Goal: Task Accomplishment & Management: Manage account settings

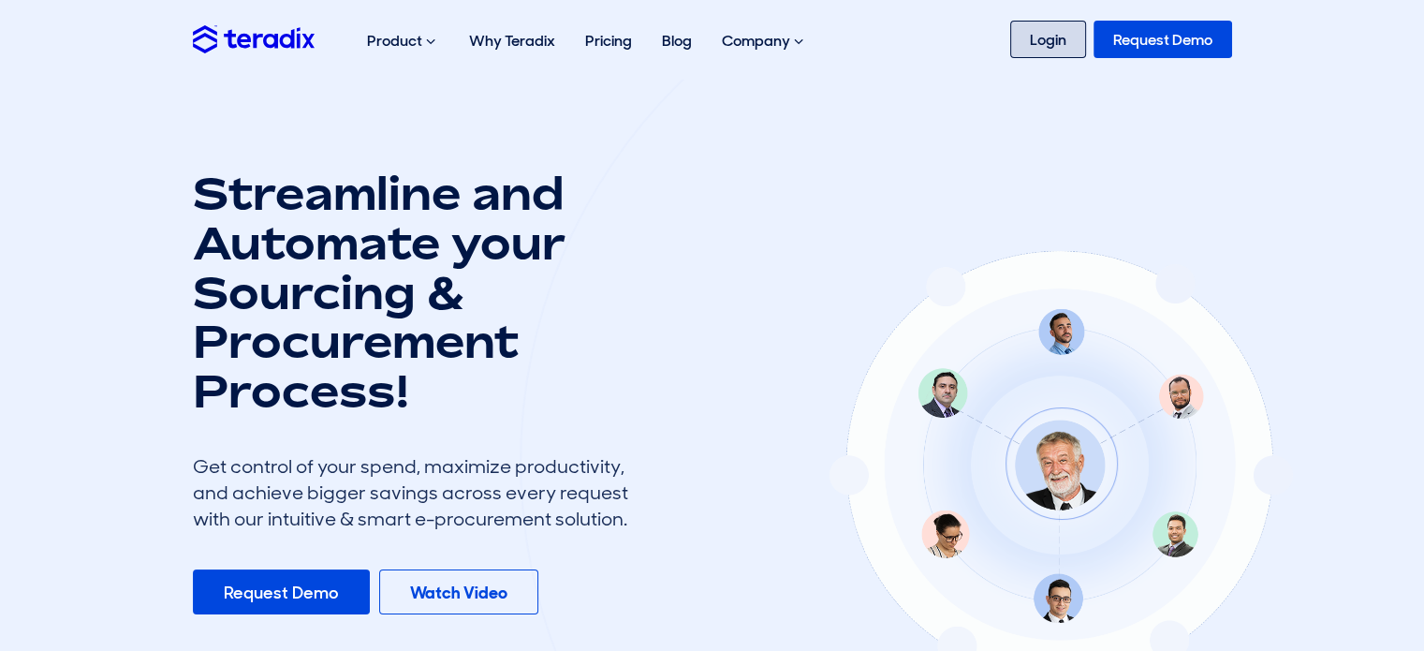
click at [1058, 38] on link "Login" at bounding box center [1048, 39] width 76 height 37
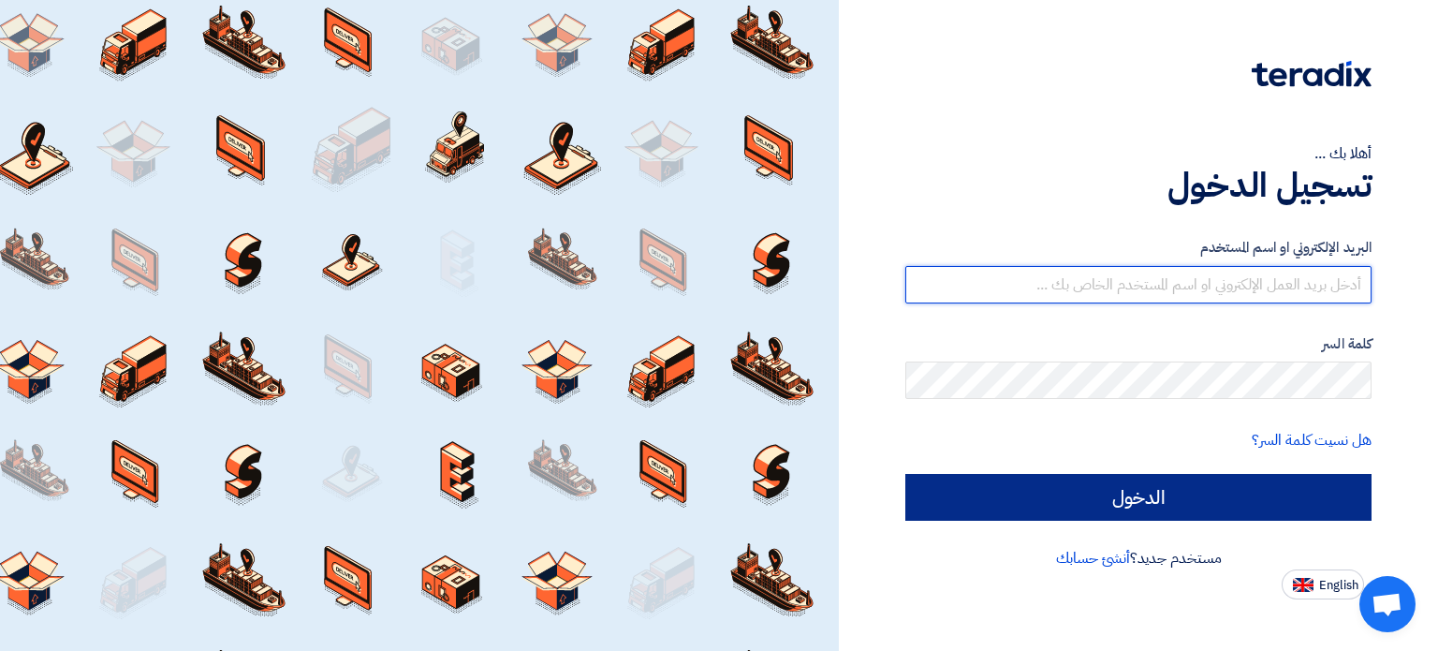
type input "[EMAIL_ADDRESS][DOMAIN_NAME]"
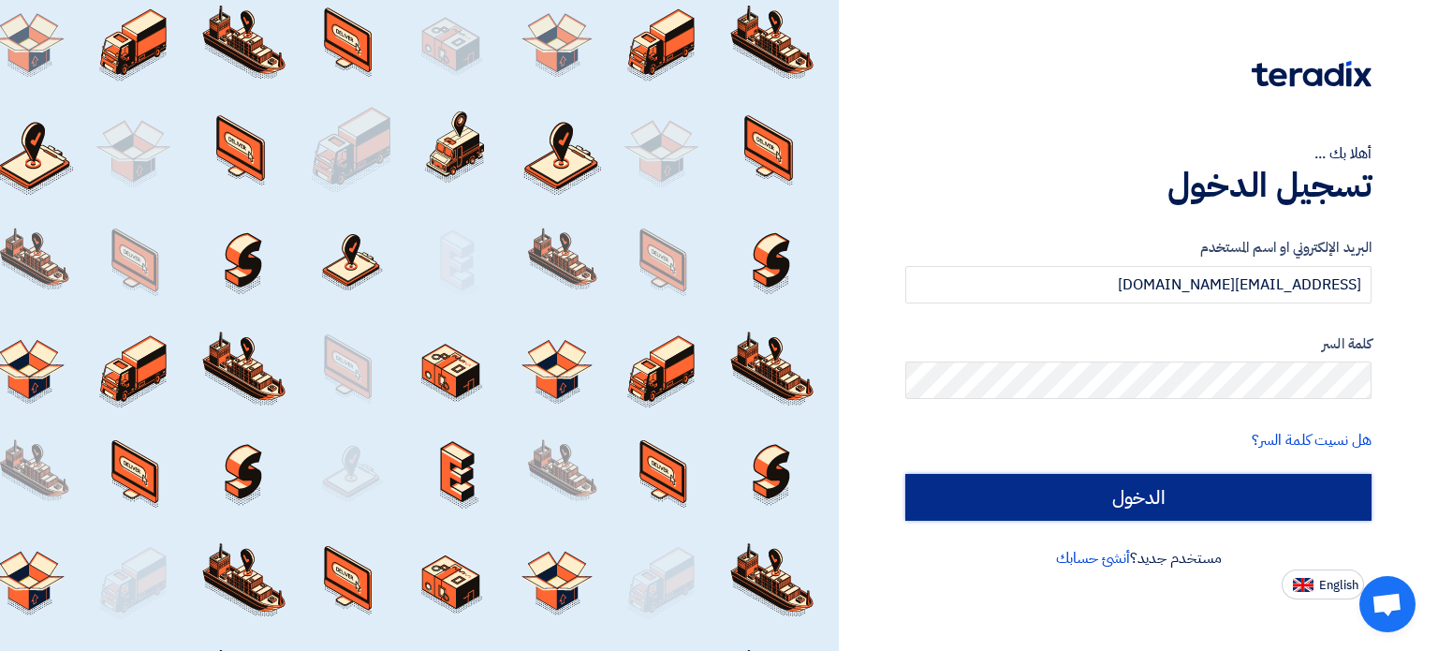
click at [1252, 488] on input "الدخول" at bounding box center [1138, 497] width 466 height 47
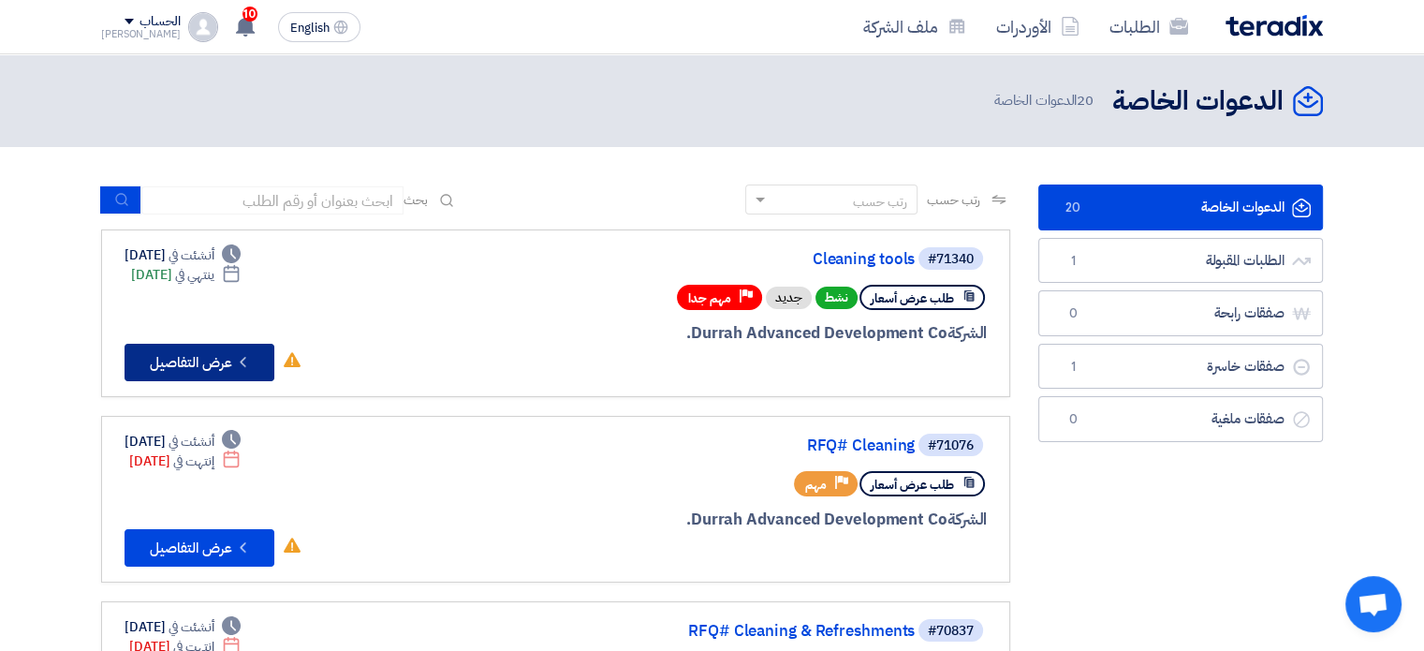
click at [200, 357] on button "Check details عرض التفاصيل" at bounding box center [200, 362] width 150 height 37
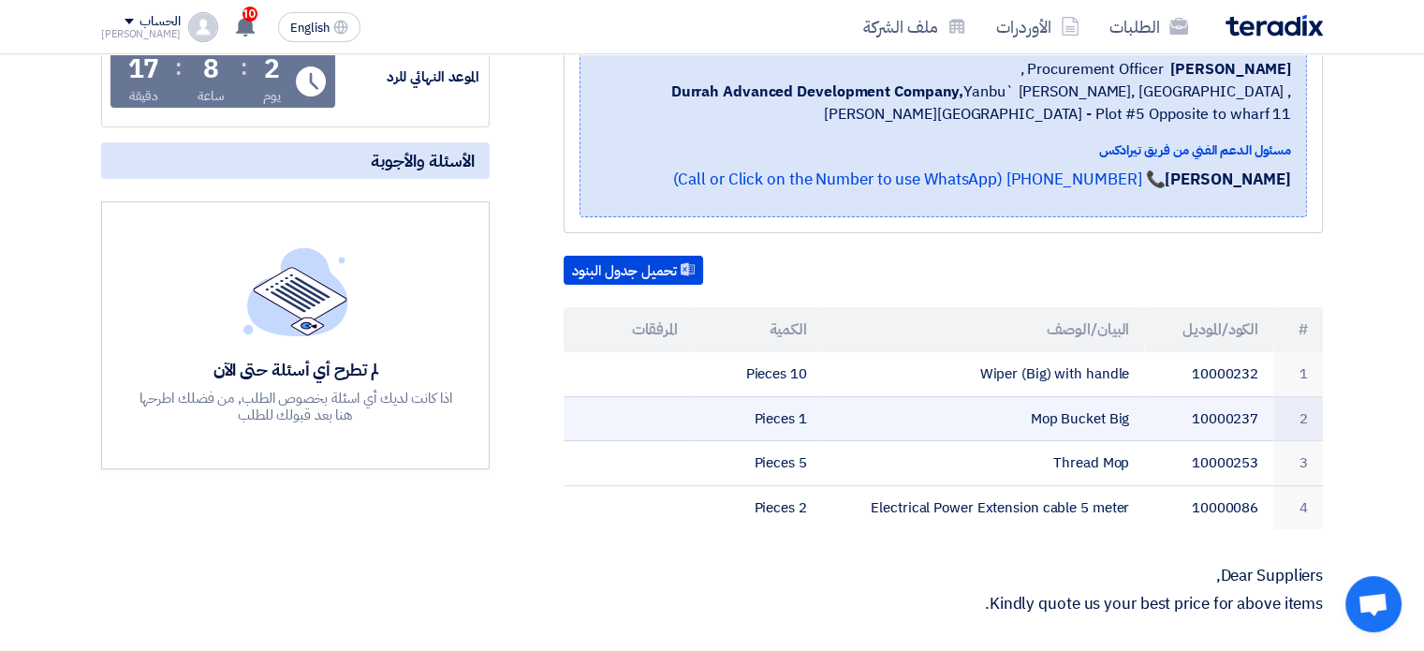
scroll to position [374, 0]
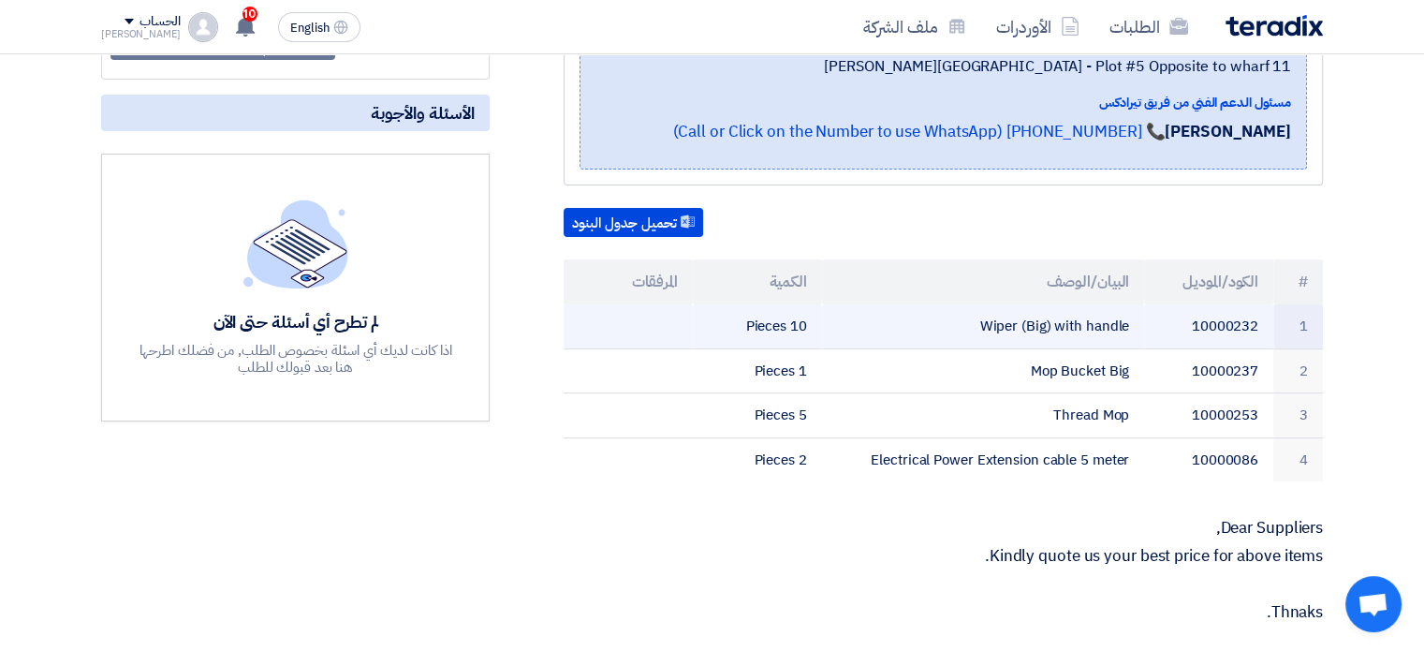
click at [975, 315] on td "Wiper (Big) with handle" at bounding box center [983, 326] width 323 height 44
click at [986, 317] on td "Wiper (Big) with handle" at bounding box center [983, 326] width 323 height 44
click at [992, 317] on td "Wiper (Big) with handle" at bounding box center [983, 326] width 323 height 44
drag, startPoint x: 1126, startPoint y: 317, endPoint x: 963, endPoint y: 319, distance: 162.9
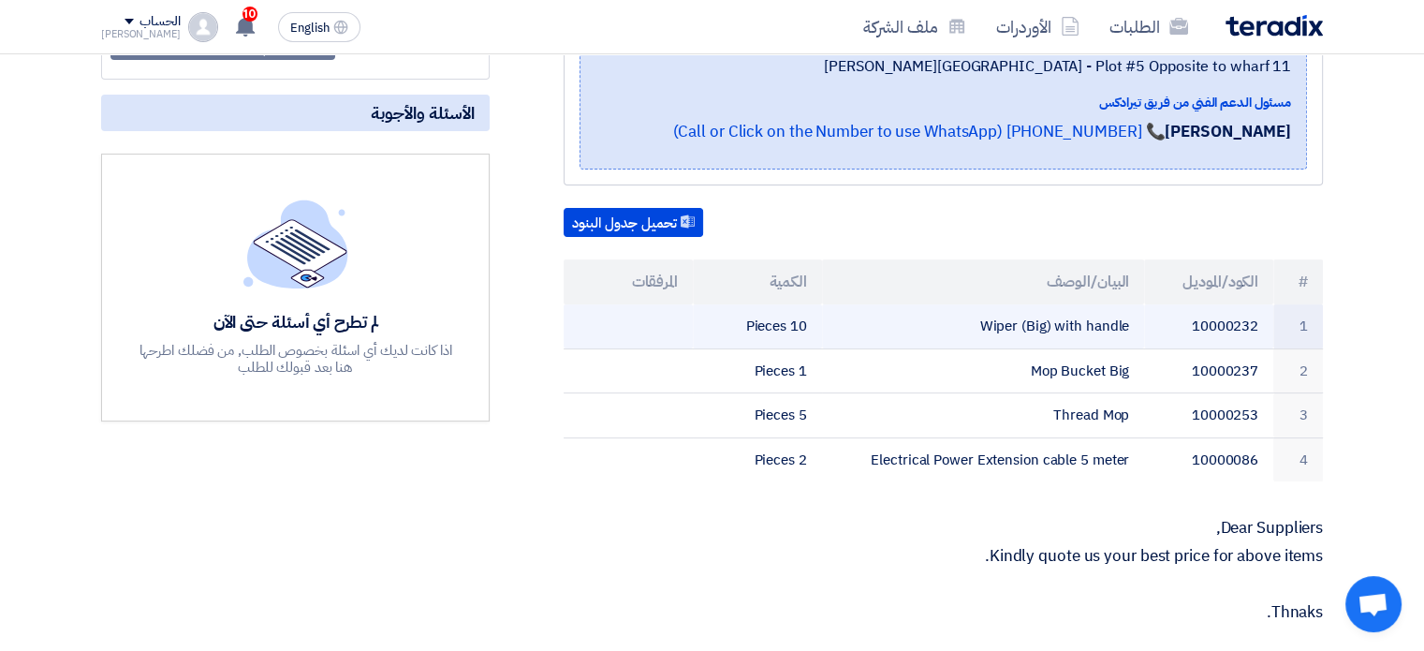
click at [963, 319] on td "Wiper (Big) with handle" at bounding box center [983, 326] width 323 height 44
copy td "Wiper (Big) with handle"
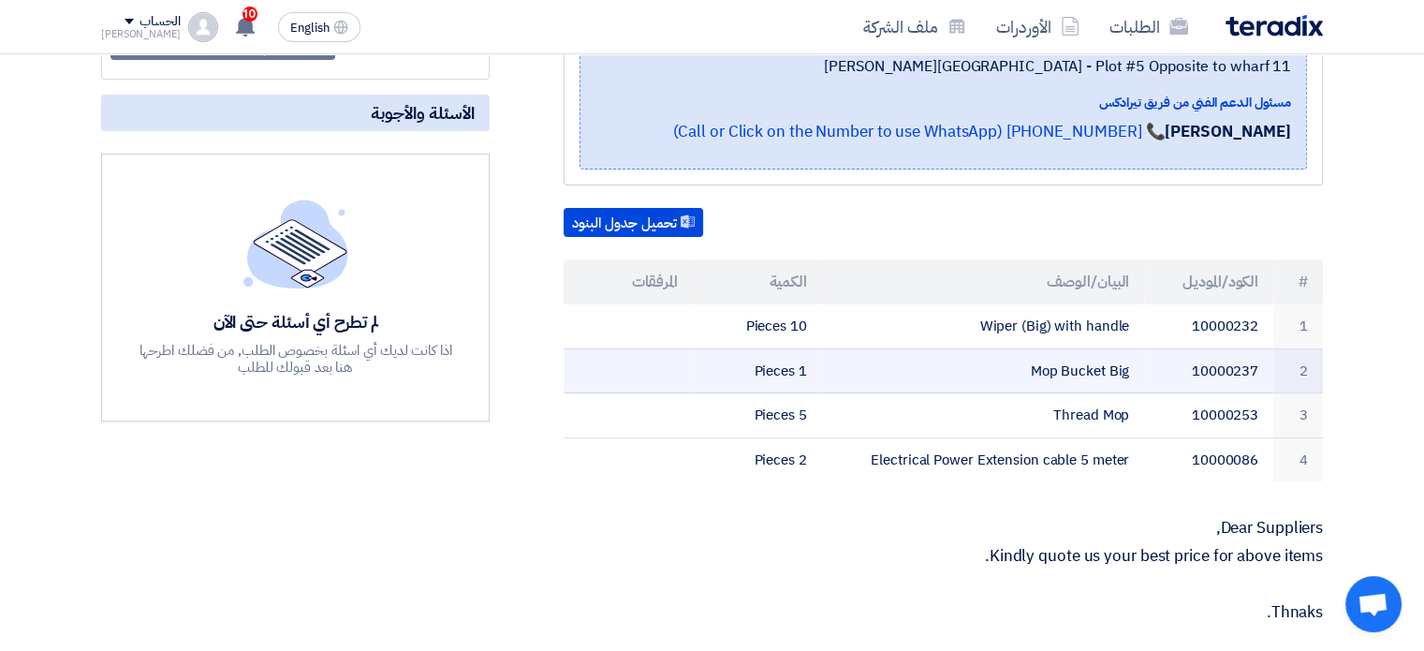
click at [1086, 368] on td "Mop Bucket Big" at bounding box center [983, 370] width 323 height 45
click at [1086, 367] on td "Mop Bucket Big" at bounding box center [983, 370] width 323 height 45
drag, startPoint x: 1037, startPoint y: 361, endPoint x: 1115, endPoint y: 366, distance: 77.8
click at [1115, 366] on td "Mop Bucket Big" at bounding box center [983, 370] width 323 height 45
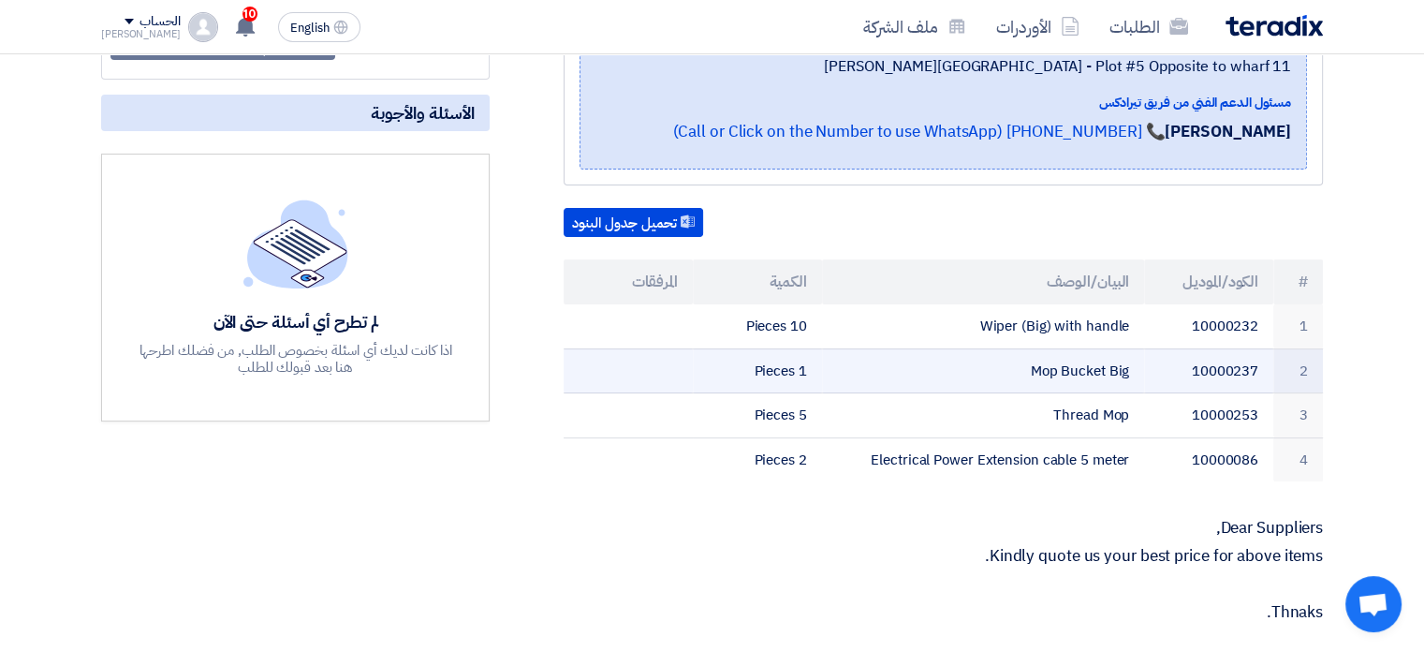
click at [1037, 366] on td "Mop Bucket Big" at bounding box center [983, 370] width 323 height 45
copy td "Mop Bucket Big"
drag, startPoint x: 1032, startPoint y: 362, endPoint x: 1131, endPoint y: 366, distance: 99.3
click at [1131, 366] on td "Mop Bucket Big" at bounding box center [983, 370] width 323 height 45
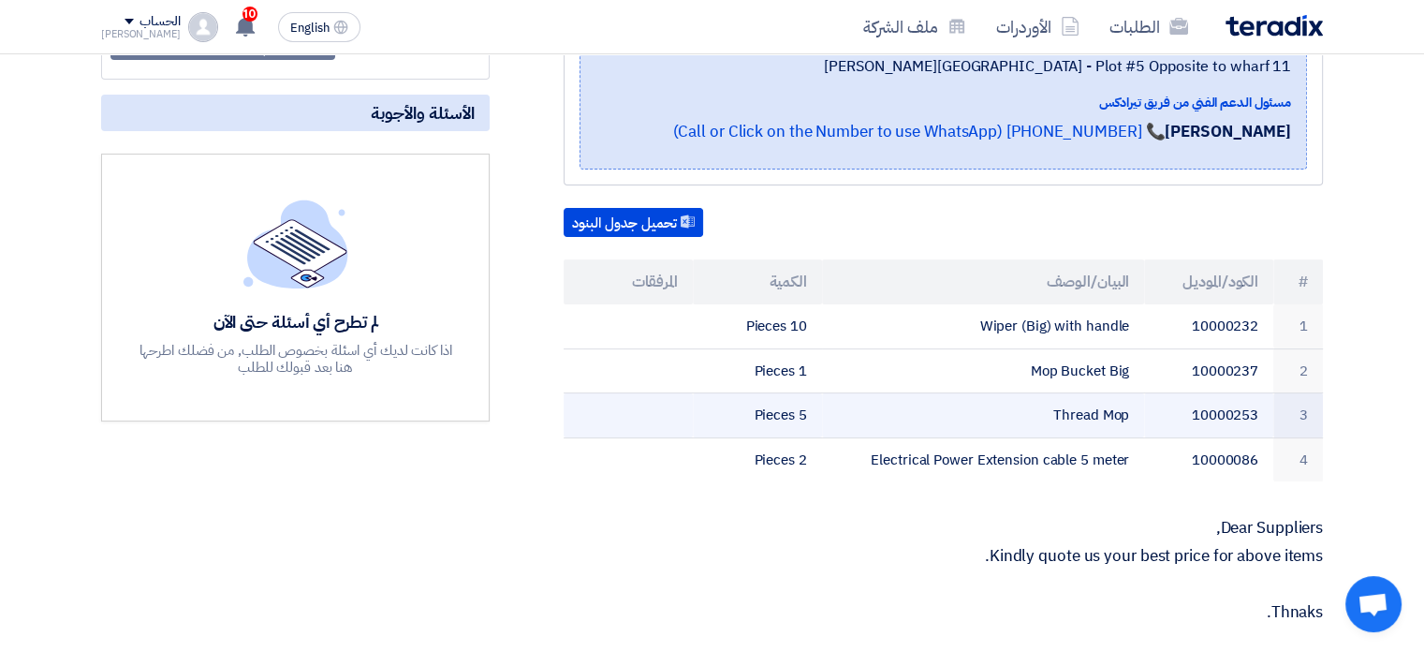
click at [1093, 410] on td "Thread Mop" at bounding box center [983, 415] width 323 height 45
copy tr "Thread Mop"
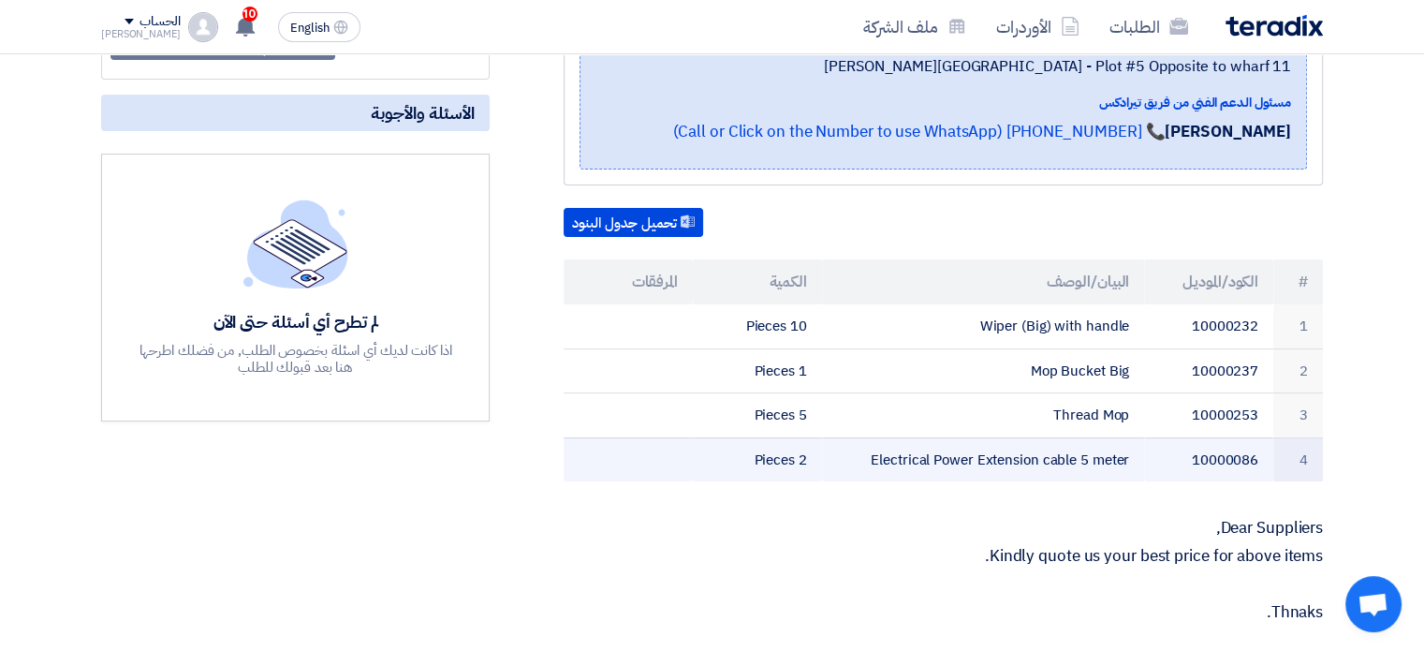
drag, startPoint x: 872, startPoint y: 453, endPoint x: 1138, endPoint y: 449, distance: 265.9
click at [1138, 449] on td "Electrical Power Extension cable 5 meter" at bounding box center [983, 459] width 323 height 44
copy td "Electrical Power Extension cable 5 meter"
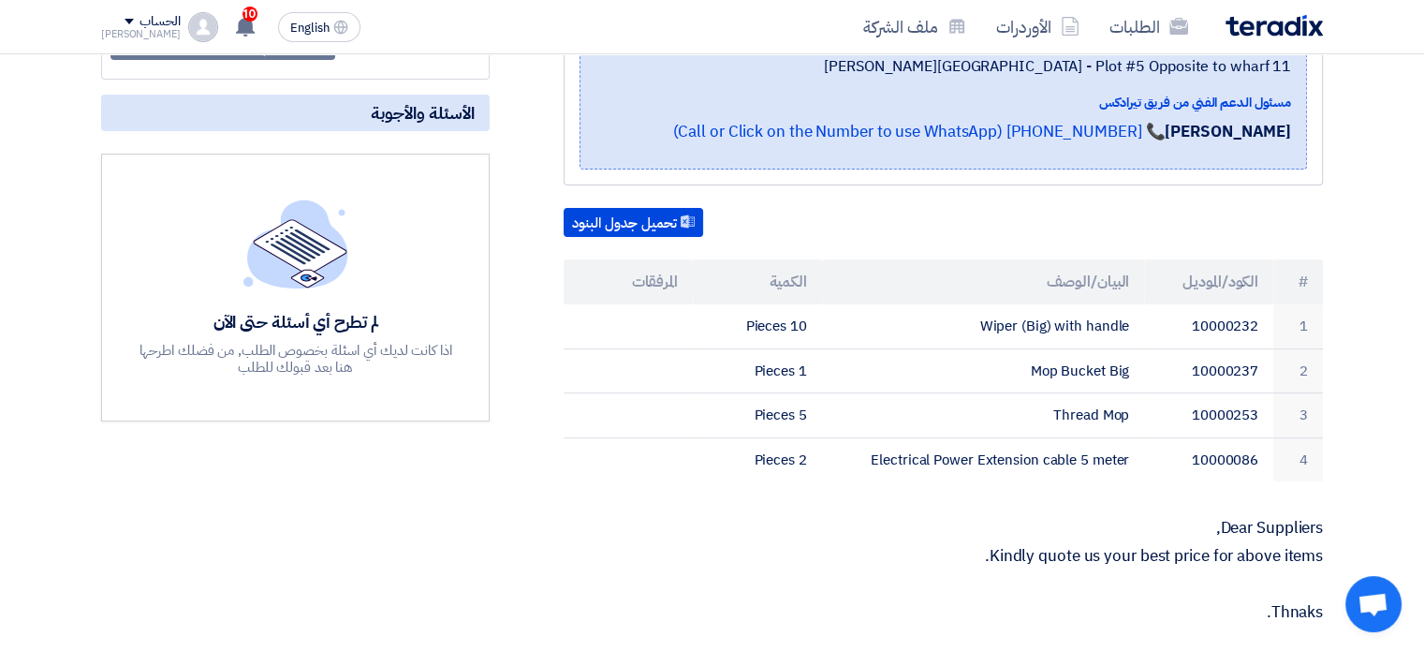
click at [856, 539] on div "Dear Suppliers, Kindly quote us your best price for above items. [GEOGRAPHIC_DA…" at bounding box center [943, 570] width 759 height 103
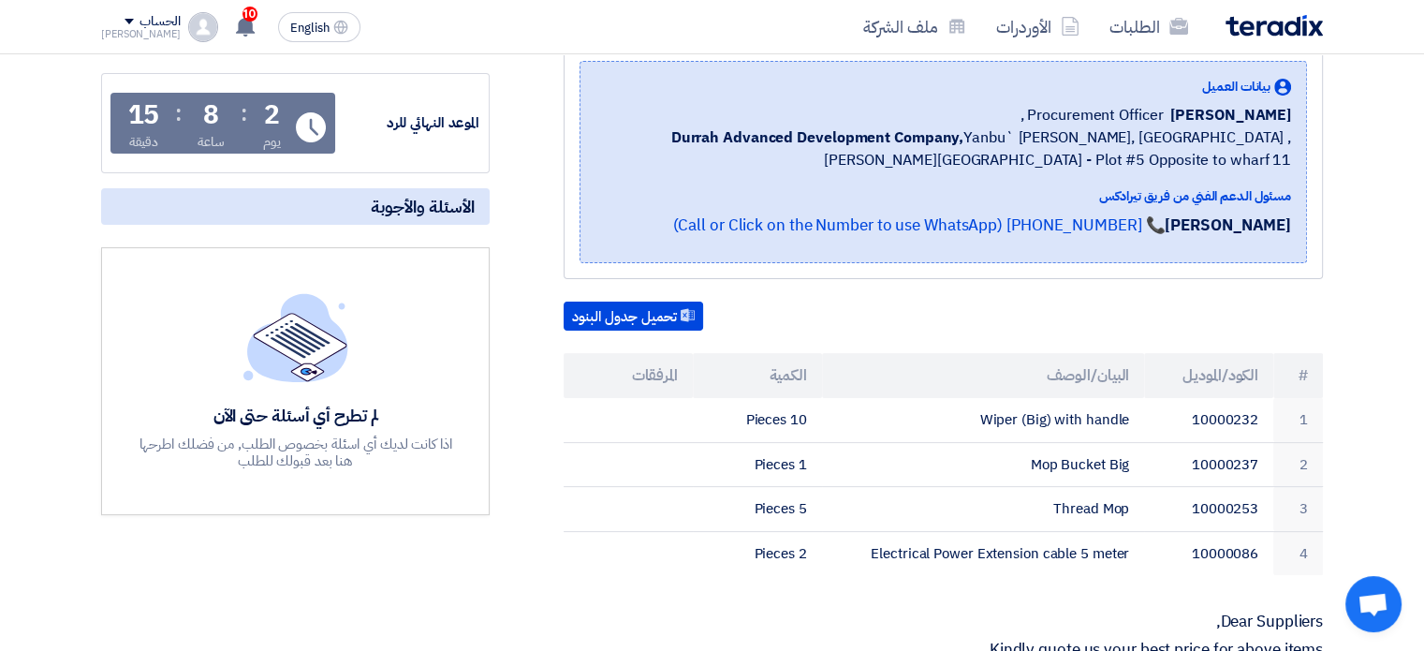
scroll to position [0, 0]
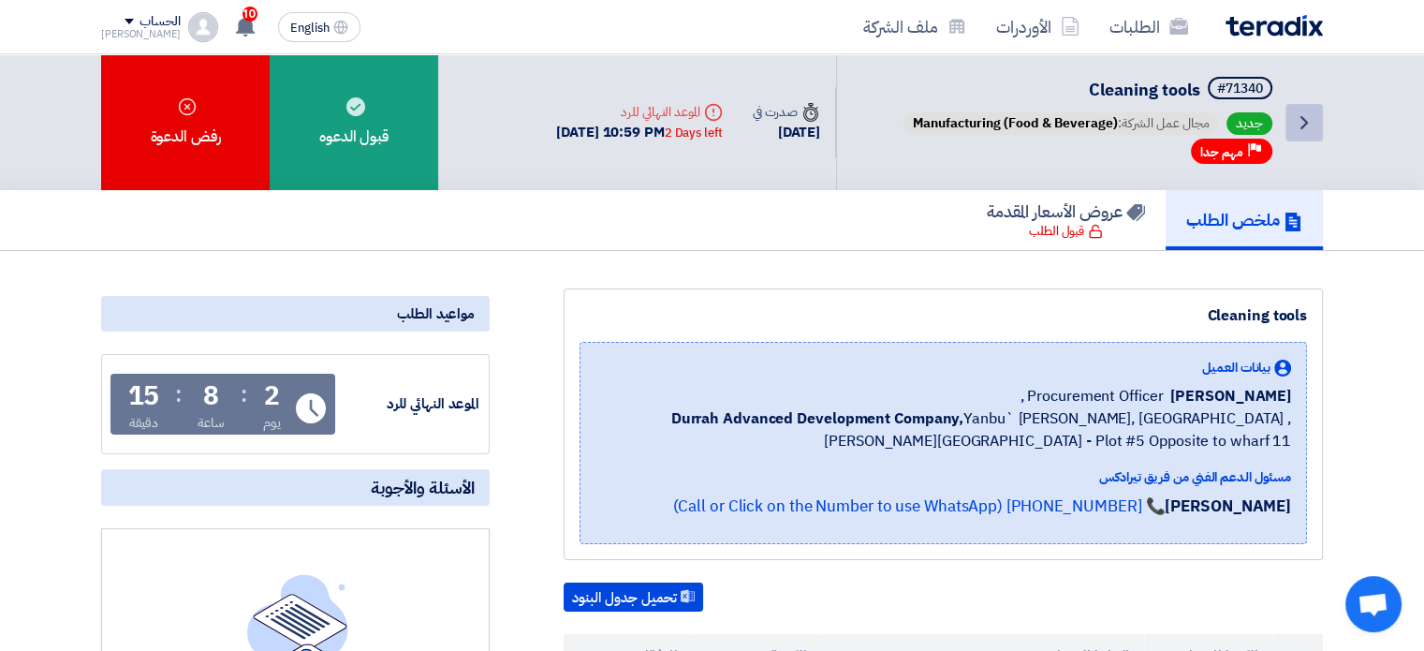
click at [1307, 125] on icon "Back" at bounding box center [1304, 122] width 22 height 22
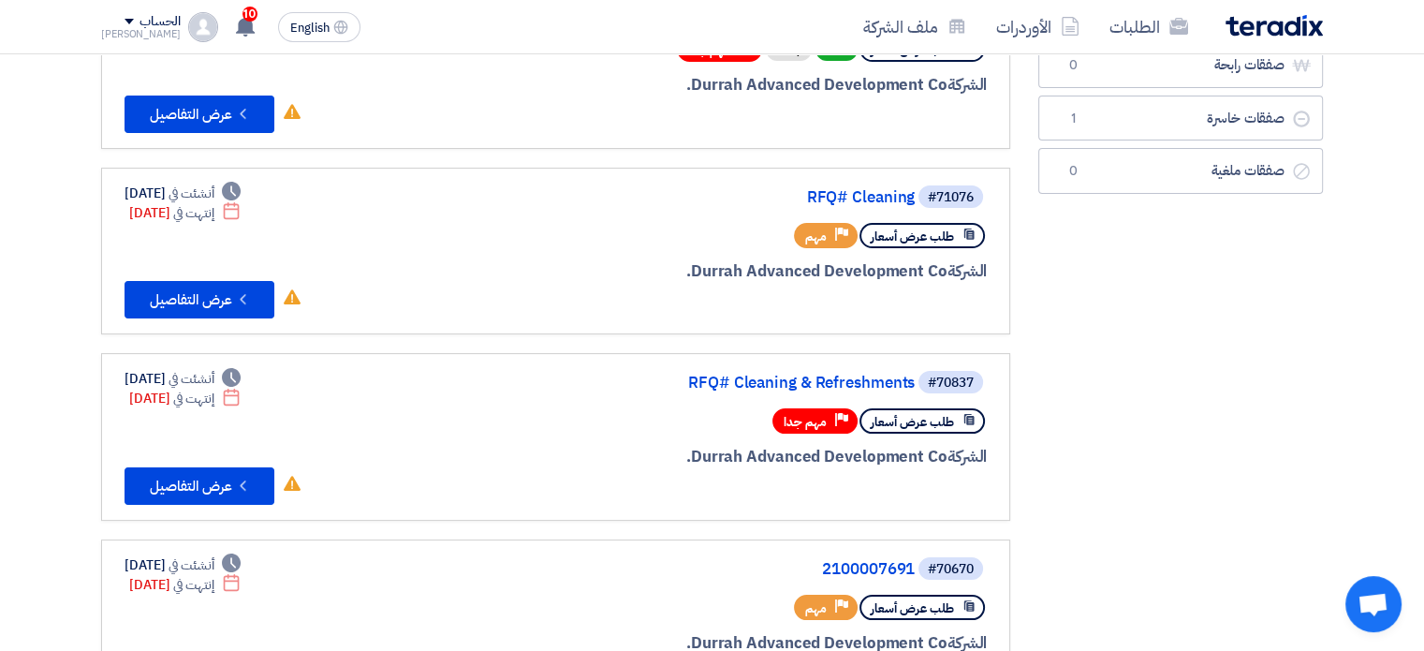
scroll to position [281, 0]
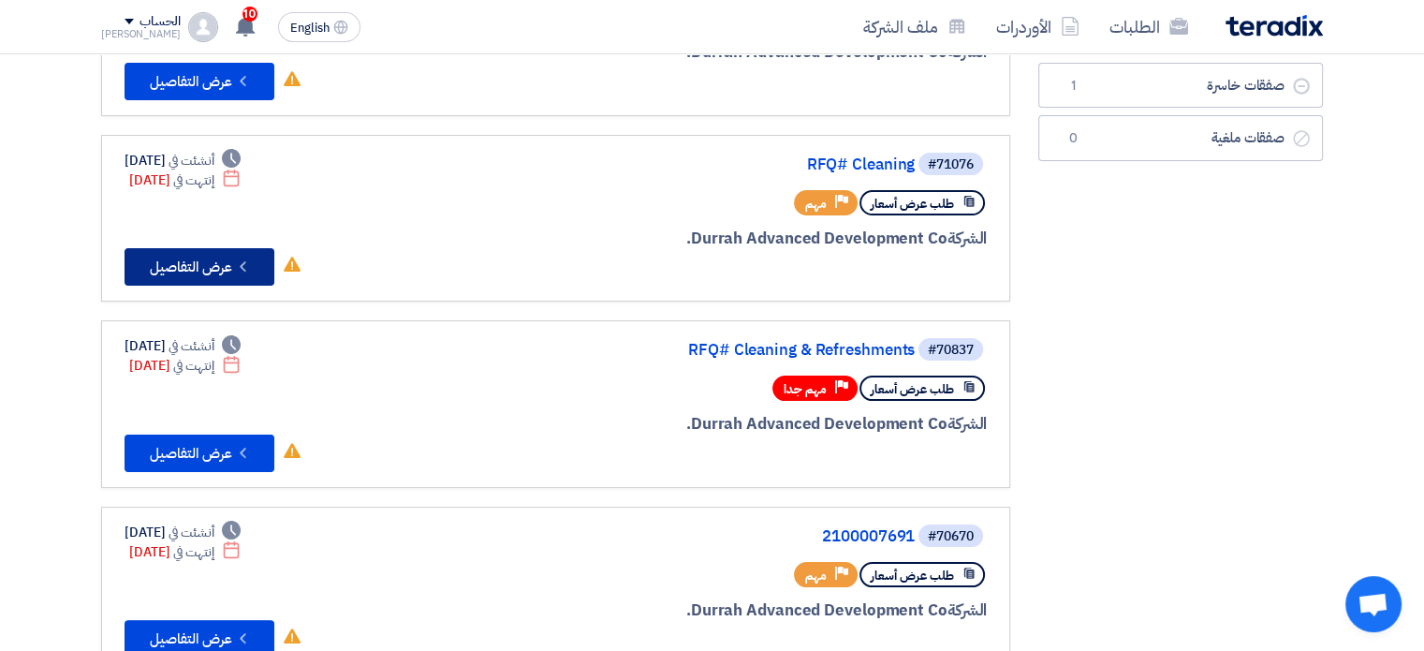
click at [214, 256] on button "Check details عرض التفاصيل" at bounding box center [200, 266] width 150 height 37
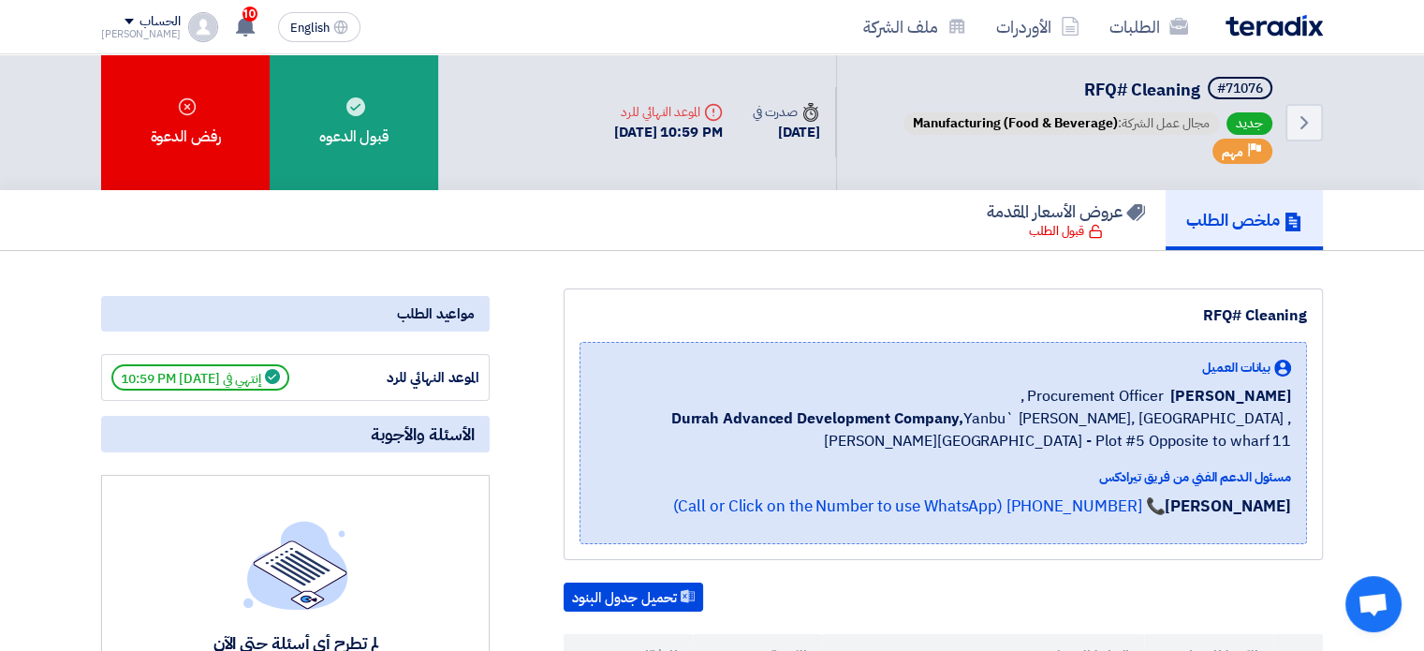
click at [1046, 113] on span "Manufacturing (Food & Beverage)" at bounding box center [1015, 123] width 205 height 20
click at [1302, 123] on icon "Back" at bounding box center [1304, 122] width 22 height 22
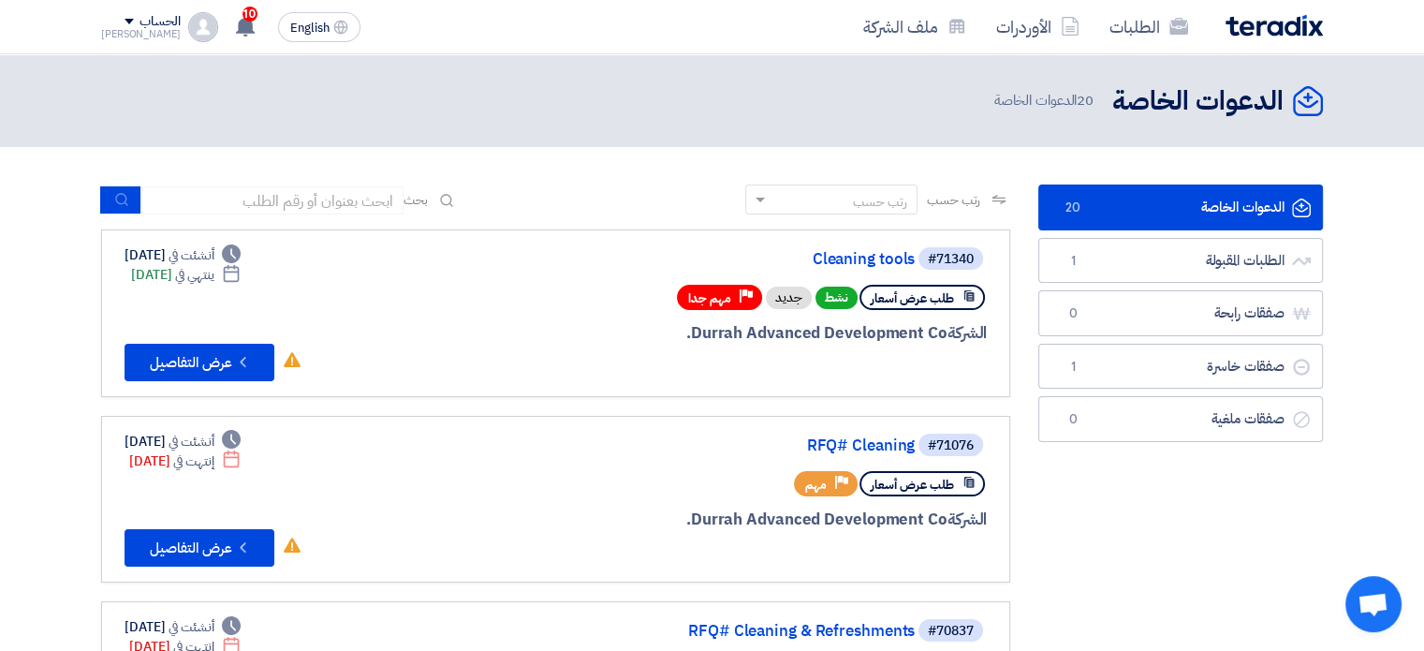
click at [145, 21] on div "الحساب" at bounding box center [159, 22] width 40 height 16
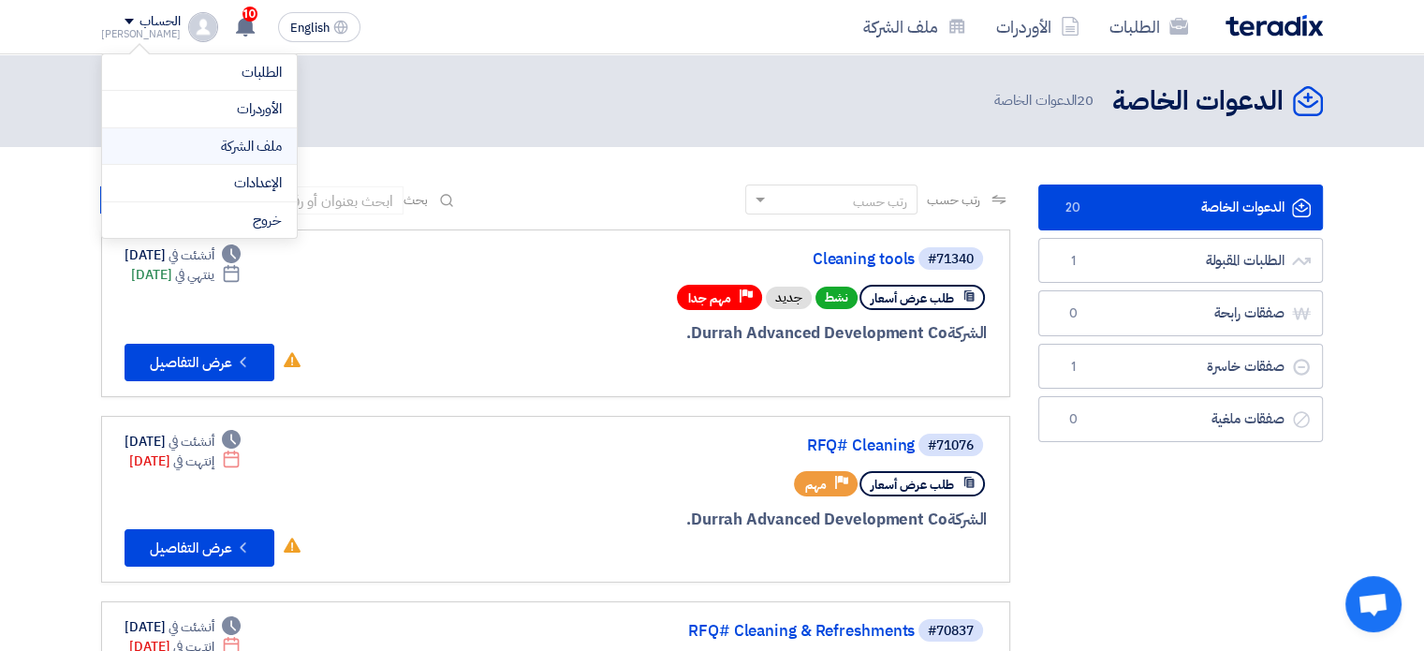
click at [224, 145] on link "ملف الشركة" at bounding box center [199, 147] width 165 height 22
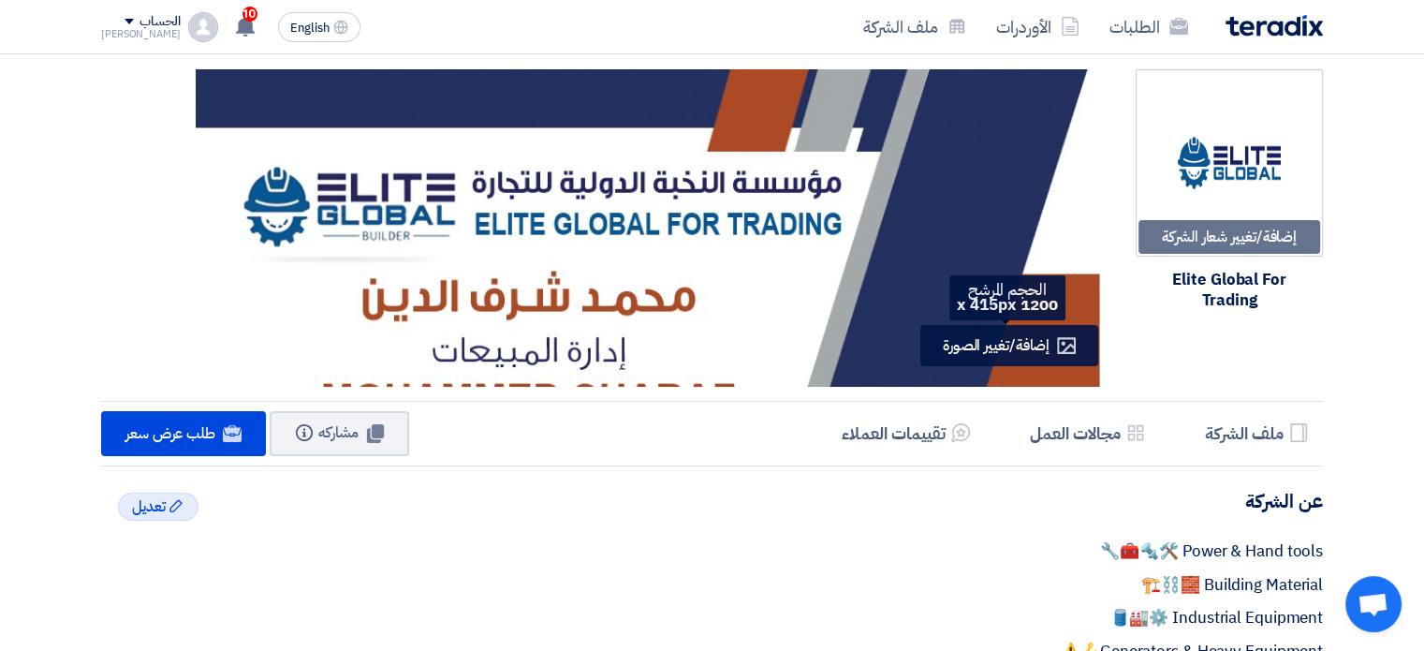
scroll to position [94, 0]
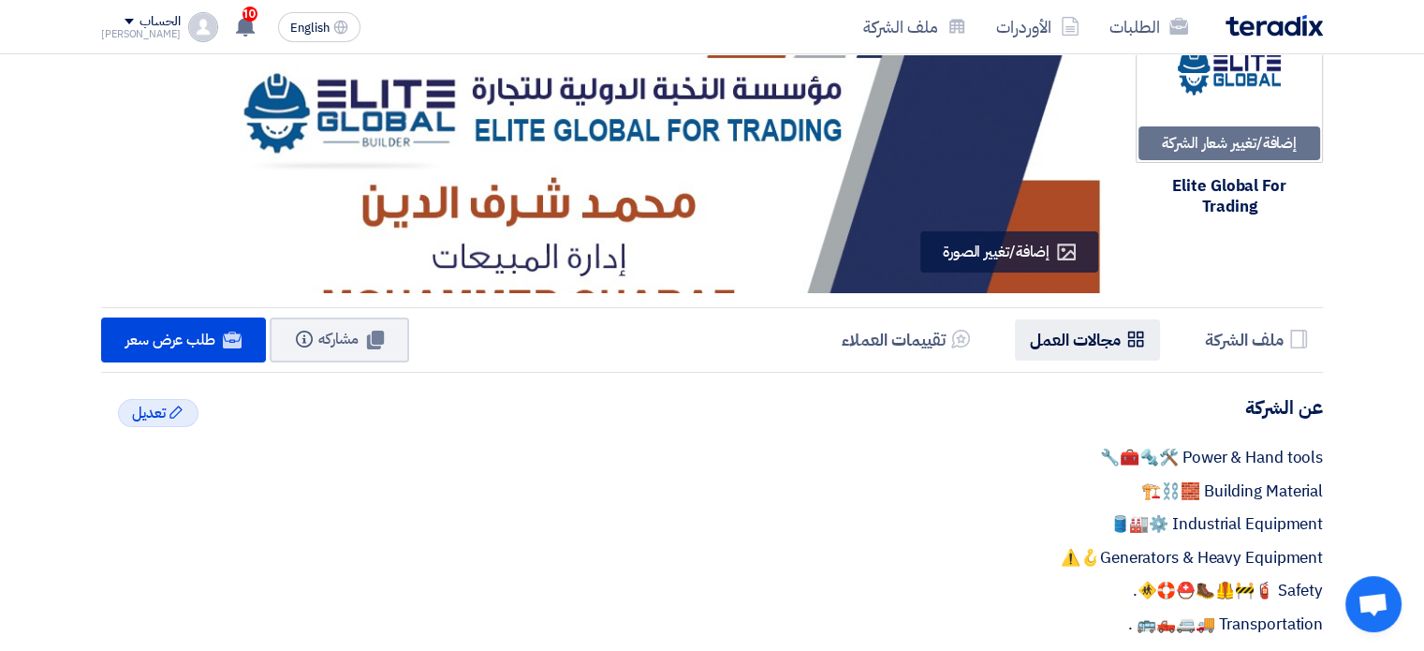
click at [1058, 332] on h5 "مجالات العمل" at bounding box center [1075, 340] width 91 height 22
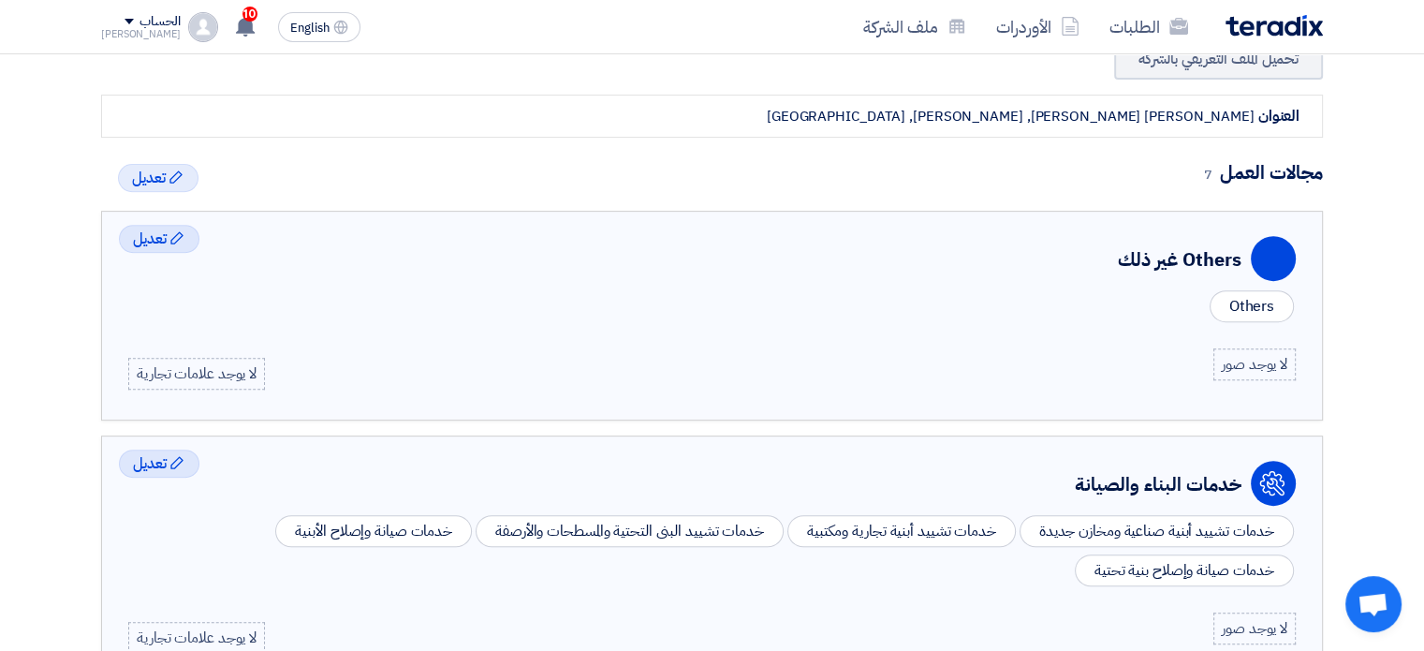
scroll to position [704, 0]
click at [161, 176] on span "تعديل" at bounding box center [149, 179] width 34 height 22
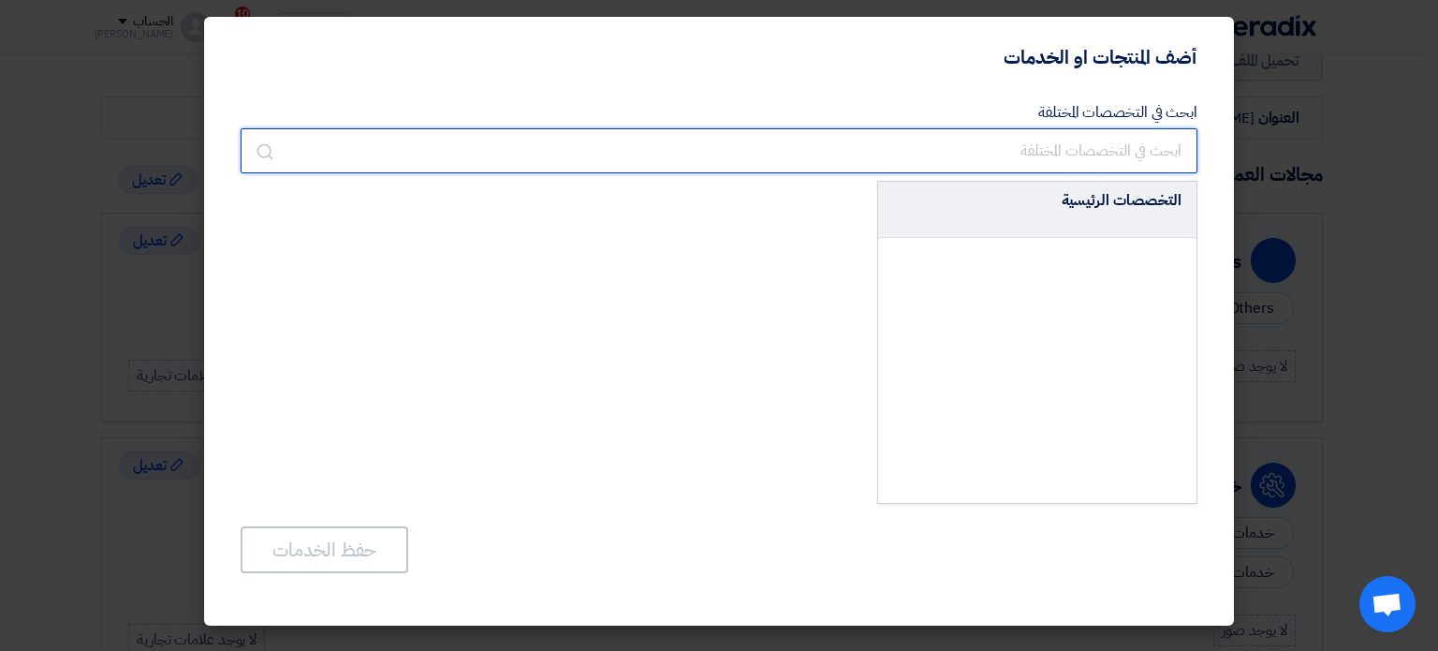
click at [980, 159] on input "text" at bounding box center [719, 150] width 957 height 45
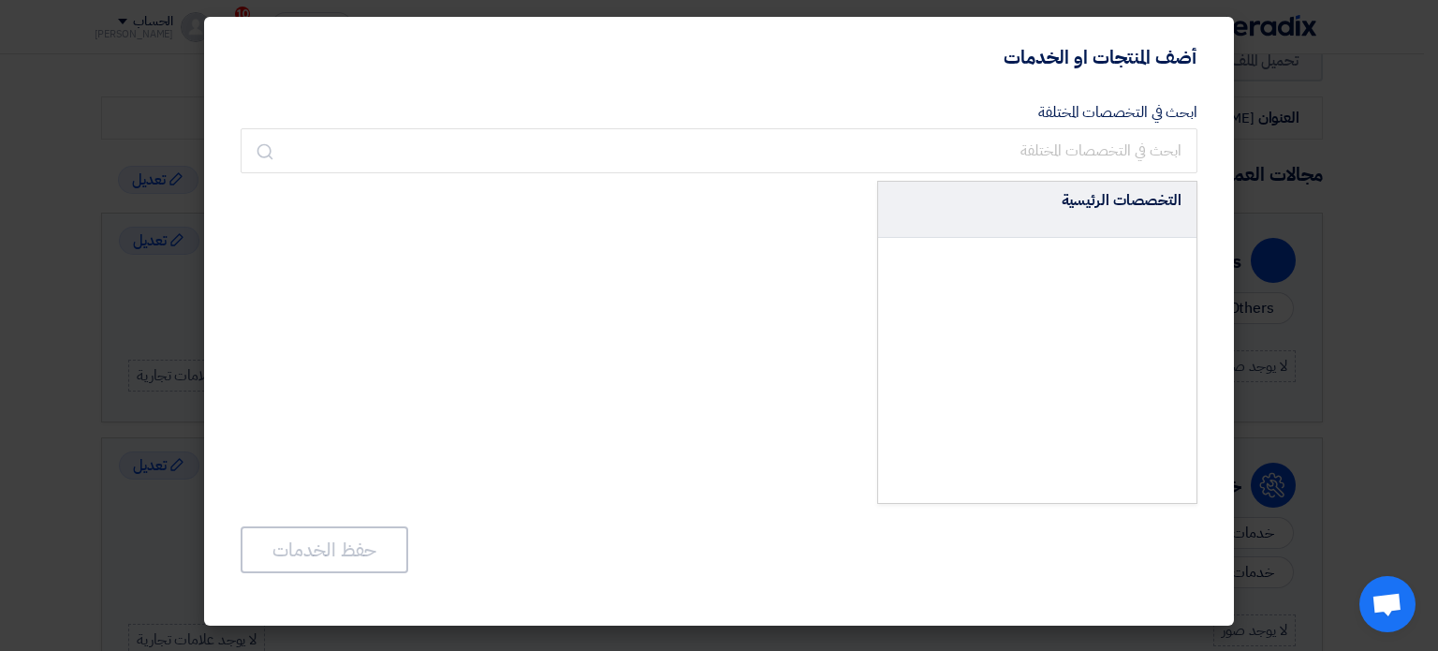
click at [958, 296] on div at bounding box center [1037, 370] width 318 height 265
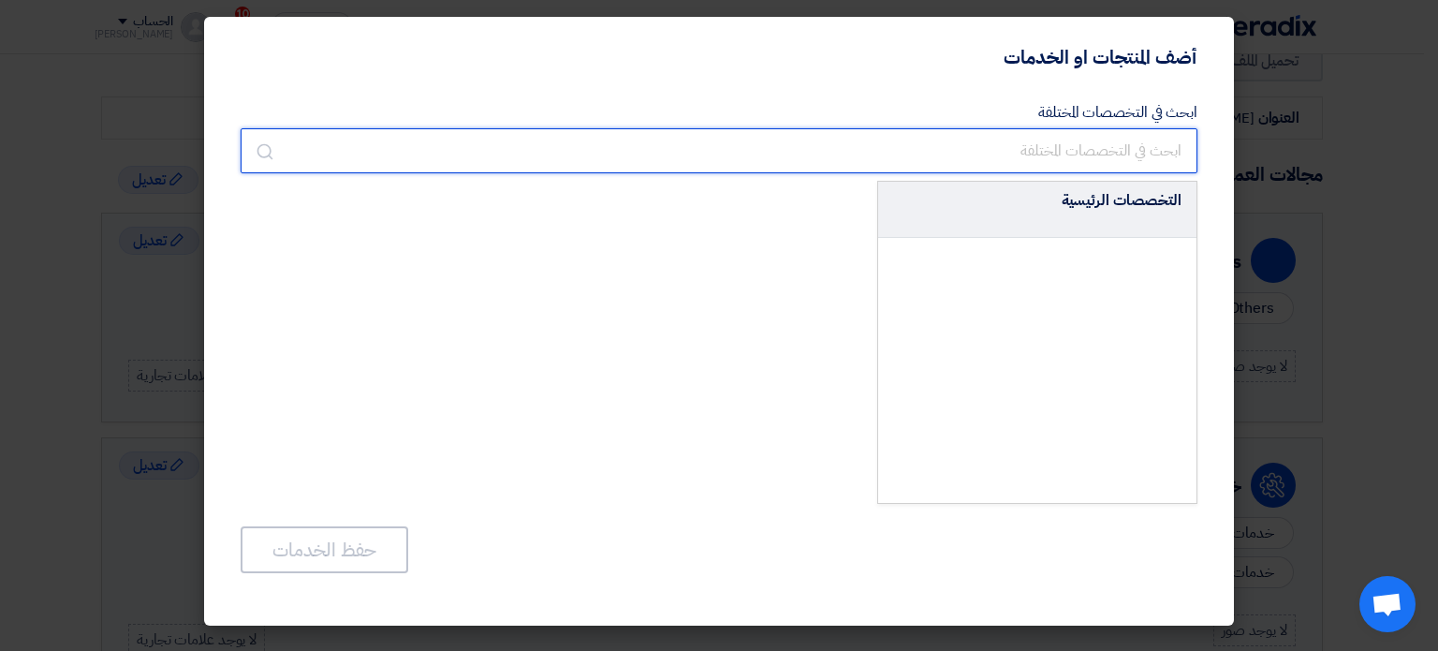
click at [862, 154] on input "text" at bounding box center [719, 150] width 957 height 45
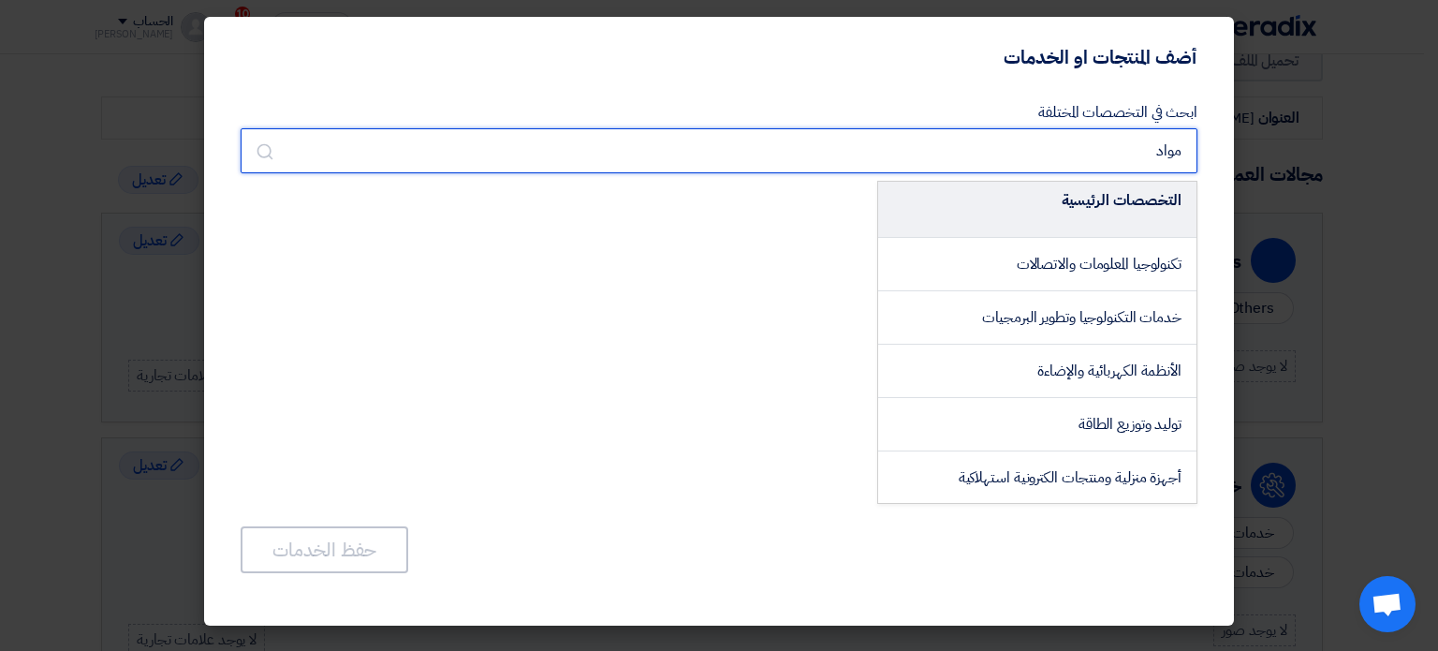
type input "مواد"
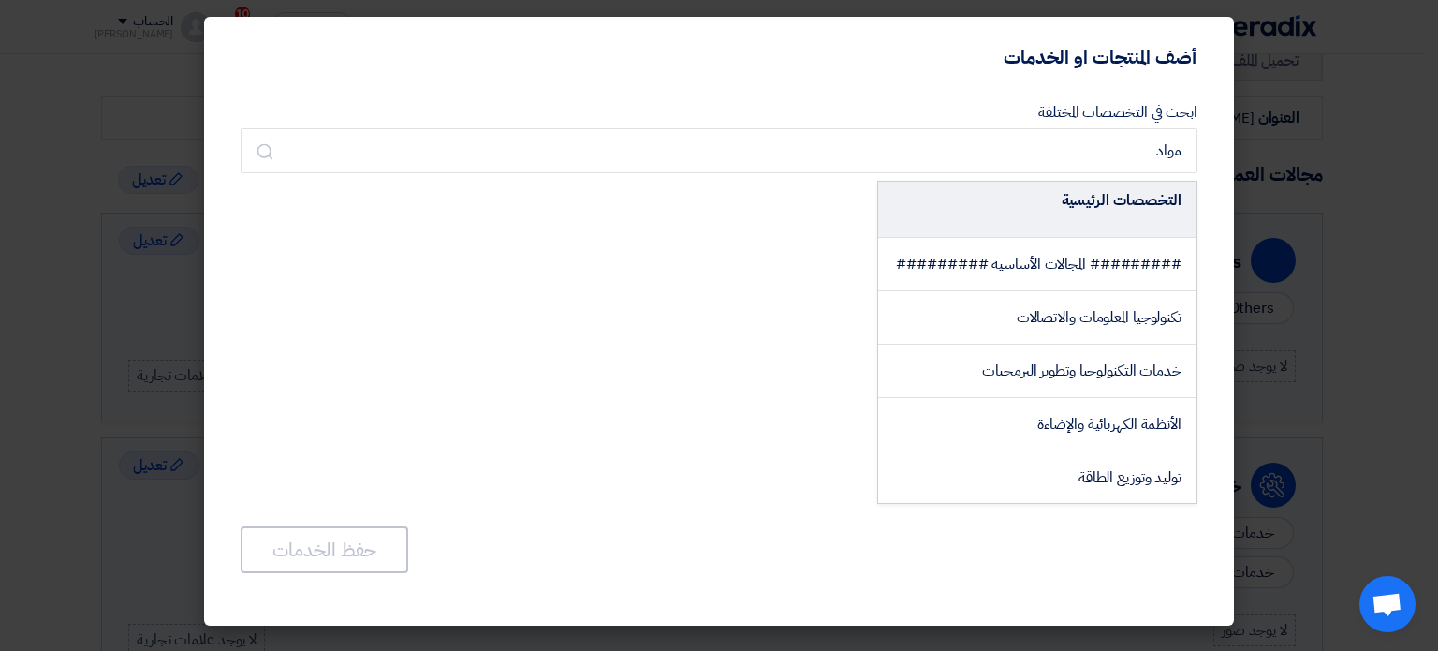
click at [95, 200] on modal-container "أضف المنتجات او الخدمات ابحث في التخصصات المختلفة مواد التخصصات الرئيسية ######…" at bounding box center [719, 325] width 1438 height 651
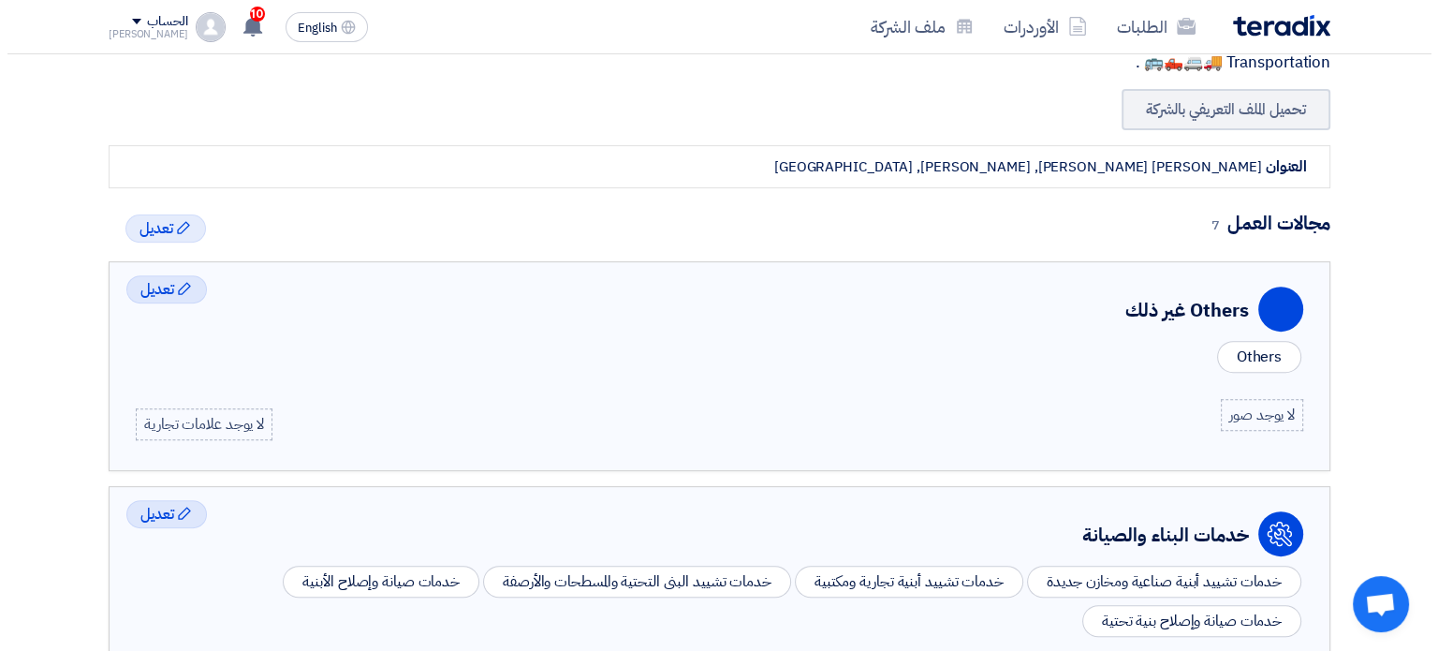
scroll to position [610, 0]
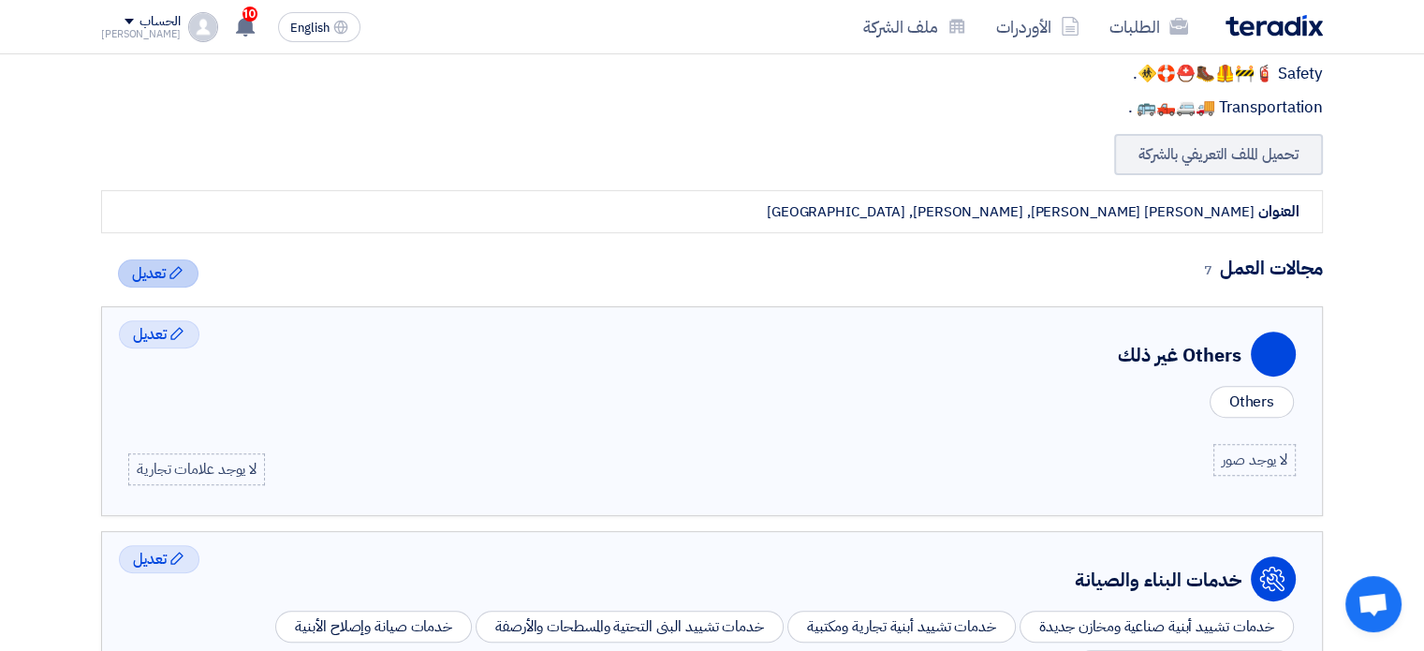
click at [159, 263] on span "تعديل" at bounding box center [149, 273] width 34 height 22
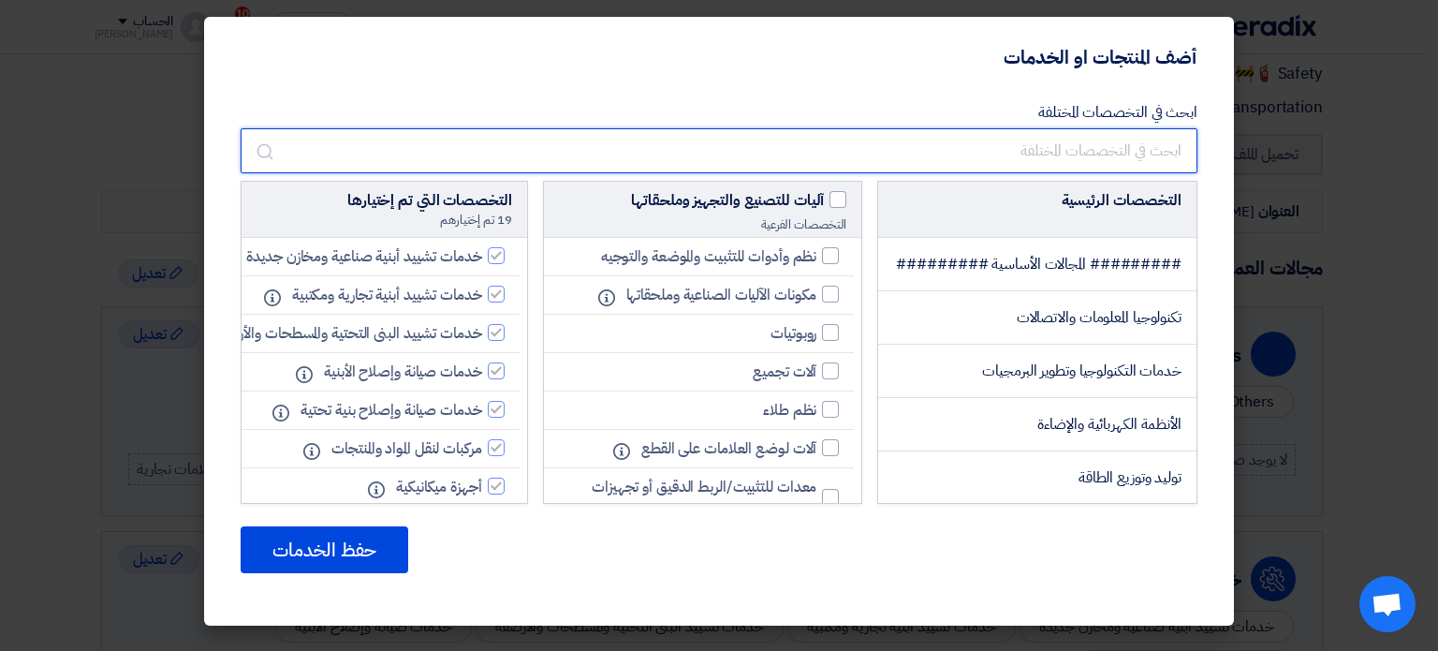
click at [1015, 144] on input "text" at bounding box center [719, 150] width 957 height 45
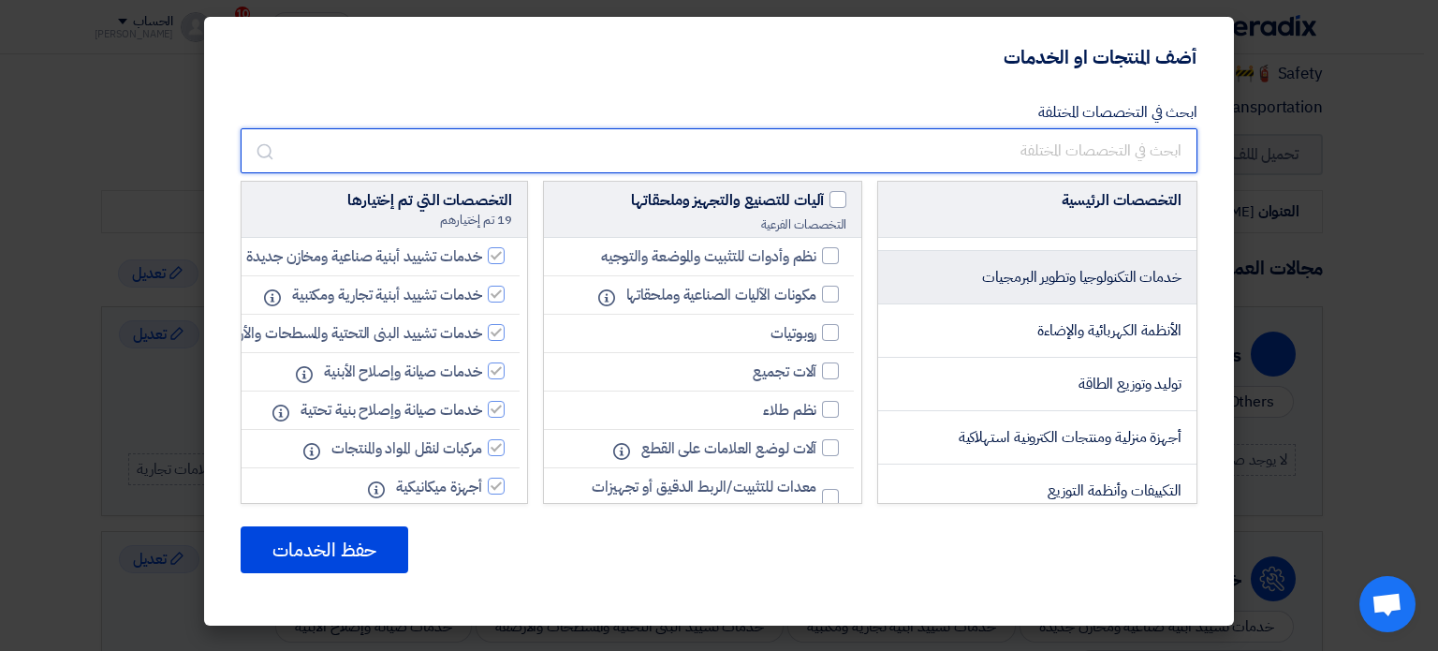
scroll to position [0, 0]
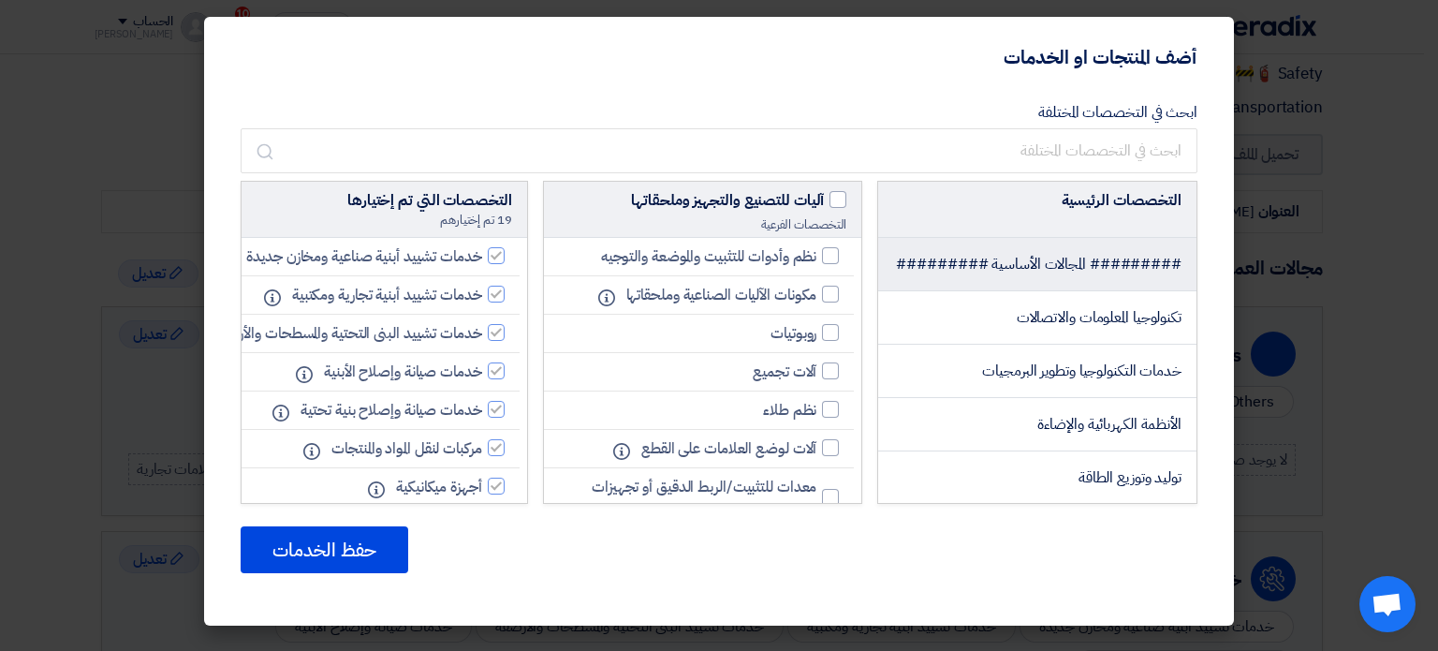
click at [997, 290] on li "######### المجالات الأساسية #########" at bounding box center [1037, 264] width 318 height 53
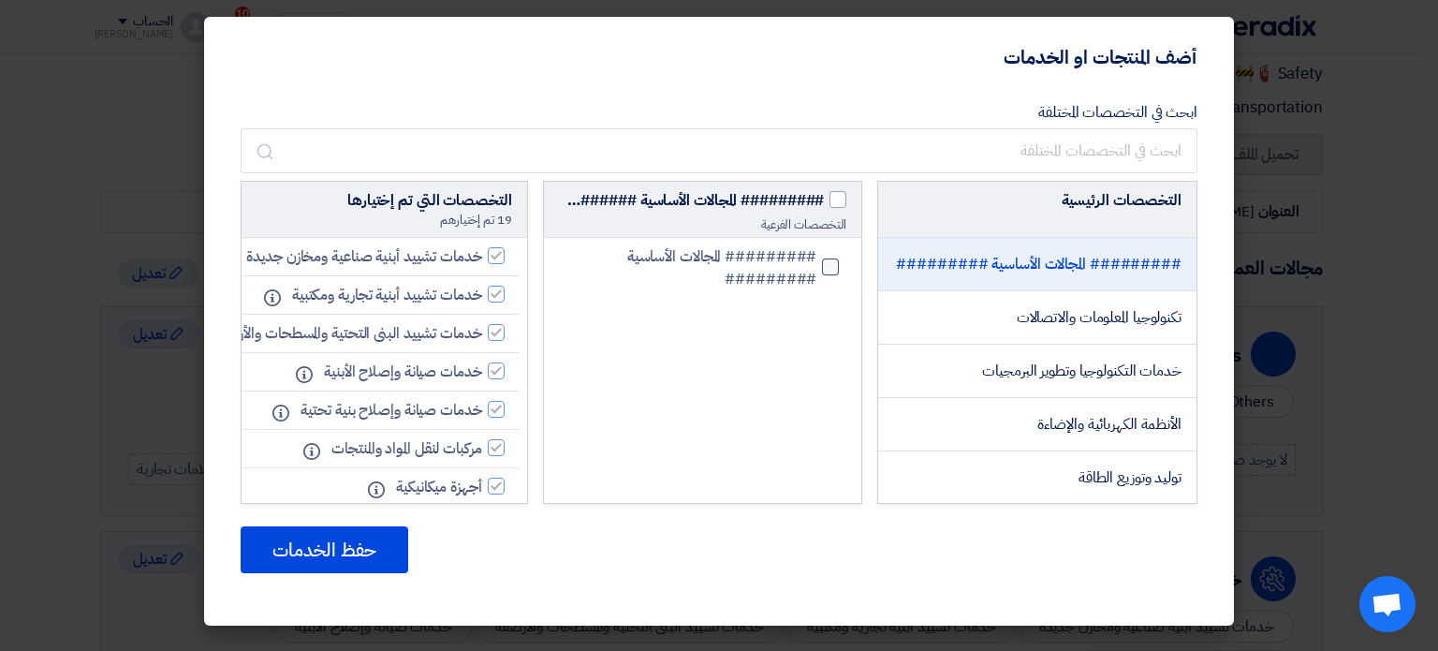
click at [825, 264] on div at bounding box center [830, 266] width 17 height 17
click at [816, 264] on input "######### المجالات الأساسية #########" at bounding box center [810, 267] width 12 height 12
checkbox input "true"
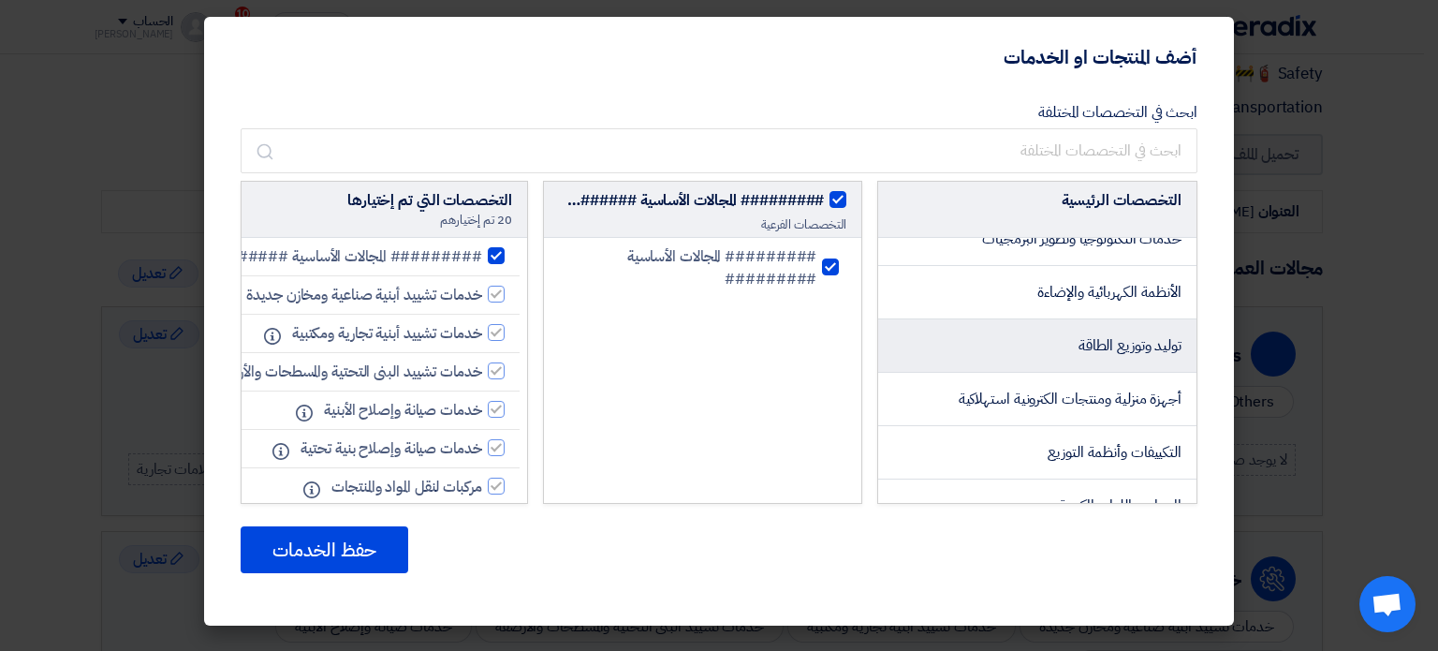
scroll to position [187, 0]
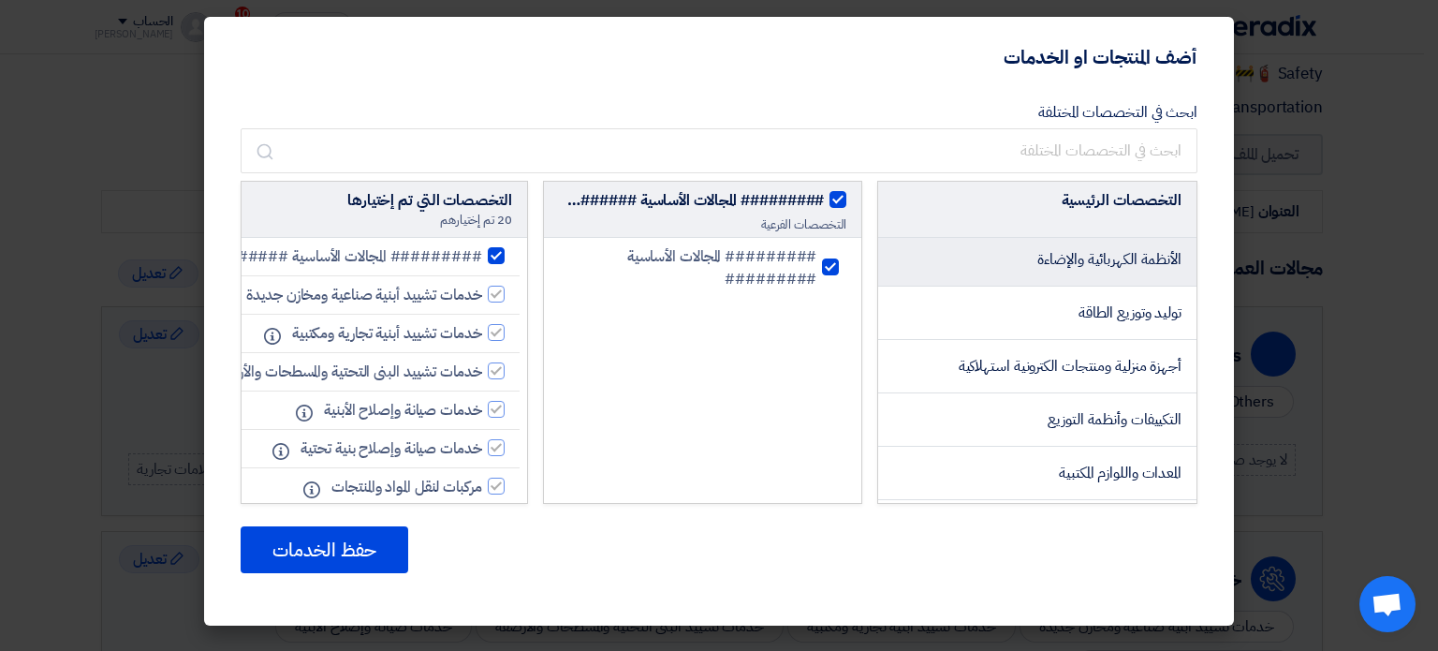
click at [1045, 263] on span "الأنظمة الكهربائية والإضاءة" at bounding box center [1109, 259] width 144 height 22
checkbox input "false"
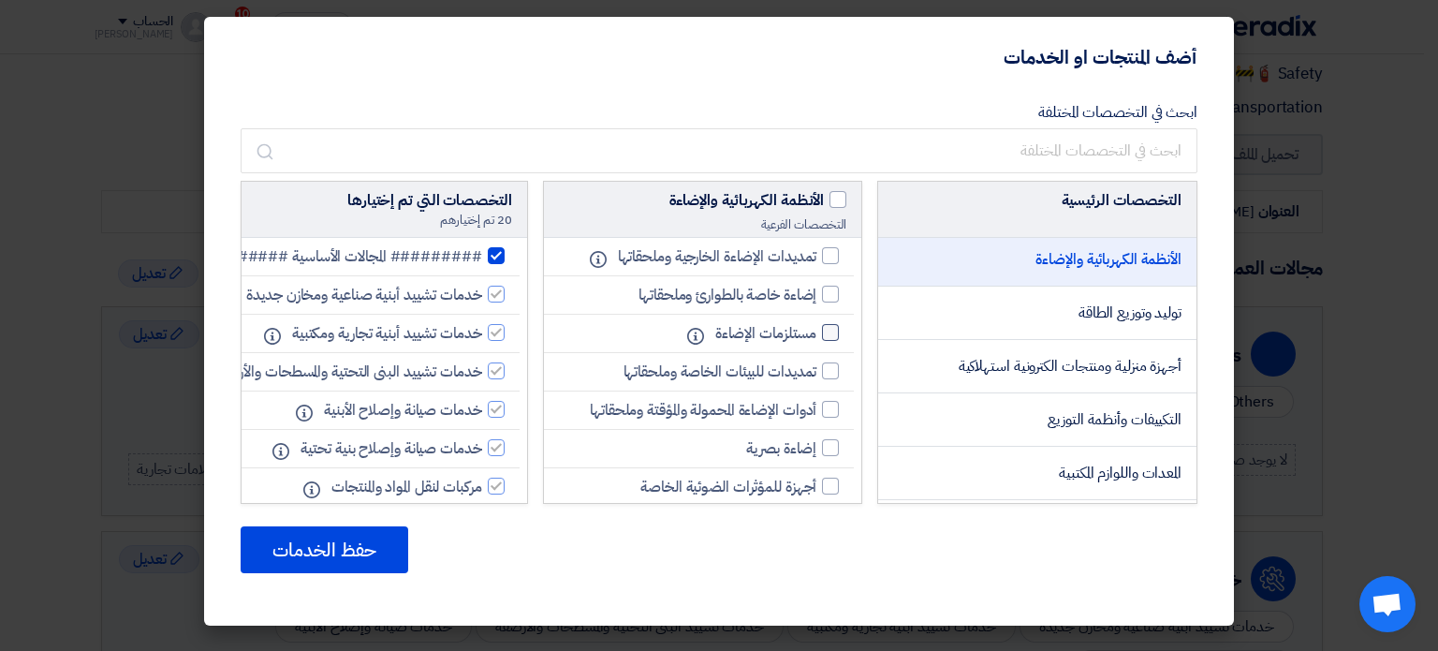
click at [828, 332] on div at bounding box center [830, 332] width 17 height 17
click at [816, 332] on input "مستلزمات الإضاءة" at bounding box center [810, 333] width 12 height 12
checkbox input "true"
click at [828, 403] on div at bounding box center [830, 409] width 17 height 17
click at [816, 403] on input "أدوات الإضاءة المحمولة والمؤقتة وملحقاتها" at bounding box center [810, 409] width 12 height 12
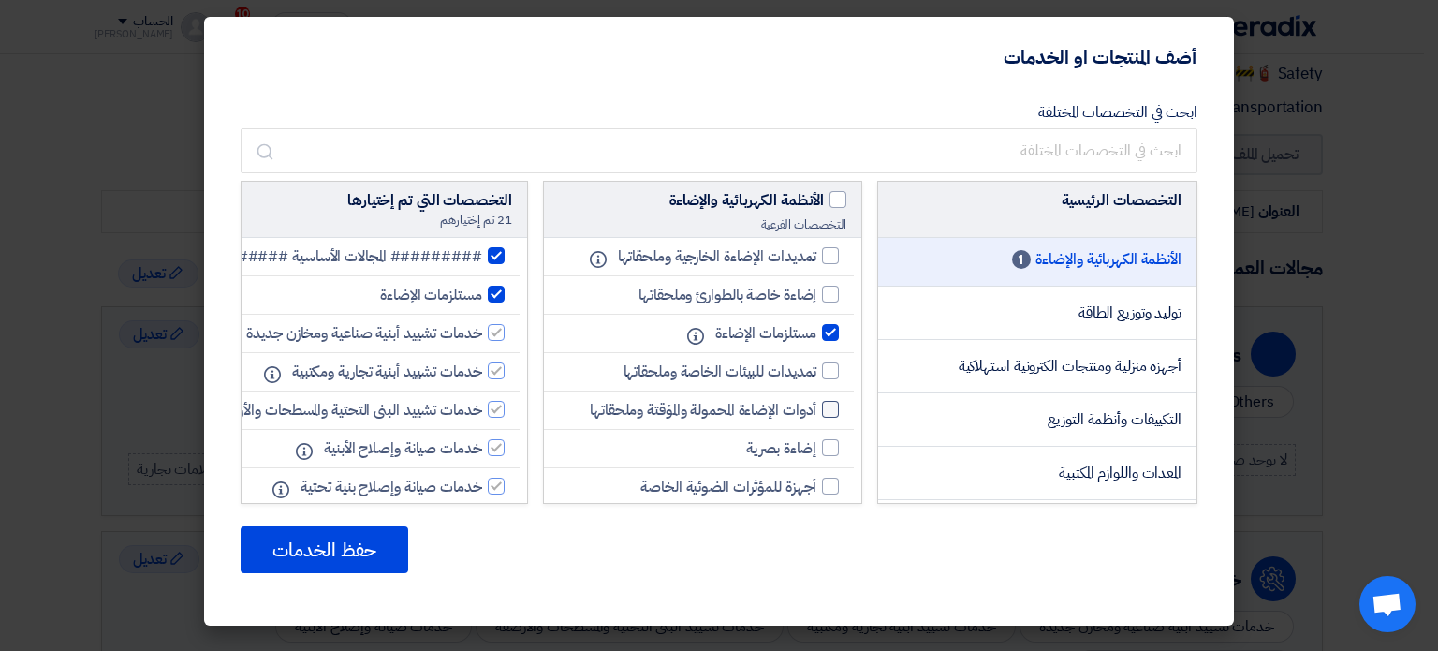
checkbox input "true"
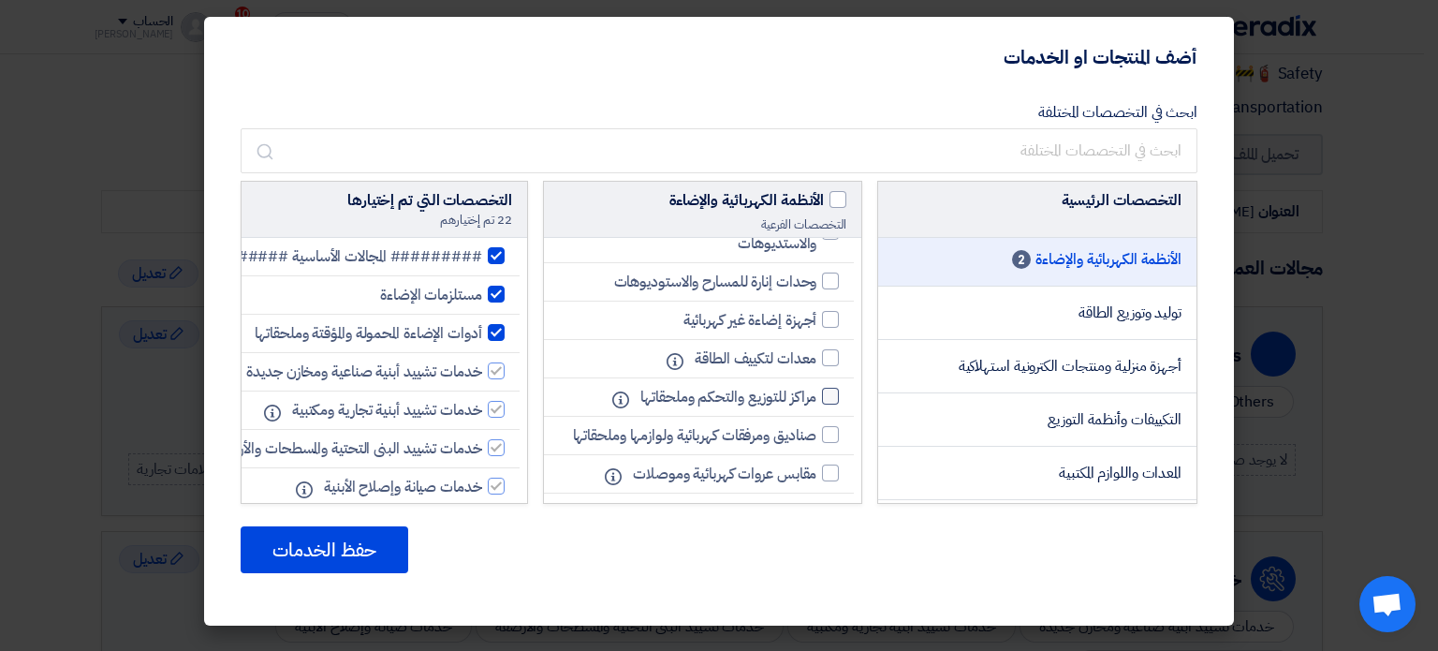
scroll to position [374, 0]
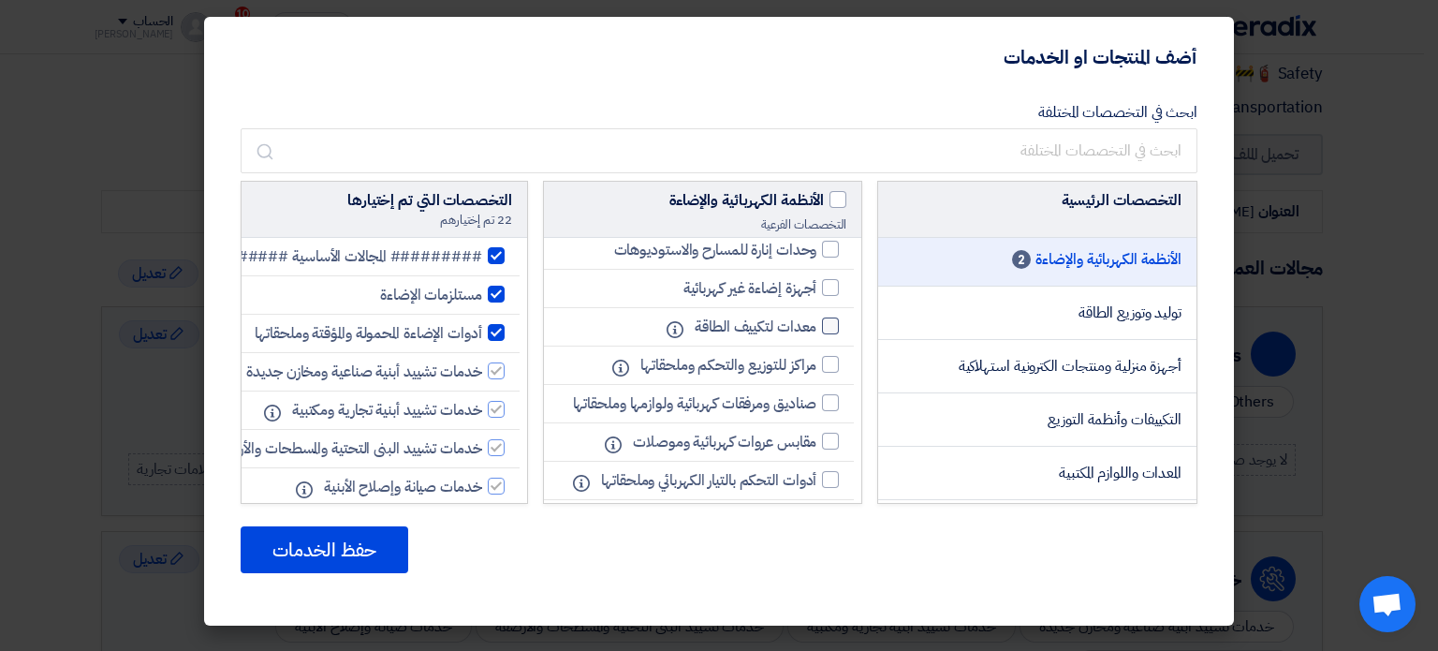
click at [828, 324] on div at bounding box center [830, 325] width 17 height 17
click at [816, 324] on input "معدات لتكييف الطاقة" at bounding box center [810, 326] width 12 height 12
checkbox input "true"
click at [826, 366] on div at bounding box center [830, 364] width 17 height 17
click at [816, 366] on input "مراكز للتوزيع والتحكم وملحقاتها" at bounding box center [810, 365] width 12 height 12
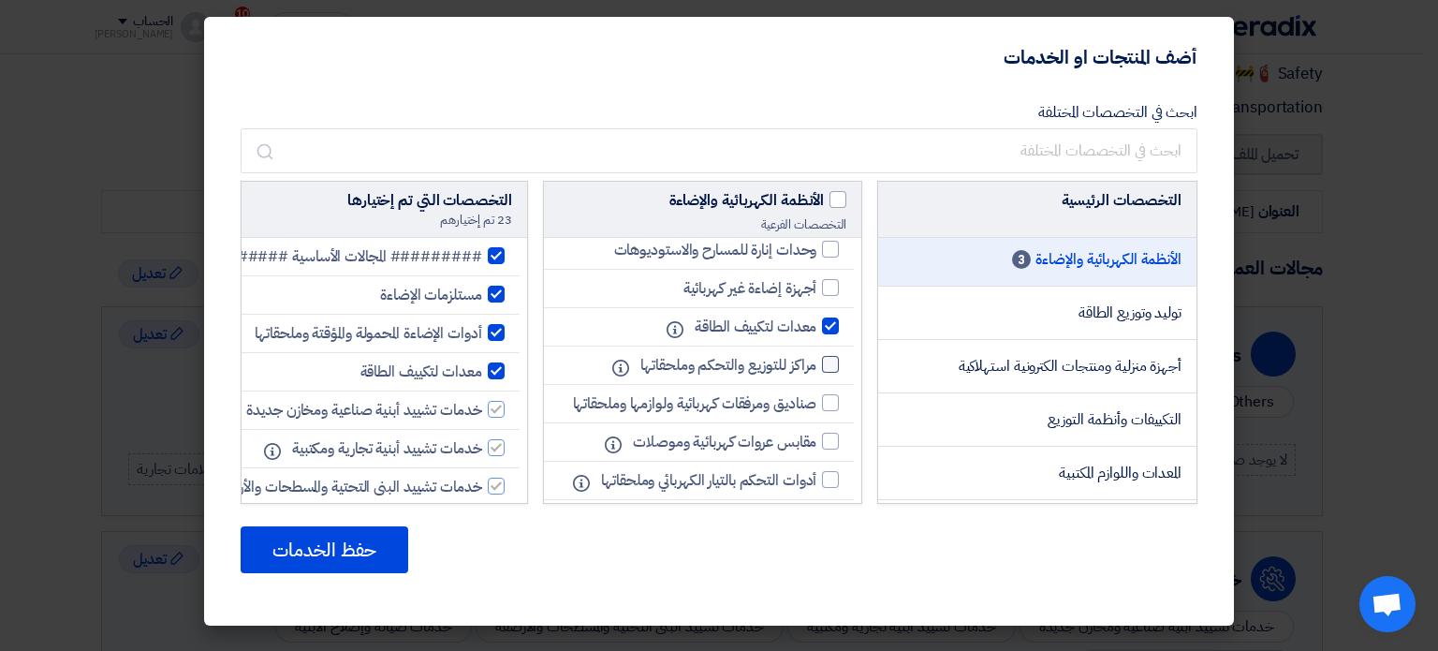
checkbox input "true"
click at [824, 403] on div at bounding box center [830, 402] width 17 height 17
click at [816, 403] on input "صناديق ومرفقات كهربائية ولوازمها وملحقاتها" at bounding box center [810, 403] width 12 height 12
checkbox input "true"
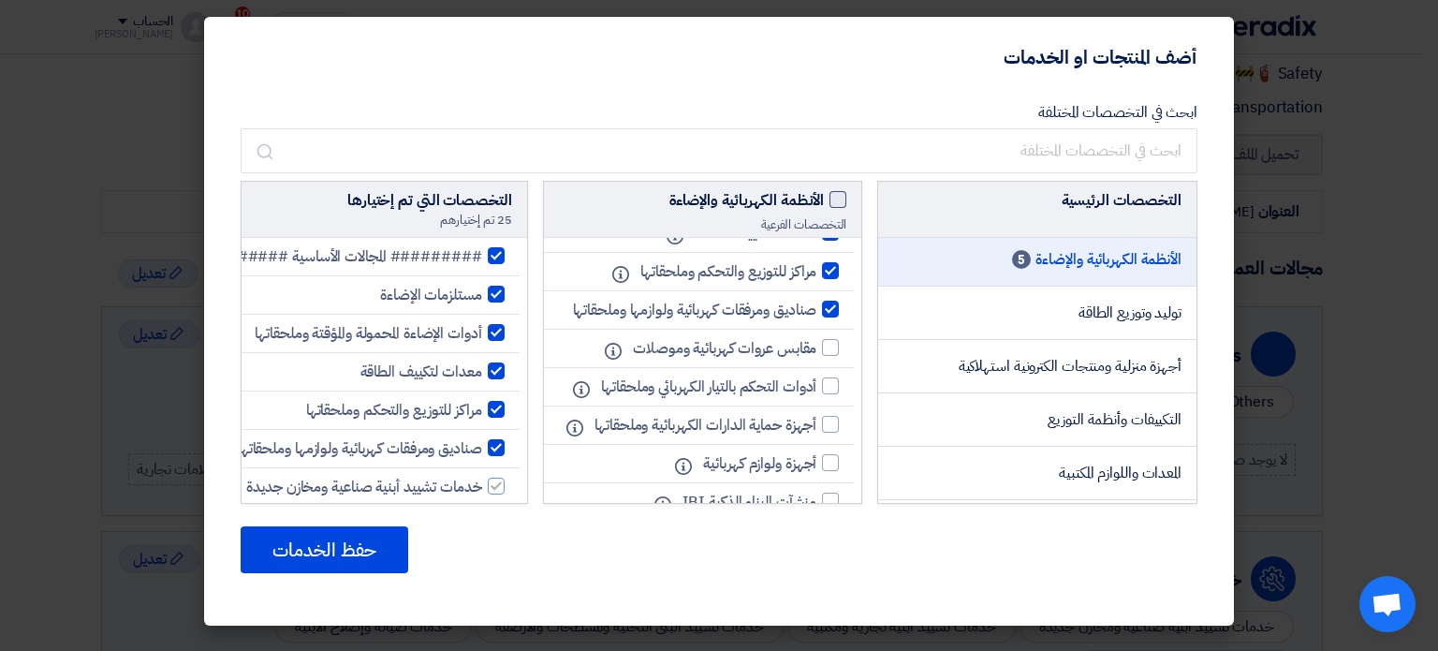
click at [836, 198] on span at bounding box center [837, 199] width 17 height 17
click at [824, 198] on input "الأنظمة الكهربائية والإضاءة" at bounding box center [818, 195] width 12 height 12
checkbox input "true"
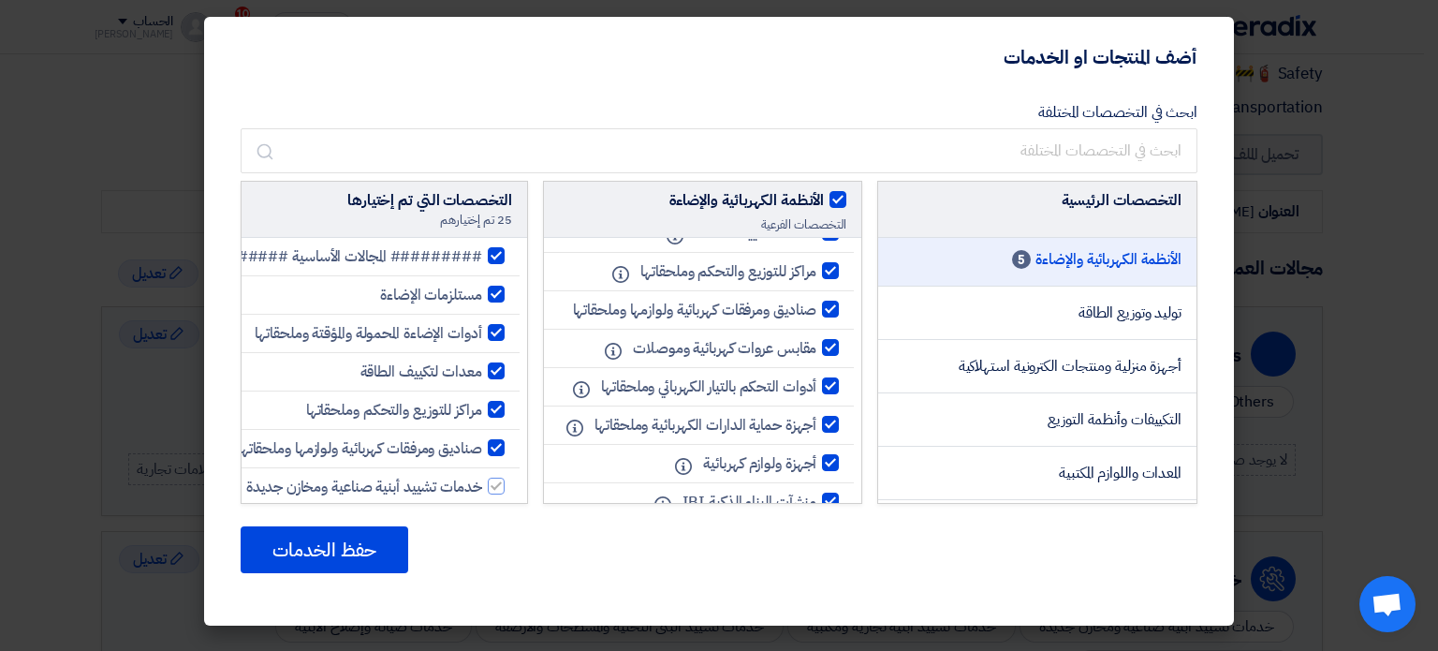
checkbox input "true"
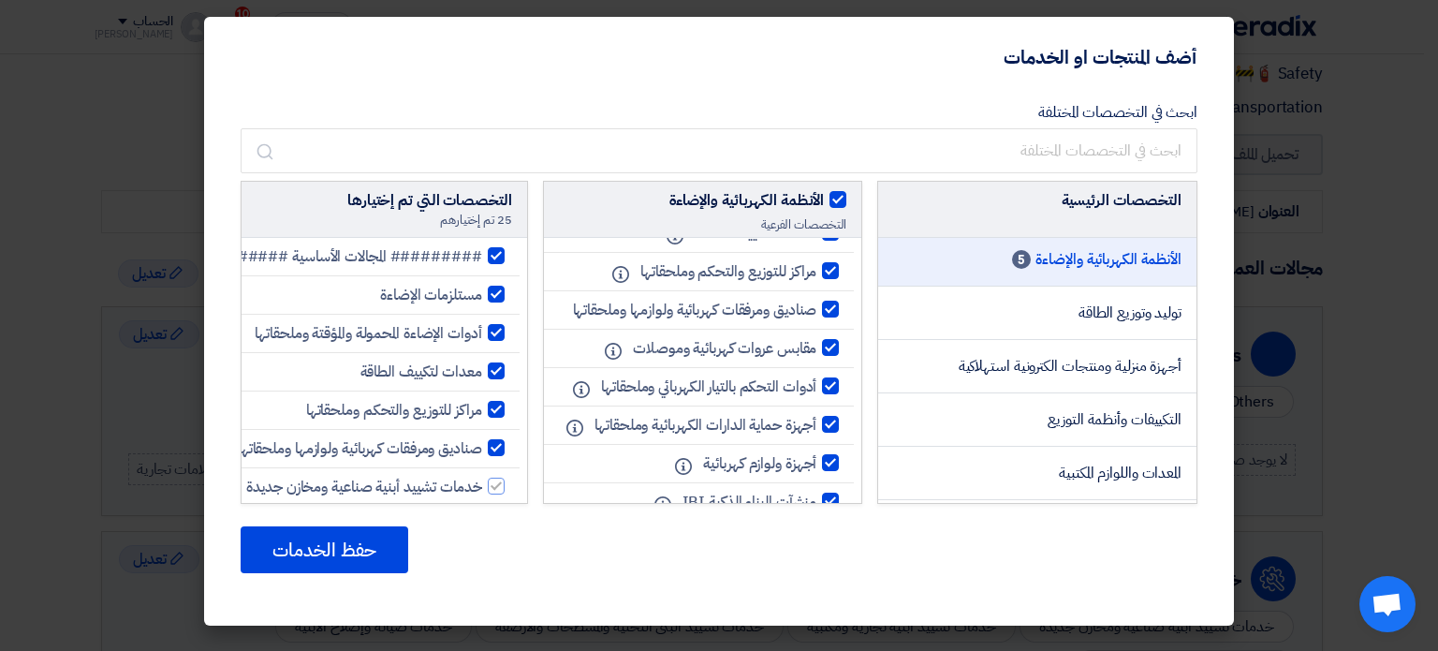
checkbox input "true"
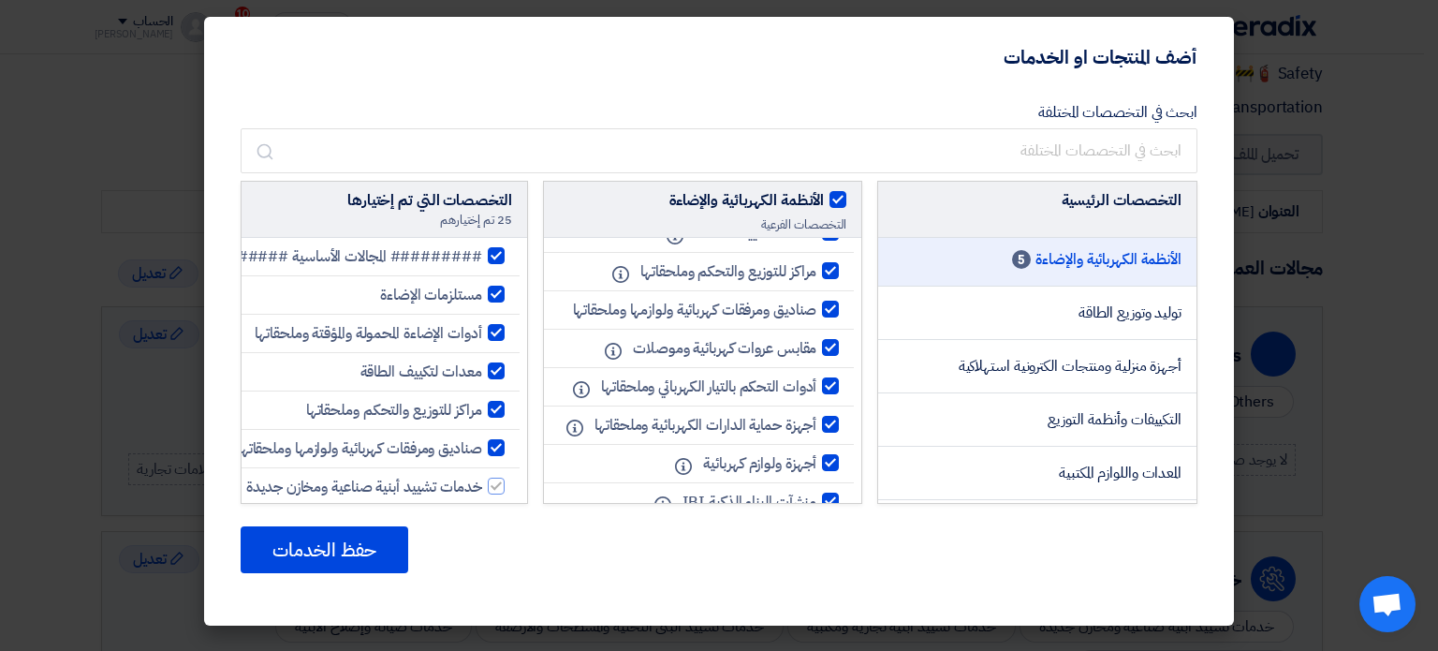
checkbox input "true"
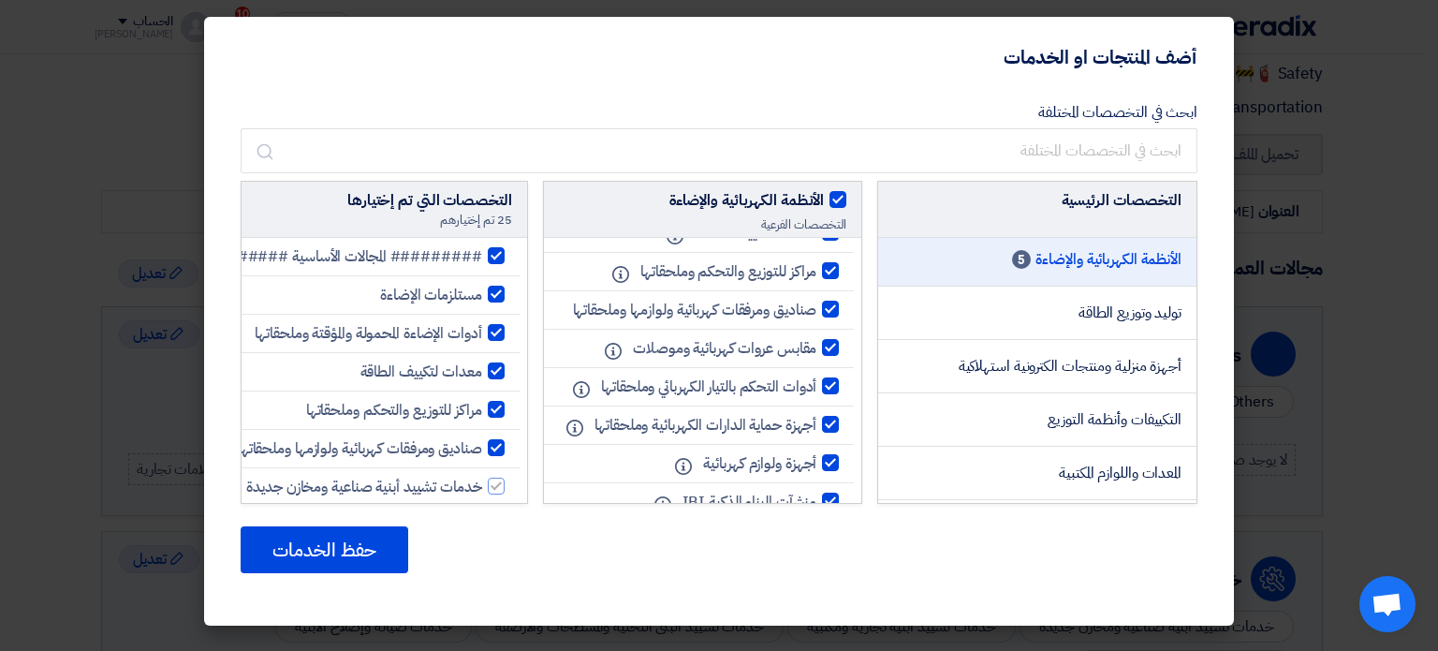
checkbox input "true"
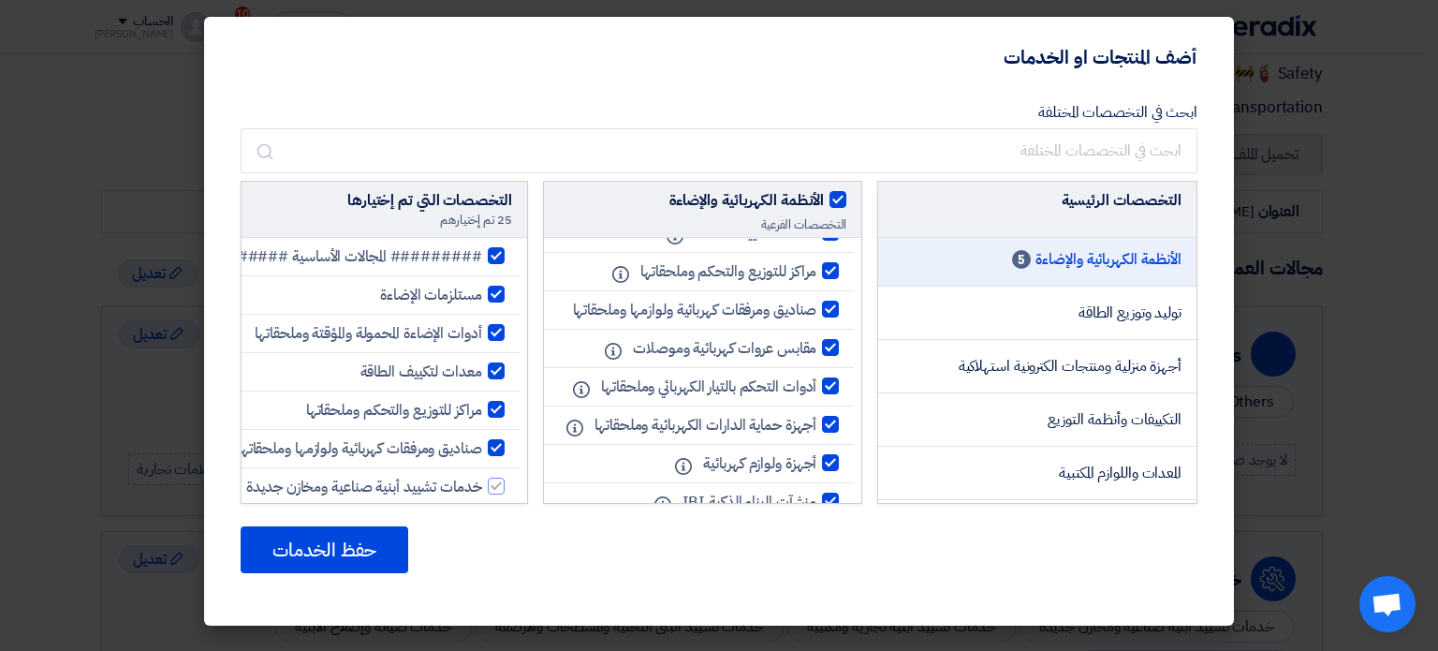
checkbox input "true"
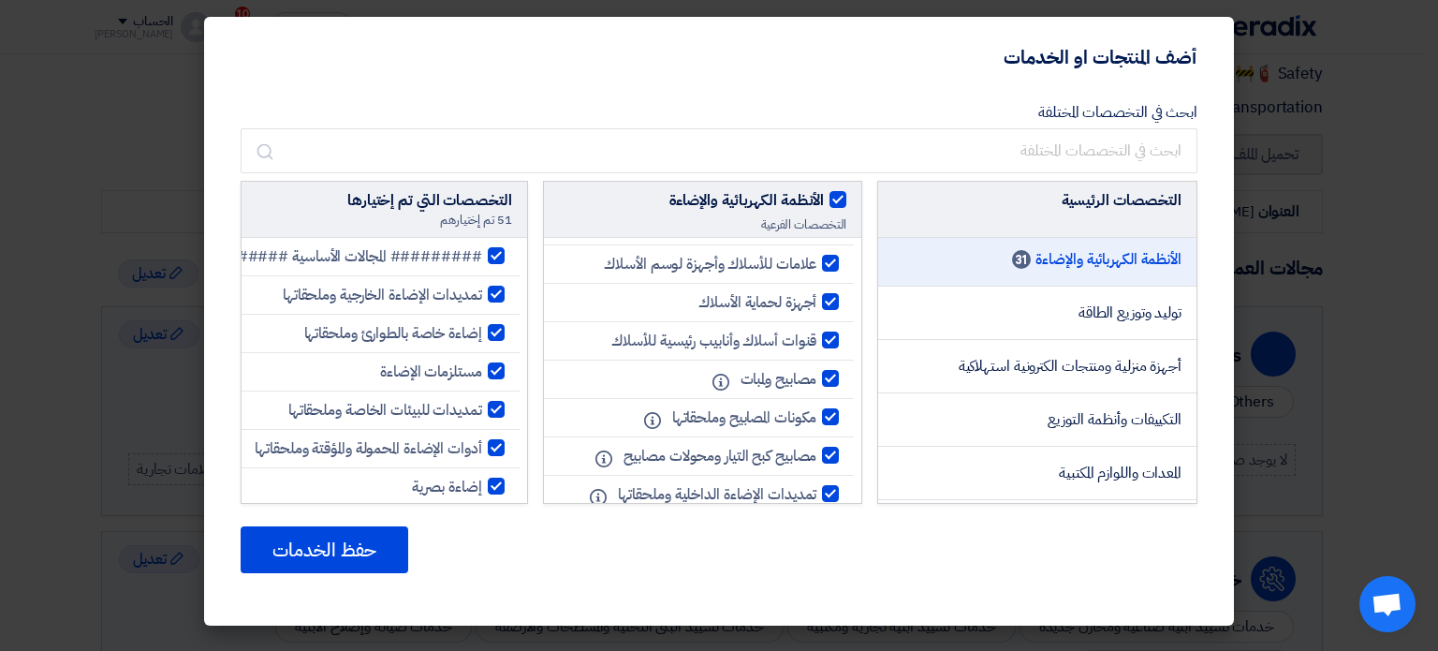
scroll to position [1022, 0]
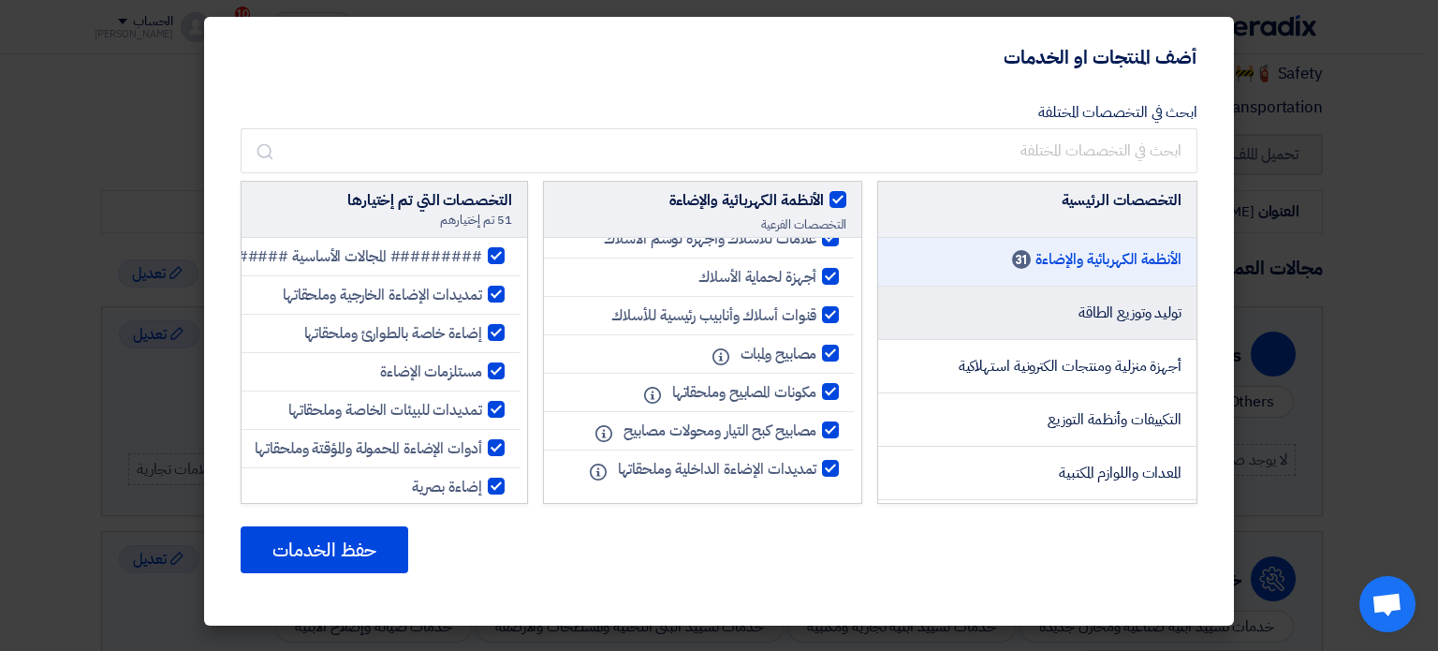
click at [1082, 321] on span "توليد وتوزيع الطاقة" at bounding box center [1129, 312] width 103 height 22
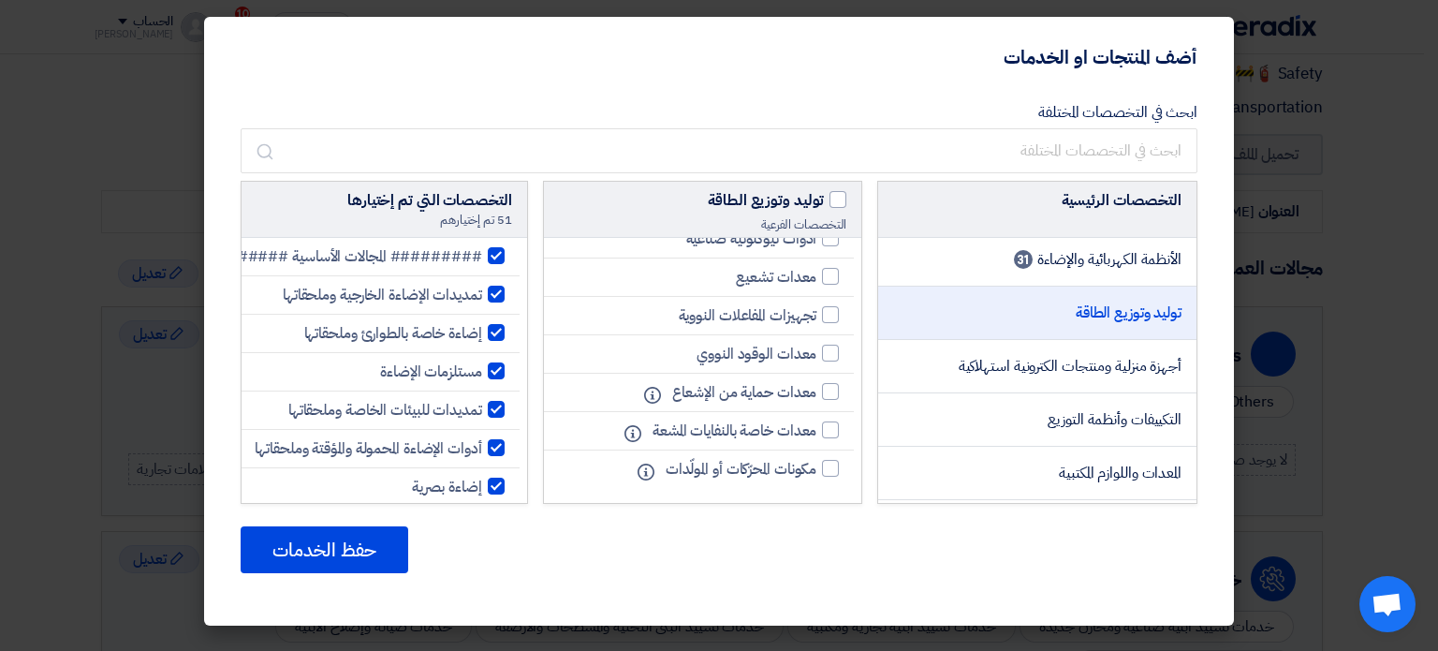
scroll to position [1015, 0]
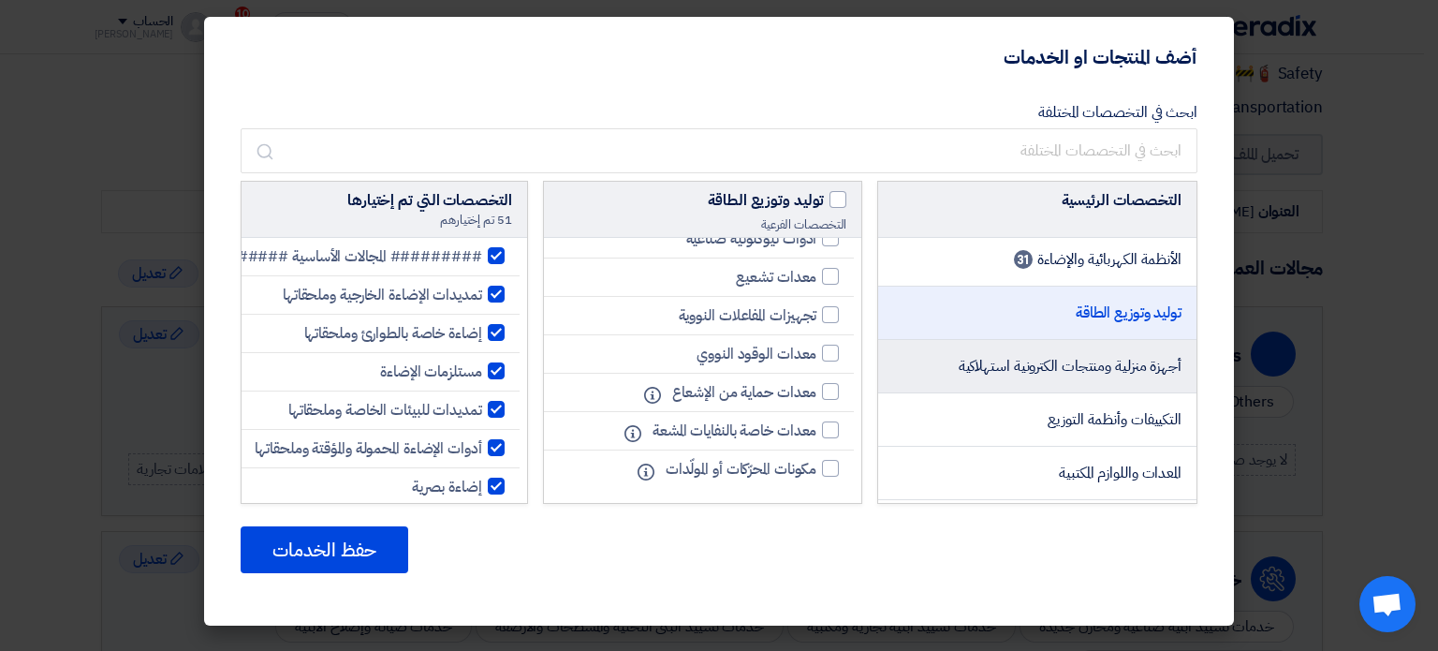
click at [1107, 361] on span "أجهزة منزلية ومنتجات الكترونية استهلاكية" at bounding box center [1070, 366] width 223 height 22
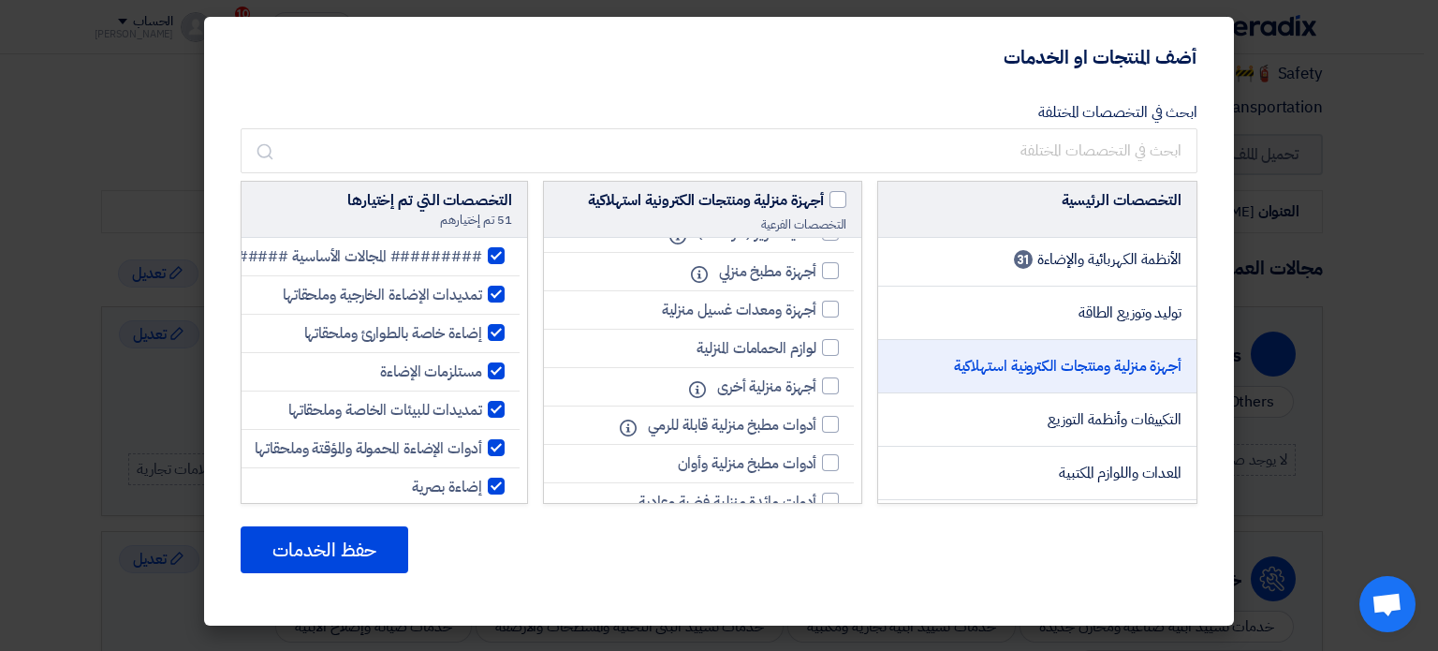
scroll to position [94, 0]
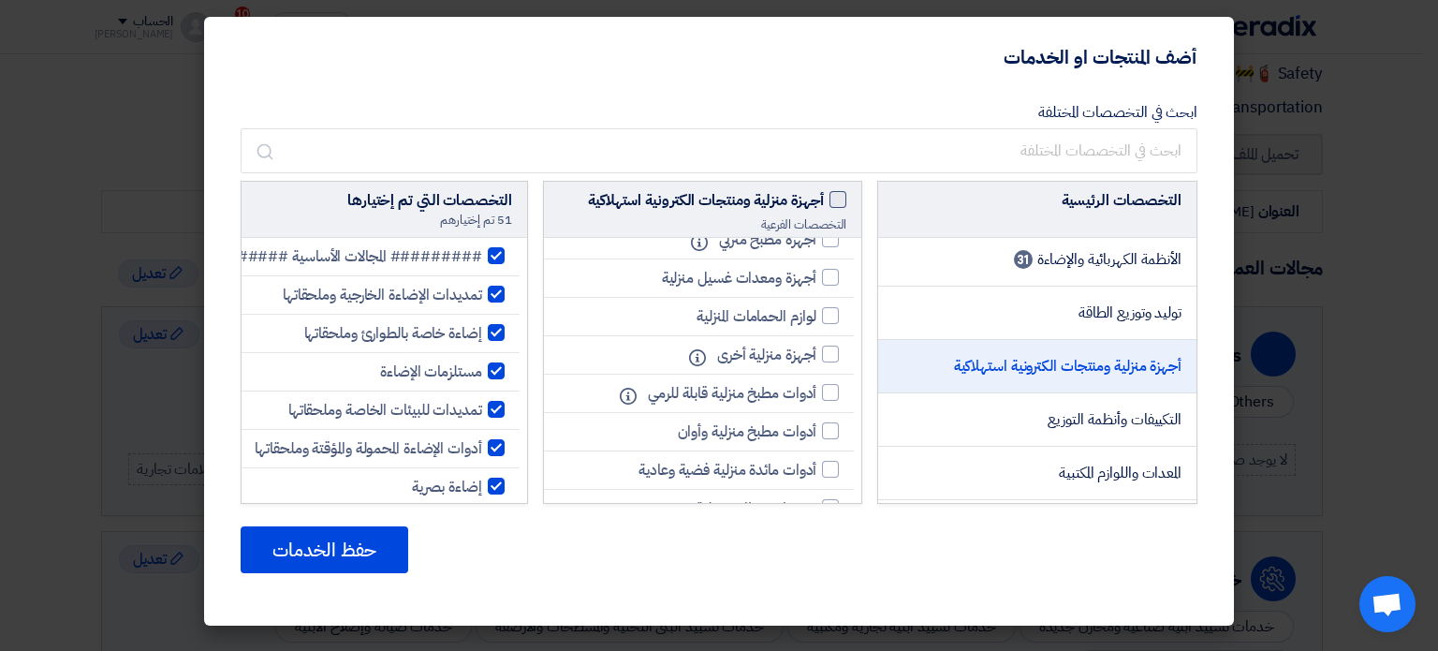
click at [834, 203] on span at bounding box center [837, 199] width 17 height 17
click at [824, 201] on input "أجهزة منزلية ومنتجات الكترونية استهلاكية" at bounding box center [818, 195] width 12 height 12
checkbox input "true"
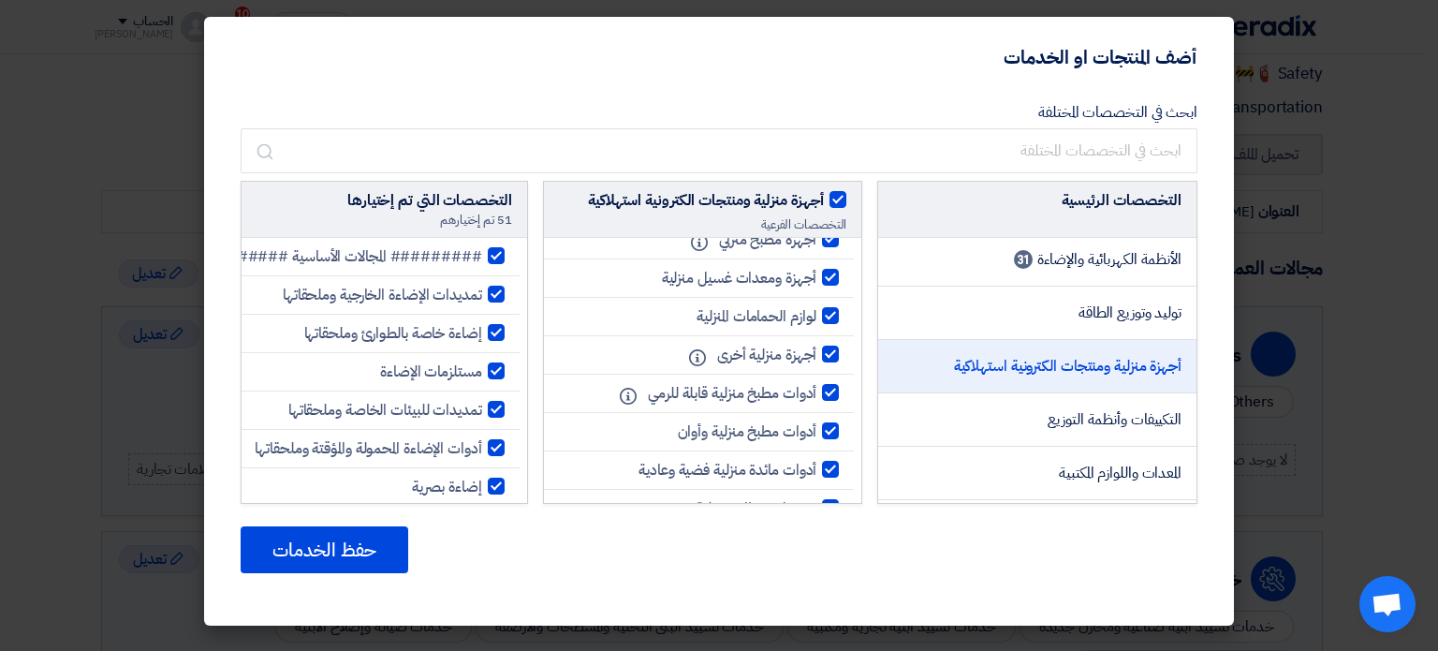
checkbox input "true"
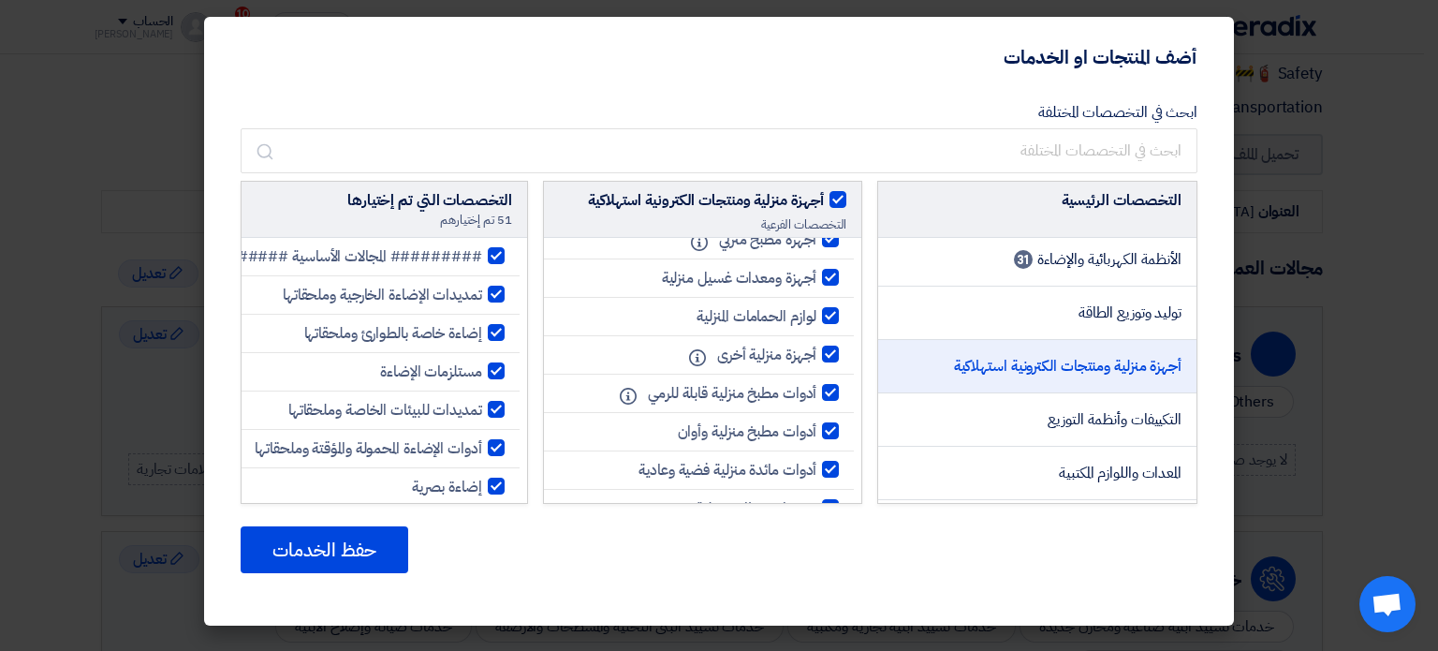
checkbox input "true"
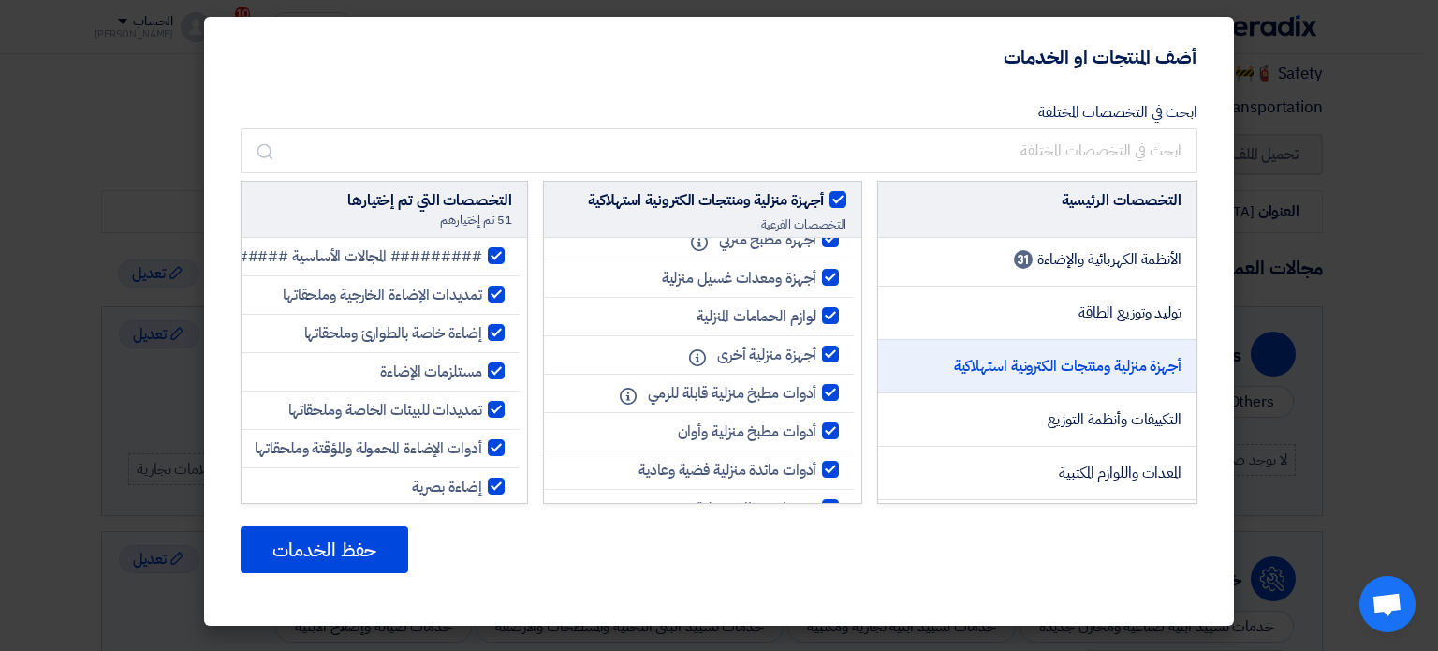
checkbox input "true"
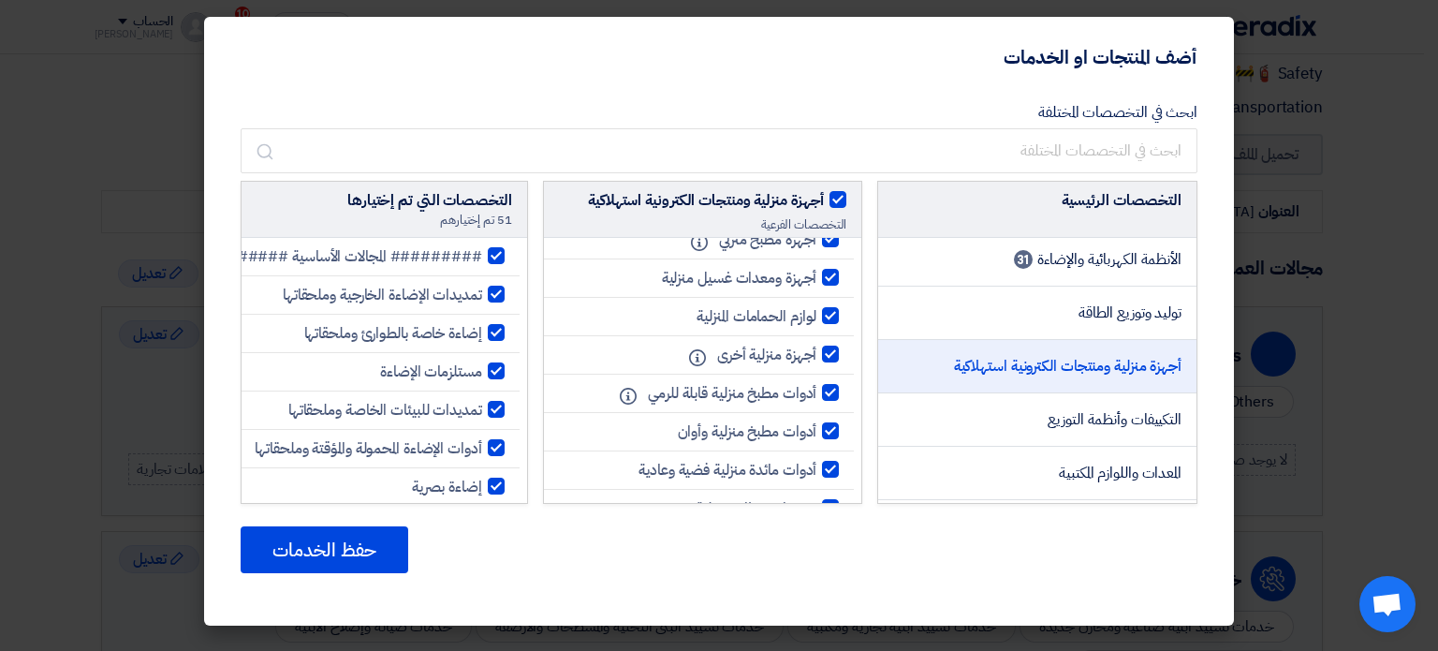
checkbox input "true"
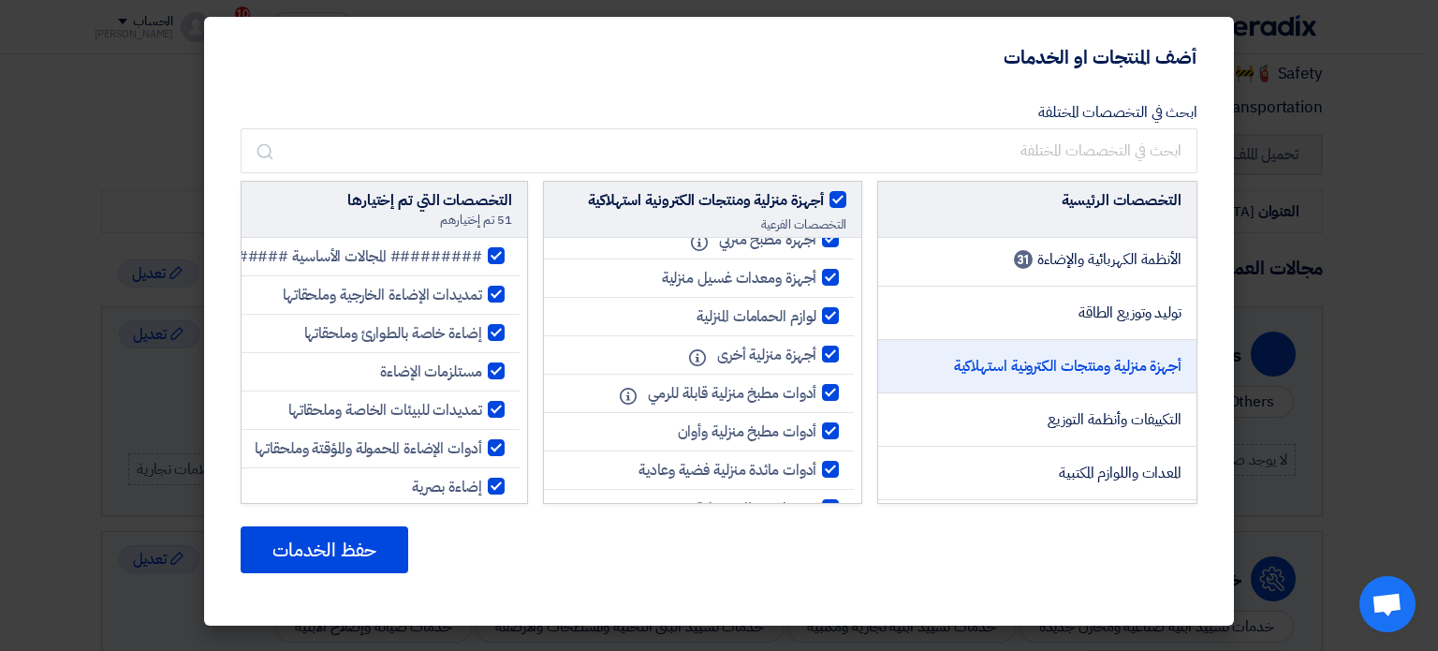
checkbox input "true"
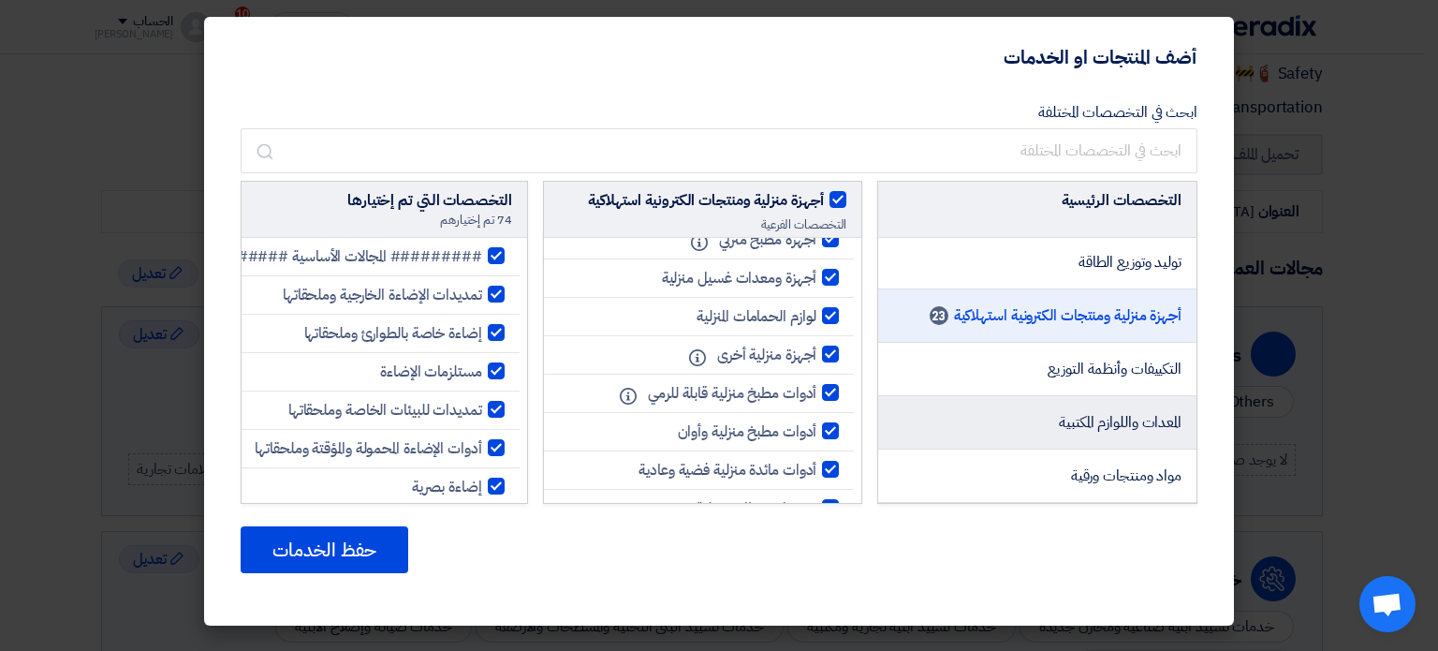
scroll to position [281, 0]
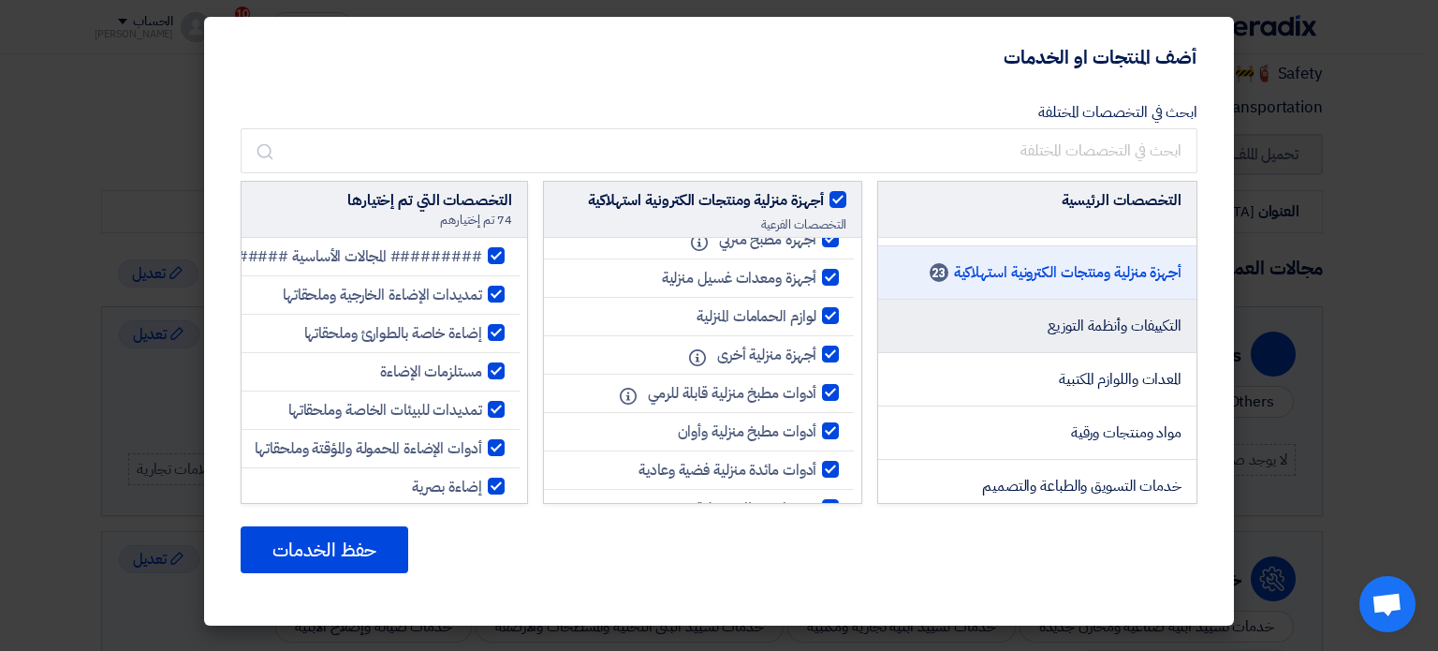
click at [1076, 325] on span "التكييفات وأنظمة التوزيع" at bounding box center [1114, 326] width 134 height 22
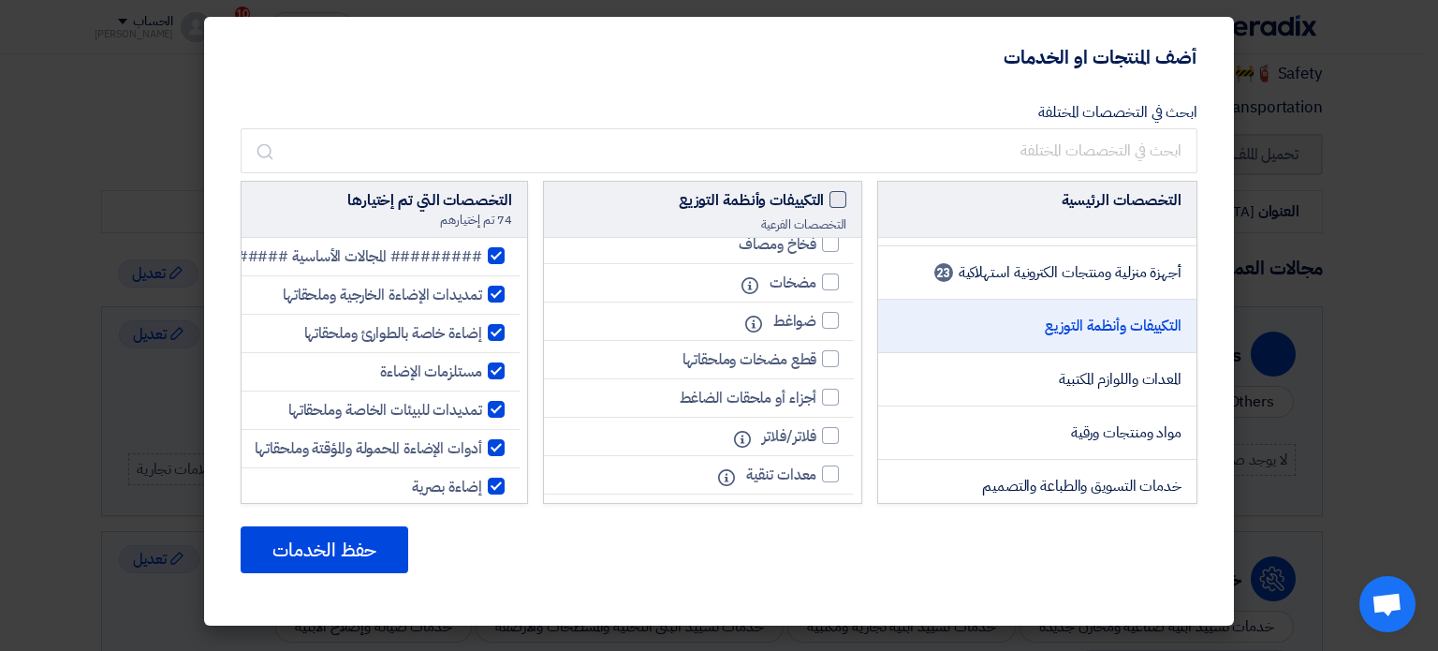
click at [840, 200] on span at bounding box center [837, 199] width 17 height 17
click at [824, 200] on input "التكييفات وأنظمة التوزيع" at bounding box center [818, 195] width 12 height 12
checkbox input "true"
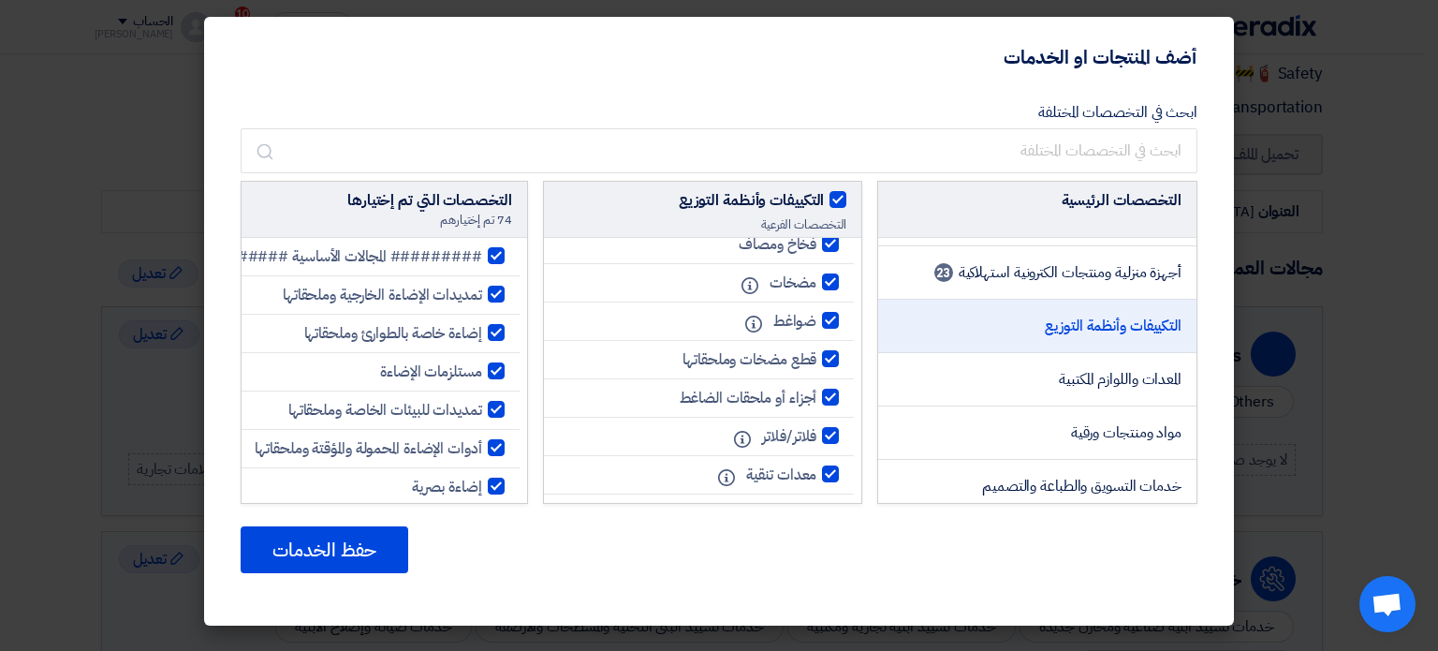
checkbox input "true"
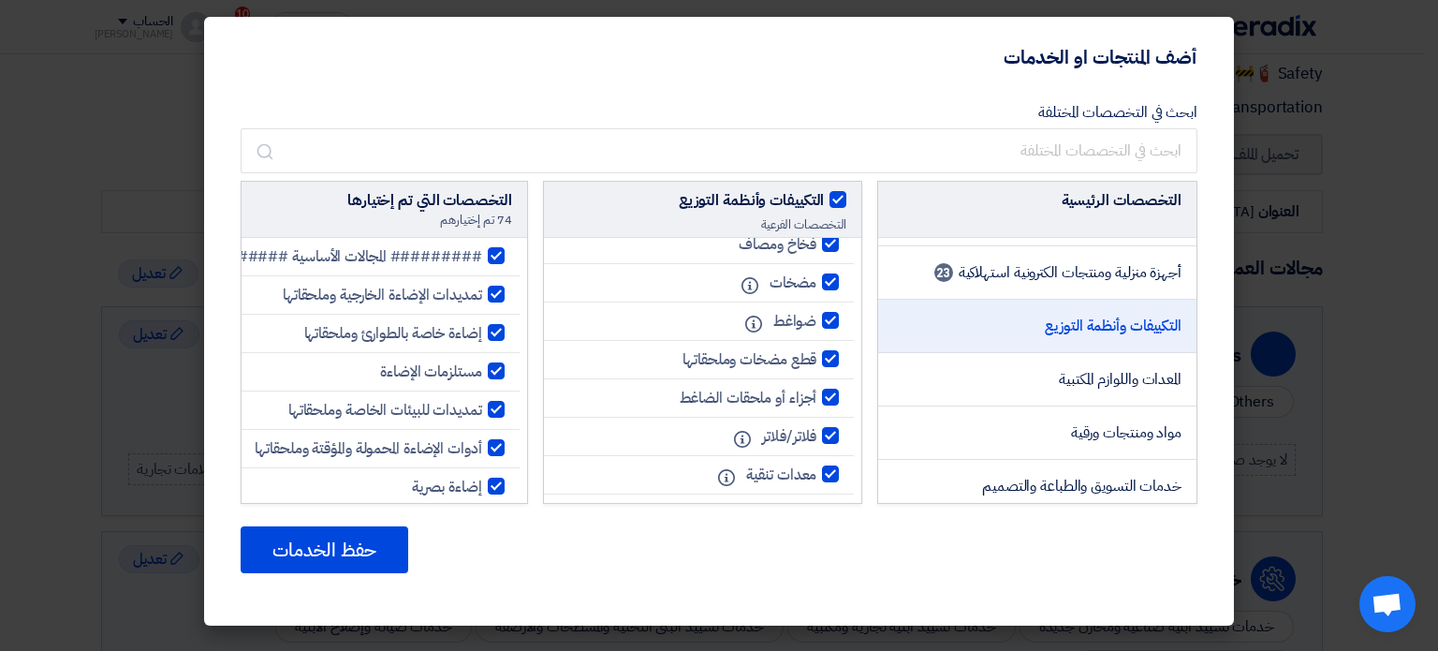
checkbox input "true"
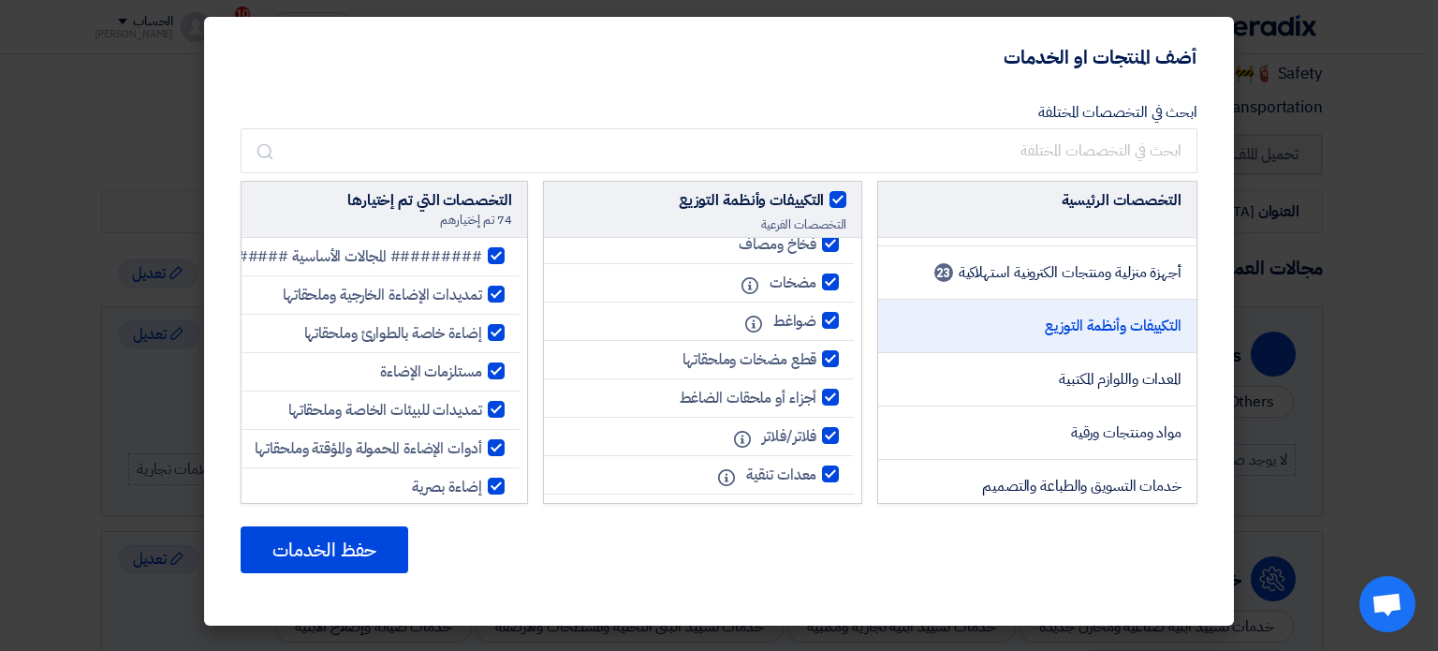
checkbox input "true"
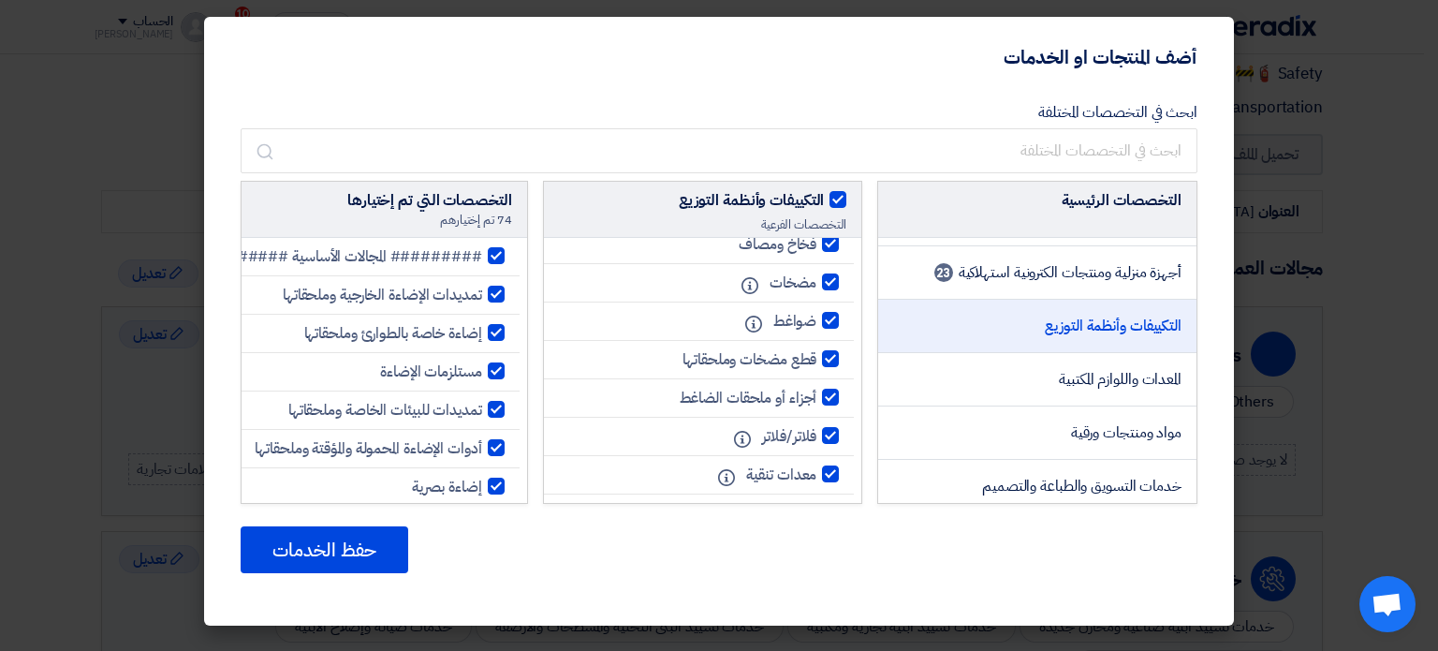
checkbox input "true"
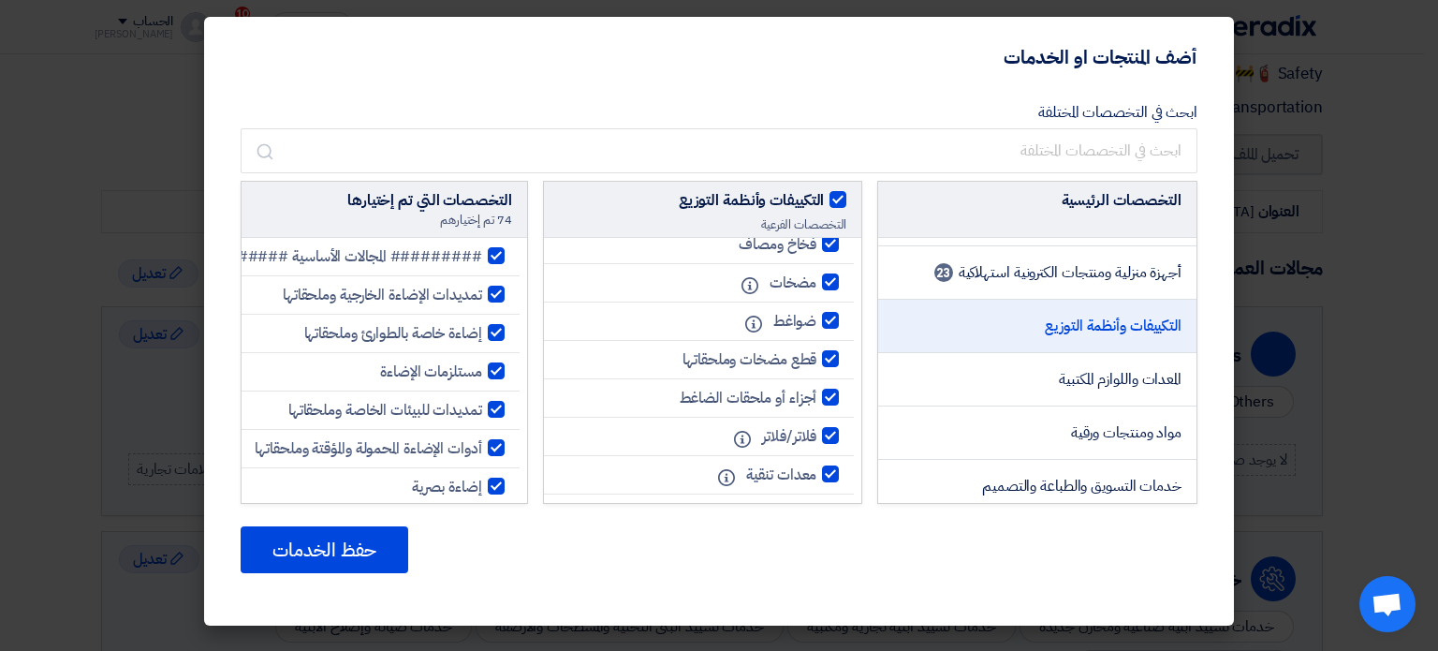
checkbox input "true"
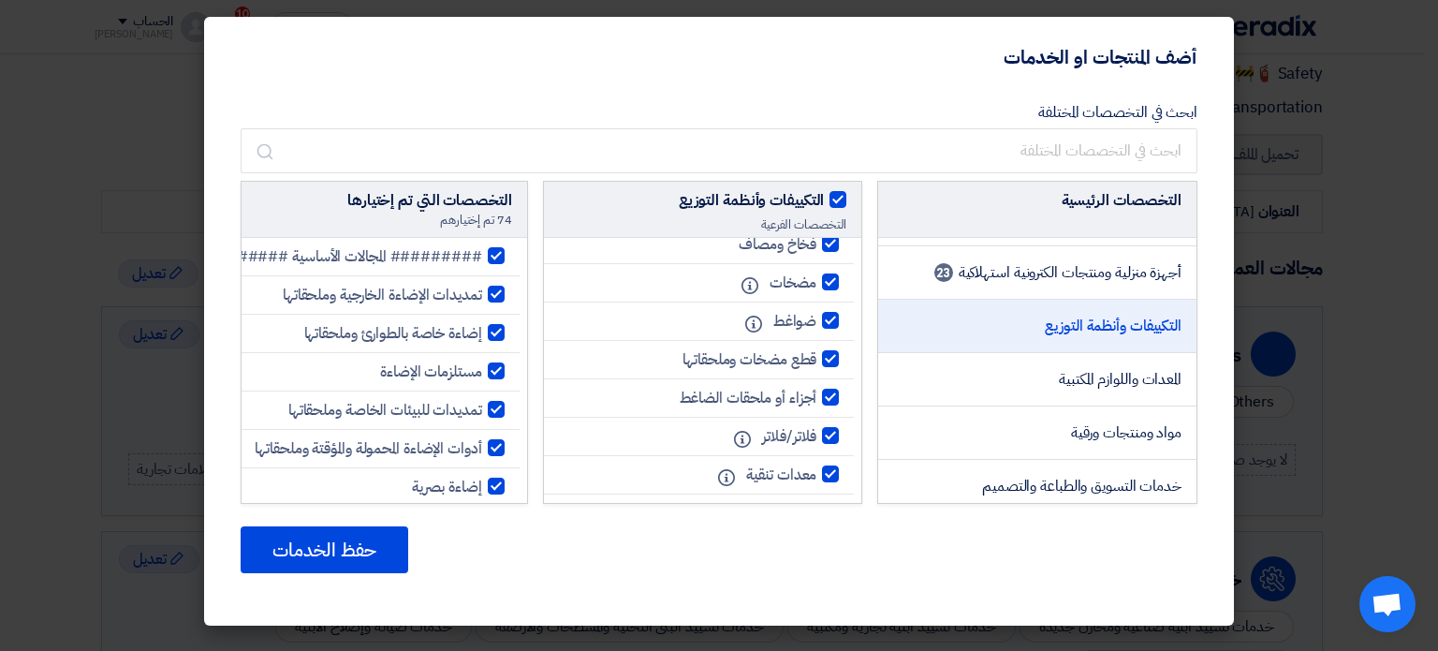
checkbox input "true"
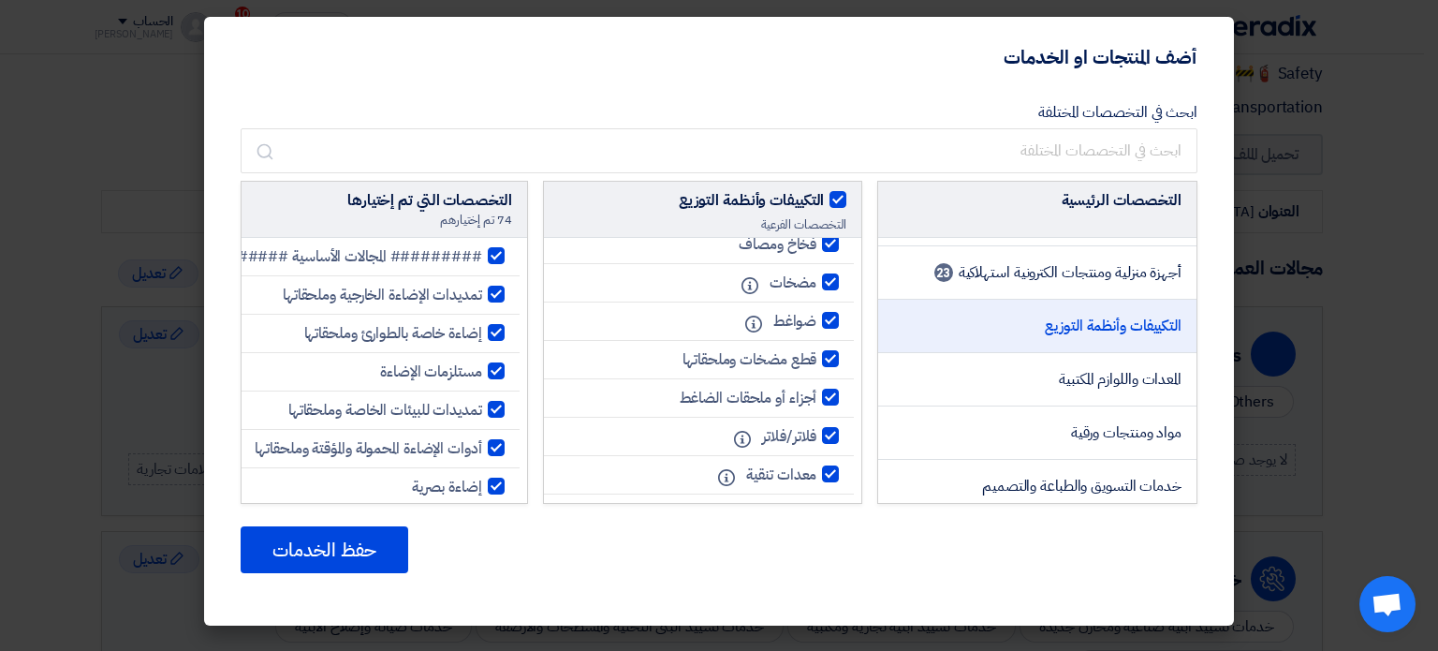
checkbox input "true"
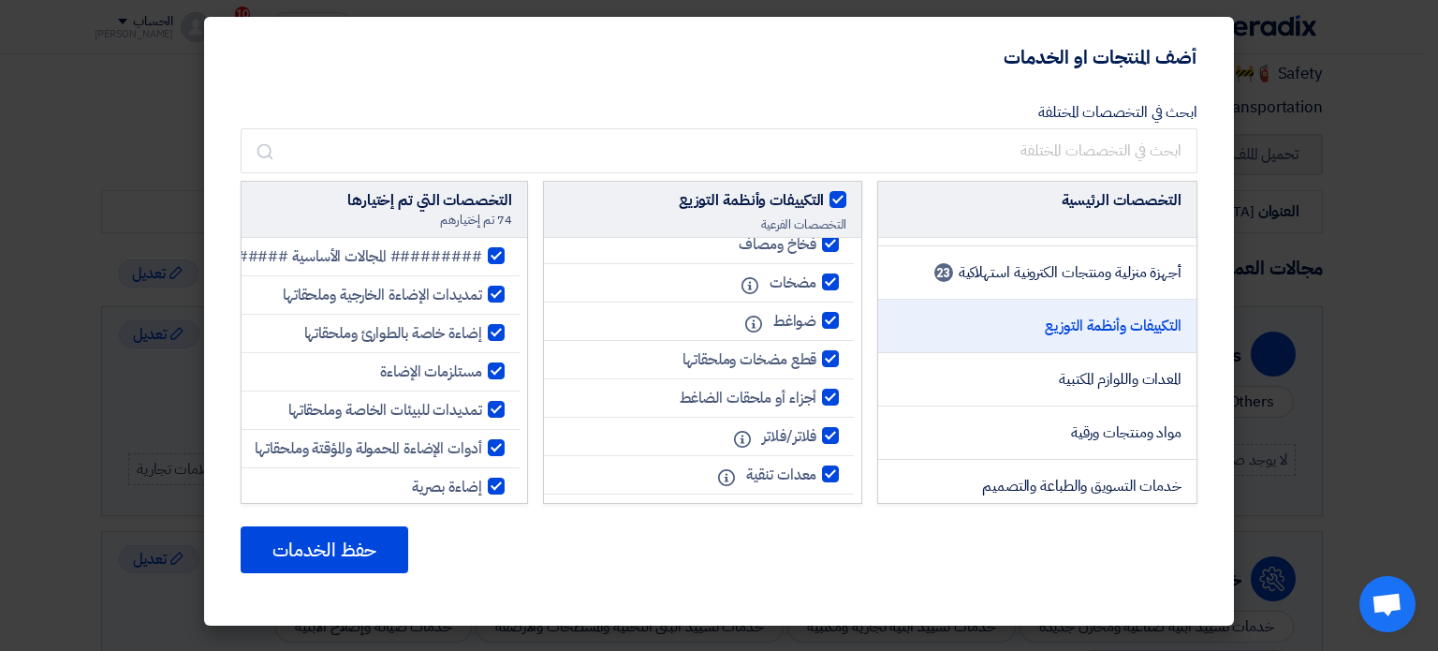
checkbox input "true"
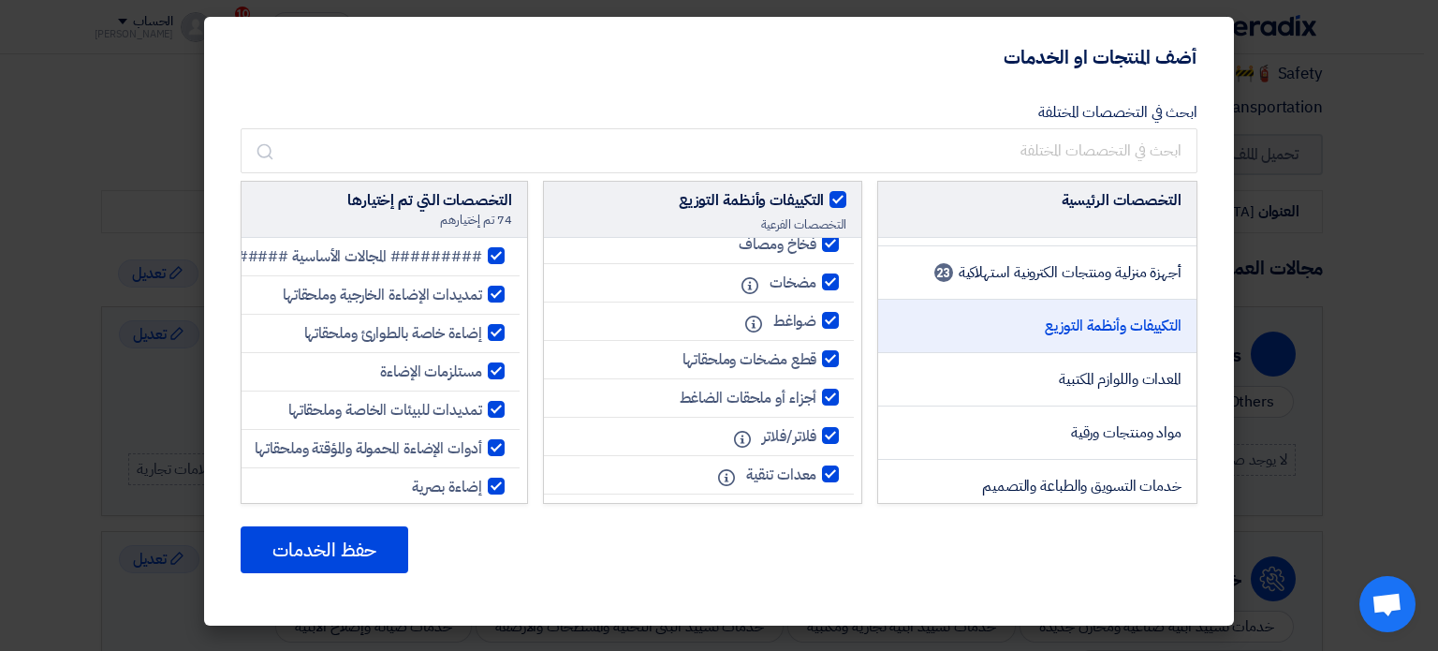
checkbox input "true"
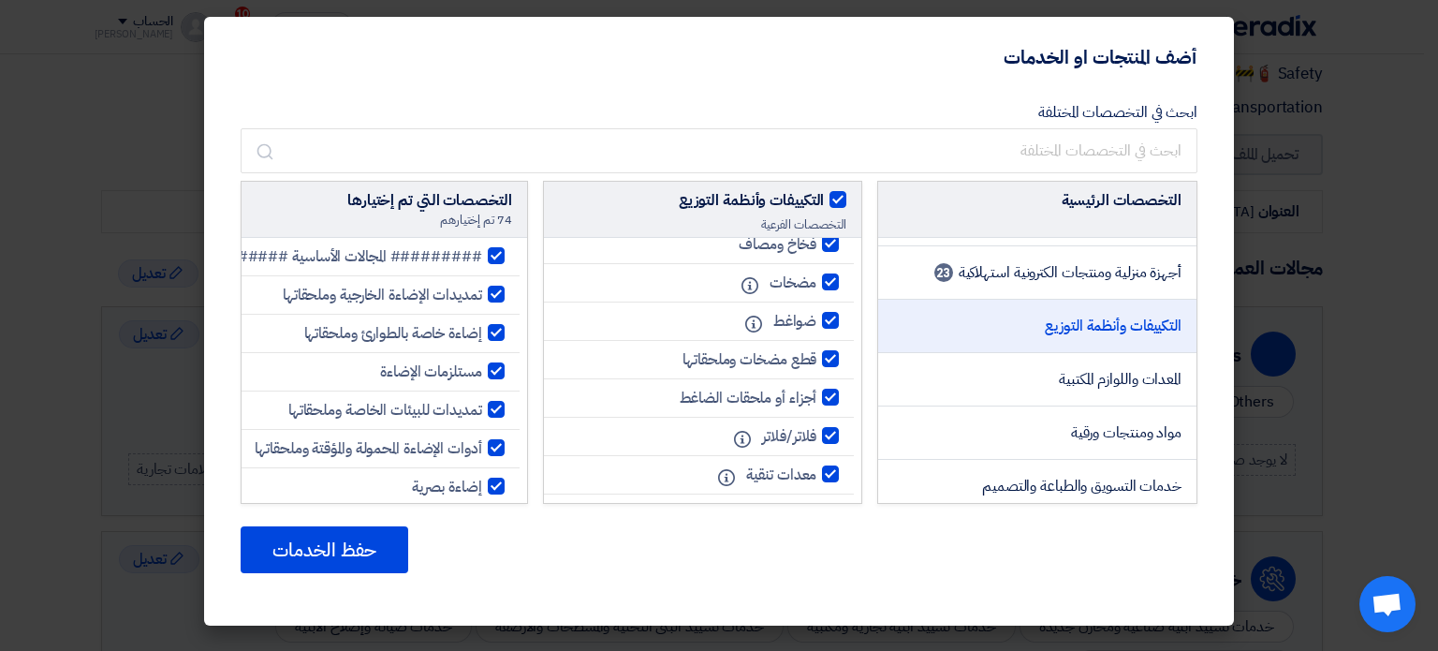
checkbox input "true"
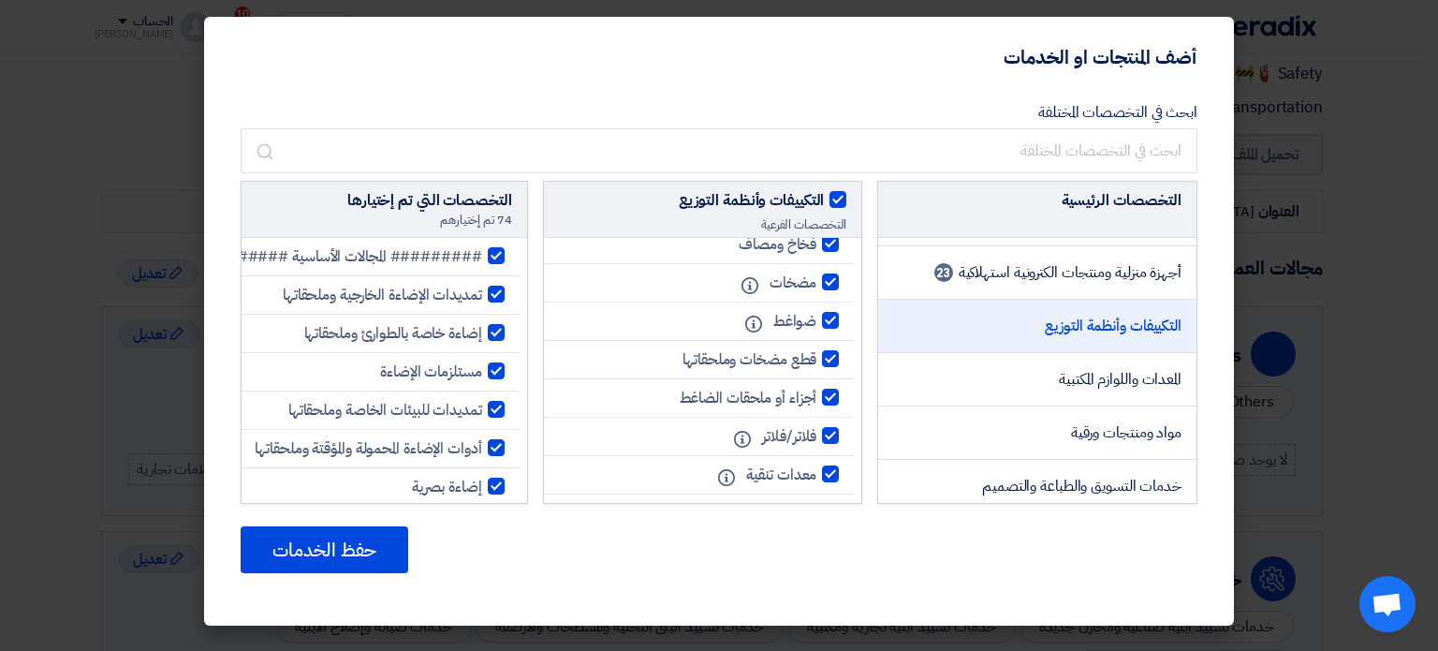
checkbox input "true"
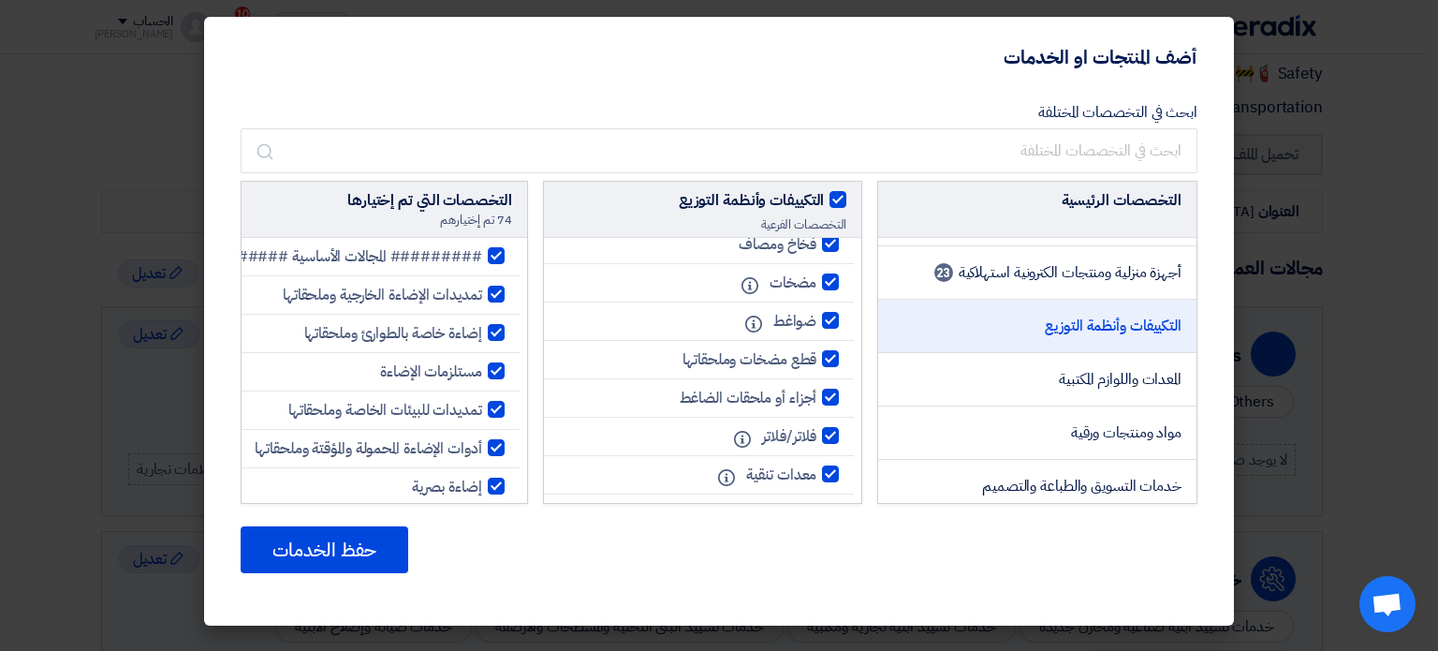
checkbox input "true"
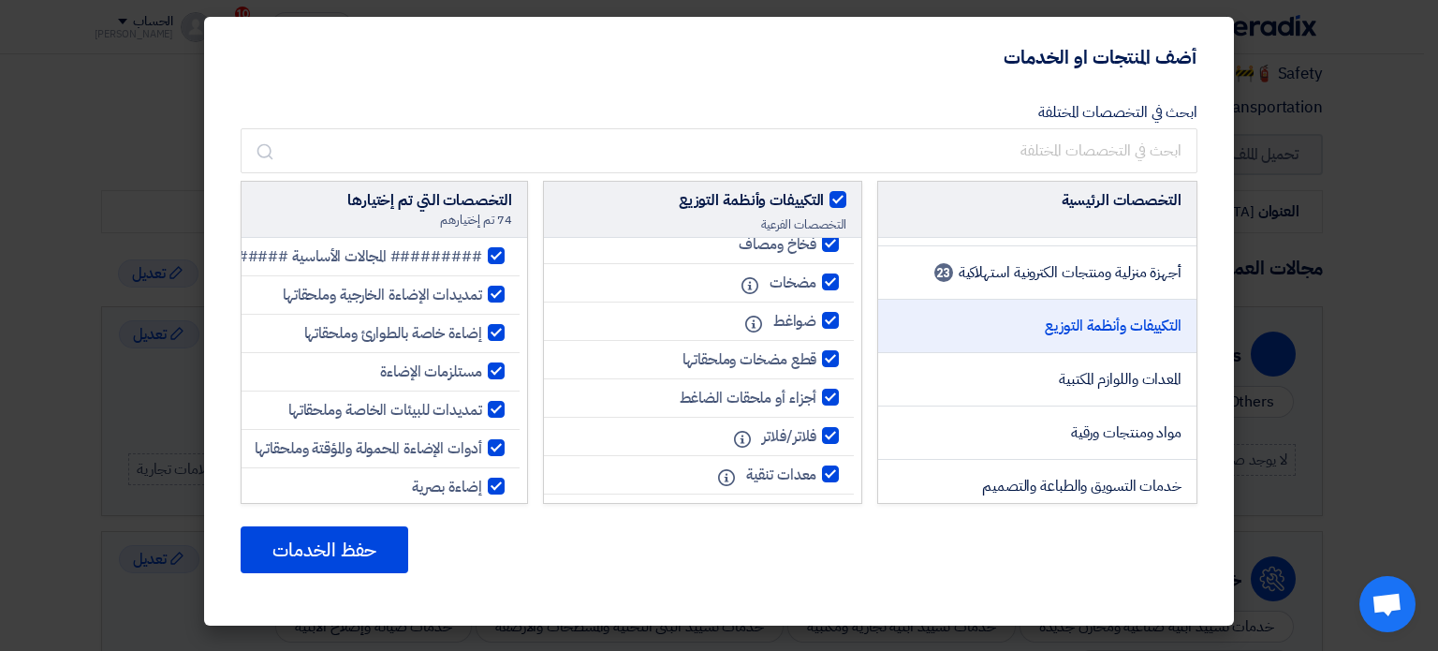
checkbox input "true"
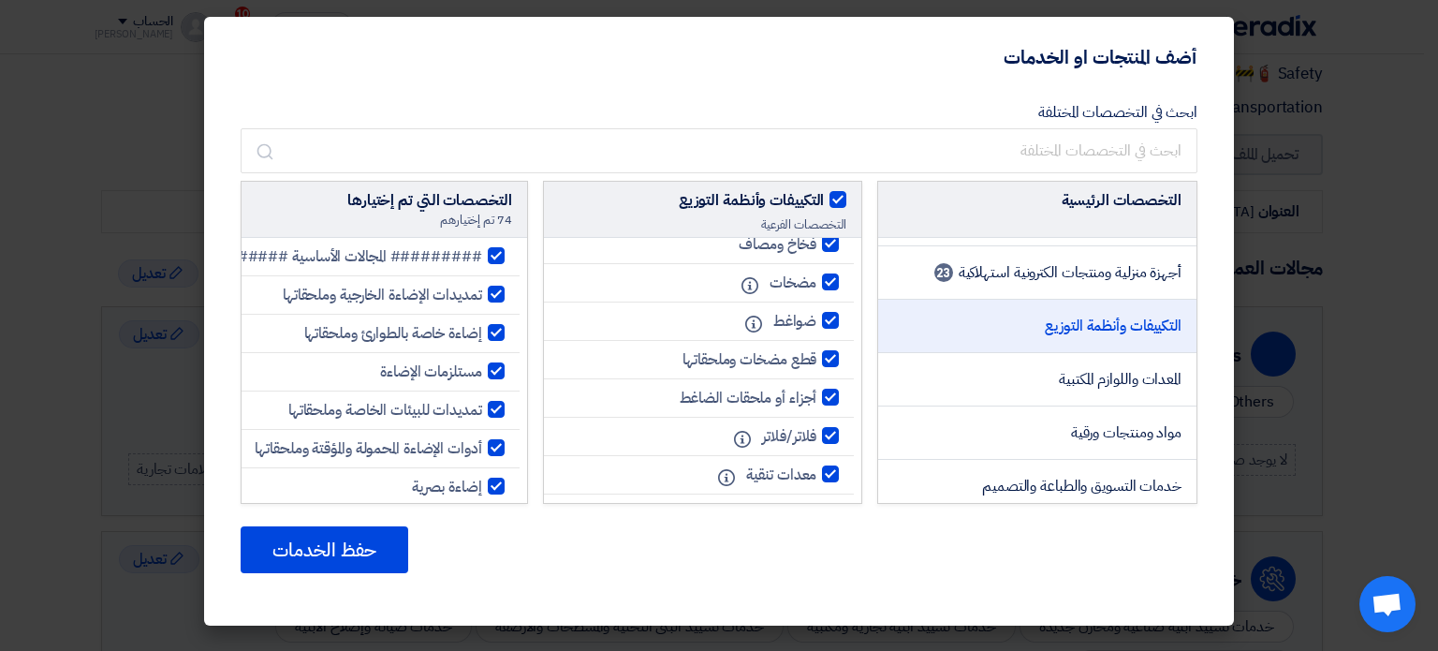
checkbox input "true"
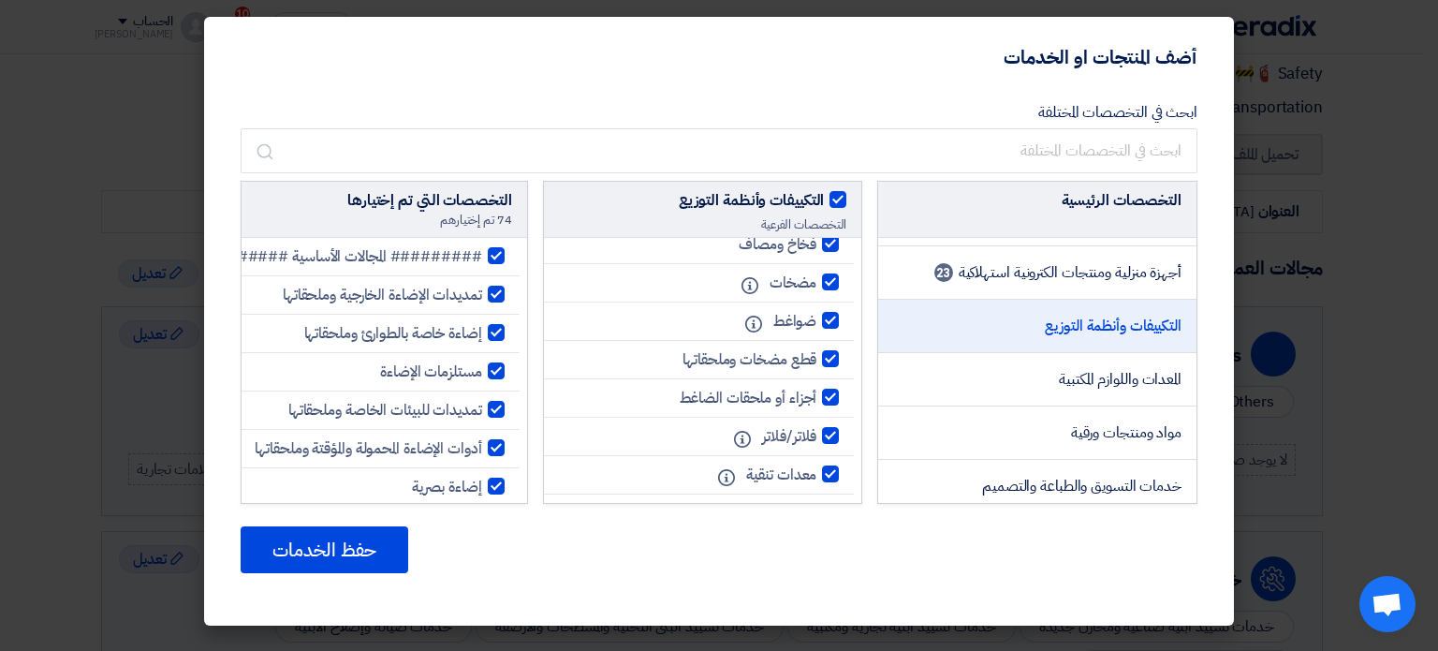
checkbox input "true"
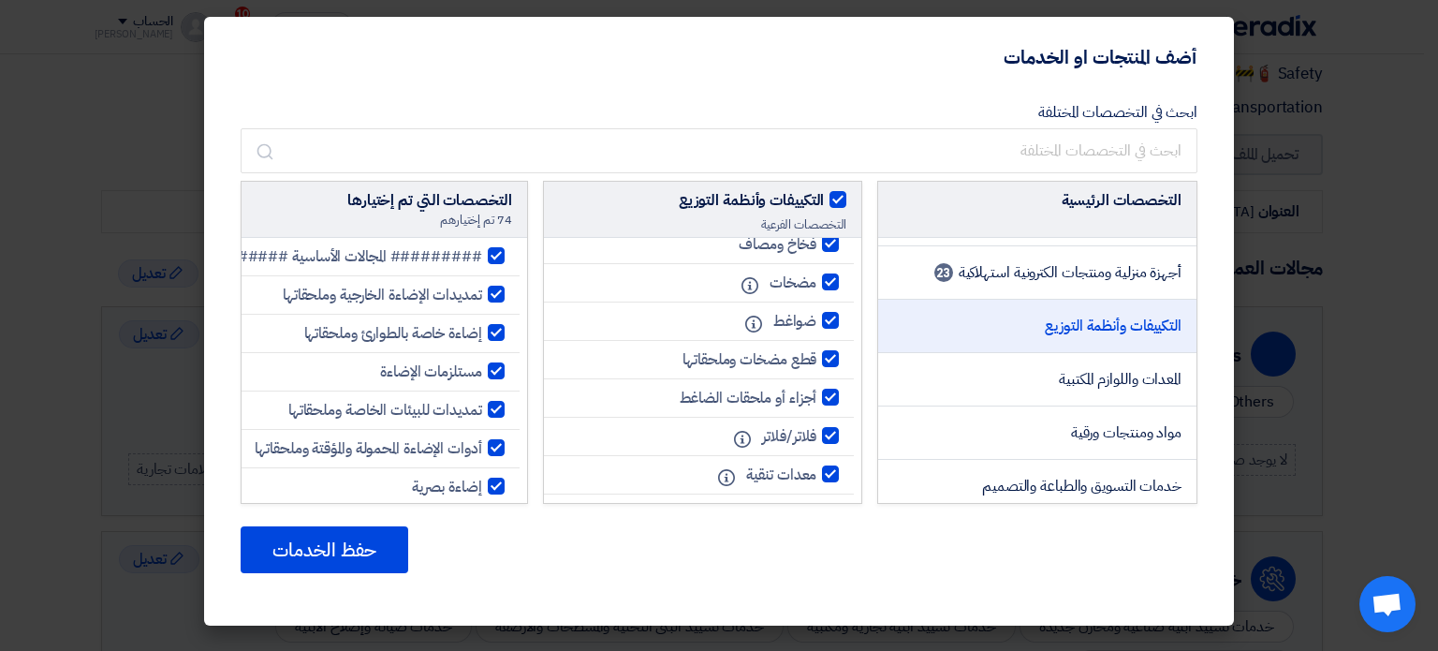
checkbox input "true"
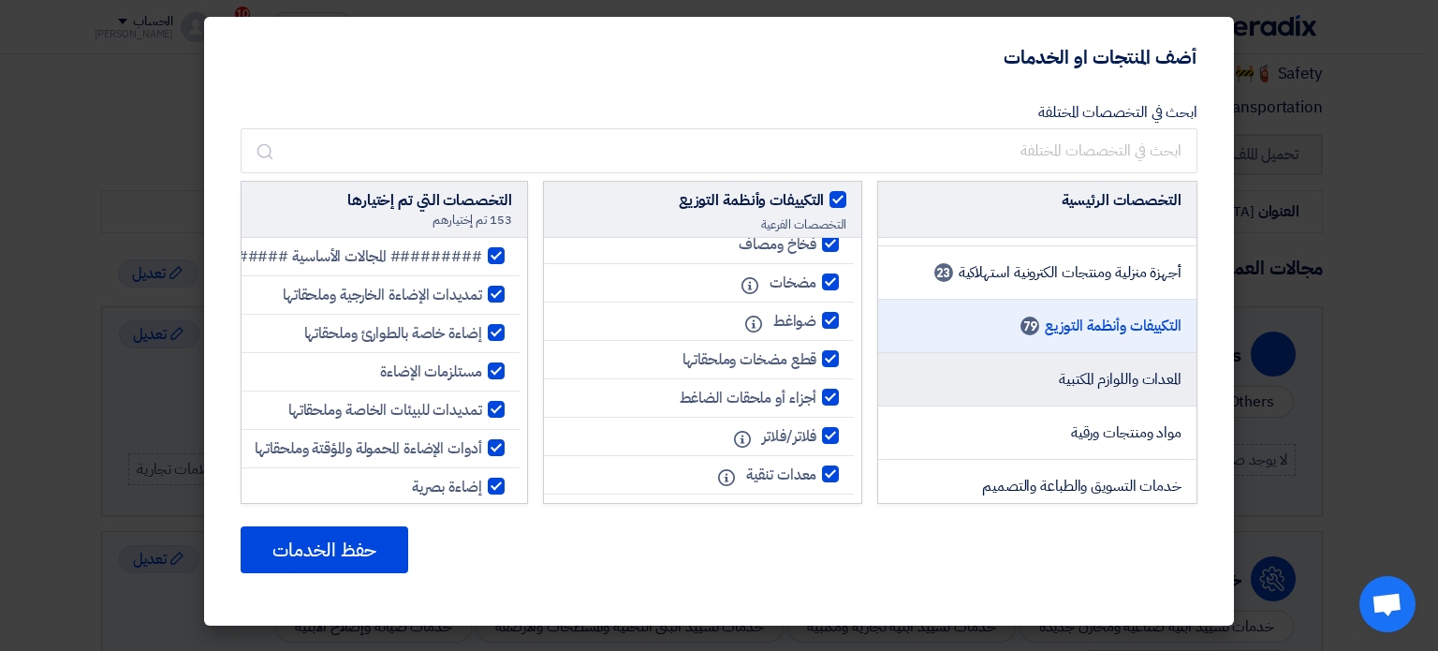
click at [1105, 386] on span "المعدات واللوازم المكتبية" at bounding box center [1120, 379] width 123 height 22
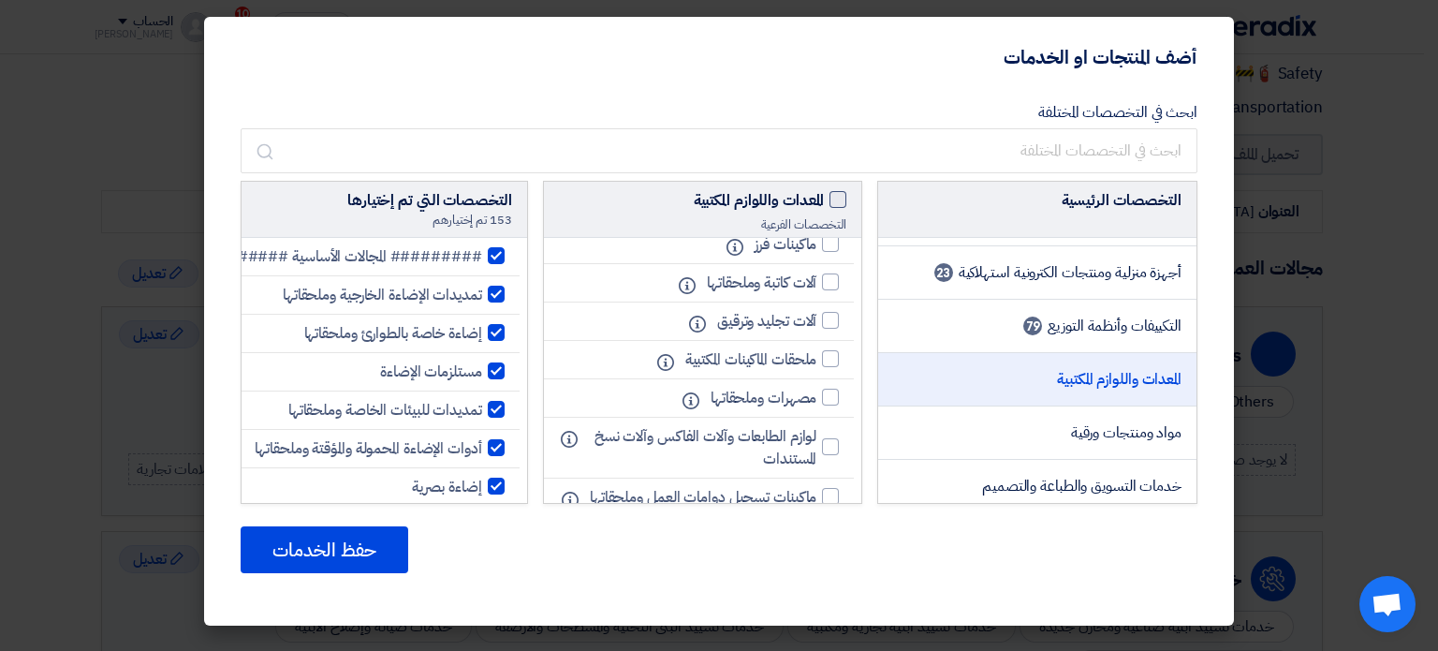
click at [835, 200] on span at bounding box center [837, 199] width 17 height 17
click at [824, 200] on input "المعدات واللوازم المكتبية" at bounding box center [818, 195] width 12 height 12
checkbox input "true"
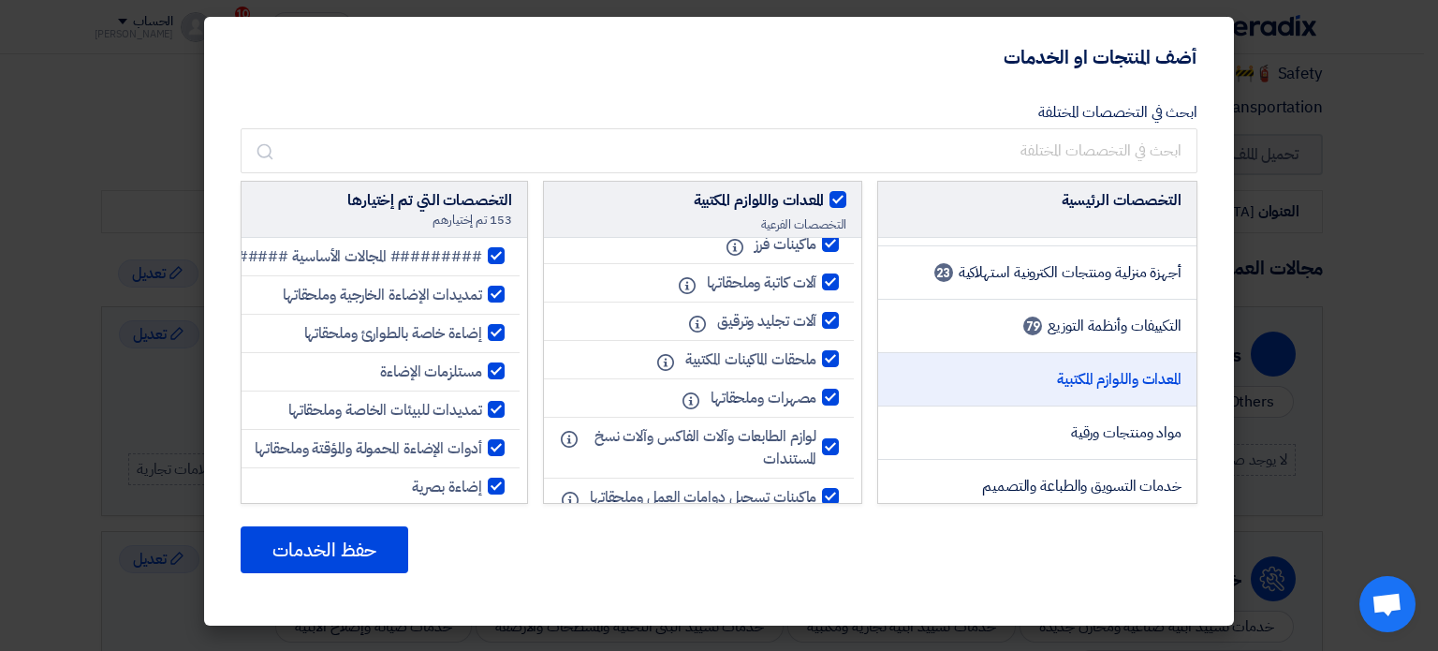
checkbox input "true"
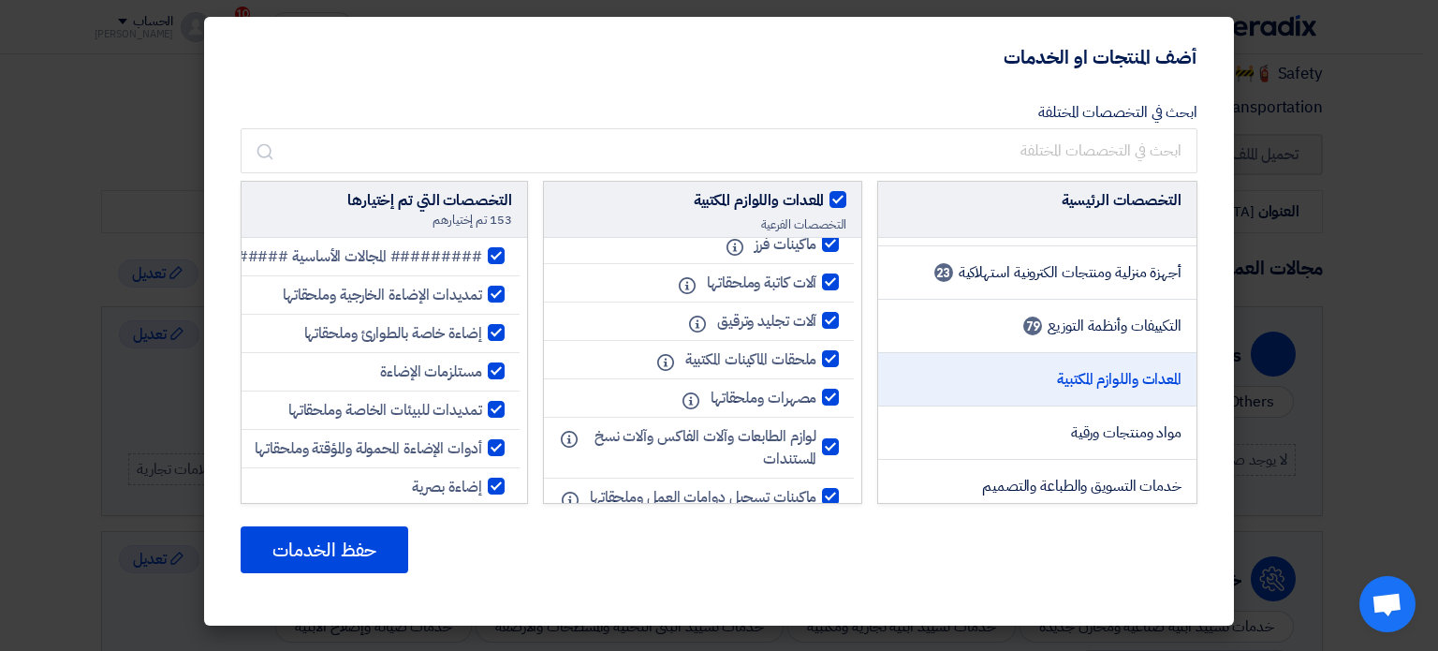
checkbox input "true"
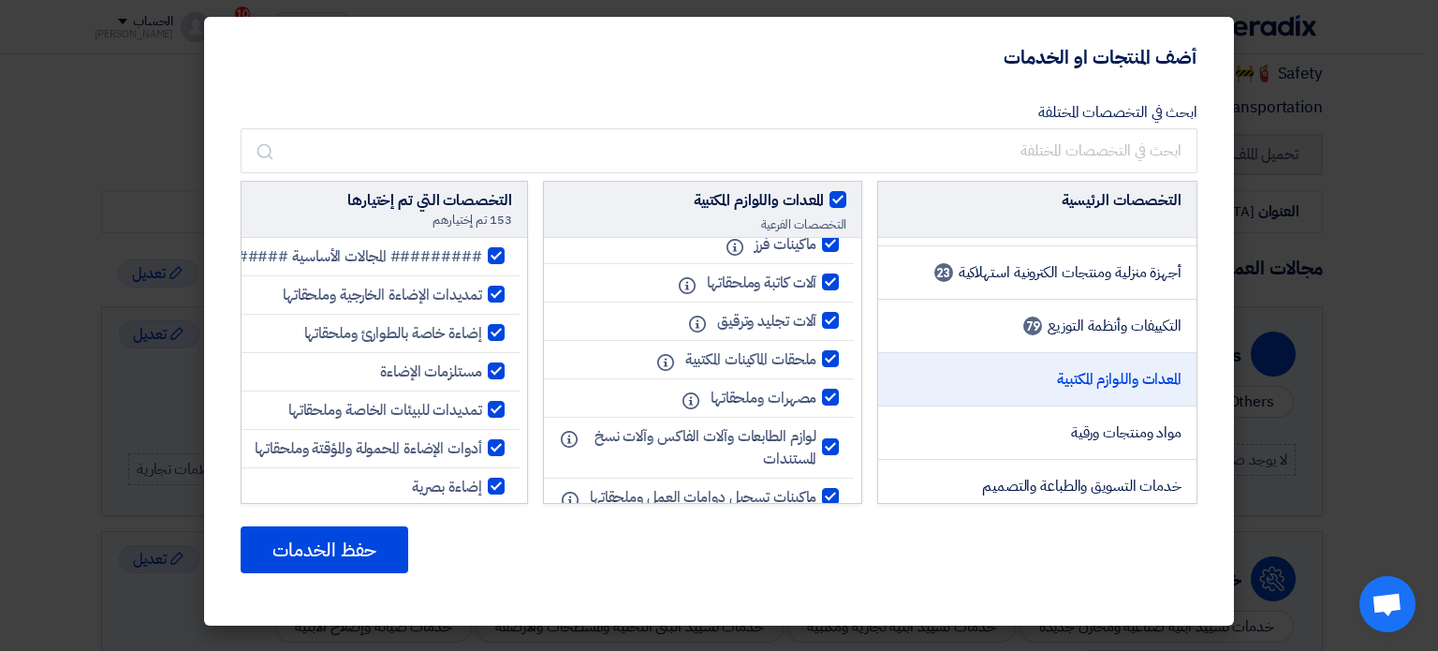
checkbox input "true"
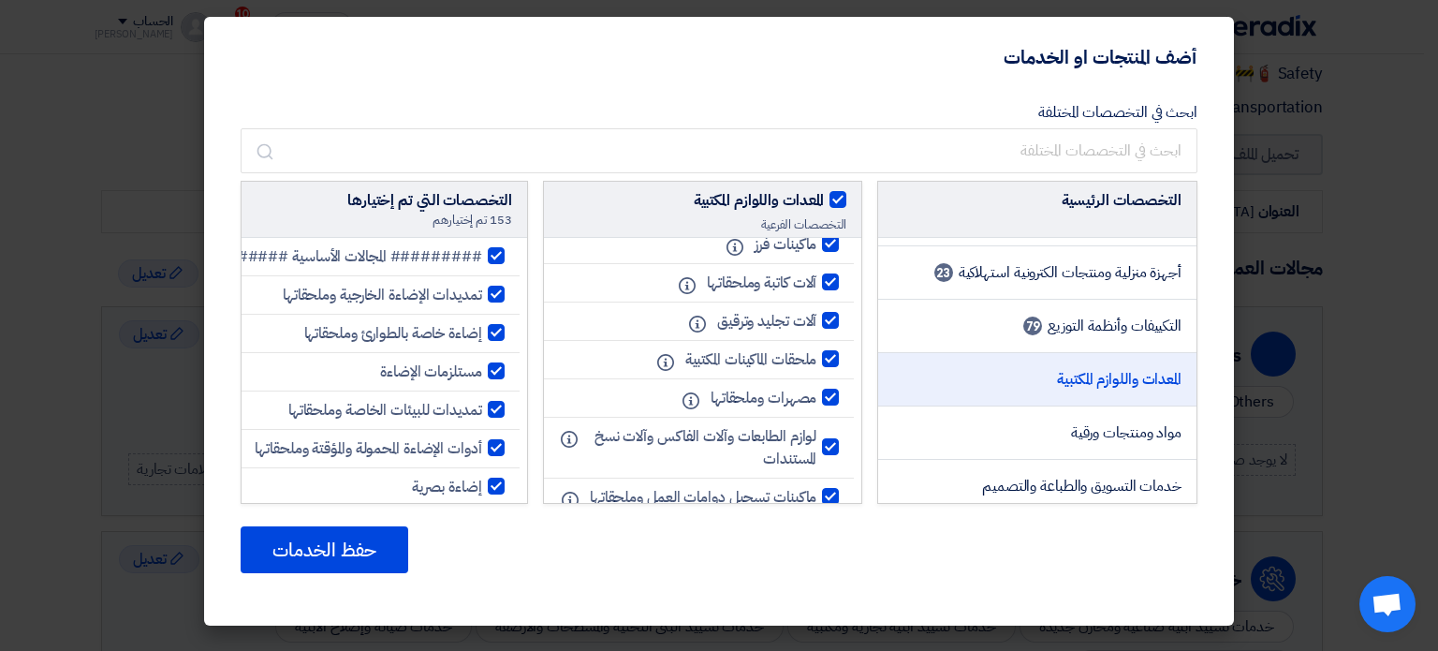
checkbox input "true"
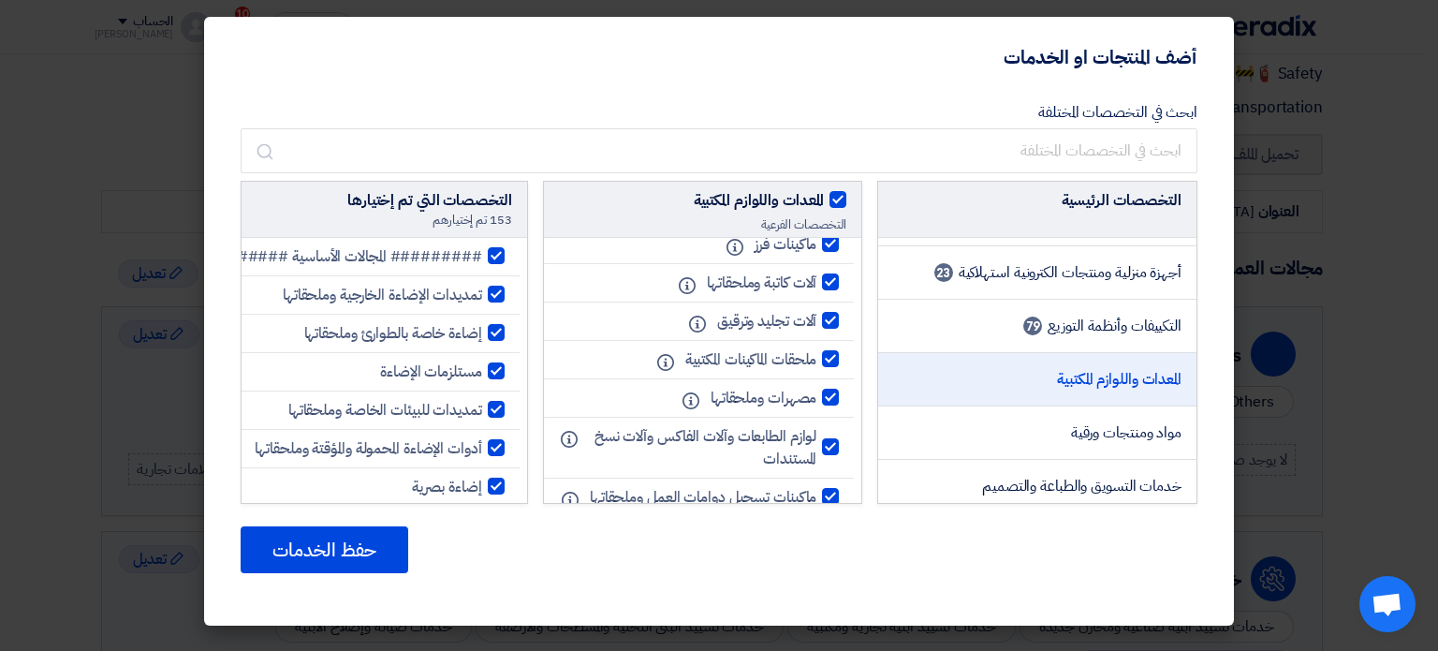
checkbox input "true"
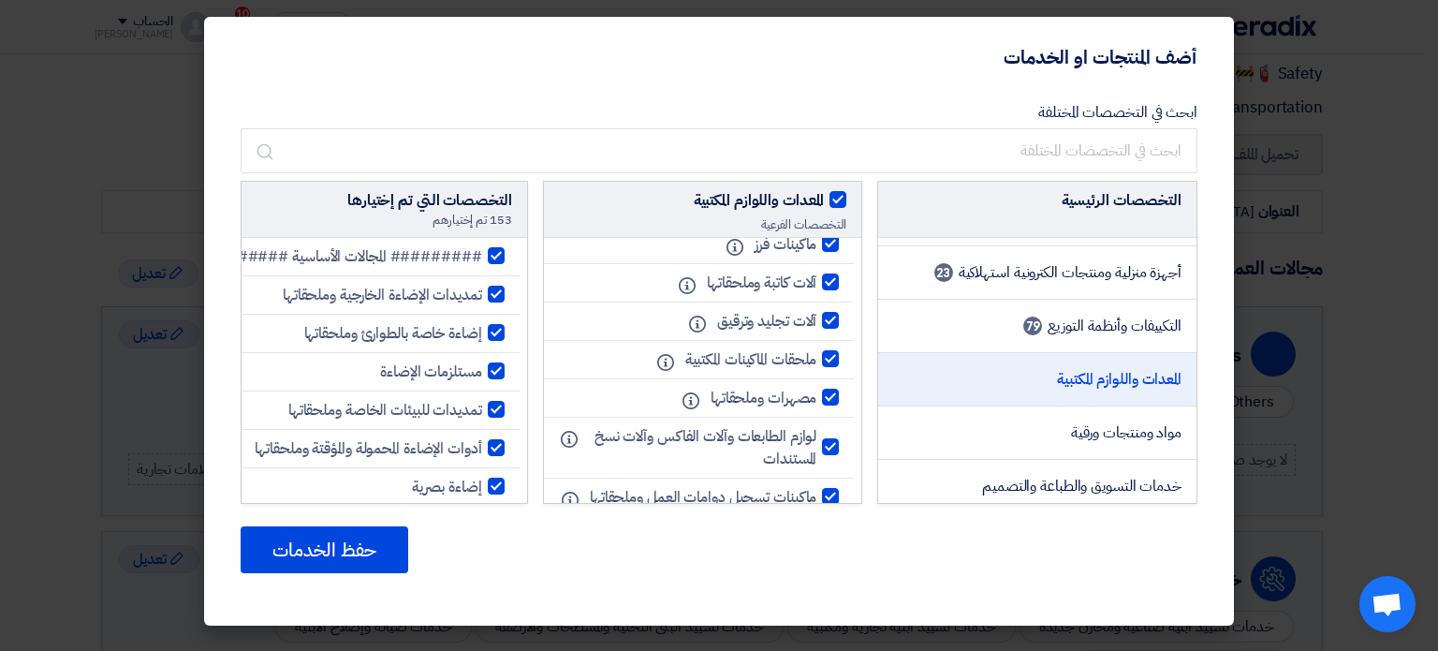
checkbox input "true"
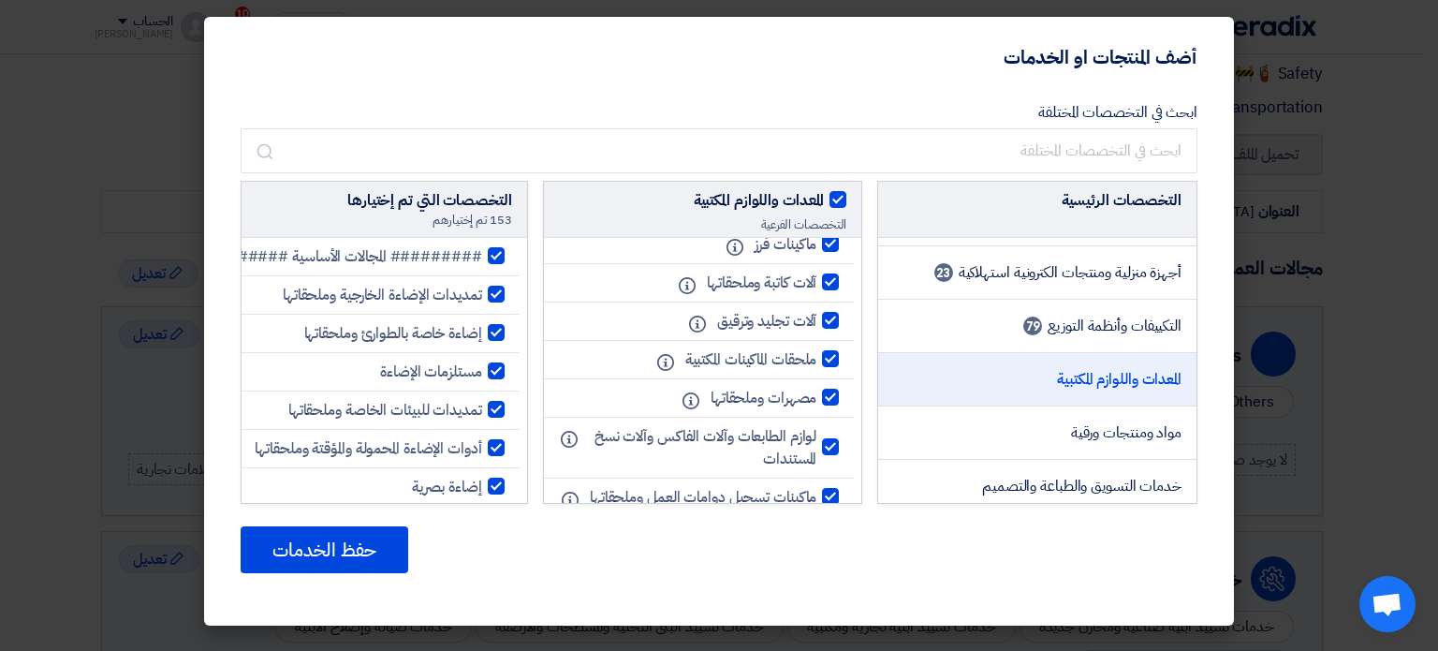
checkbox input "true"
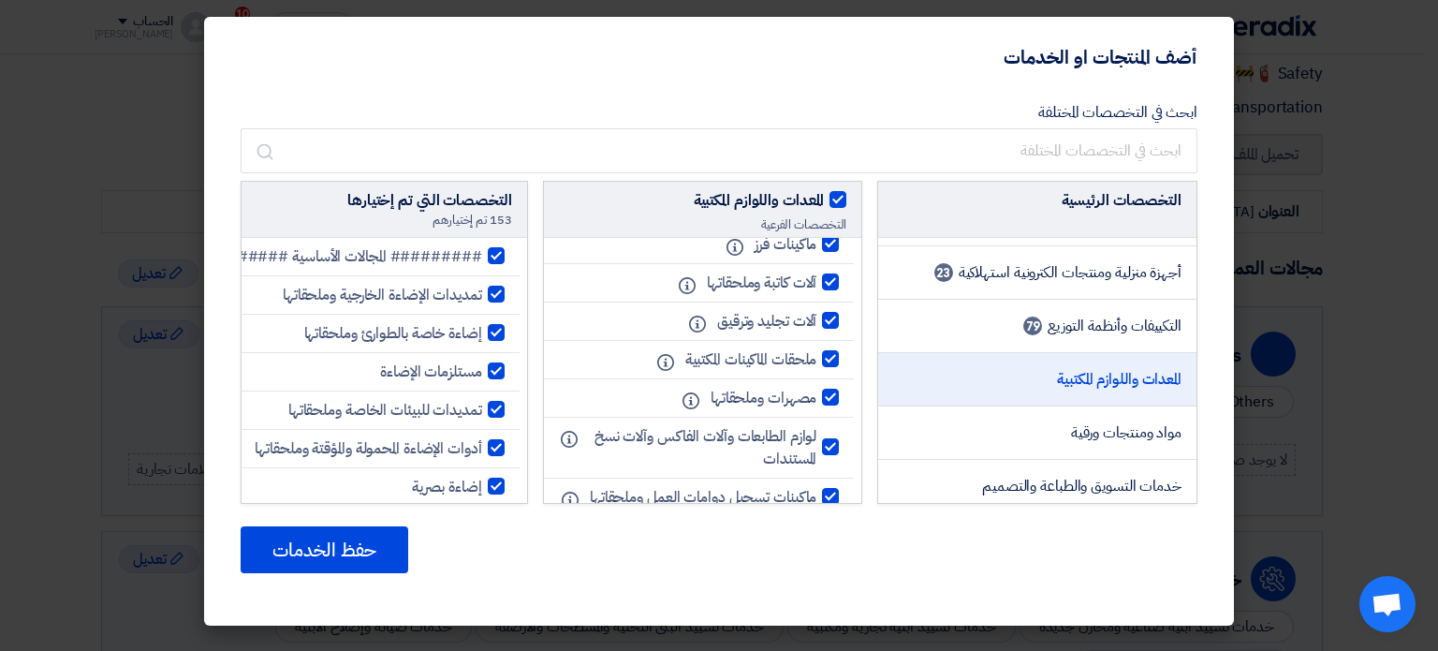
checkbox input "true"
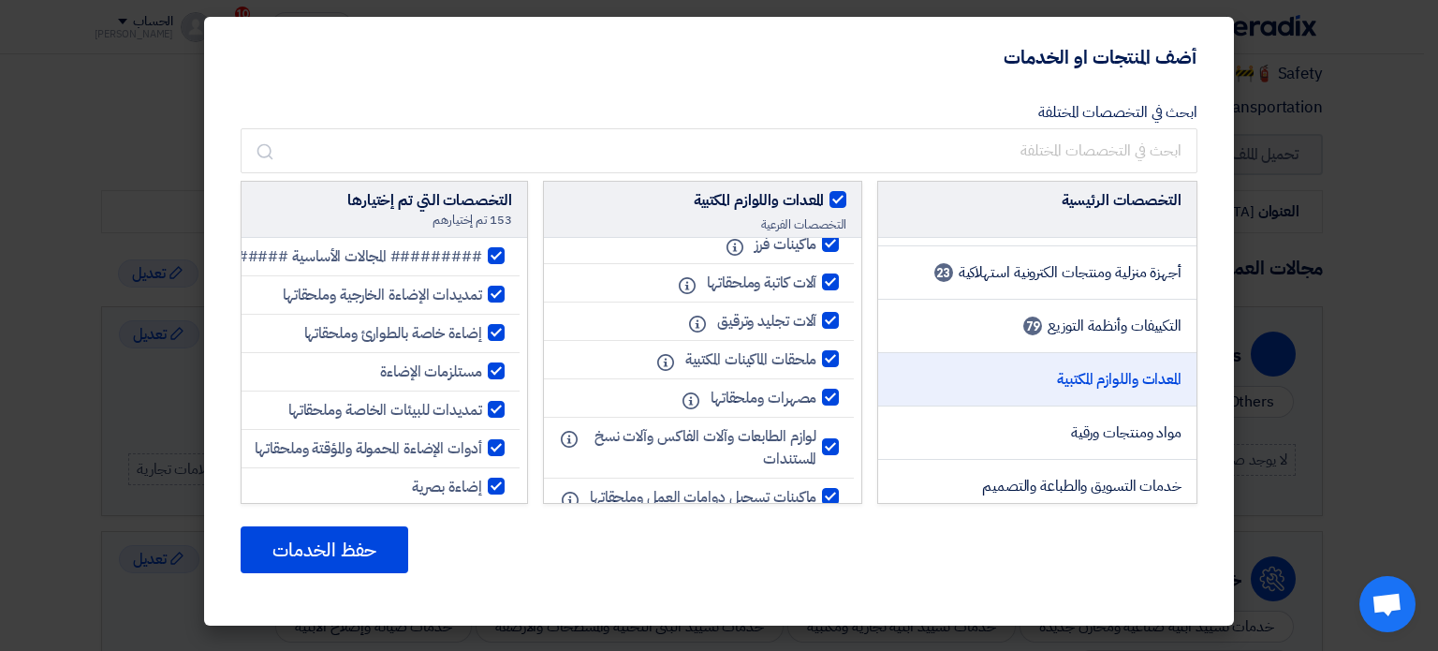
checkbox input "true"
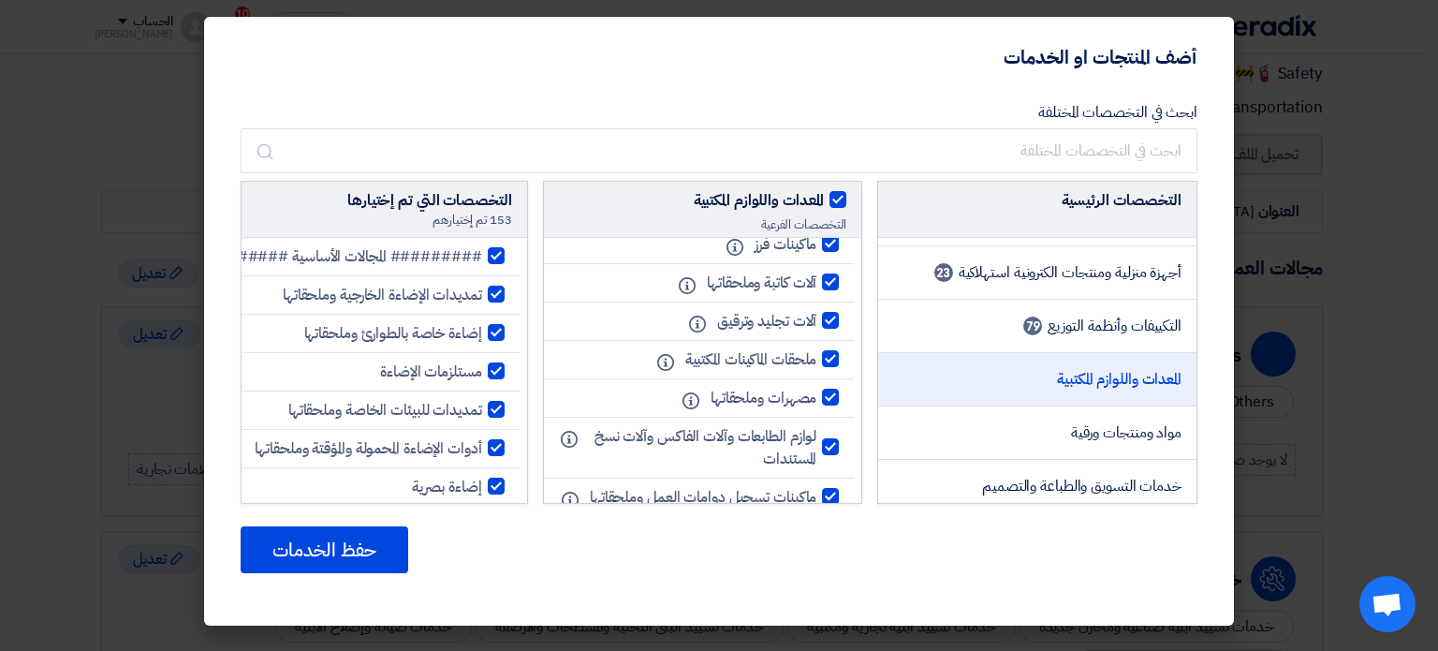
checkbox input "true"
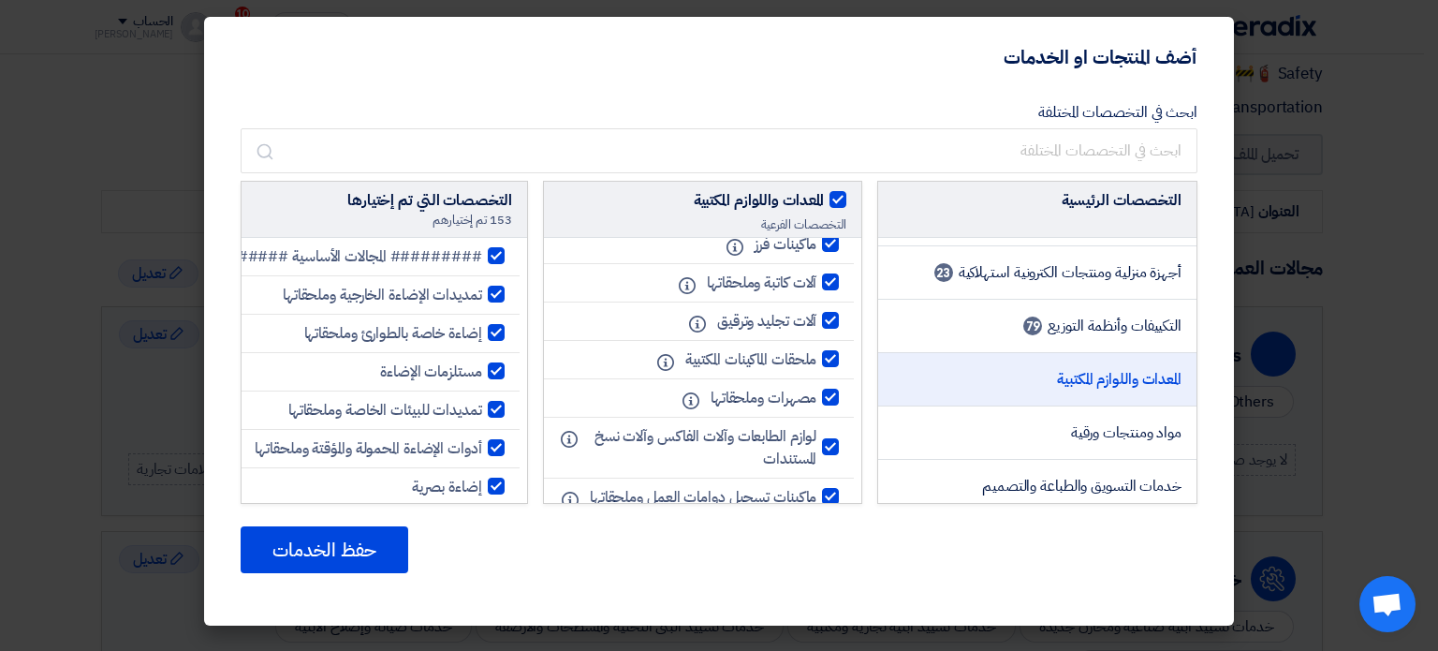
checkbox input "true"
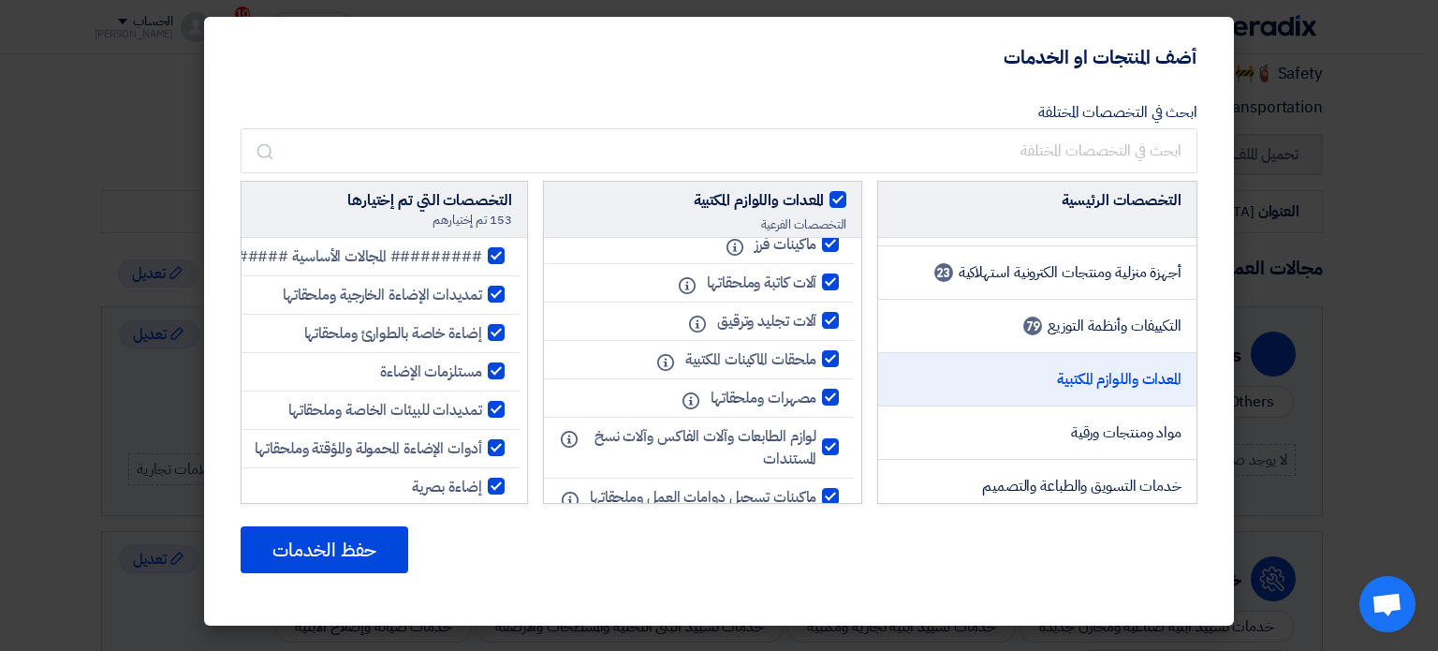
checkbox input "true"
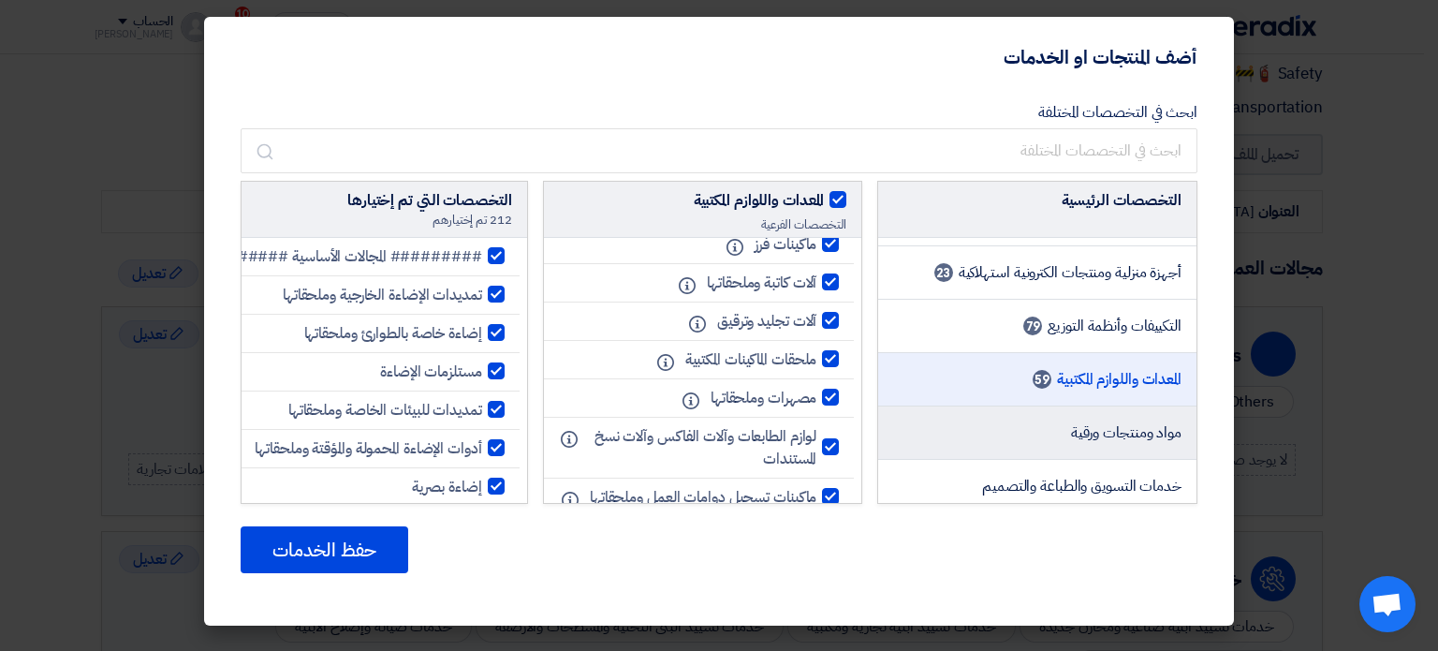
click at [1010, 421] on li "مواد ومنتجات ورقية" at bounding box center [1037, 432] width 318 height 53
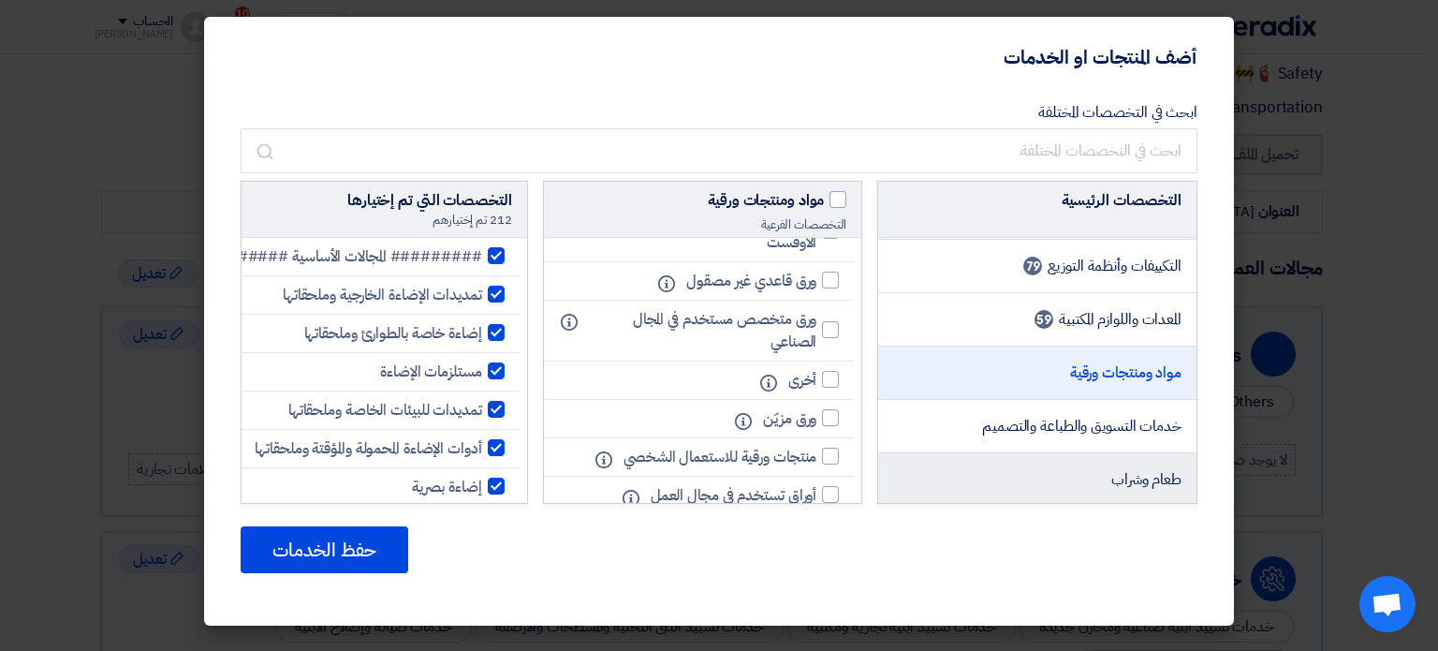
scroll to position [374, 0]
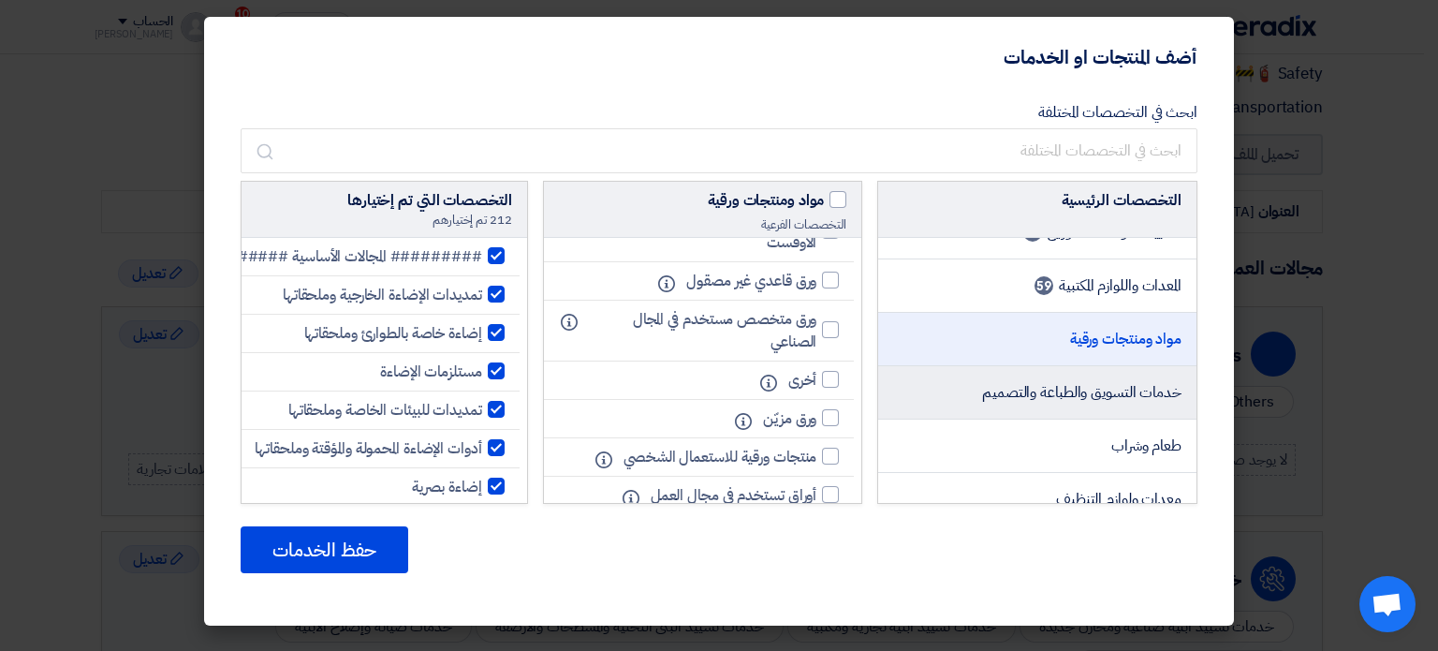
click at [1052, 403] on li "خدمات التسويق والطباعة والتصميم" at bounding box center [1037, 392] width 318 height 53
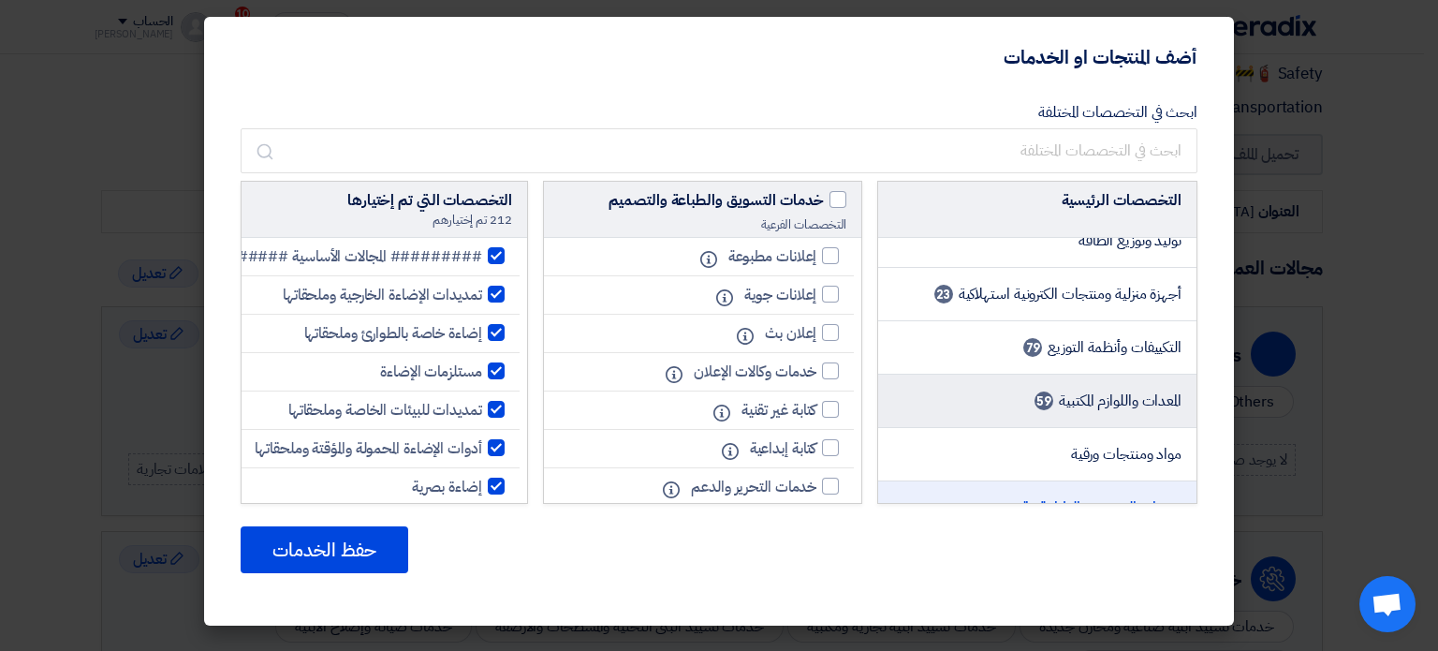
scroll to position [281, 0]
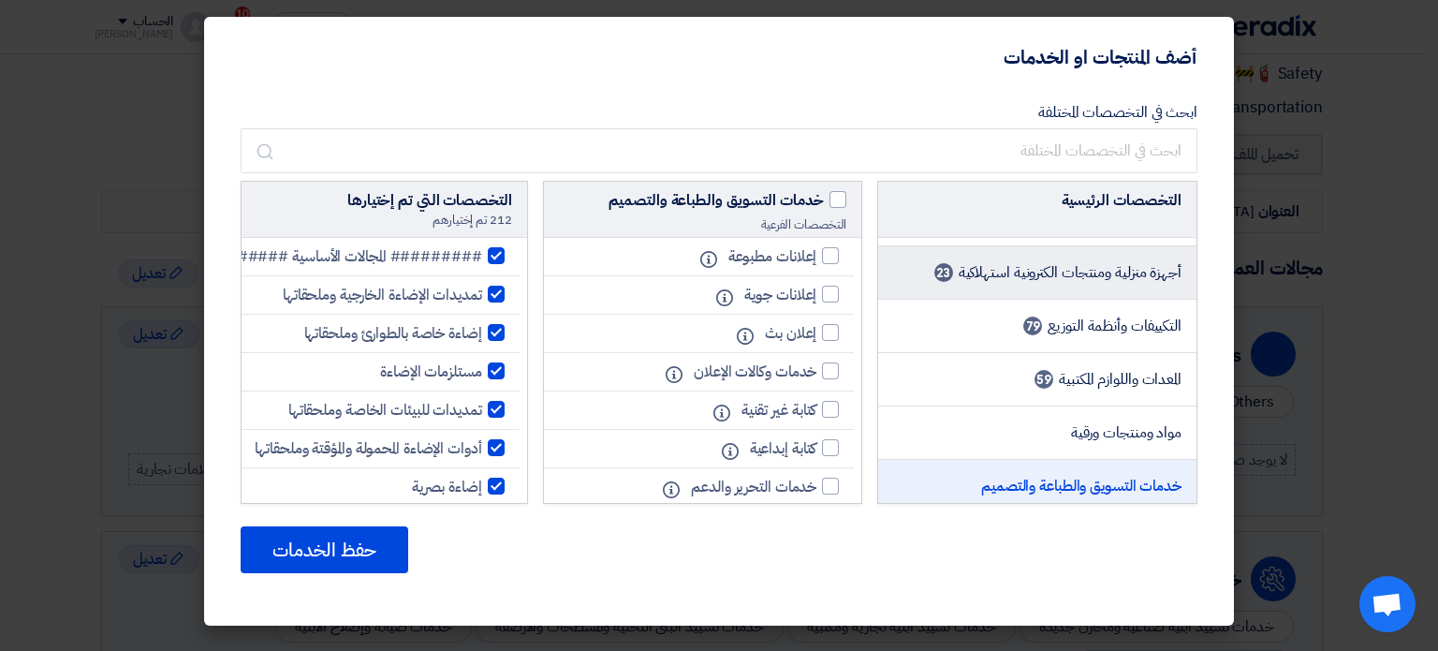
click at [1050, 286] on li "أجهزة منزلية ومنتجات الكترونية استهلاكية 23" at bounding box center [1037, 272] width 318 height 53
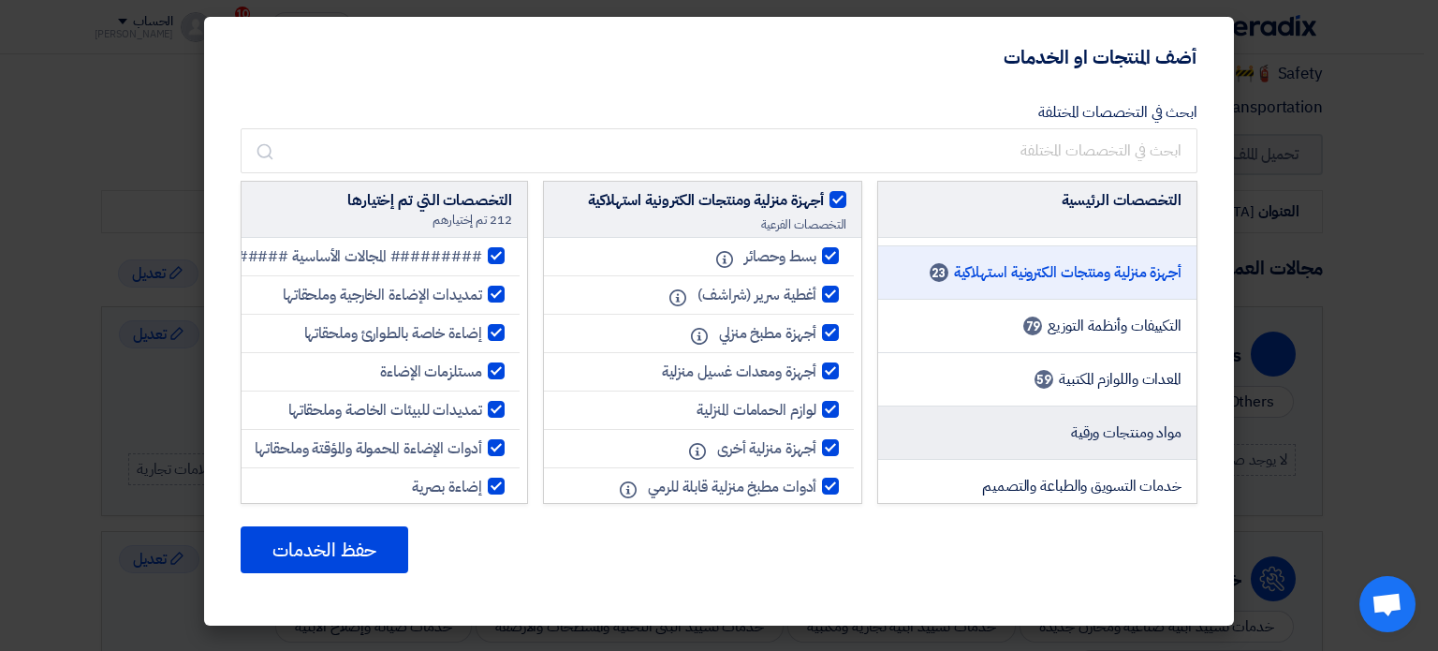
click at [1057, 436] on li "مواد ومنتجات ورقية" at bounding box center [1037, 432] width 318 height 53
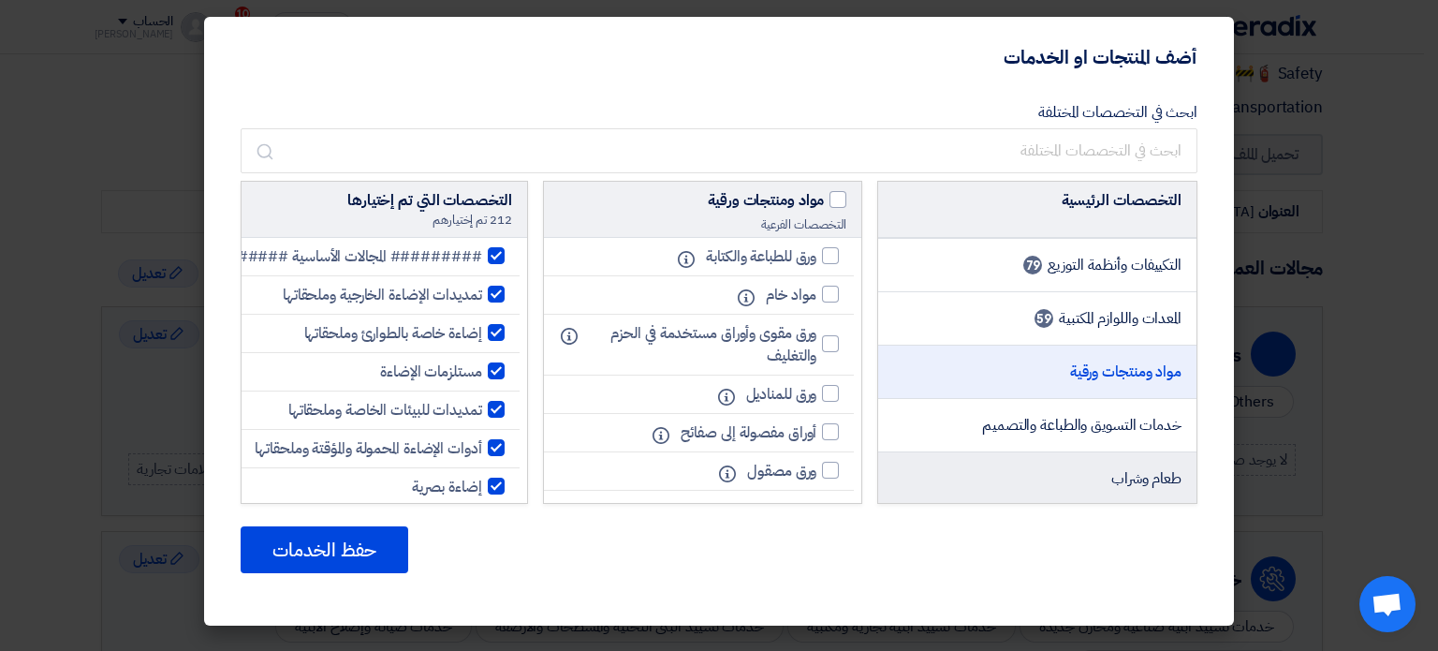
scroll to position [374, 0]
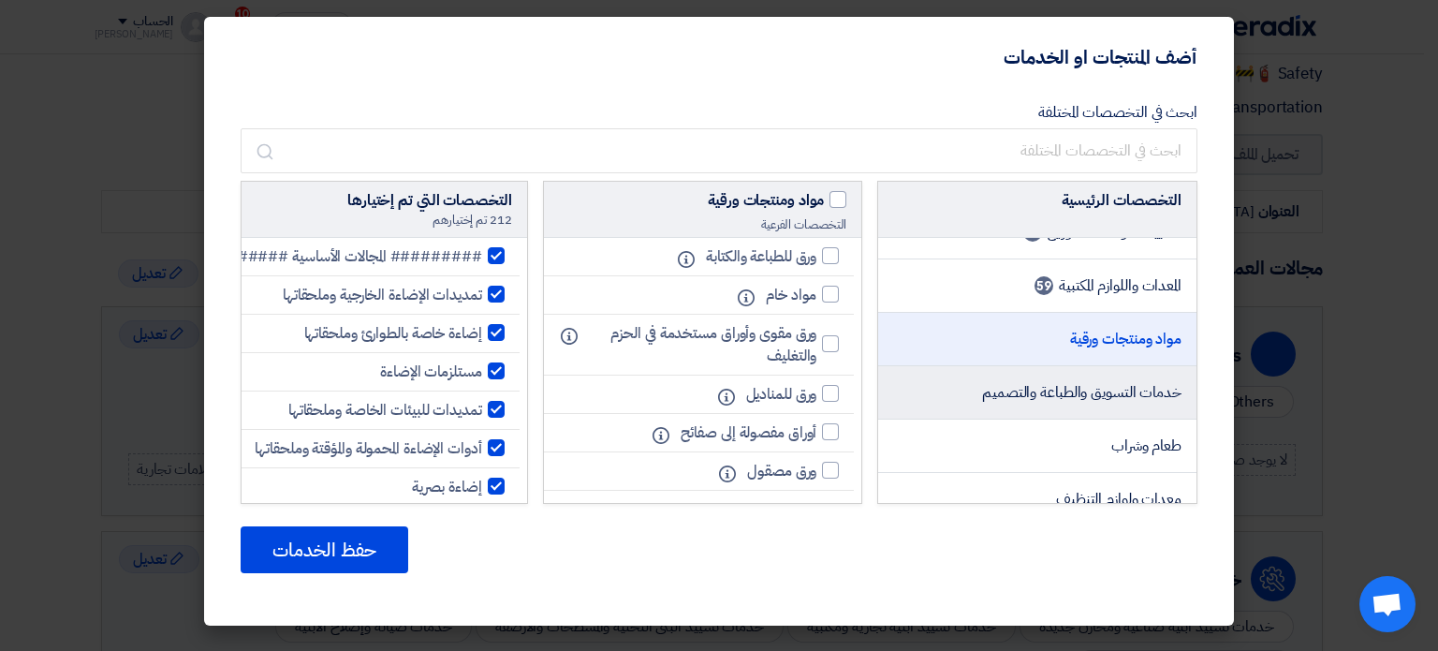
click at [1075, 396] on span "خدمات التسويق والطباعة والتصميم" at bounding box center [1081, 392] width 199 height 22
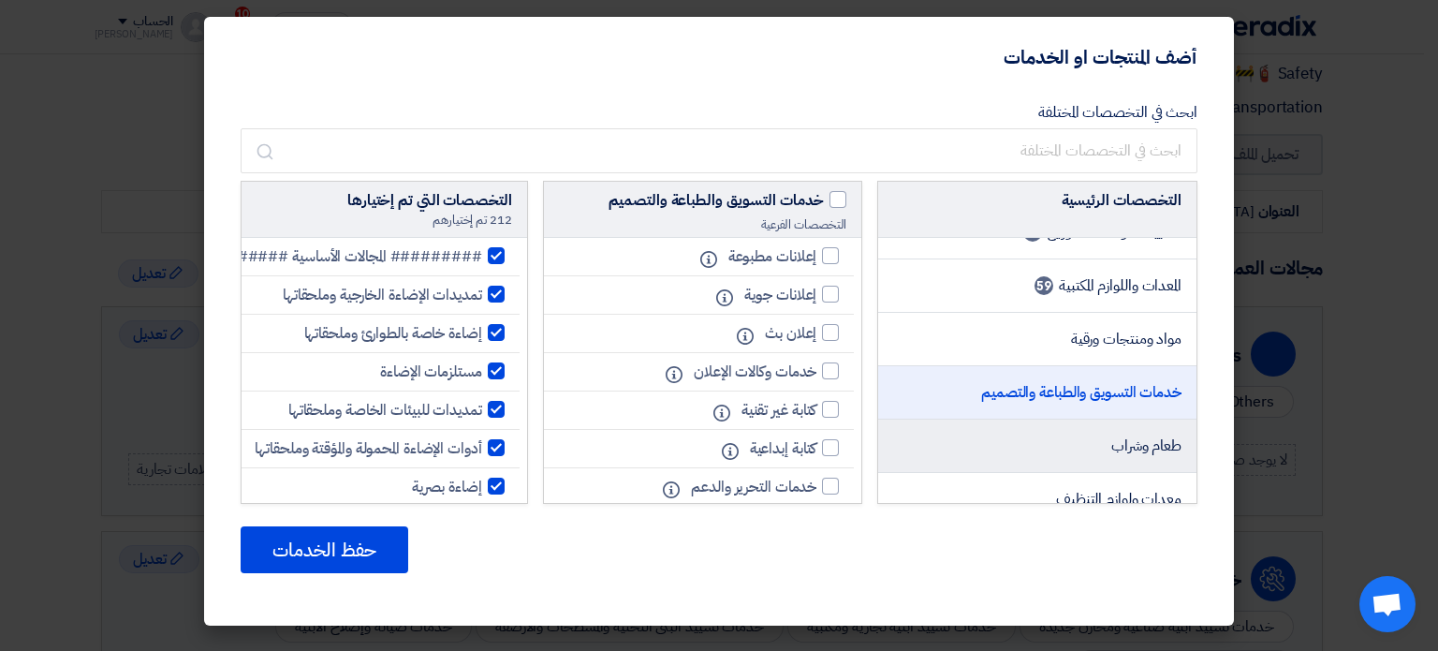
click at [1091, 432] on li "طعام وشراب" at bounding box center [1037, 445] width 318 height 53
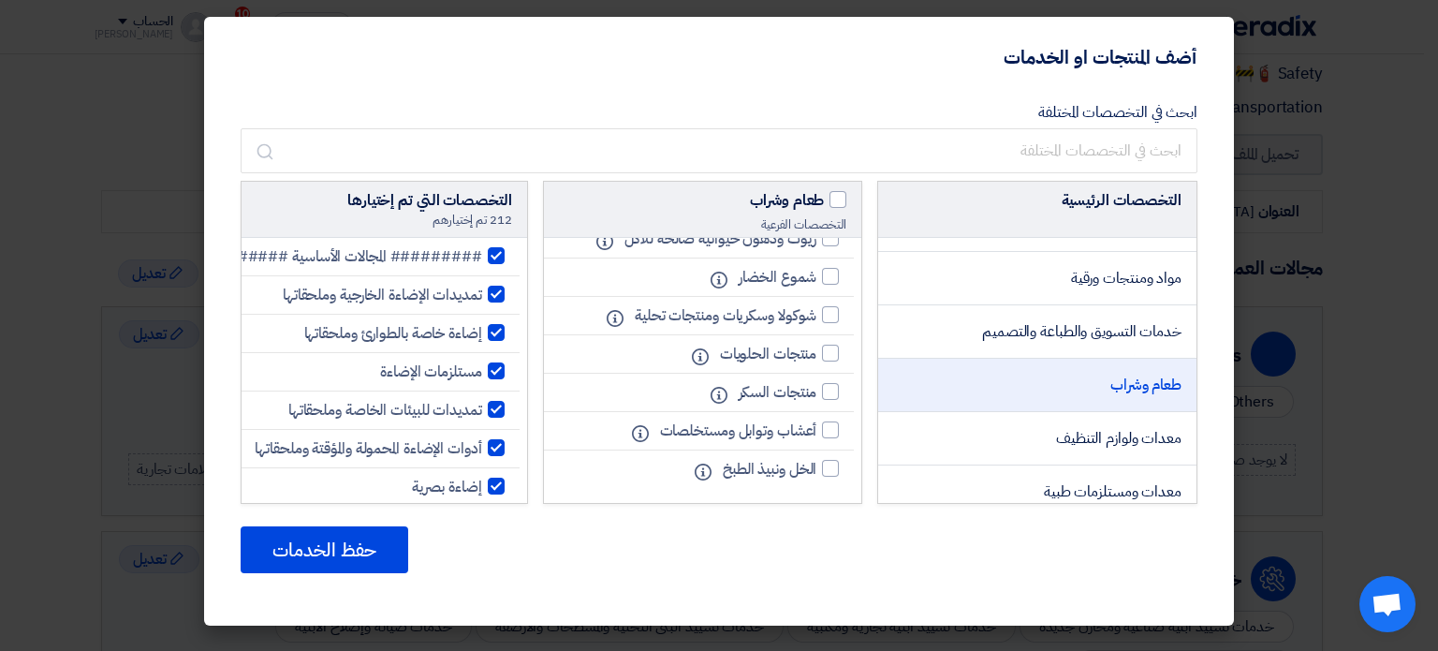
scroll to position [468, 0]
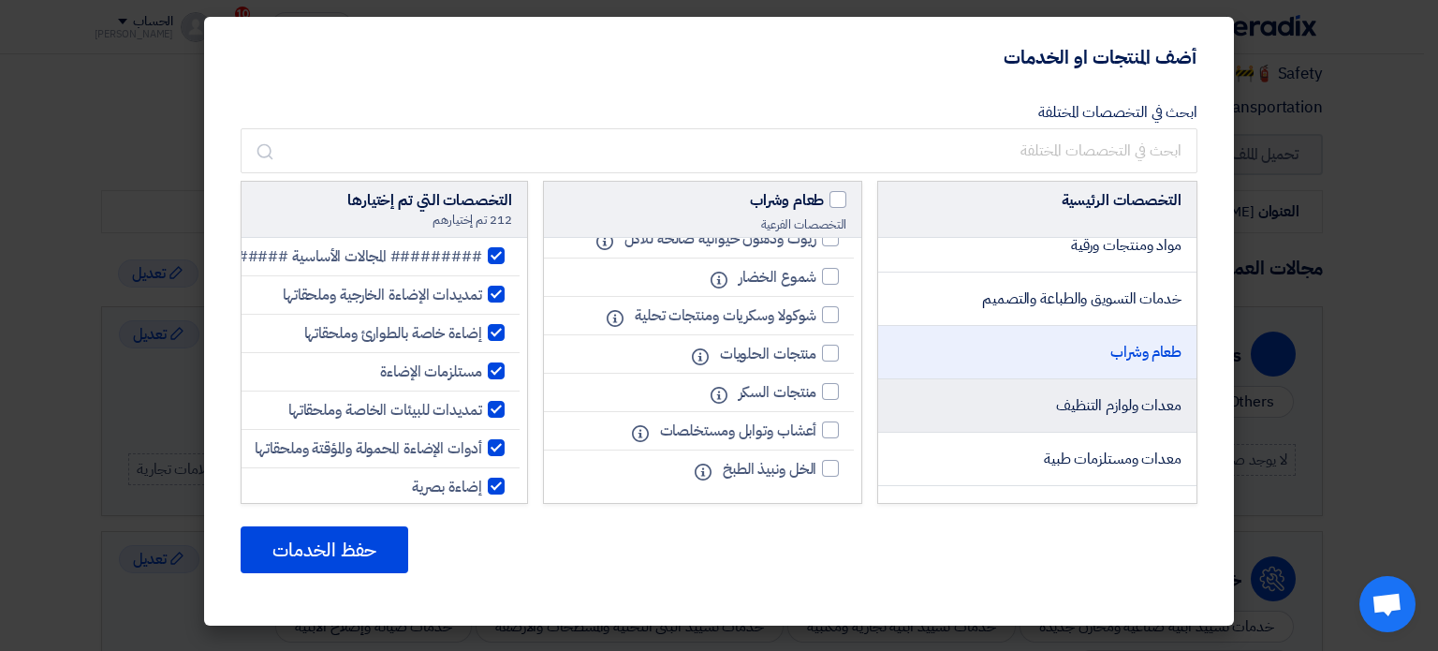
click at [1085, 418] on li "معدات ولوازم التنظيف" at bounding box center [1037, 405] width 318 height 53
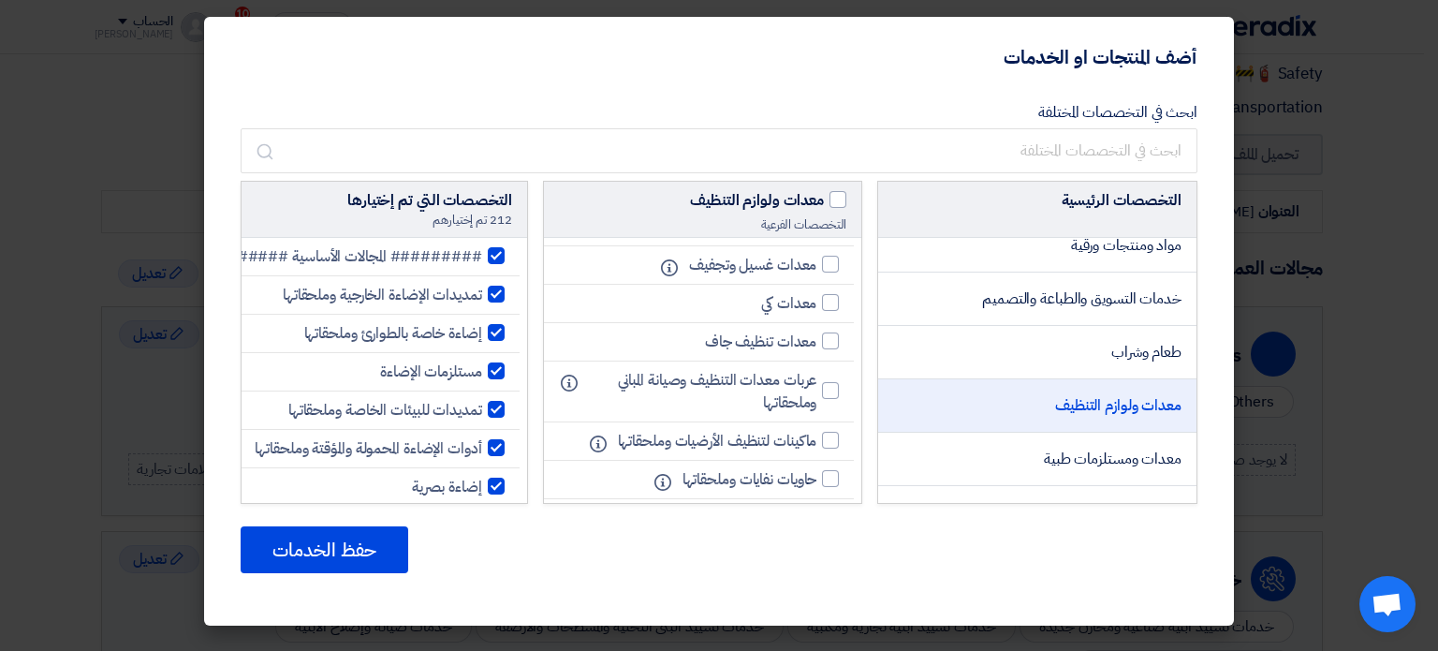
scroll to position [0, 0]
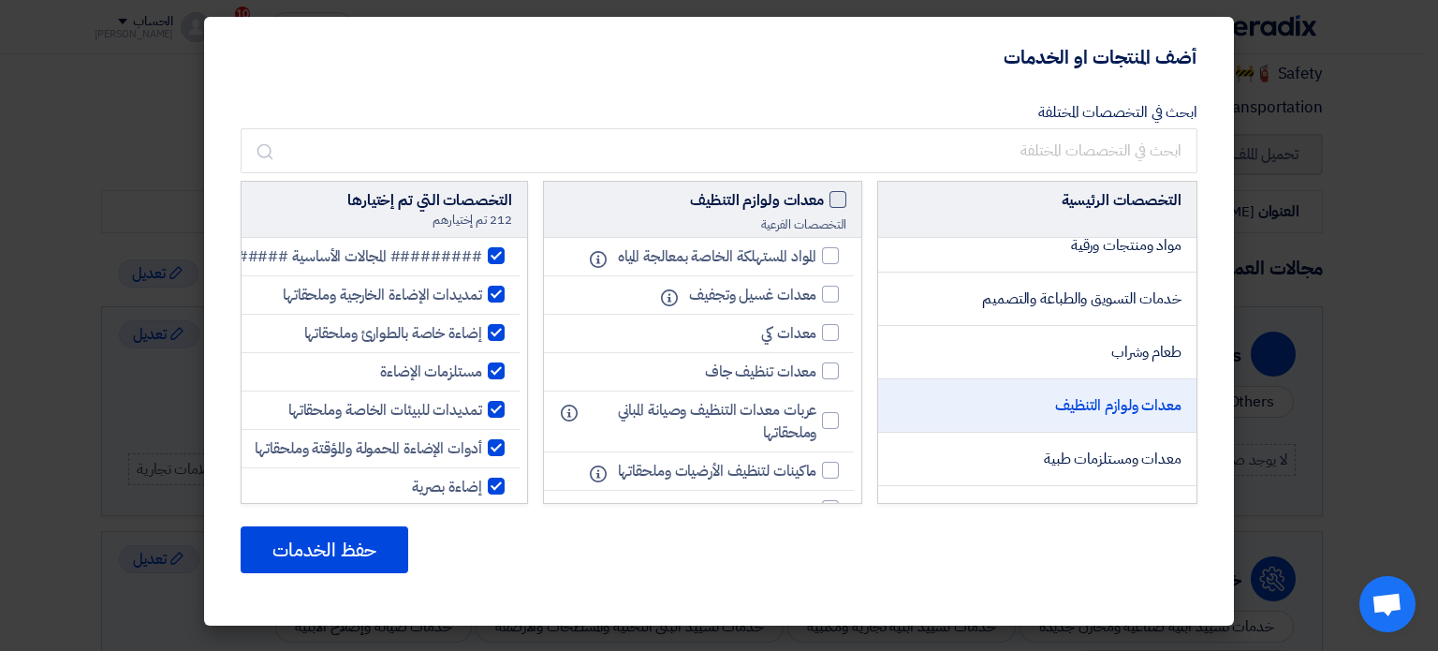
click at [839, 209] on label "معدات ولوازم التنظيف" at bounding box center [703, 200] width 288 height 22
click at [824, 201] on input "معدات ولوازم التنظيف" at bounding box center [818, 195] width 12 height 12
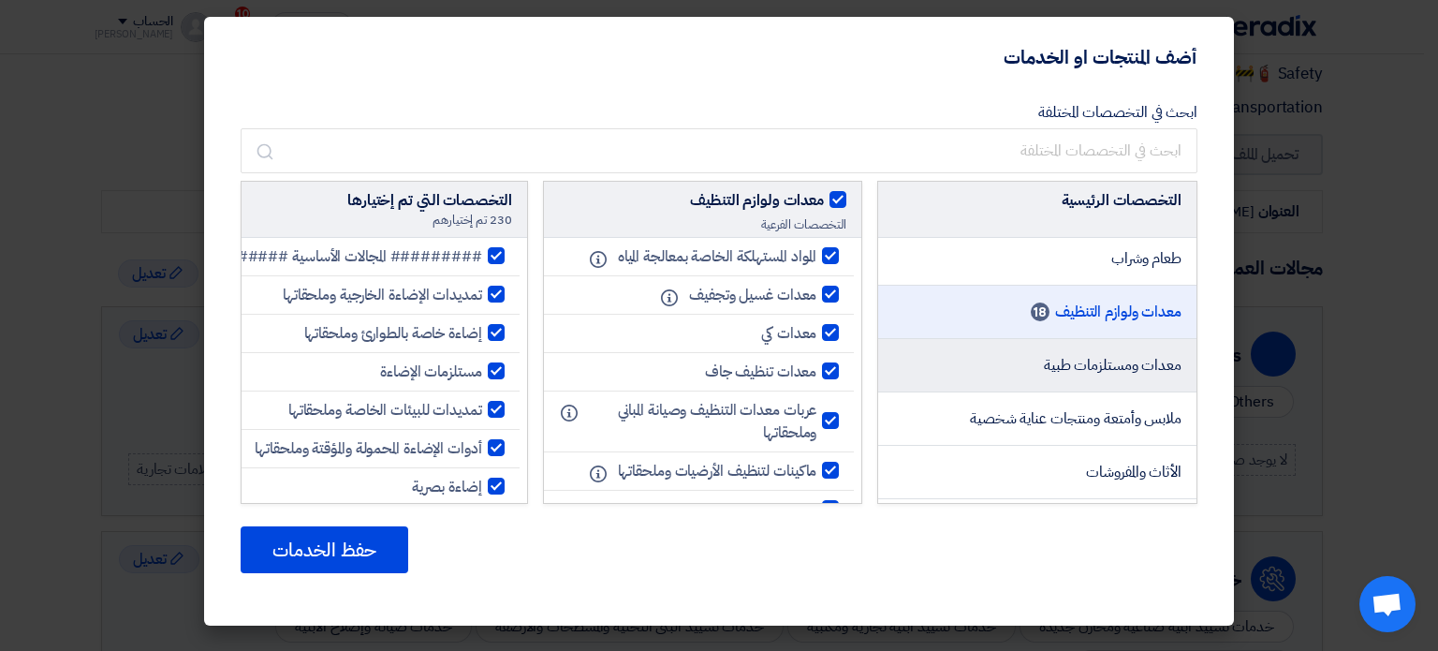
click at [1079, 370] on span "معدات ومستلزمات طبية" at bounding box center [1113, 365] width 138 height 22
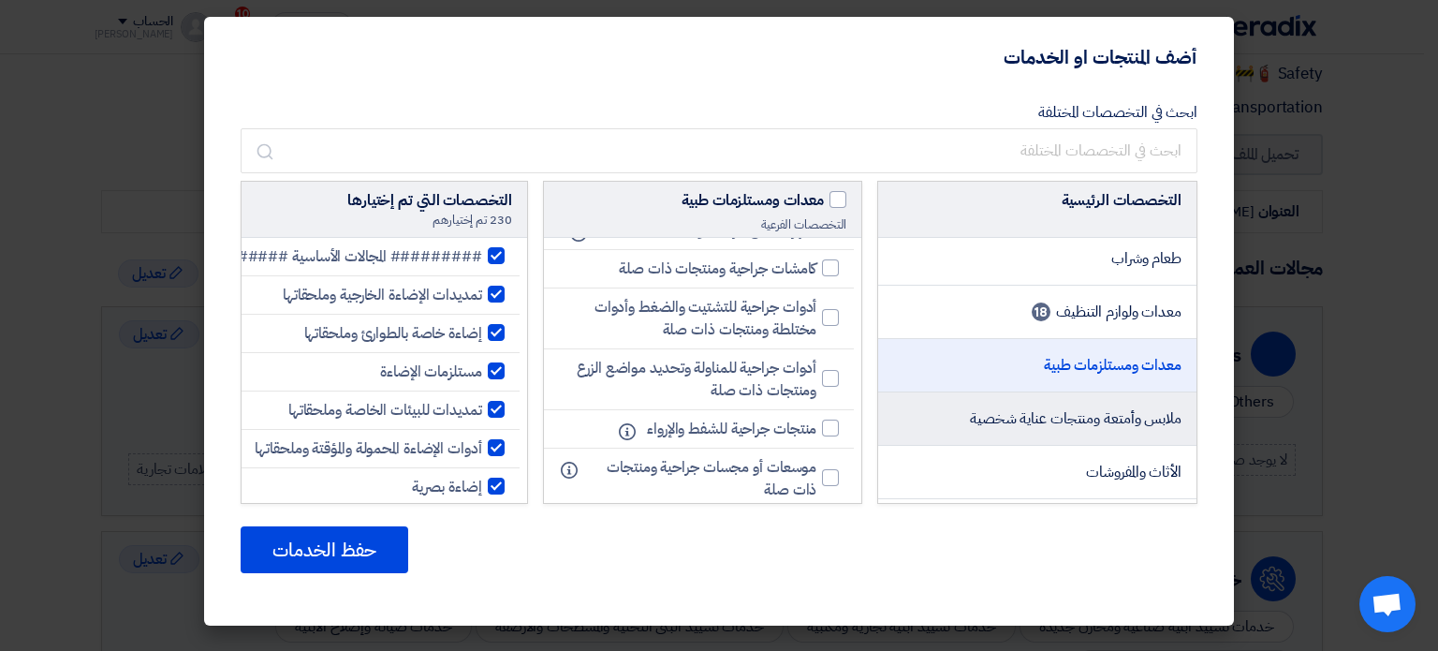
scroll to position [655, 0]
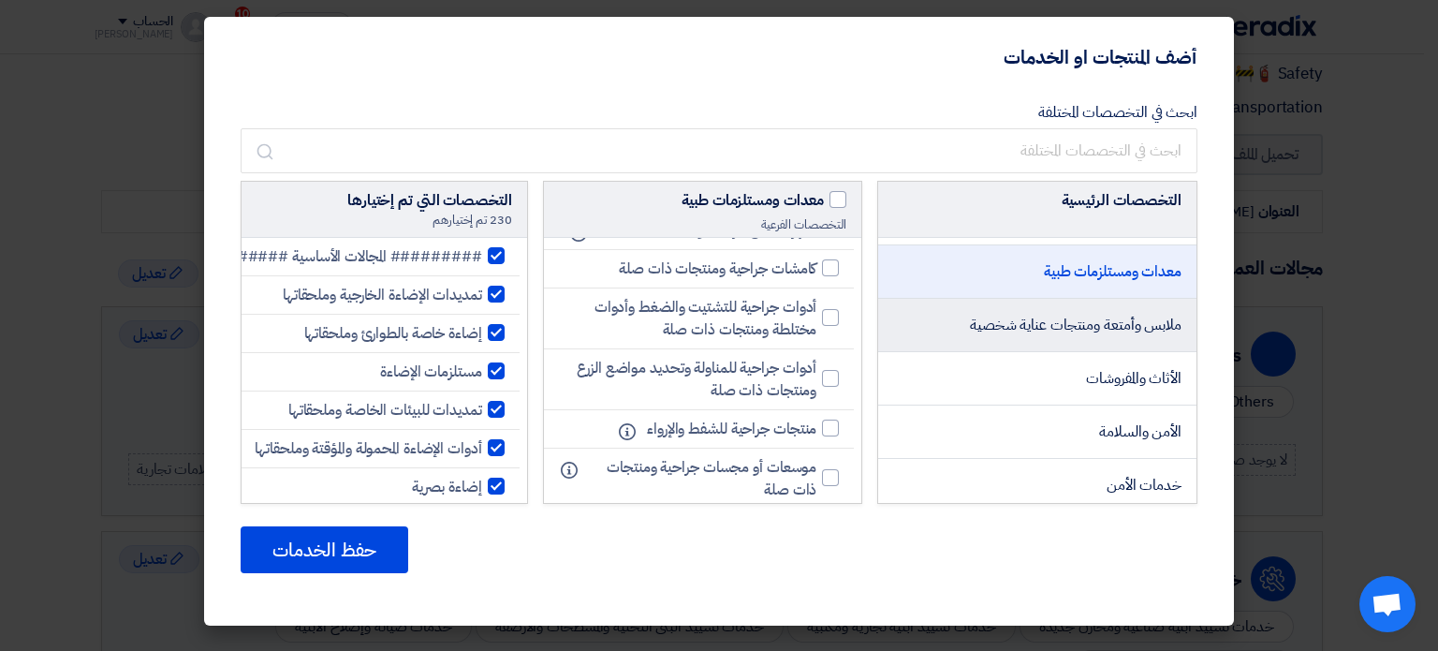
click at [1062, 332] on span "ملابس وأمتعة ومنتجات عناية شخصية" at bounding box center [1076, 325] width 212 height 22
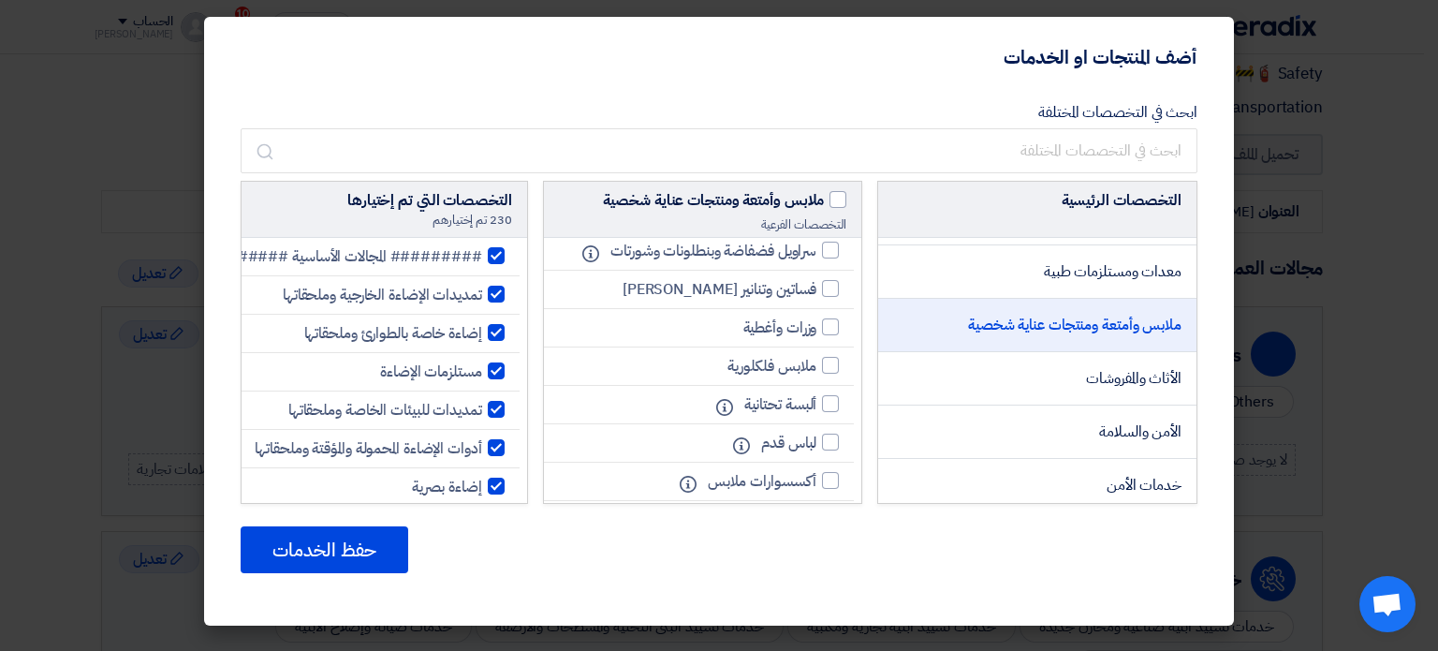
scroll to position [0, 0]
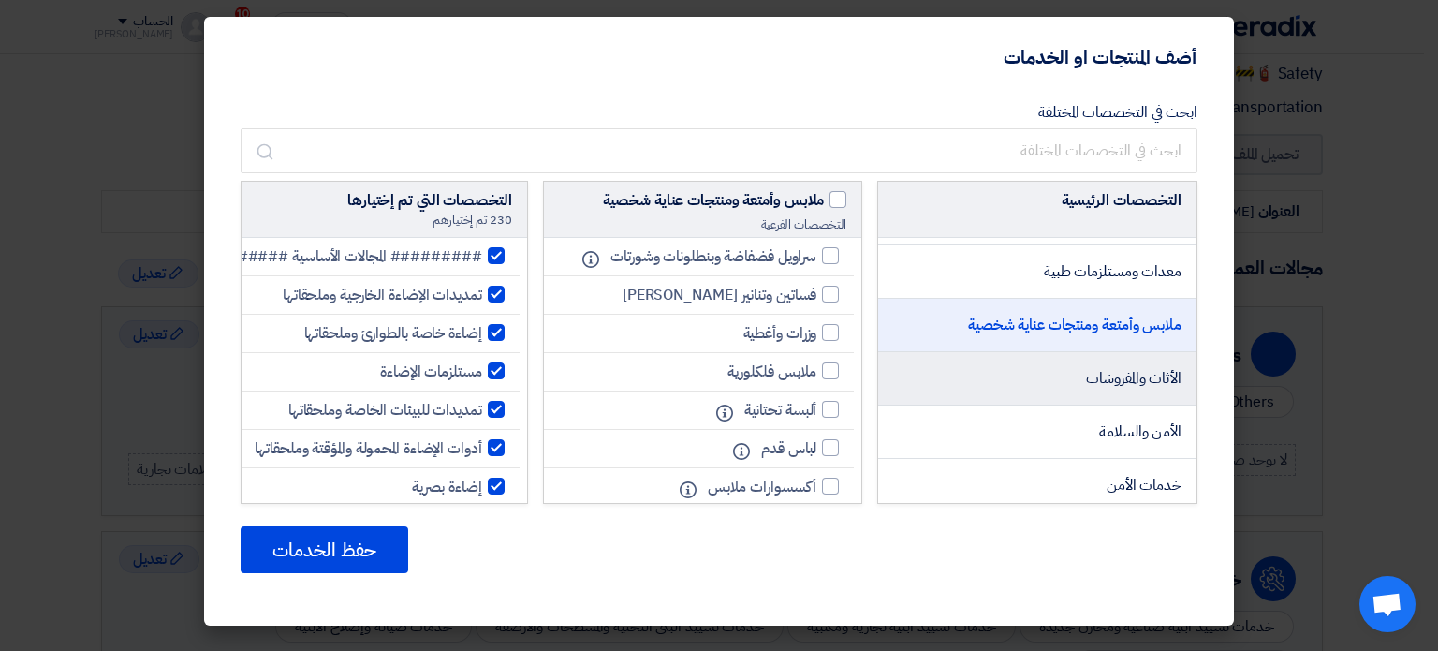
click at [1067, 376] on li "الأثاث والمفروشات" at bounding box center [1037, 378] width 318 height 53
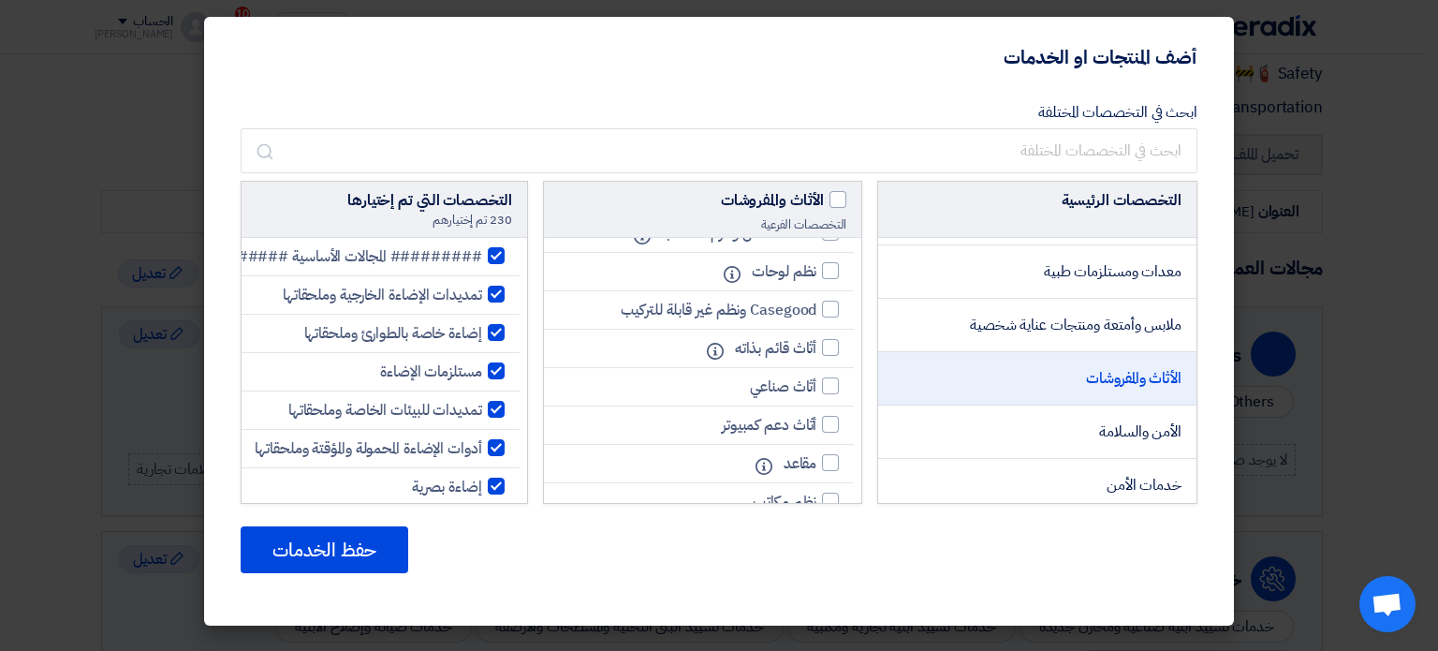
scroll to position [94, 0]
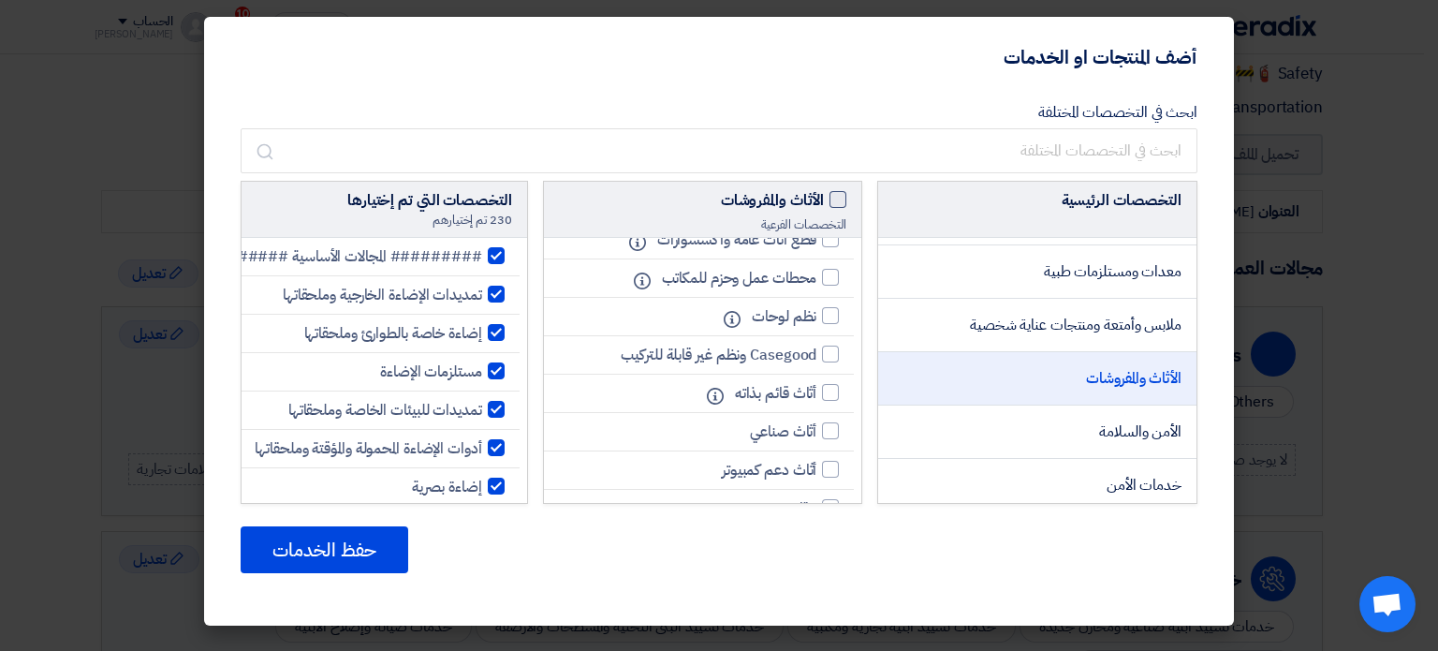
click at [830, 198] on span at bounding box center [837, 199] width 17 height 17
click at [824, 198] on input "الأثاث والمفروشات" at bounding box center [818, 195] width 12 height 12
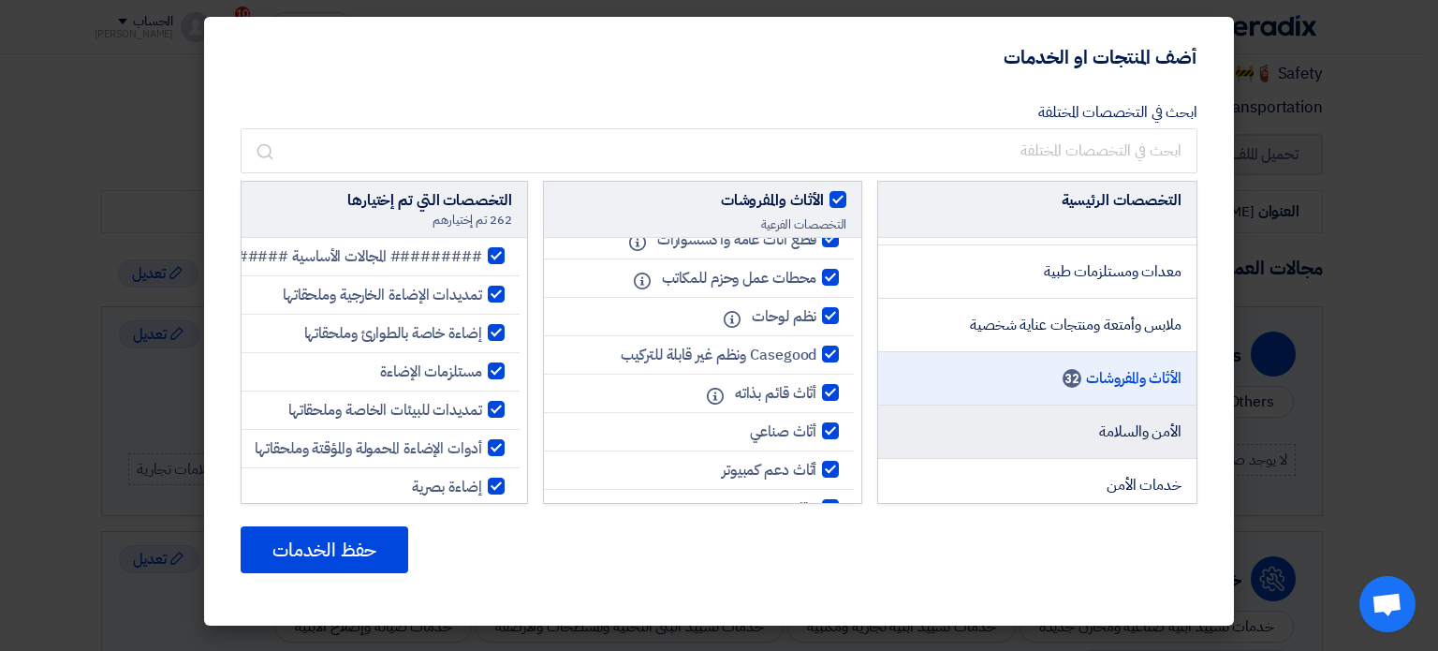
click at [1044, 432] on li "الأمن والسلامة" at bounding box center [1037, 431] width 318 height 53
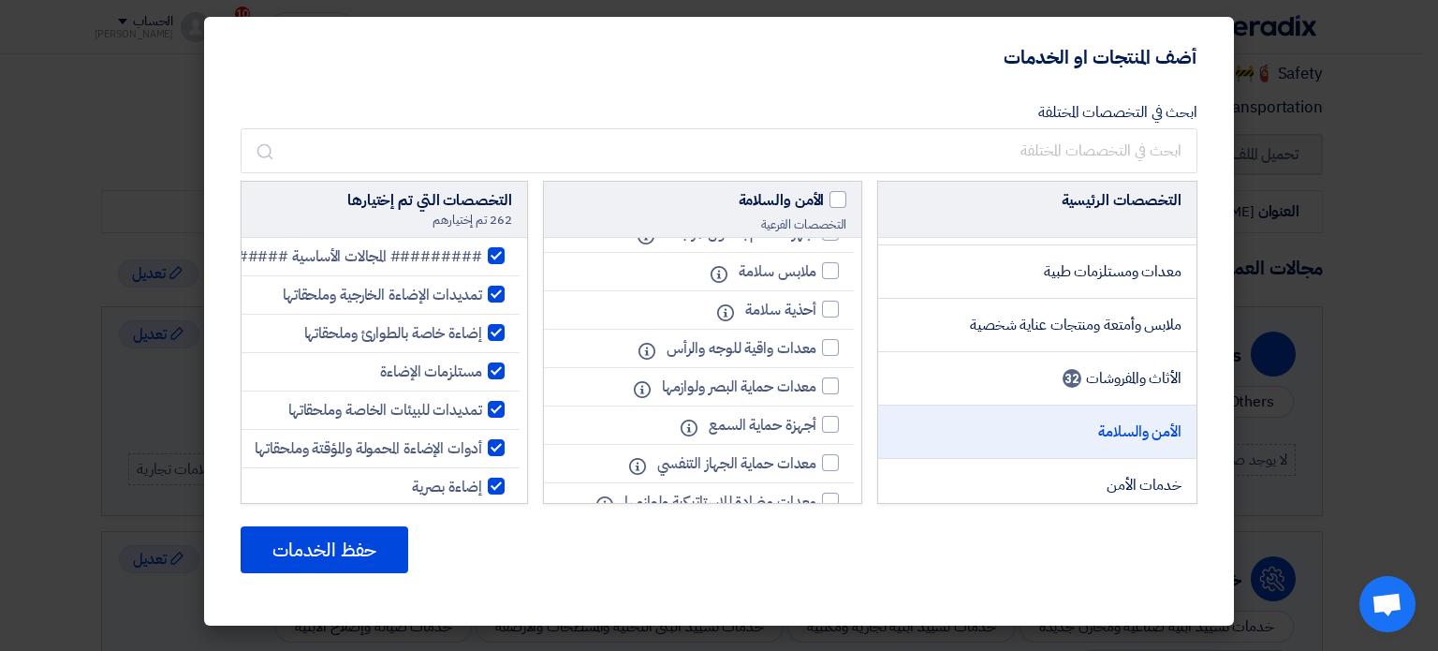
scroll to position [749, 0]
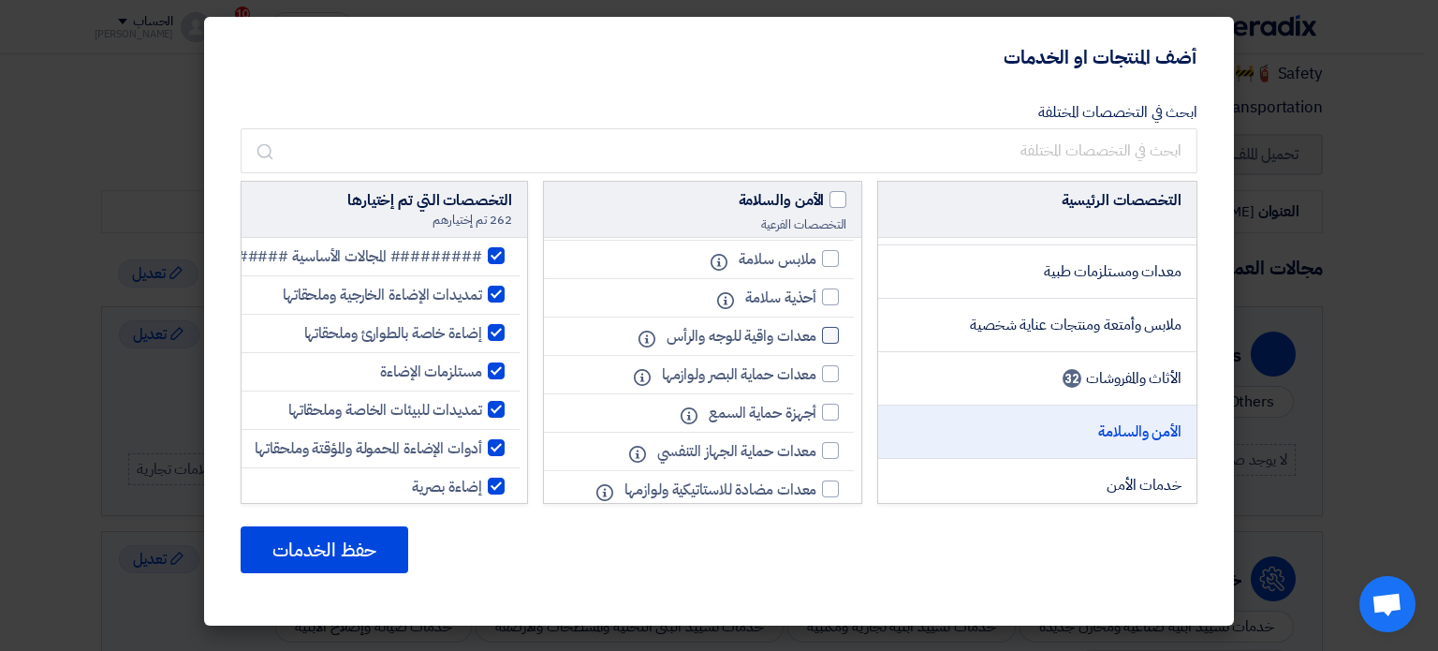
click at [830, 336] on div at bounding box center [830, 335] width 17 height 17
click at [816, 336] on input "معدات واقية للوجه والرأس" at bounding box center [810, 336] width 12 height 12
click at [826, 294] on div at bounding box center [830, 296] width 17 height 17
click at [816, 294] on input "أحذية سلامة" at bounding box center [810, 297] width 12 height 12
click at [826, 259] on div at bounding box center [830, 258] width 17 height 17
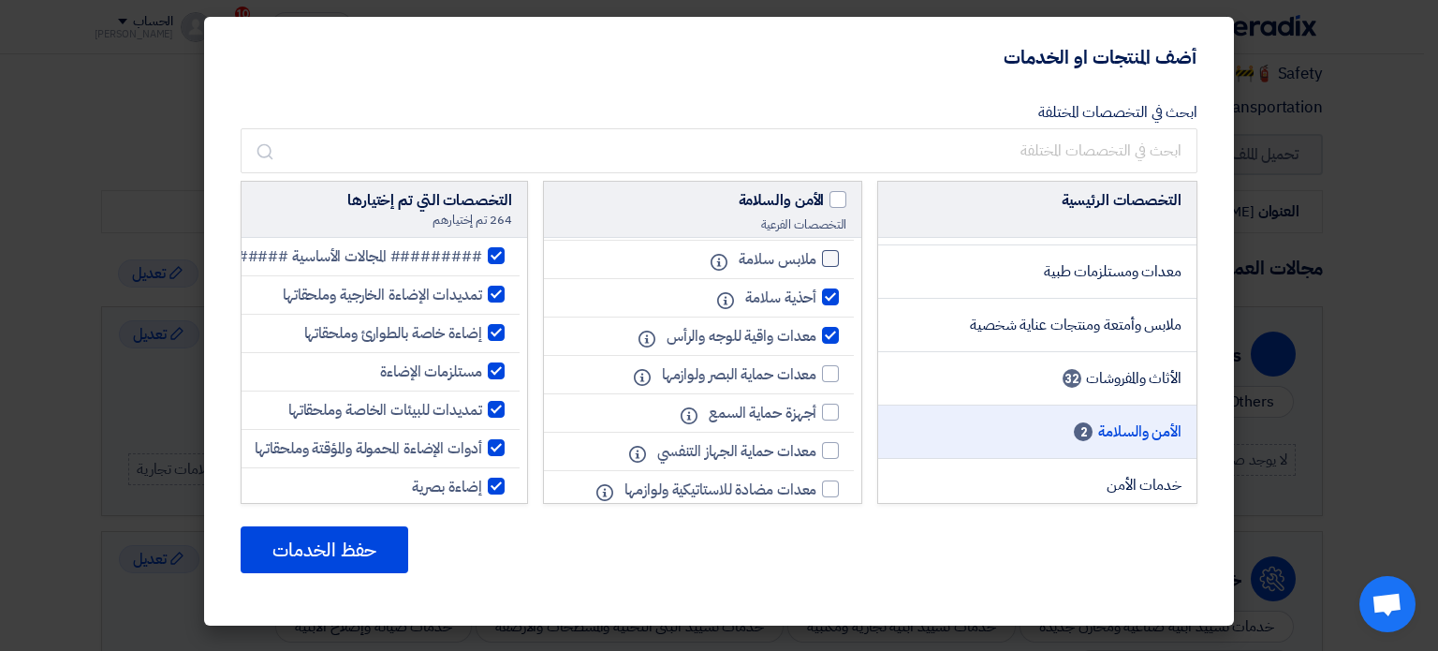
click at [816, 259] on input "ملابس سلامة" at bounding box center [810, 259] width 12 height 12
click at [828, 368] on div at bounding box center [830, 373] width 17 height 17
click at [816, 368] on input "معدات حماية البصر ولوازمها" at bounding box center [810, 374] width 12 height 12
click at [831, 403] on div at bounding box center [830, 411] width 17 height 17
click at [816, 406] on input "أجهزة حماية السمع" at bounding box center [810, 412] width 12 height 12
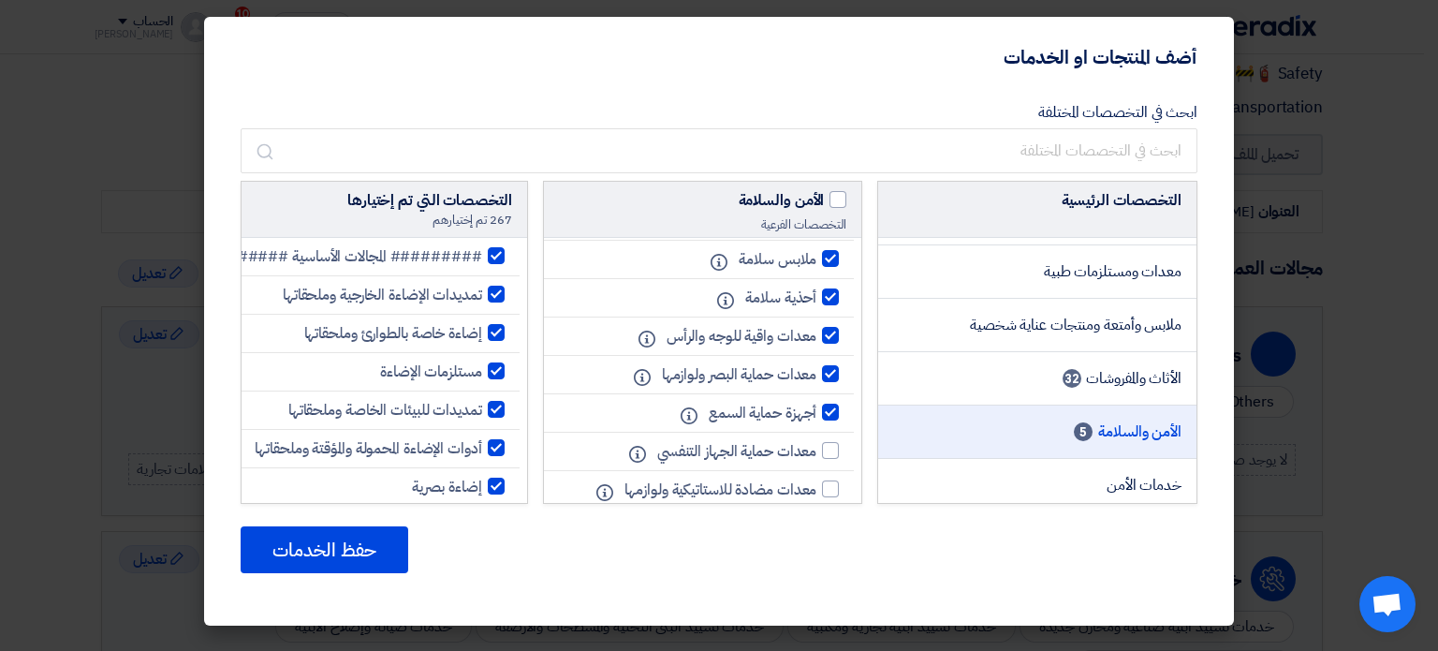
click at [833, 432] on li "معدات حماية الجهاز التنفسي Info" at bounding box center [699, 451] width 311 height 38
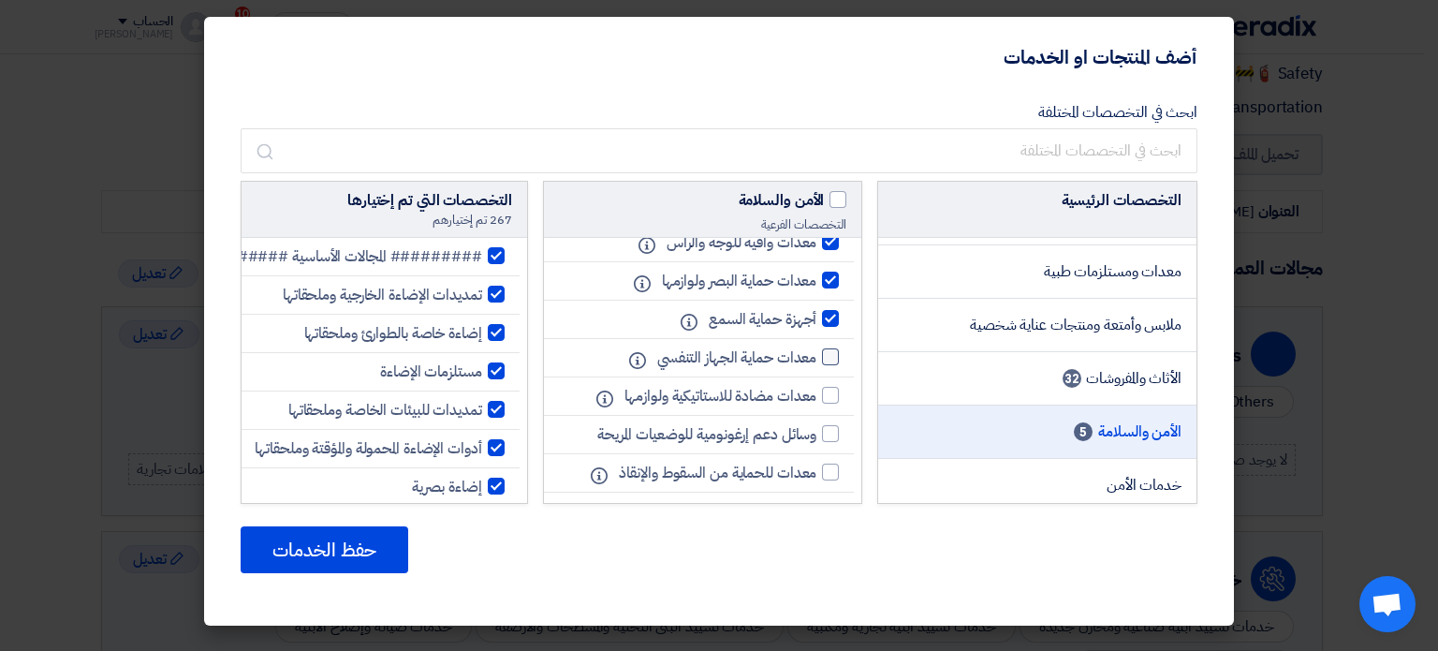
click at [825, 355] on div at bounding box center [830, 356] width 17 height 17
click at [816, 355] on input "معدات حماية الجهاز التنفسي" at bounding box center [810, 357] width 12 height 12
click at [827, 387] on div at bounding box center [830, 395] width 17 height 17
click at [816, 389] on input "معدات مضادة للاستاتيكية ولوازمها" at bounding box center [810, 395] width 12 height 12
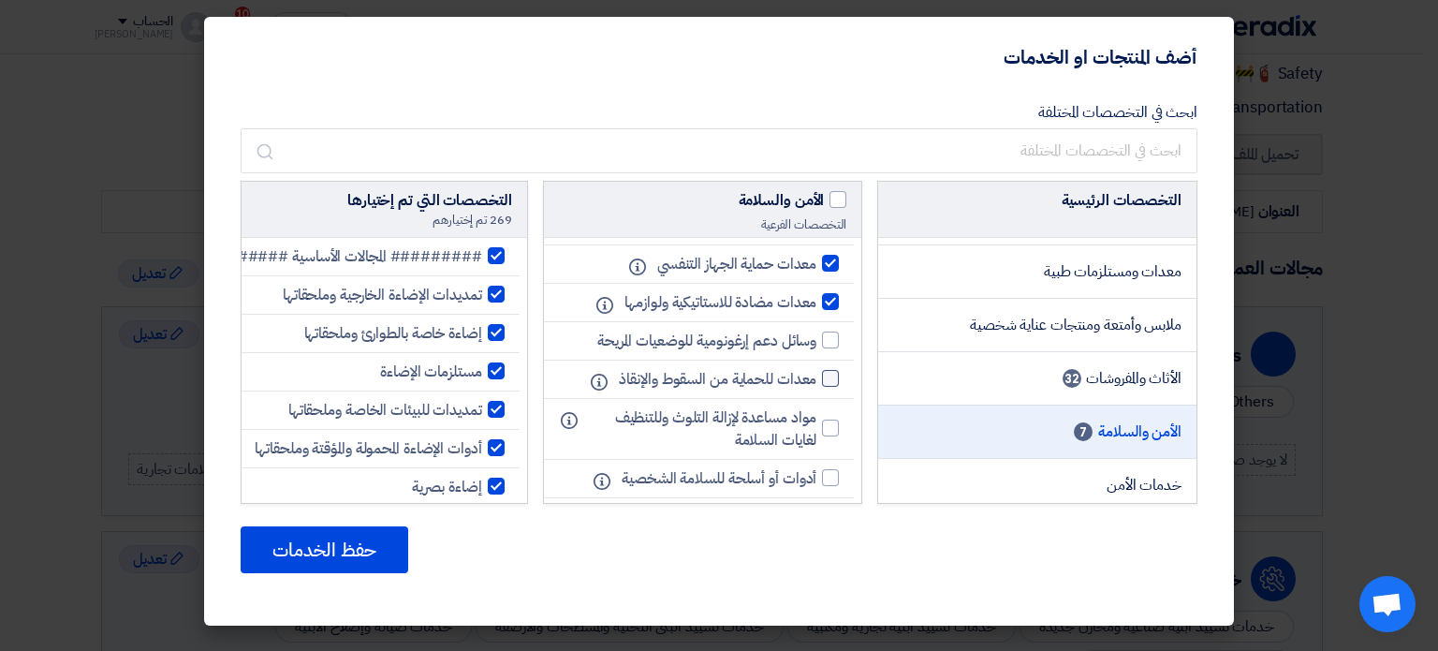
click at [828, 377] on div at bounding box center [830, 378] width 17 height 17
click at [816, 377] on input "معدات للحماية من السقوط والإنقاذ" at bounding box center [810, 379] width 12 height 12
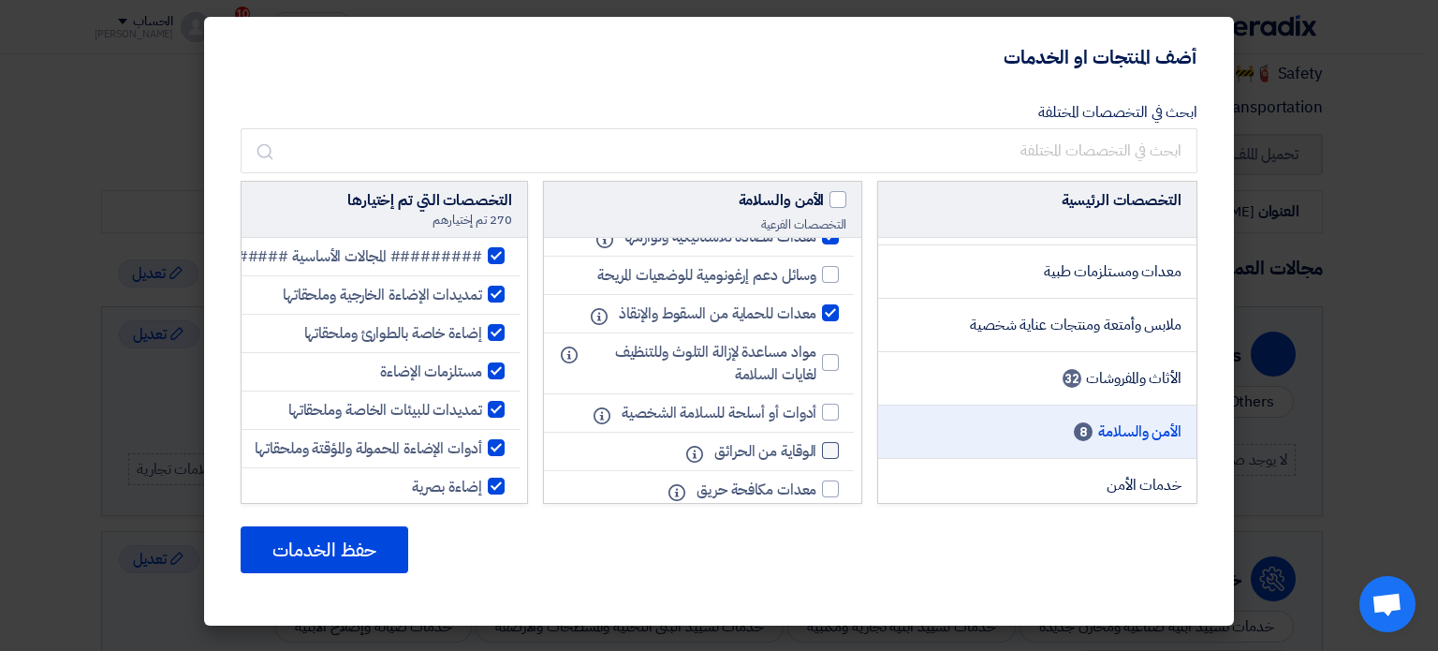
scroll to position [1030, 0]
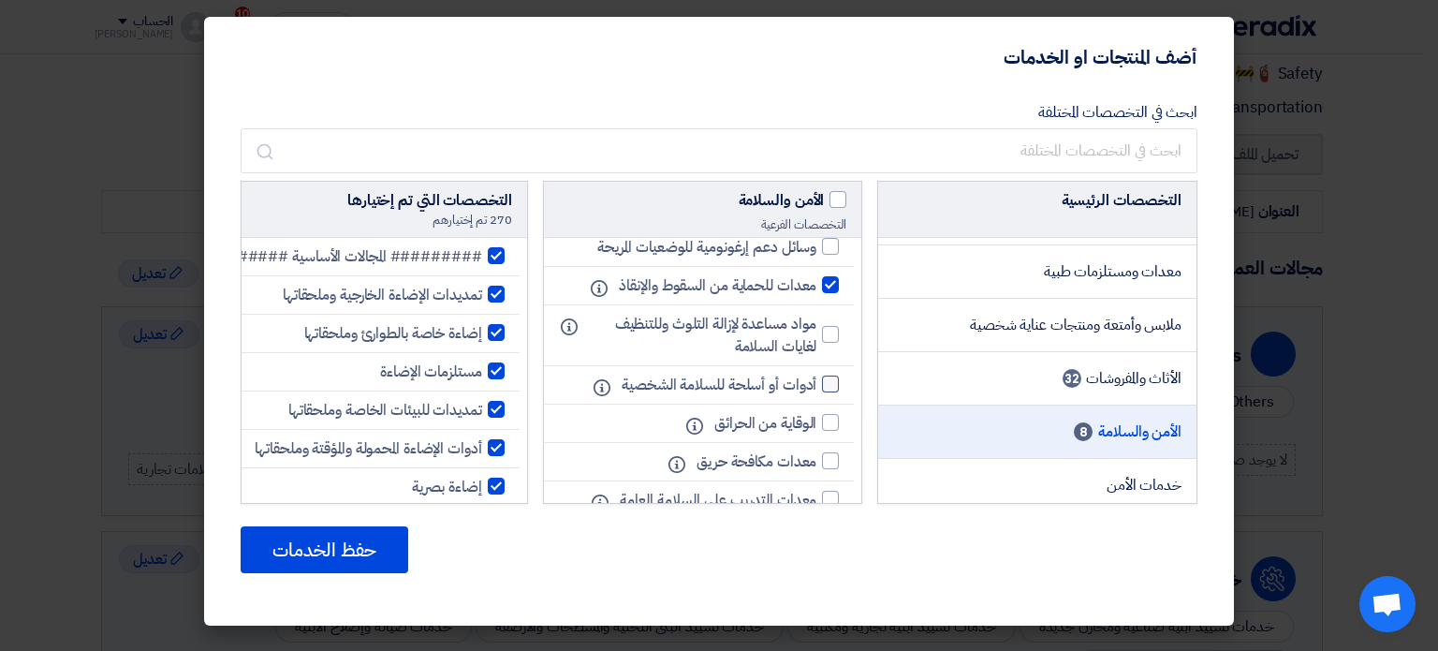
click at [824, 380] on div at bounding box center [830, 383] width 17 height 17
click at [816, 380] on input "أدوات أو أسلحة للسلامة الشخصية" at bounding box center [810, 384] width 12 height 12
click at [824, 415] on div at bounding box center [830, 422] width 17 height 17
click at [816, 417] on input "الوقاية من الحرائق" at bounding box center [810, 423] width 12 height 12
click at [829, 452] on div at bounding box center [830, 460] width 17 height 17
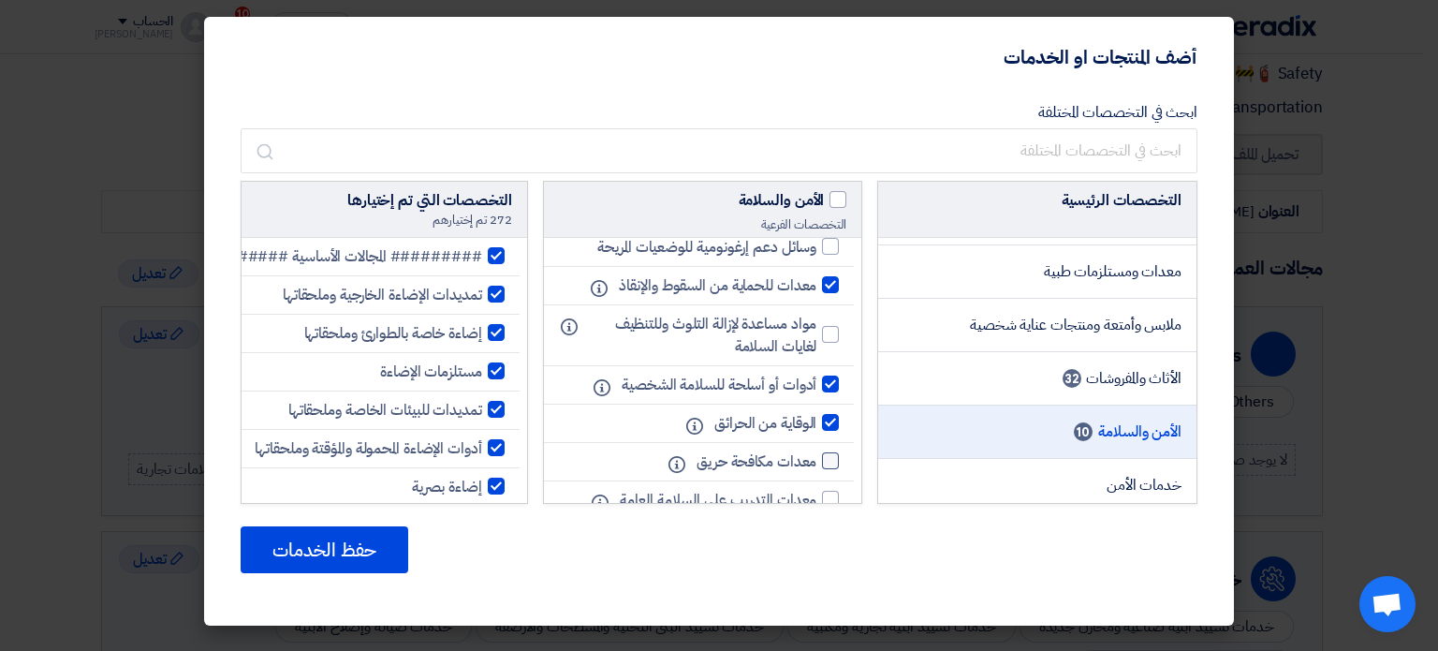
click at [816, 455] on input "معدات مكافحة حريق" at bounding box center [810, 461] width 12 height 12
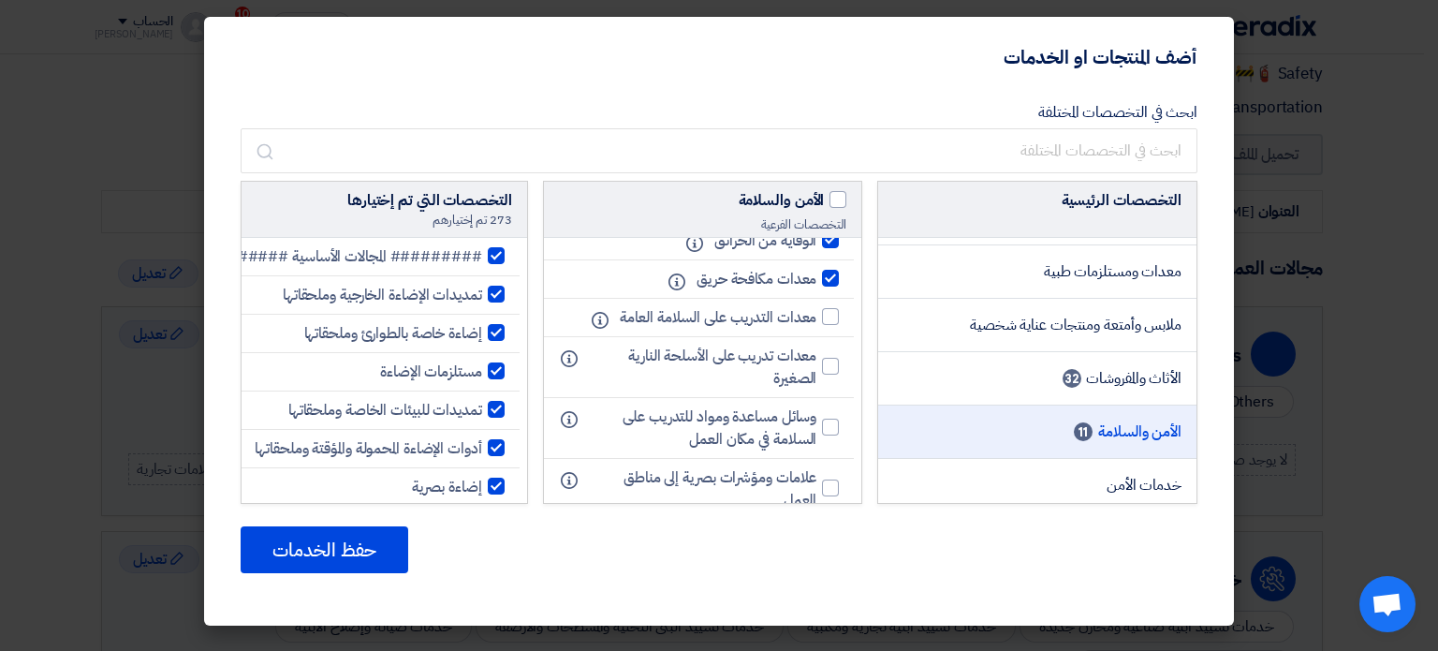
scroll to position [1217, 0]
click at [831, 313] on div at bounding box center [830, 311] width 17 height 17
click at [816, 313] on input "معدات التدريب على السلامة العامة" at bounding box center [810, 312] width 12 height 12
click at [820, 359] on label "معدات تدريب على الأسلحة النارية الصغيرة" at bounding box center [709, 362] width 260 height 45
click at [816, 359] on input "معدات تدريب على الأسلحة النارية الصغيرة" at bounding box center [810, 362] width 12 height 12
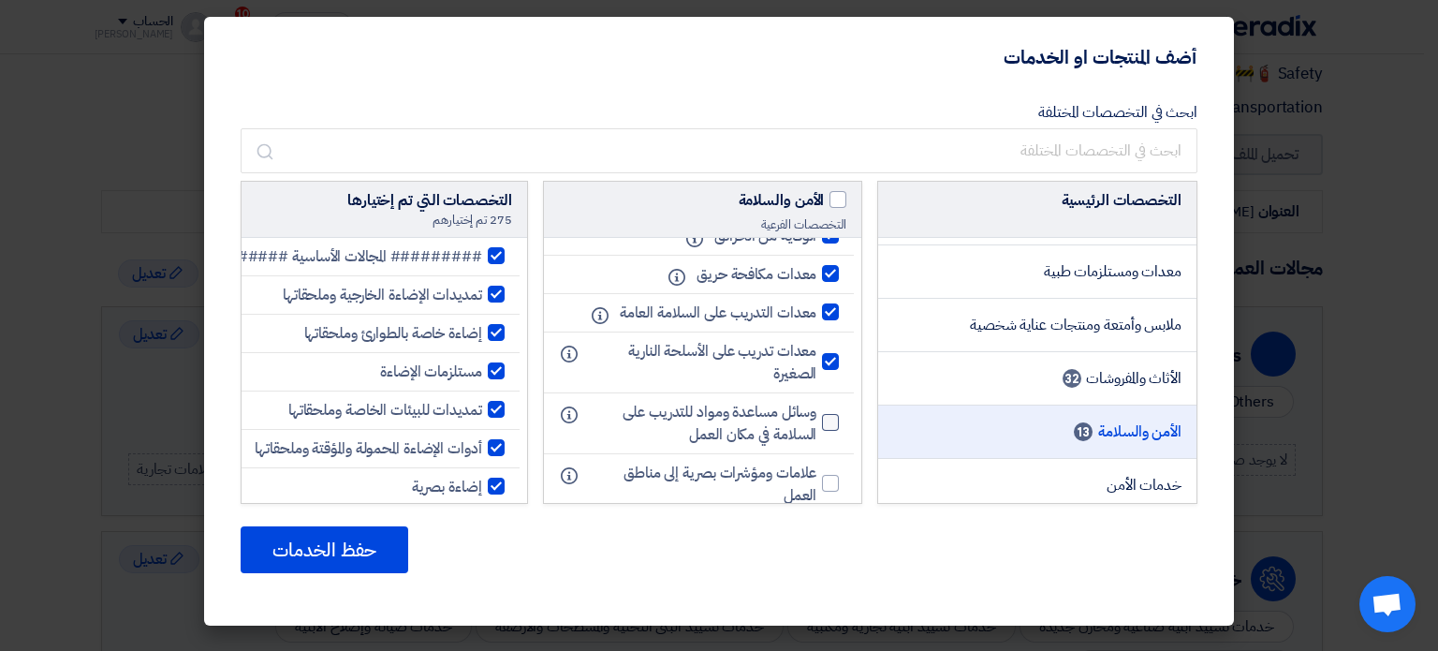
click at [824, 414] on div at bounding box center [830, 422] width 17 height 17
click at [816, 417] on input "وسائل مساعدة ومواد للتدريب على السلامة في مكان العمل" at bounding box center [810, 423] width 12 height 12
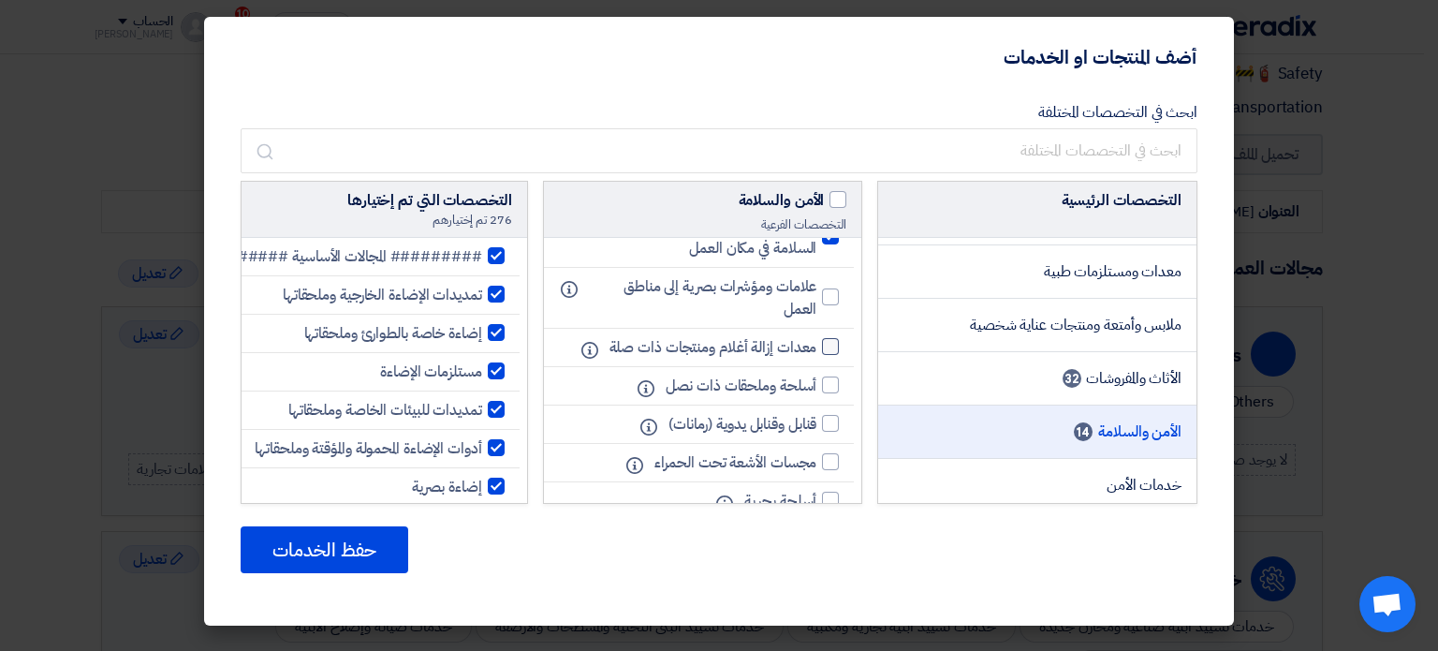
scroll to position [1404, 0]
click at [827, 296] on div at bounding box center [830, 295] width 17 height 17
click at [816, 296] on input "علامات ومؤشرات بصرية إلى مناطق العمل" at bounding box center [810, 296] width 12 height 12
click at [830, 287] on div at bounding box center [830, 295] width 17 height 17
click at [816, 290] on input "علامات ومؤشرات بصرية إلى مناطق العمل" at bounding box center [810, 296] width 12 height 12
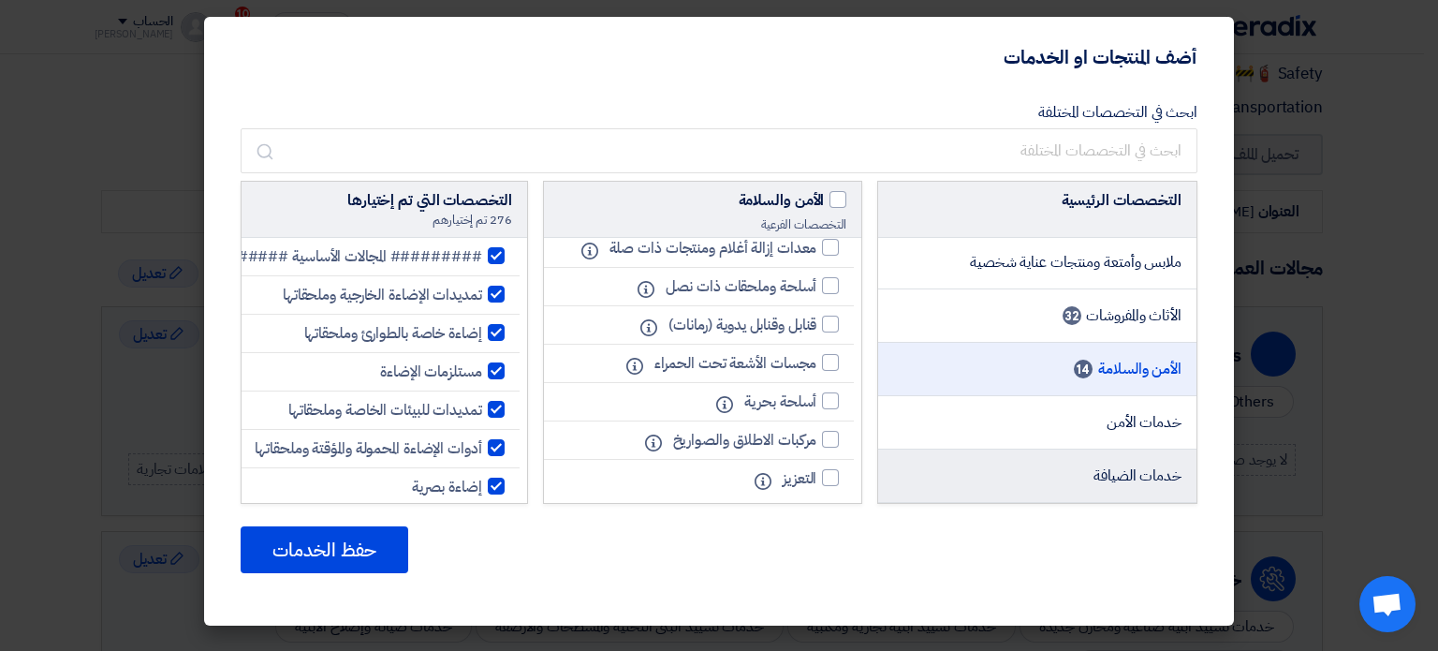
scroll to position [749, 0]
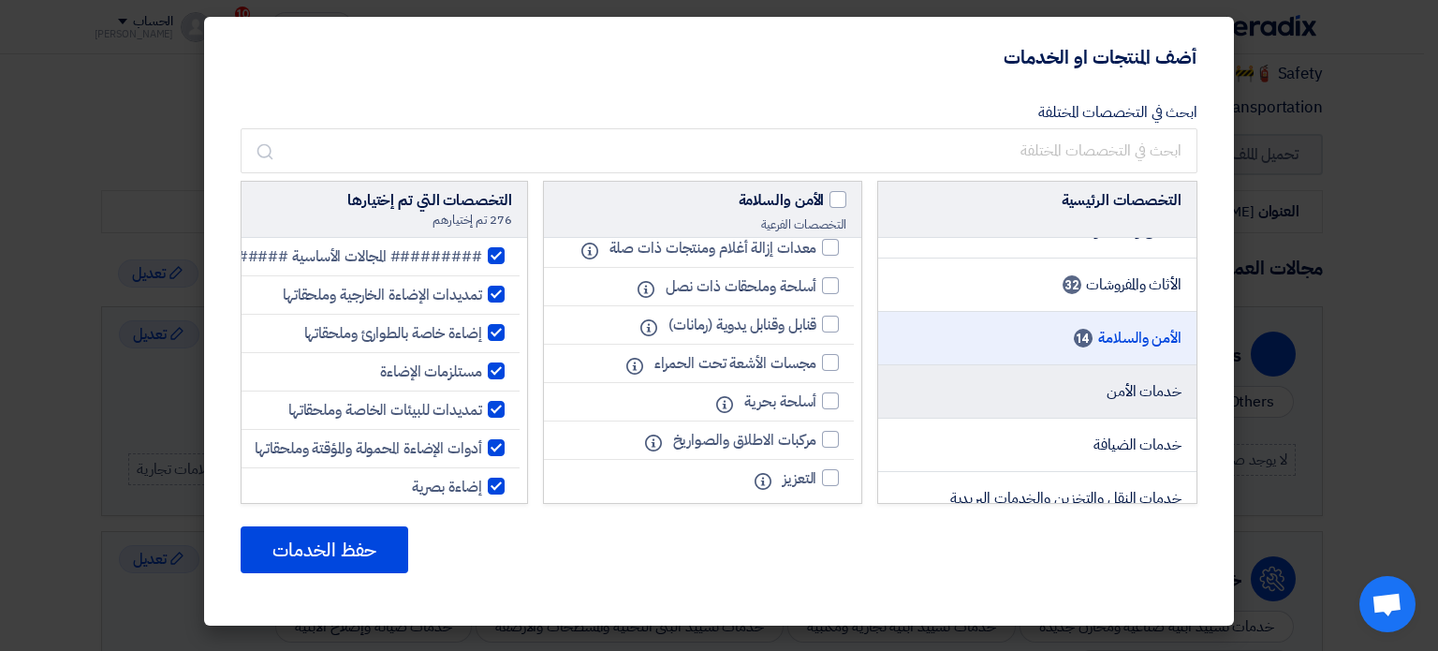
click at [1095, 395] on li "خدمات الأمن" at bounding box center [1037, 391] width 318 height 53
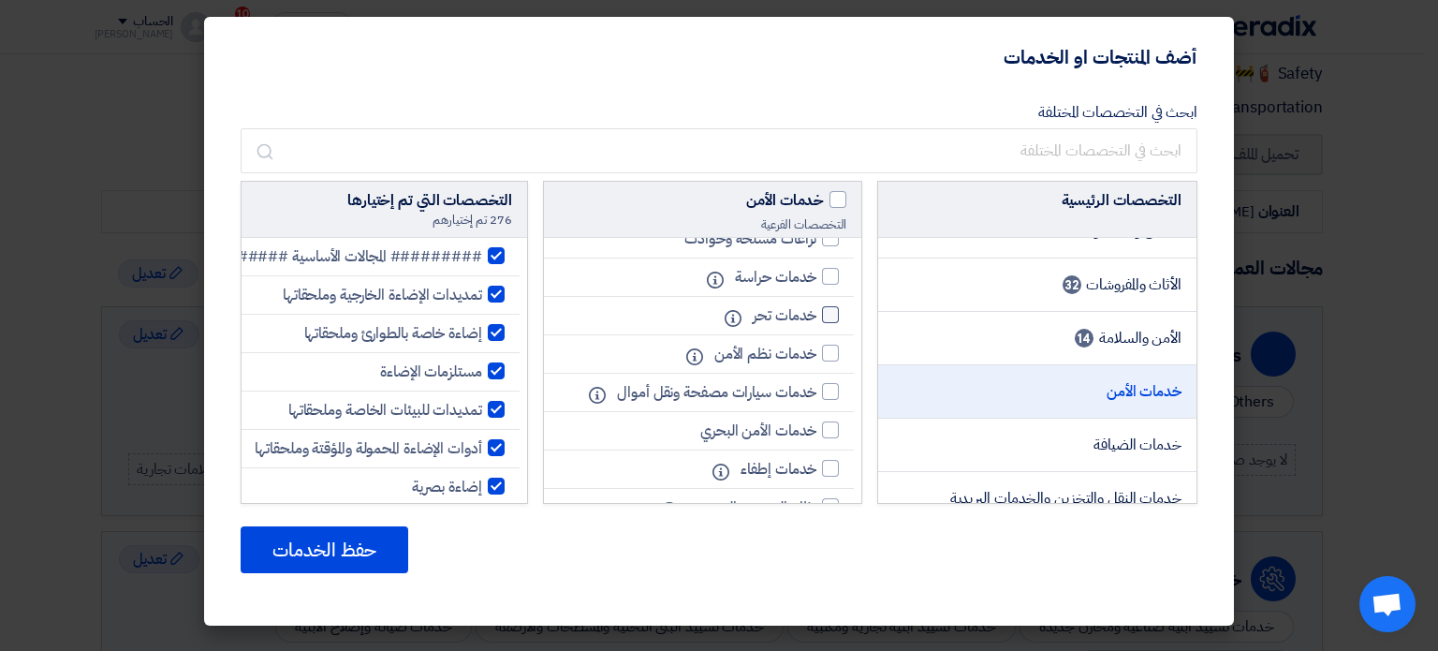
scroll to position [512, 0]
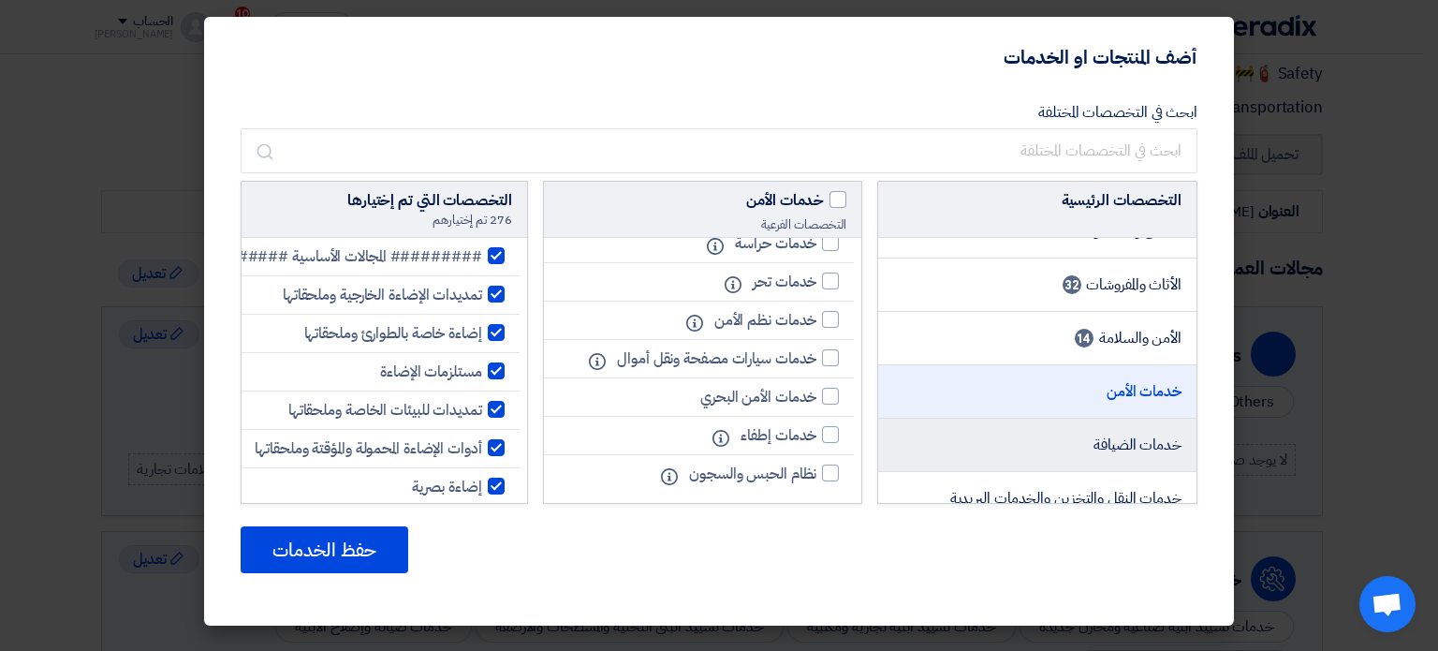
click at [1076, 447] on li "خدمات الضيافة" at bounding box center [1037, 444] width 318 height 53
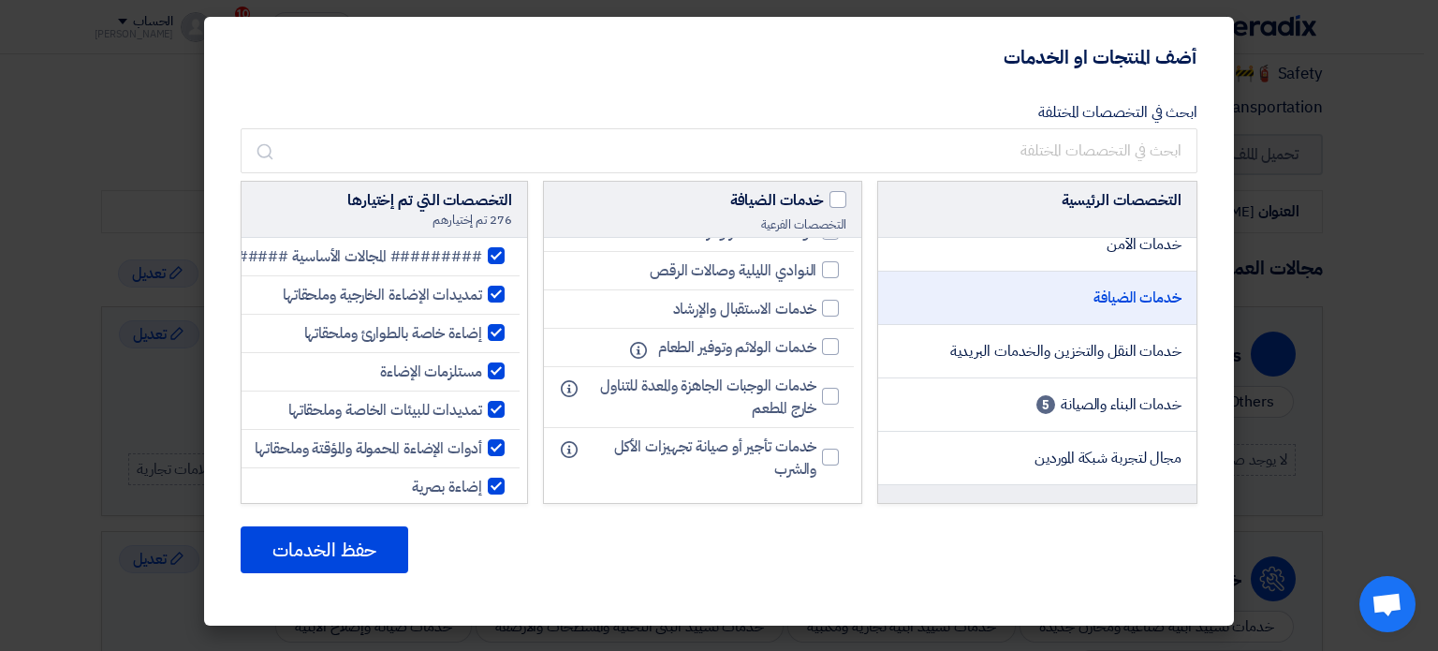
scroll to position [936, 0]
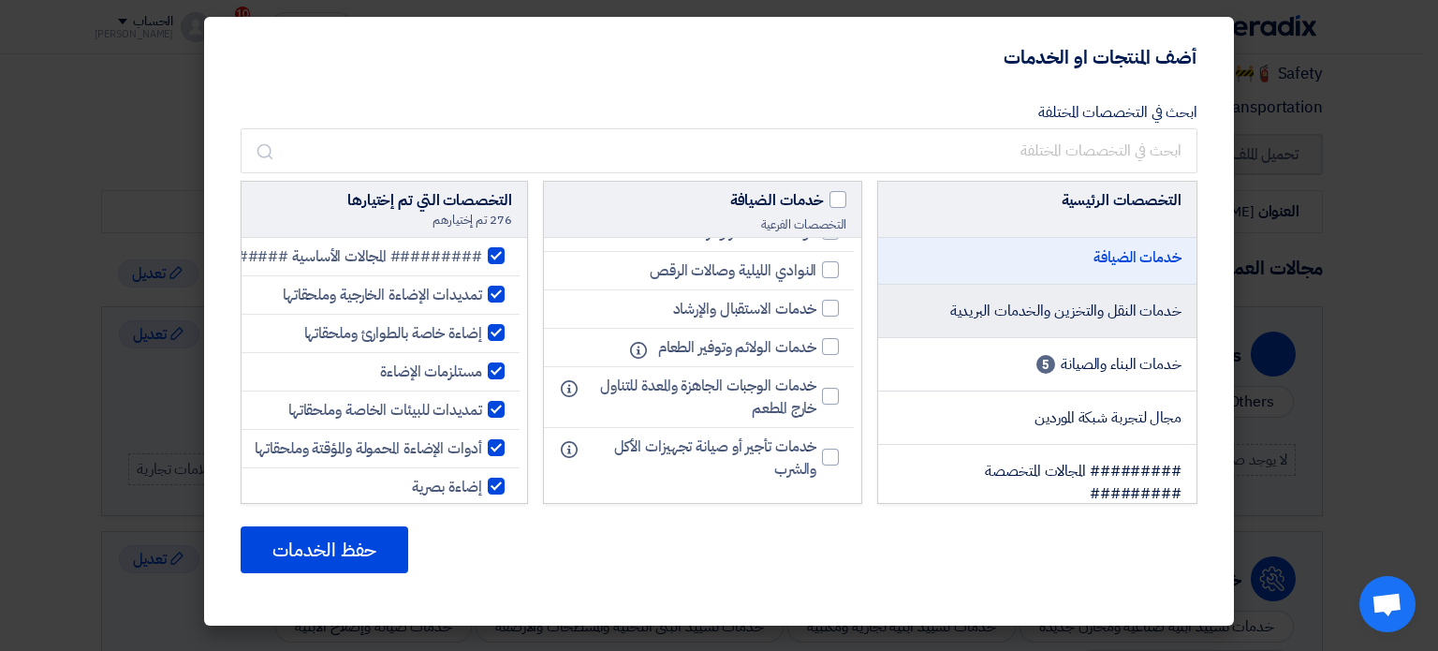
click at [1025, 318] on li "خدمات النقل والتخزين والخدمات البريدية" at bounding box center [1037, 311] width 318 height 53
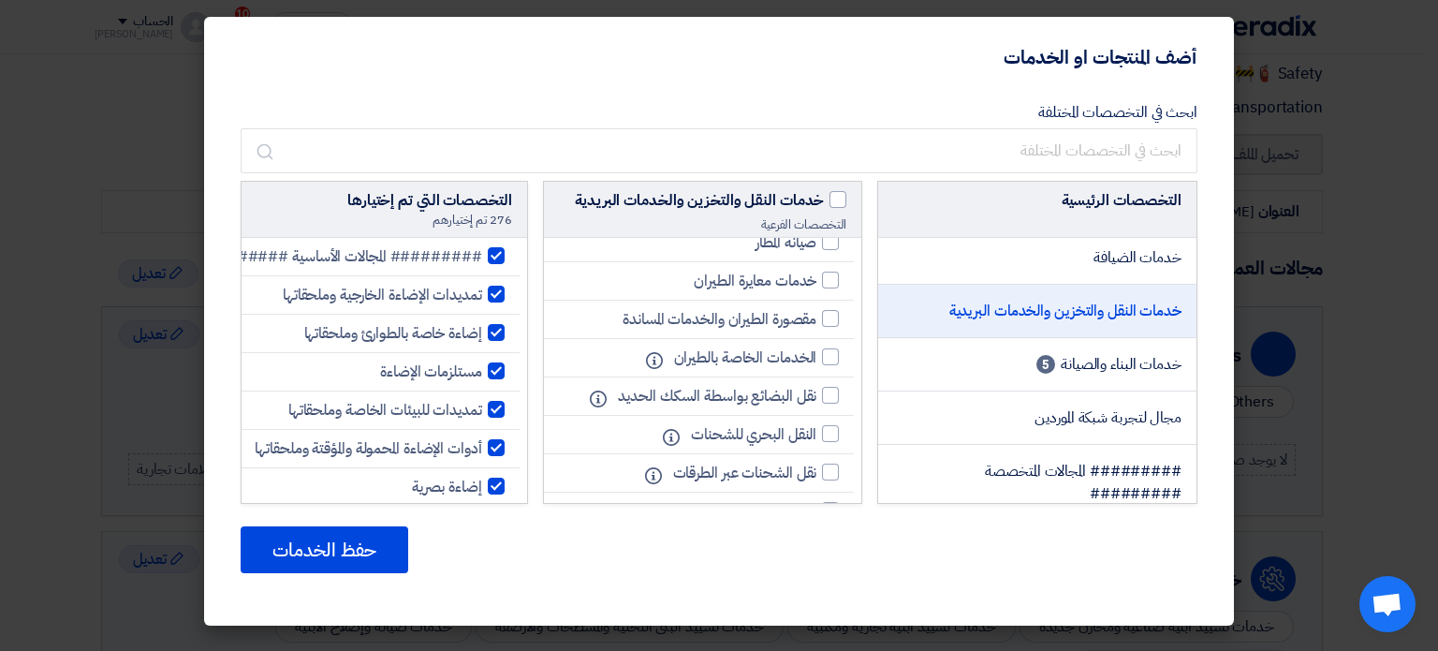
scroll to position [1289, 0]
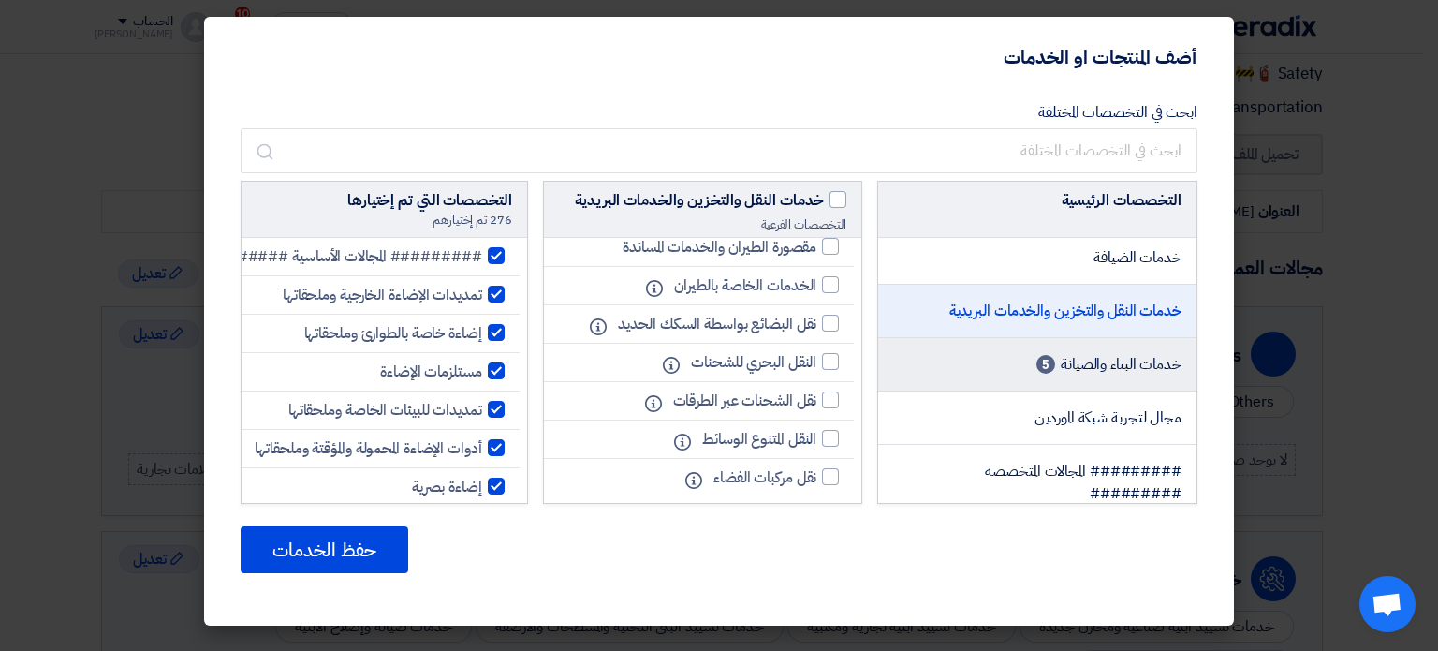
click at [1064, 354] on span "خدمات البناء والصيانة" at bounding box center [1121, 364] width 121 height 22
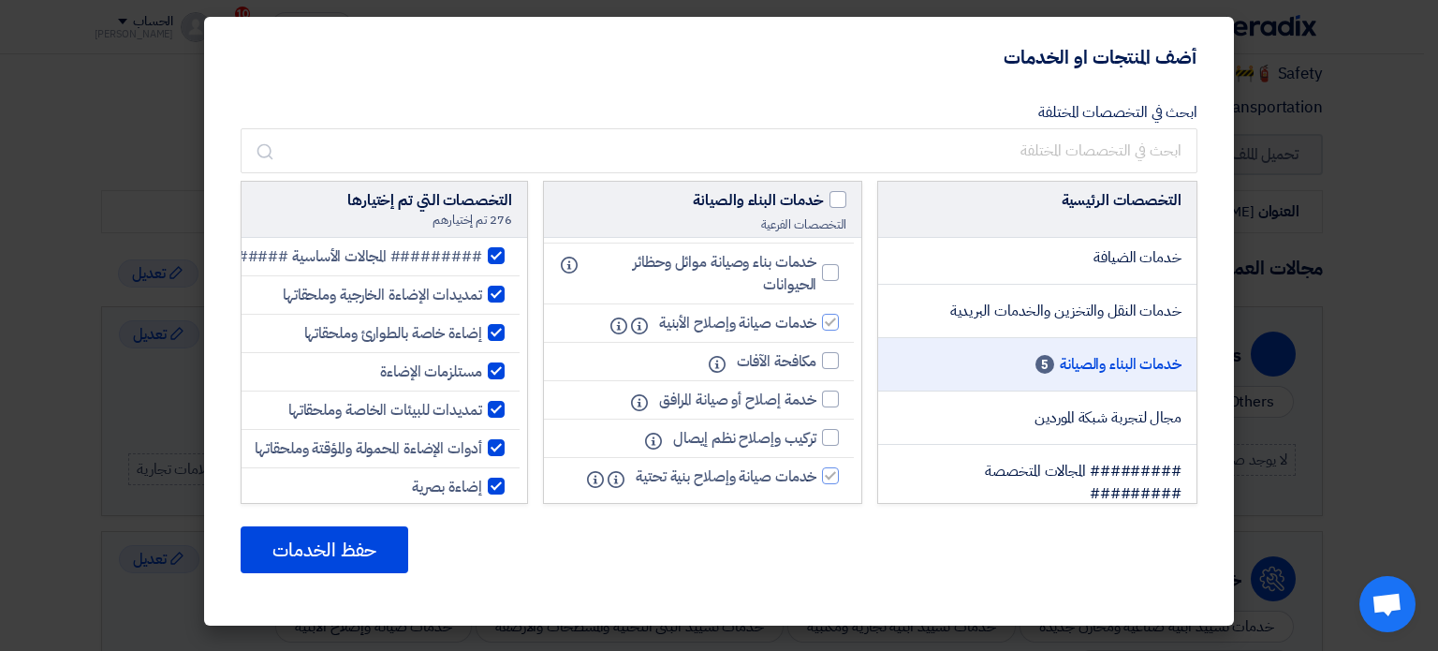
scroll to position [2381, 0]
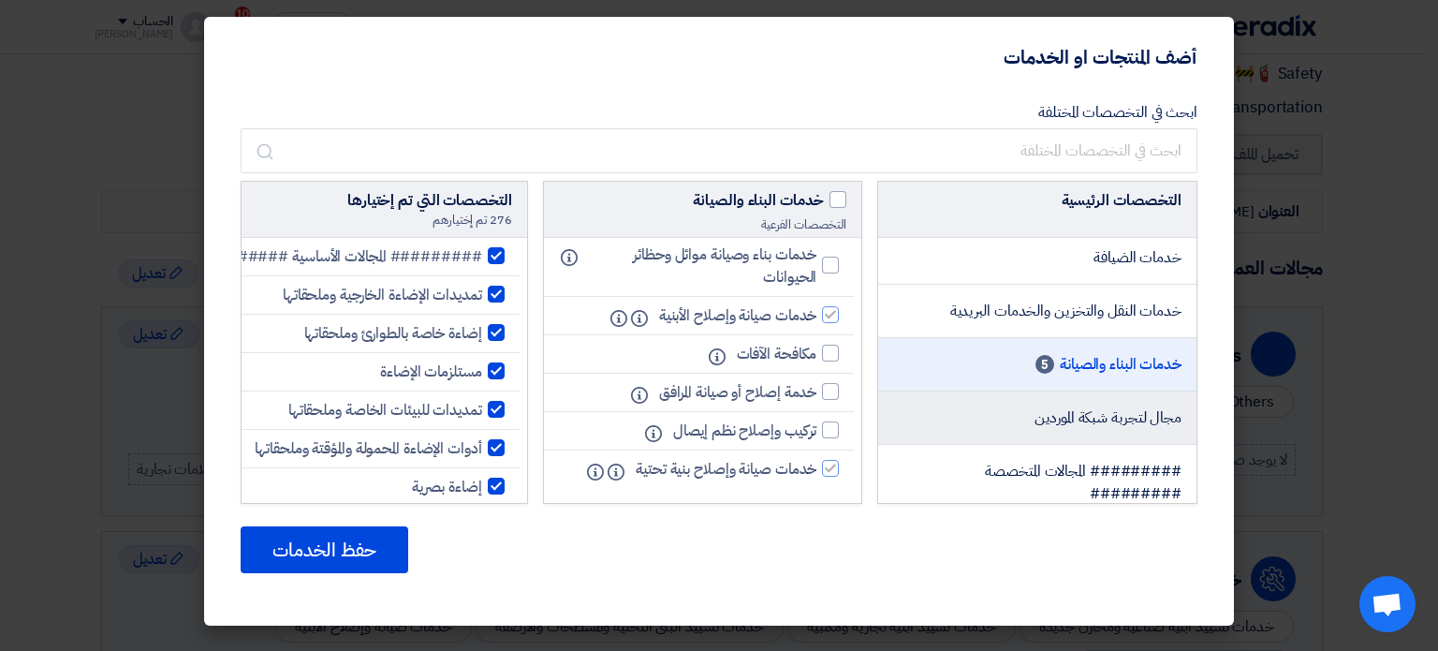
click at [1031, 425] on li "مجال لتجربة شبكة الموردين" at bounding box center [1037, 417] width 318 height 53
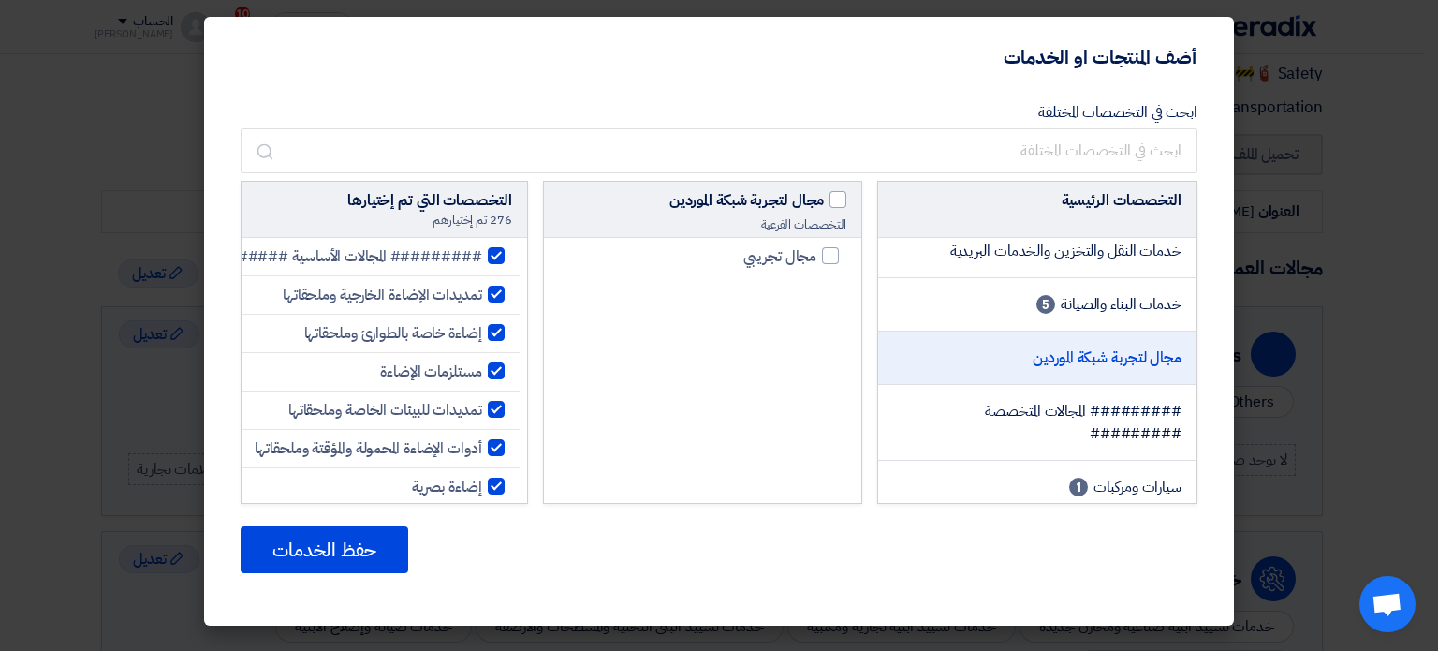
scroll to position [1030, 0]
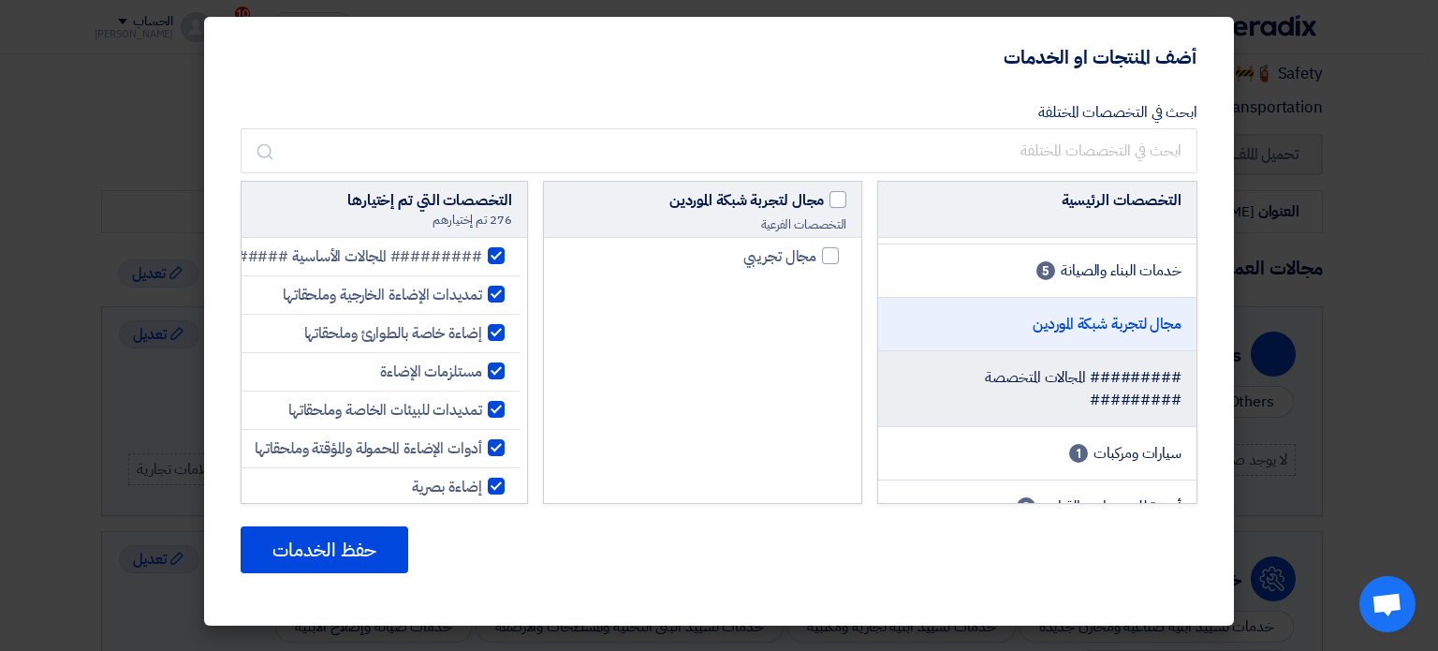
click at [1045, 378] on span "######### المجالات المتخصصة #########" at bounding box center [1083, 388] width 197 height 45
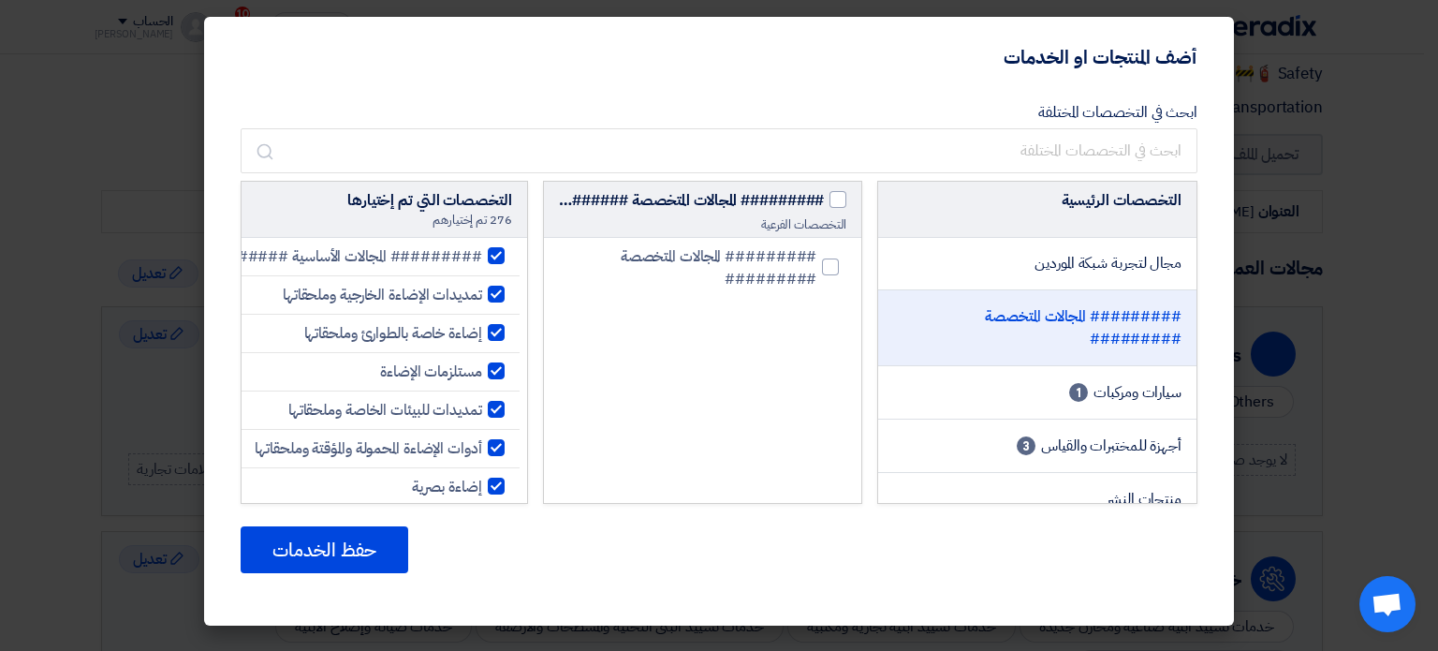
scroll to position [1123, 0]
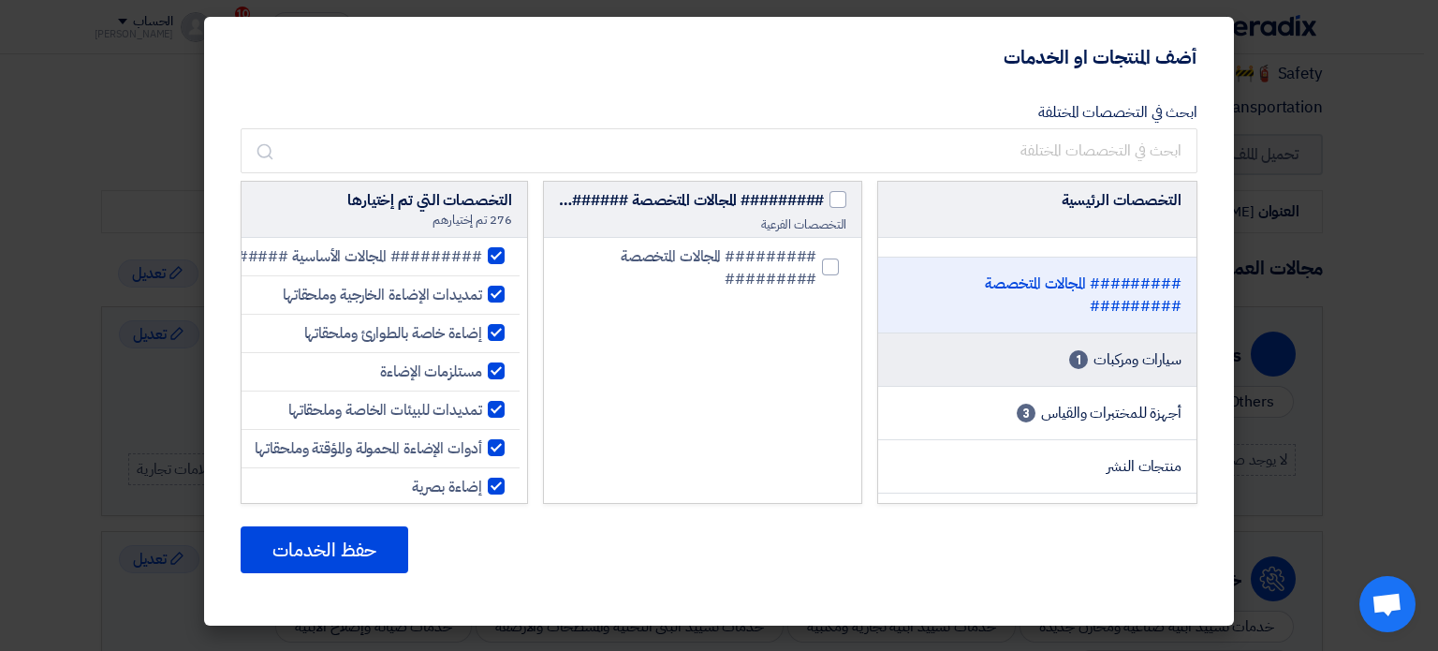
click at [1061, 356] on li "سيارات ومركبات 1" at bounding box center [1037, 359] width 318 height 53
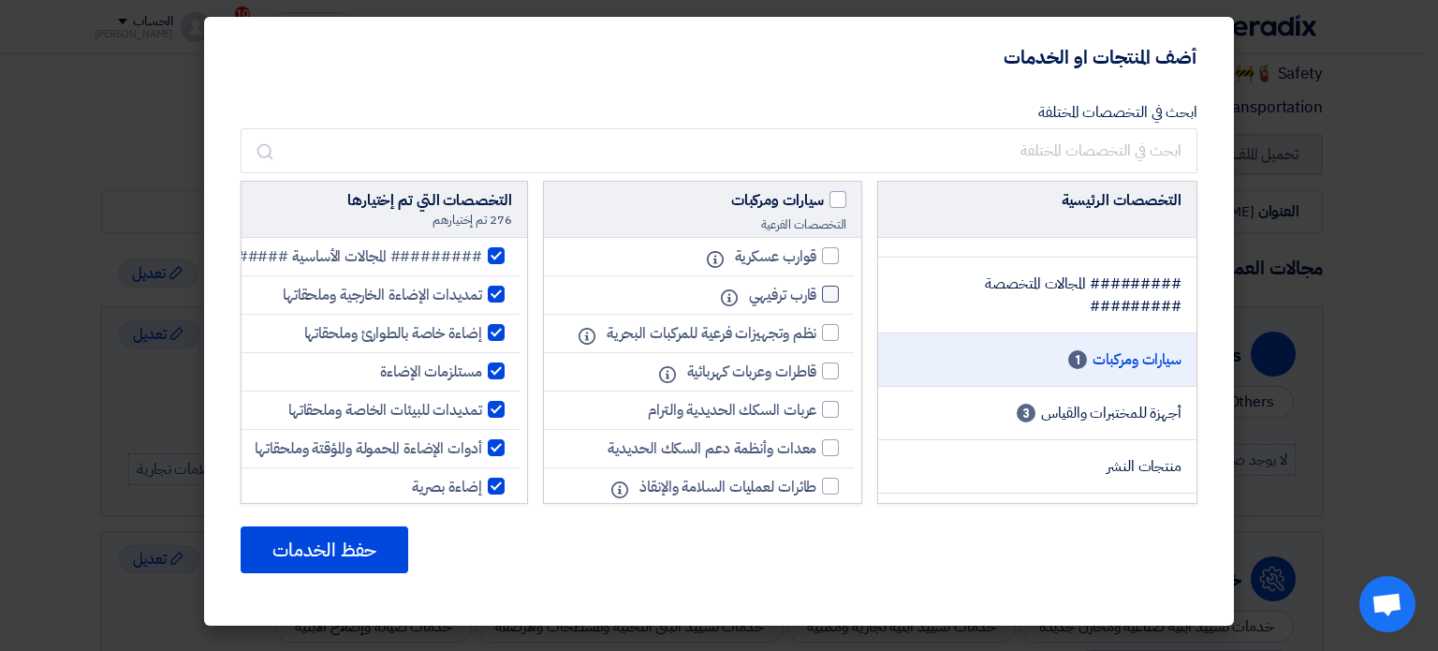
click at [824, 289] on div at bounding box center [830, 294] width 17 height 17
click at [816, 289] on input "قارب ترفيهي" at bounding box center [810, 294] width 12 height 12
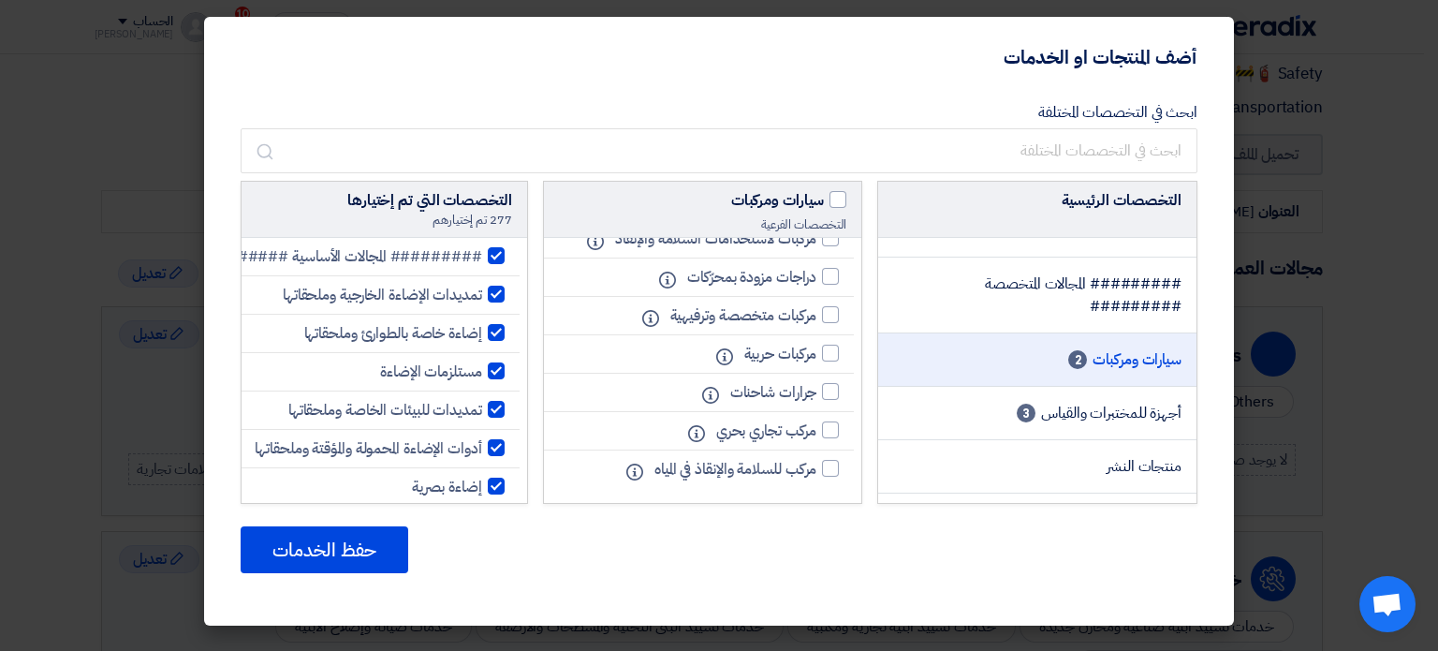
scroll to position [2855, 0]
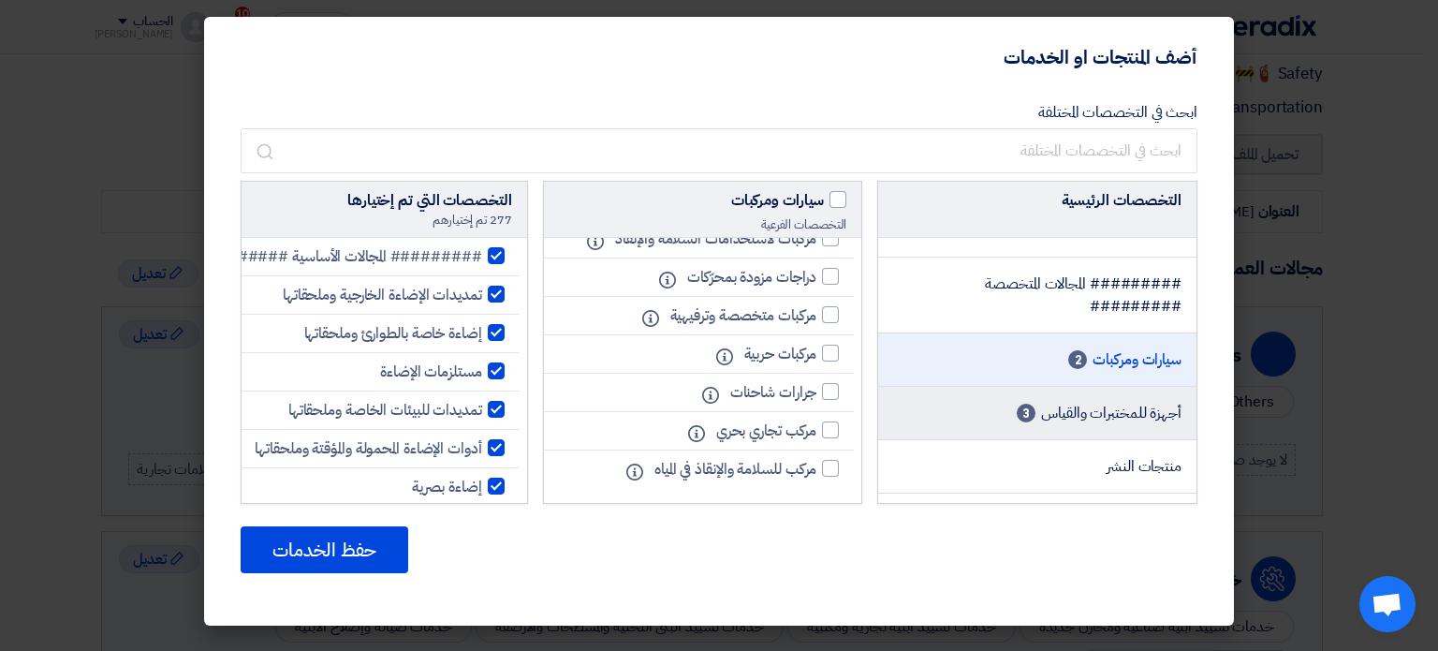
click at [985, 404] on li "أجهزة للمختبرات والقياس 3" at bounding box center [1037, 413] width 318 height 53
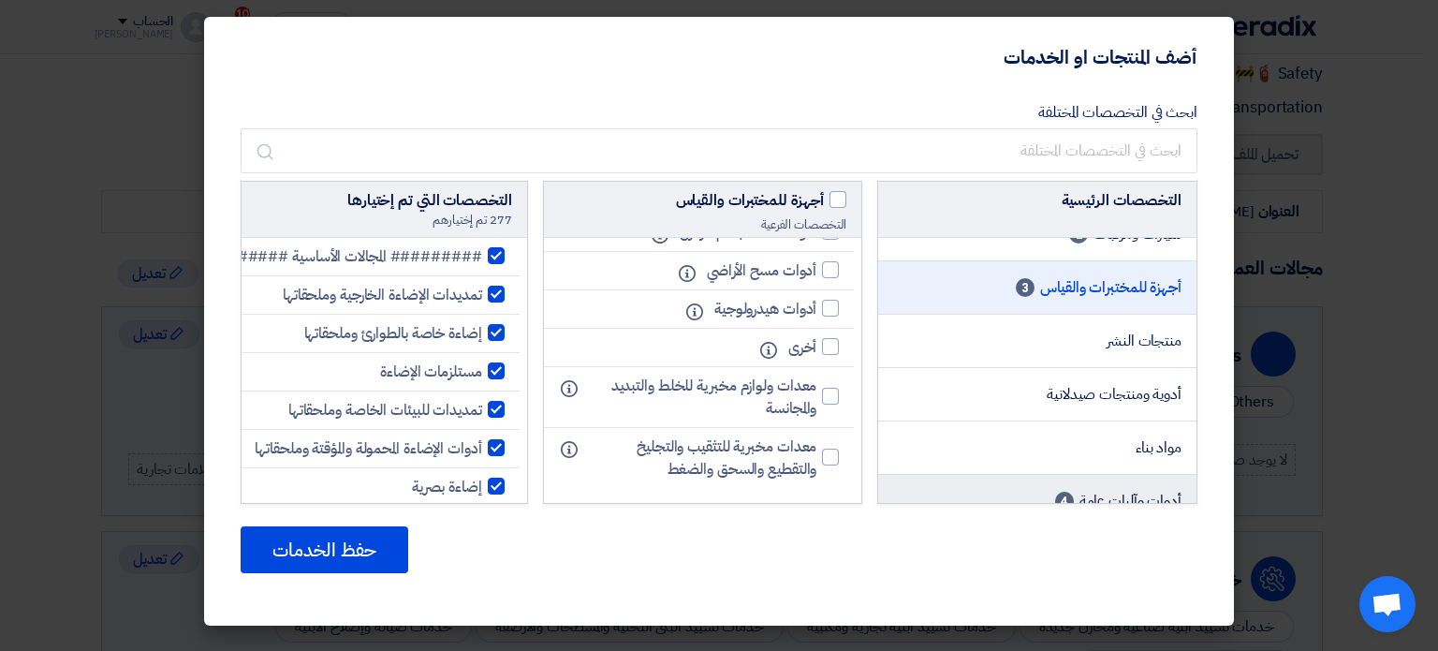
scroll to position [1217, 0]
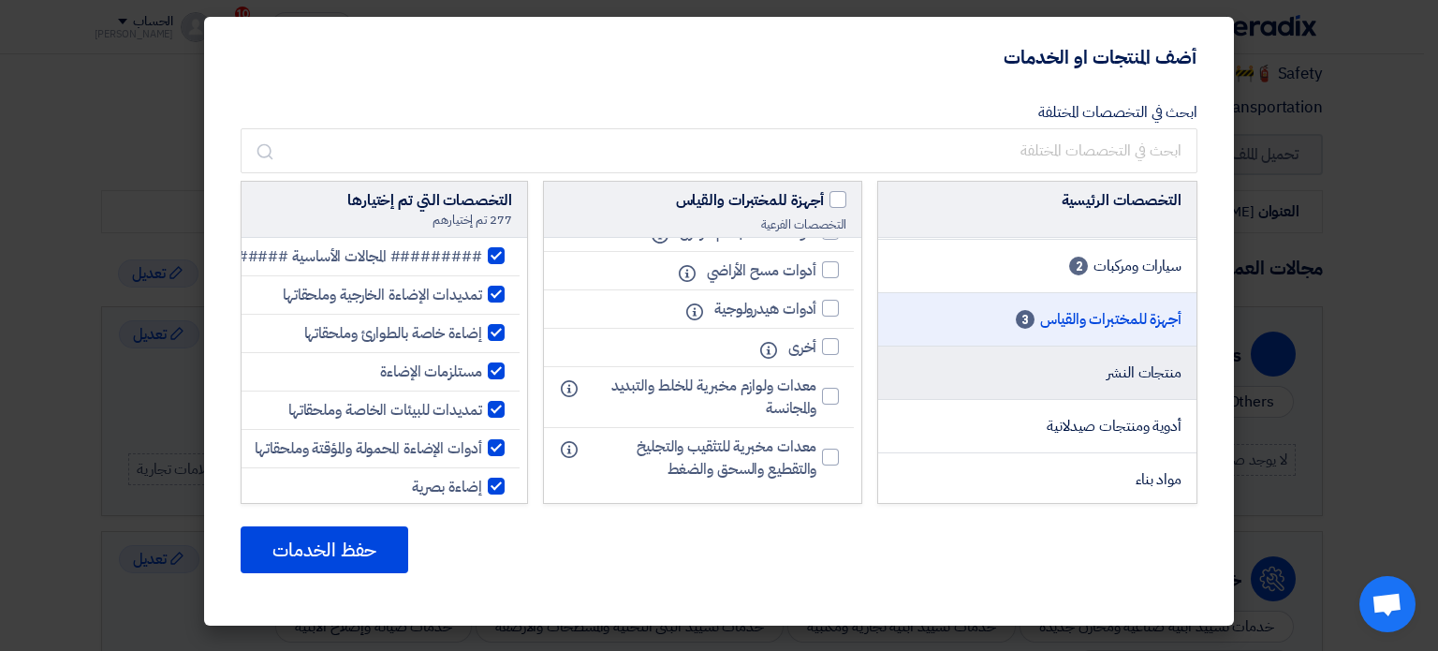
click at [1022, 377] on li "منتجات النشر" at bounding box center [1037, 372] width 318 height 53
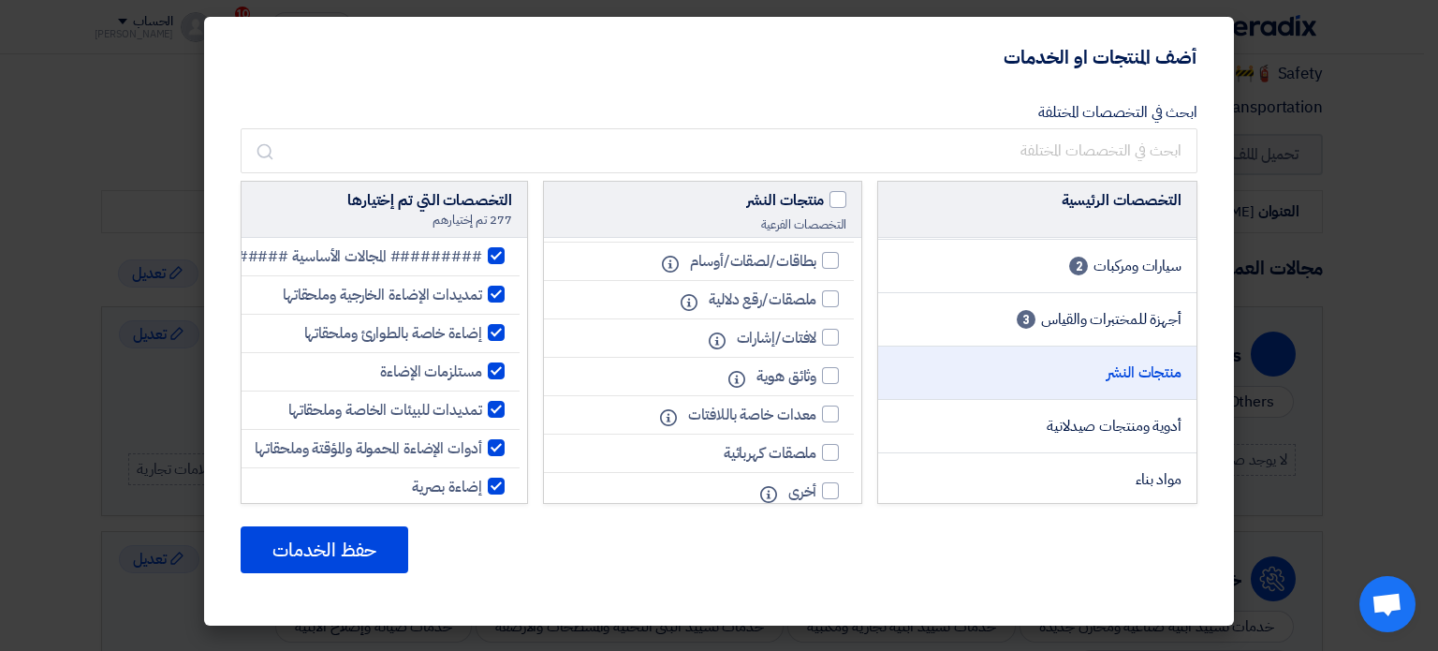
scroll to position [0, 0]
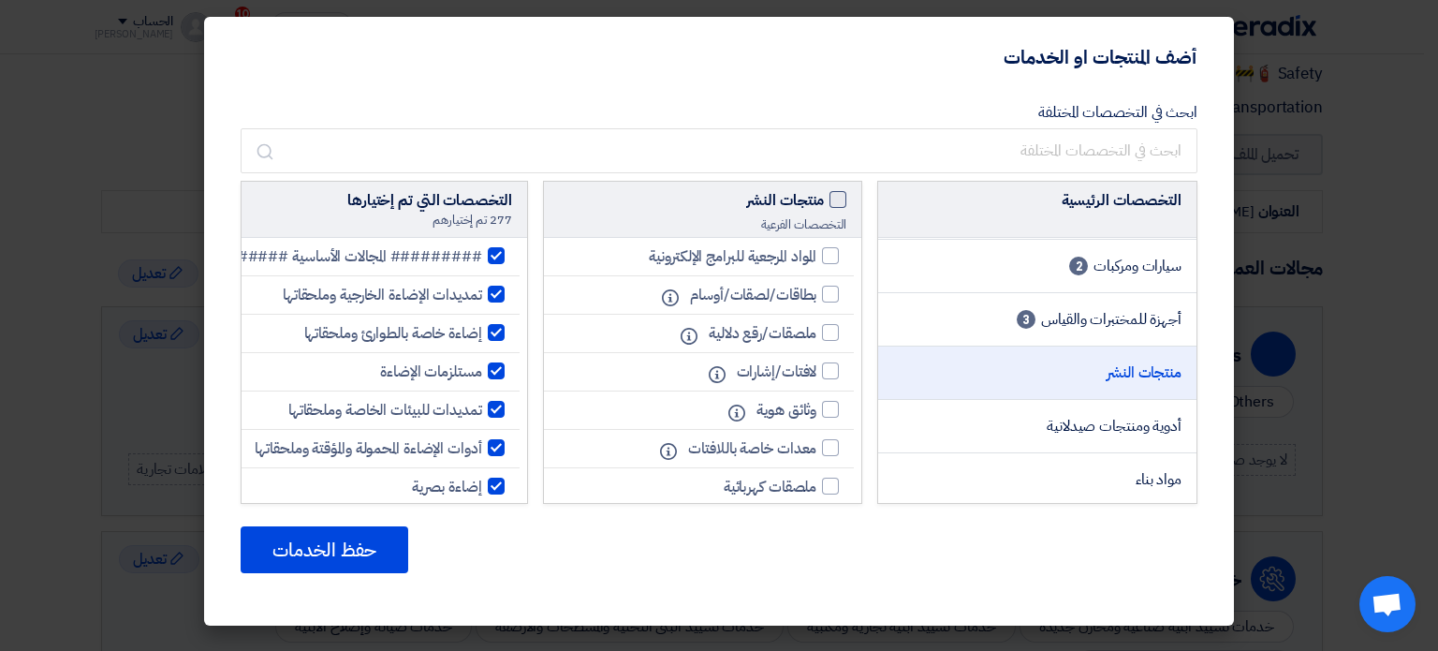
click at [837, 205] on span at bounding box center [837, 199] width 17 height 17
click at [824, 201] on input "منتجات النشر" at bounding box center [818, 195] width 12 height 12
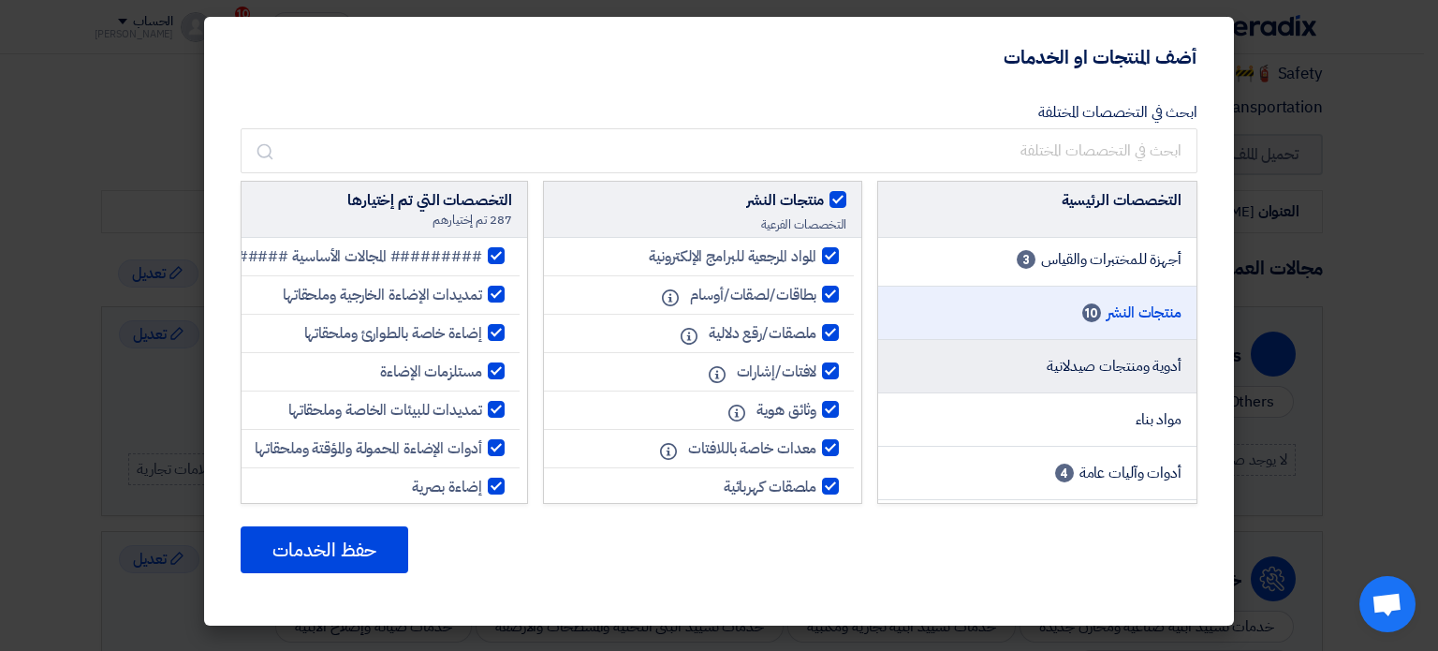
scroll to position [1311, 0]
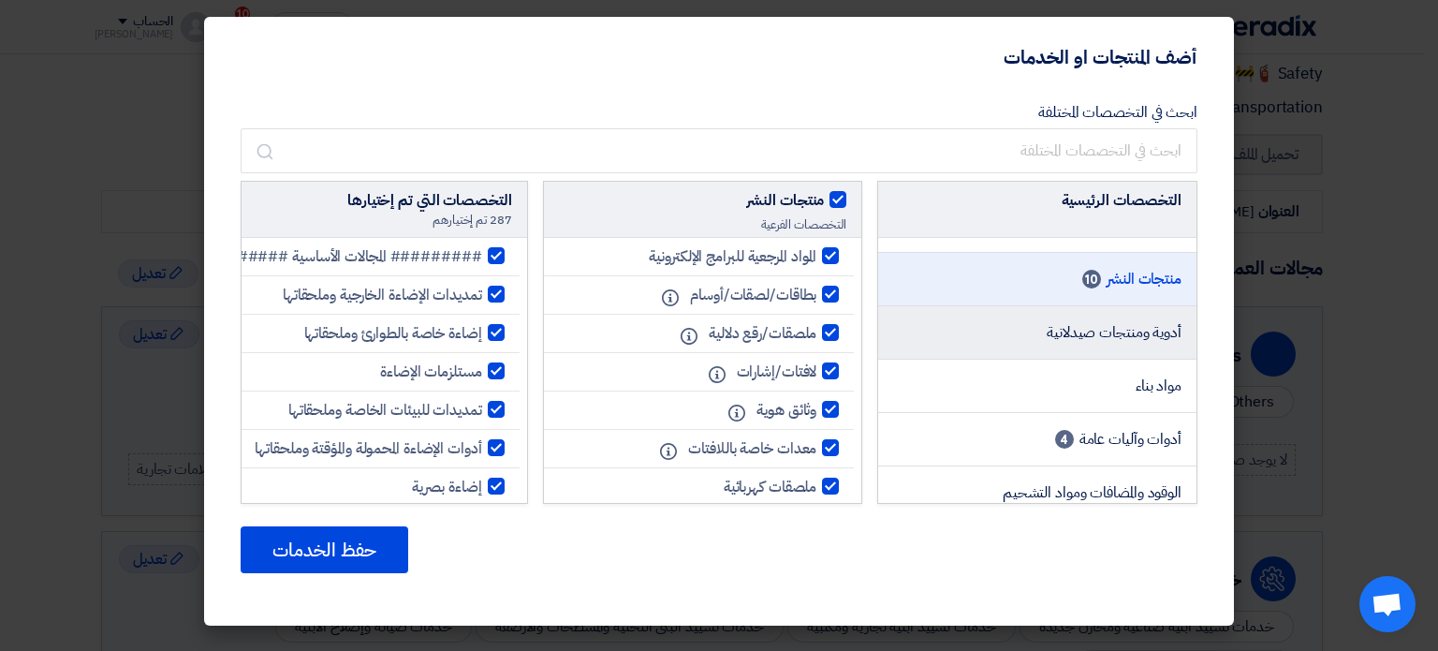
click at [1062, 336] on span "أدوية ومنتجات صيدلانية" at bounding box center [1114, 332] width 135 height 22
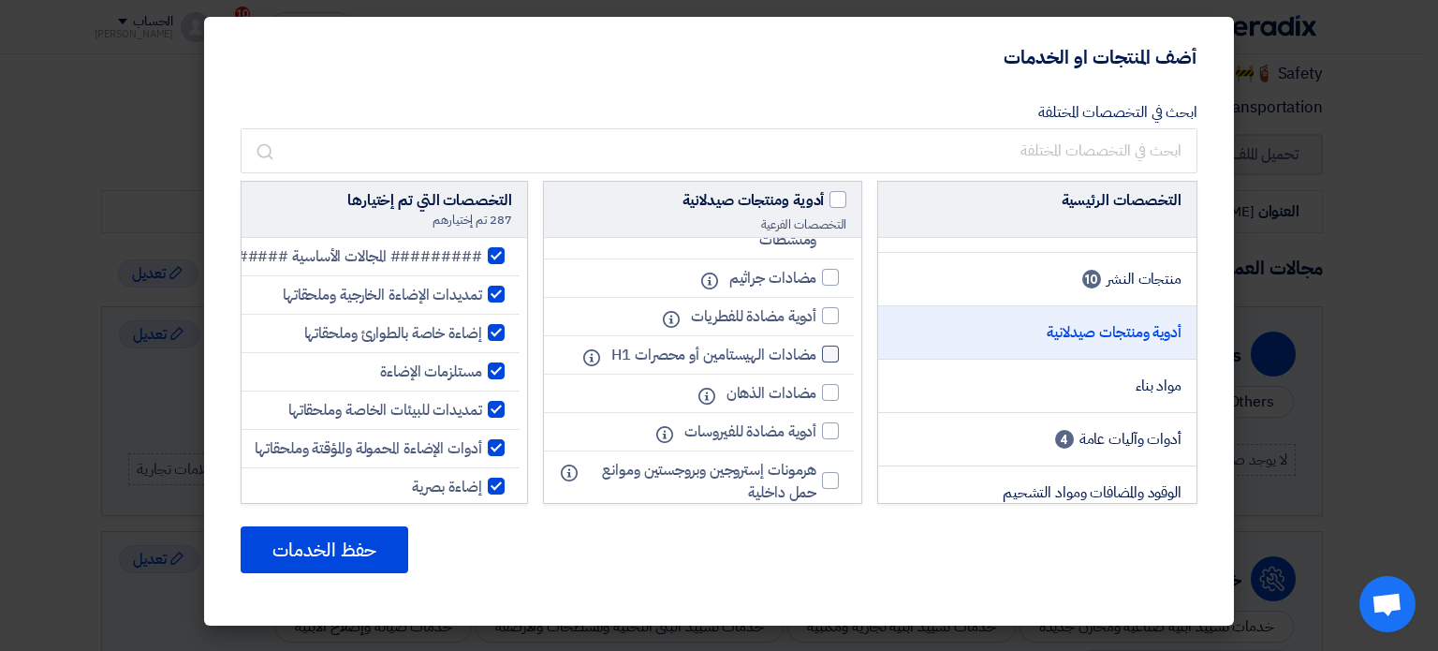
scroll to position [1210, 0]
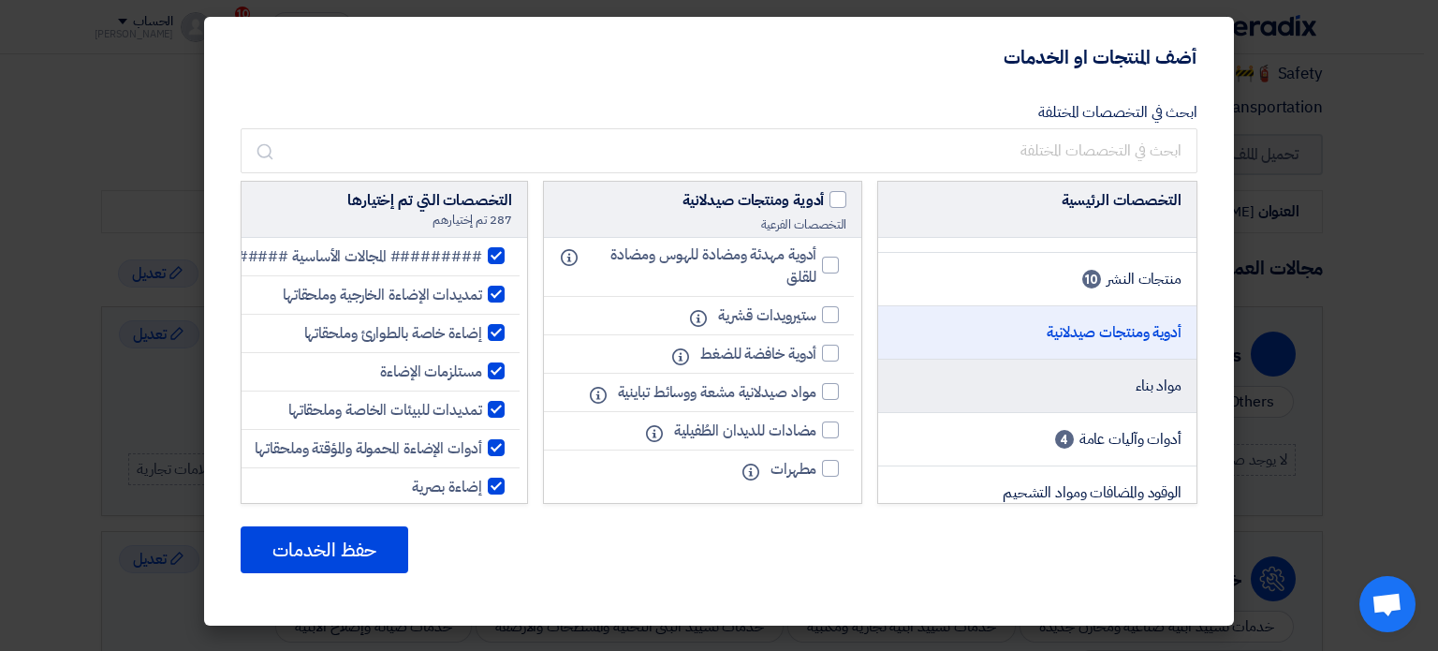
click at [1116, 385] on li "مواد بناء" at bounding box center [1037, 385] width 318 height 53
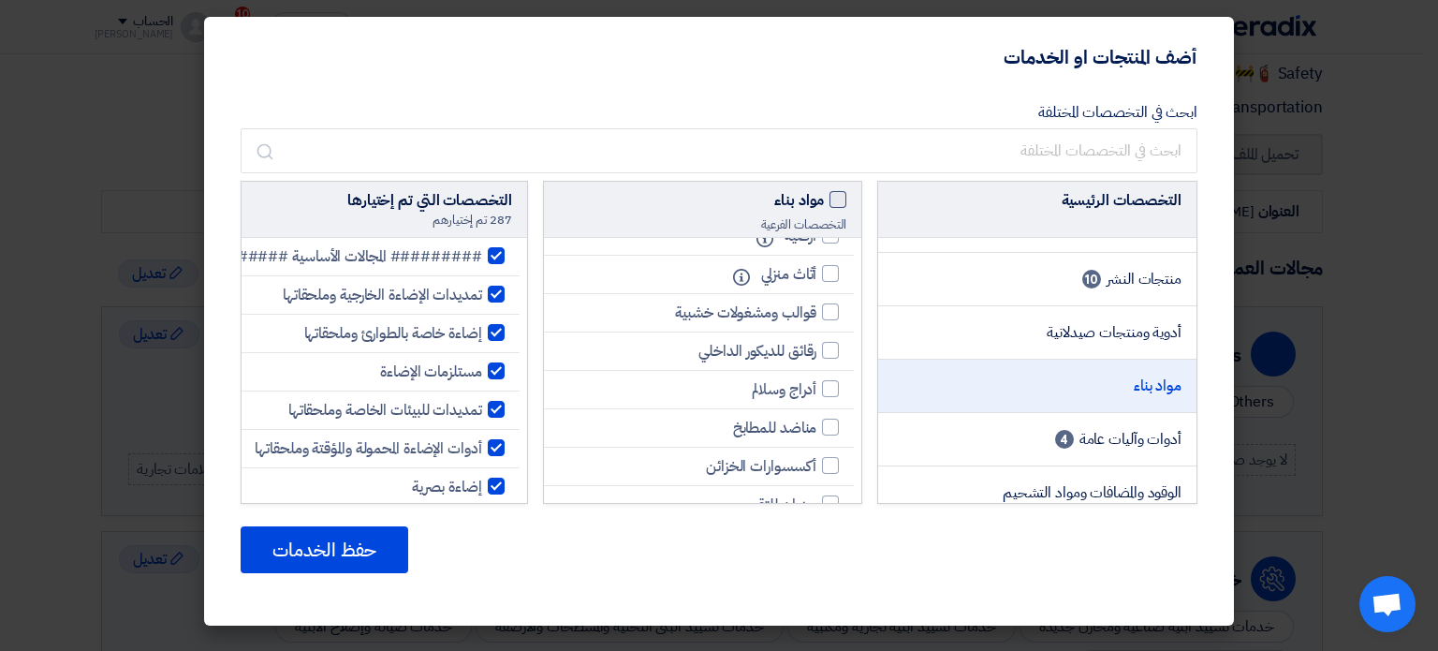
click at [838, 198] on span at bounding box center [837, 199] width 17 height 17
click at [824, 198] on input "مواد بناء" at bounding box center [818, 195] width 12 height 12
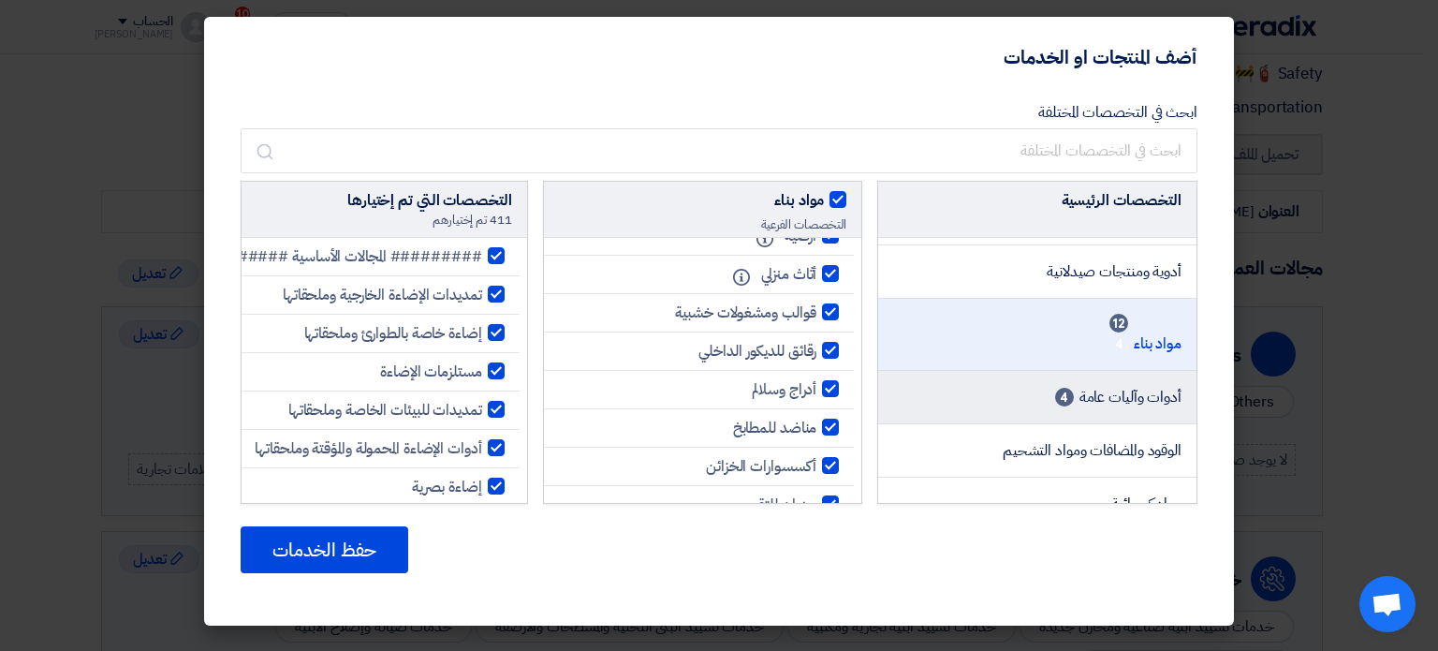
scroll to position [1404, 0]
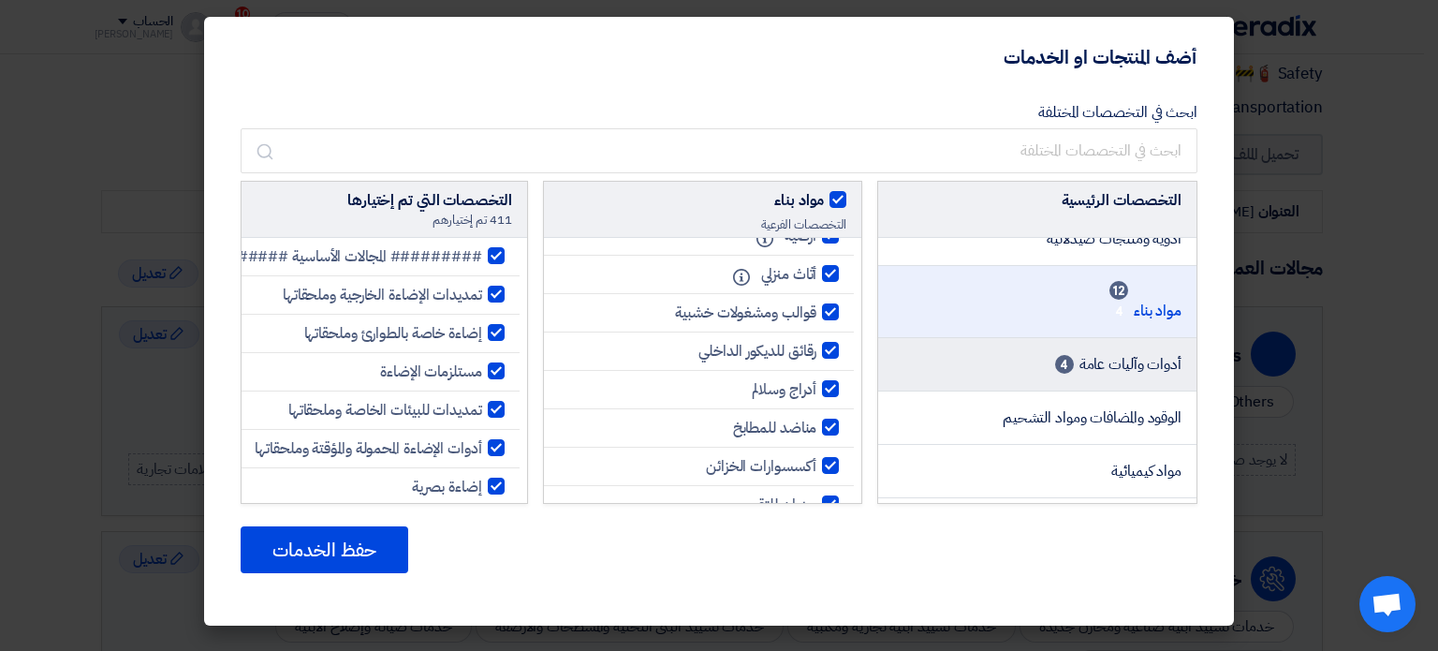
click at [1042, 338] on li "أدوات وآليات عامة 4" at bounding box center [1037, 364] width 318 height 53
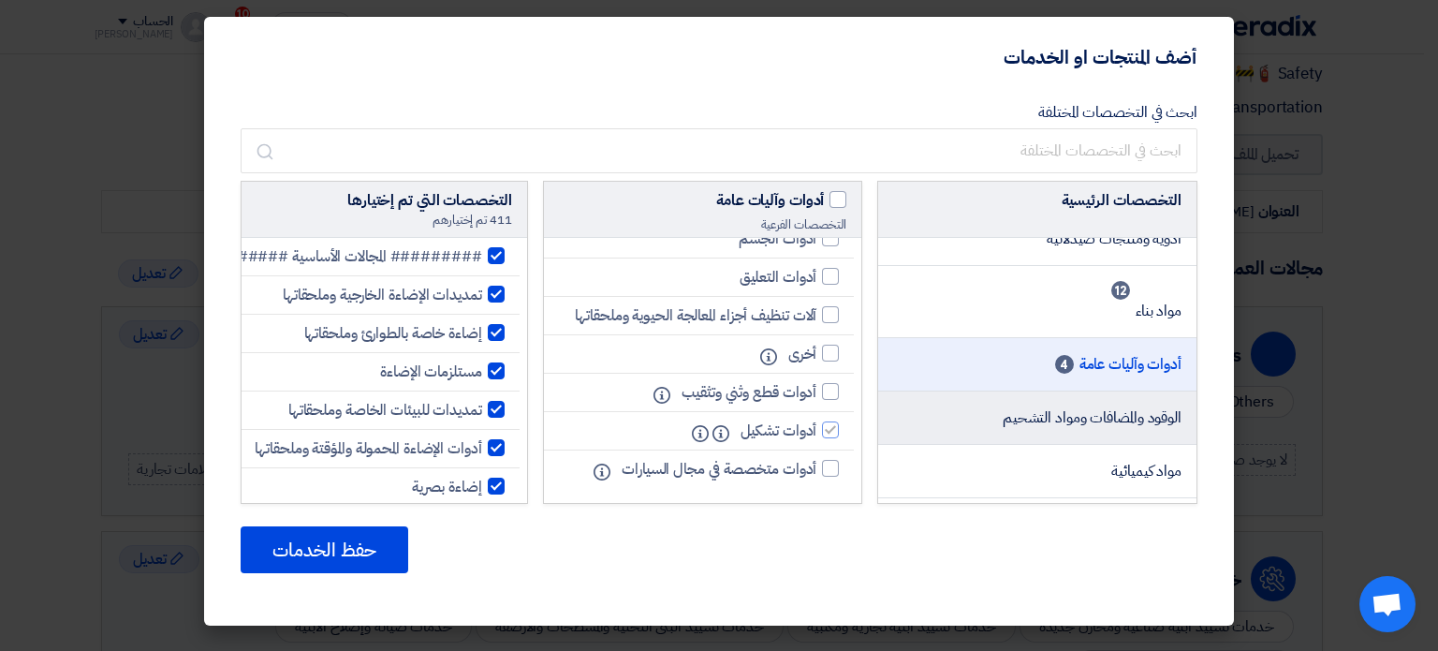
click at [1036, 406] on span "الوقود والمضافات ومواد التشحيم" at bounding box center [1092, 417] width 179 height 22
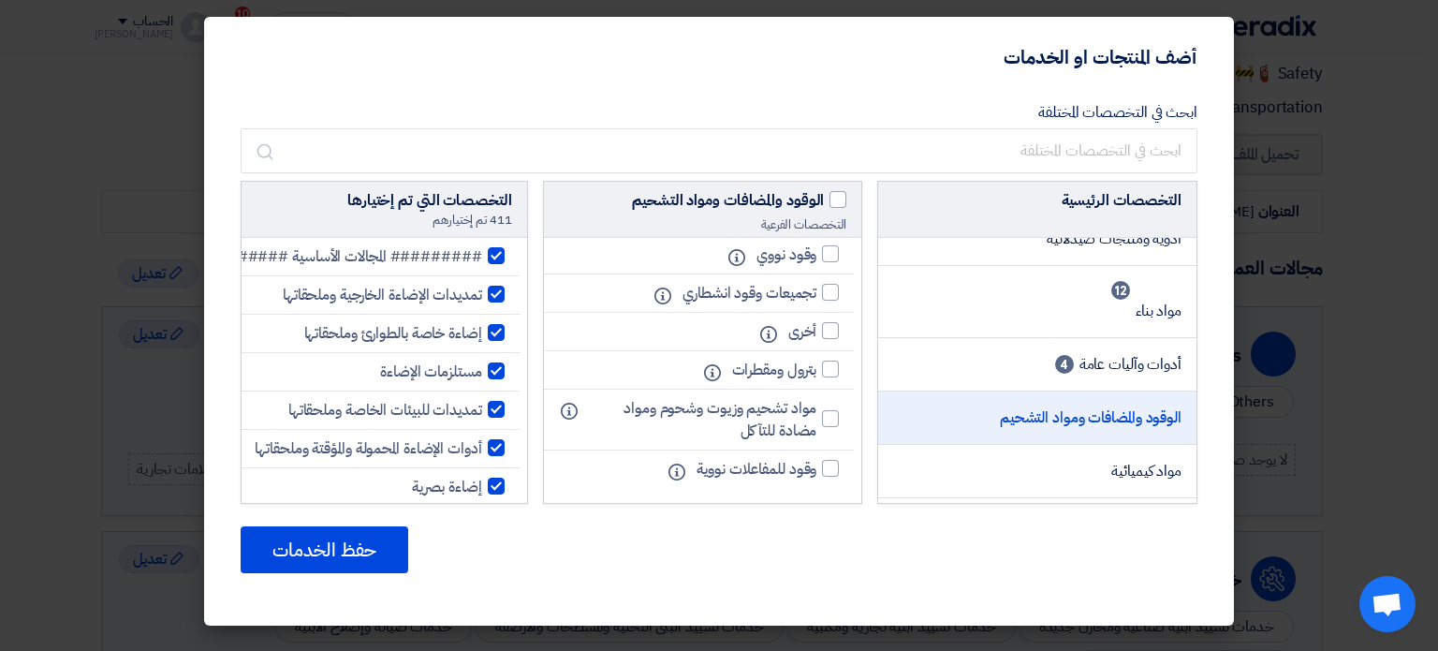
scroll to position [228, 0]
click at [829, 414] on div at bounding box center [830, 422] width 17 height 17
click at [816, 417] on input "مواد تشحيم وزيوت وشحوم ومواد مضادة للتآكل" at bounding box center [810, 423] width 12 height 12
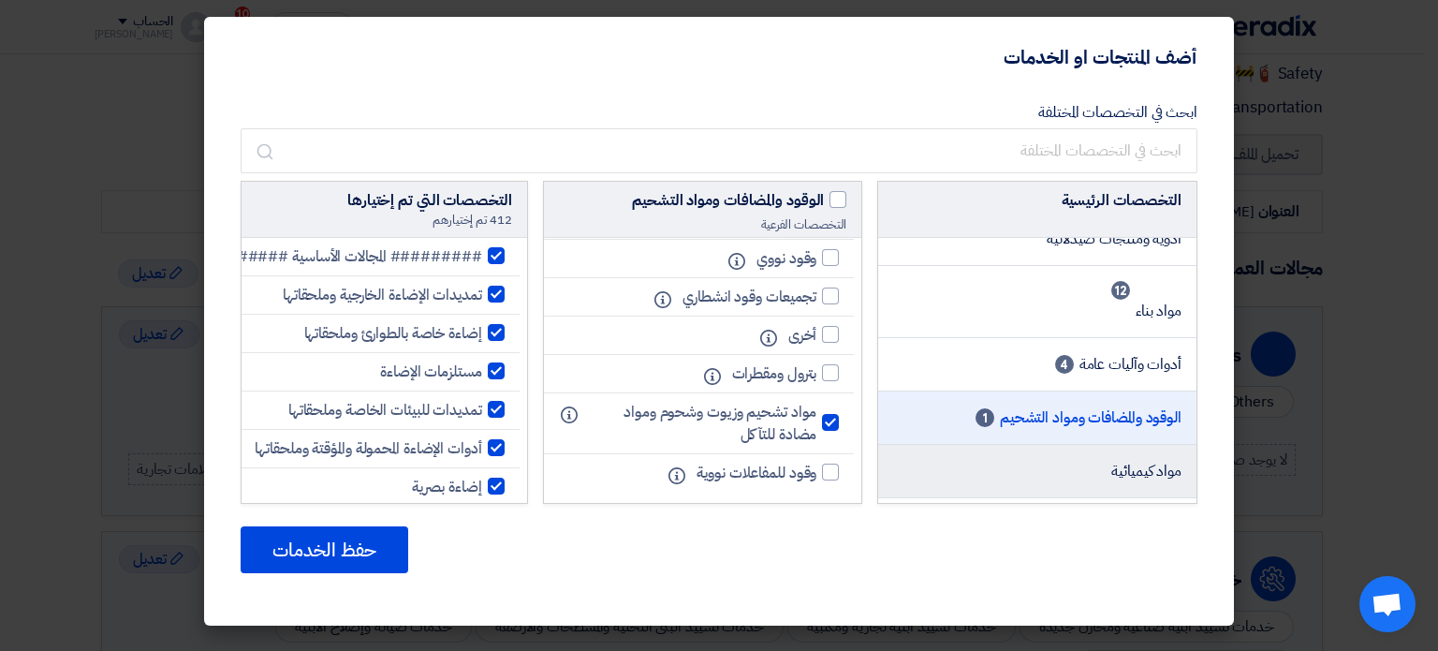
click at [1052, 447] on li "مواد كيميائية" at bounding box center [1037, 471] width 318 height 53
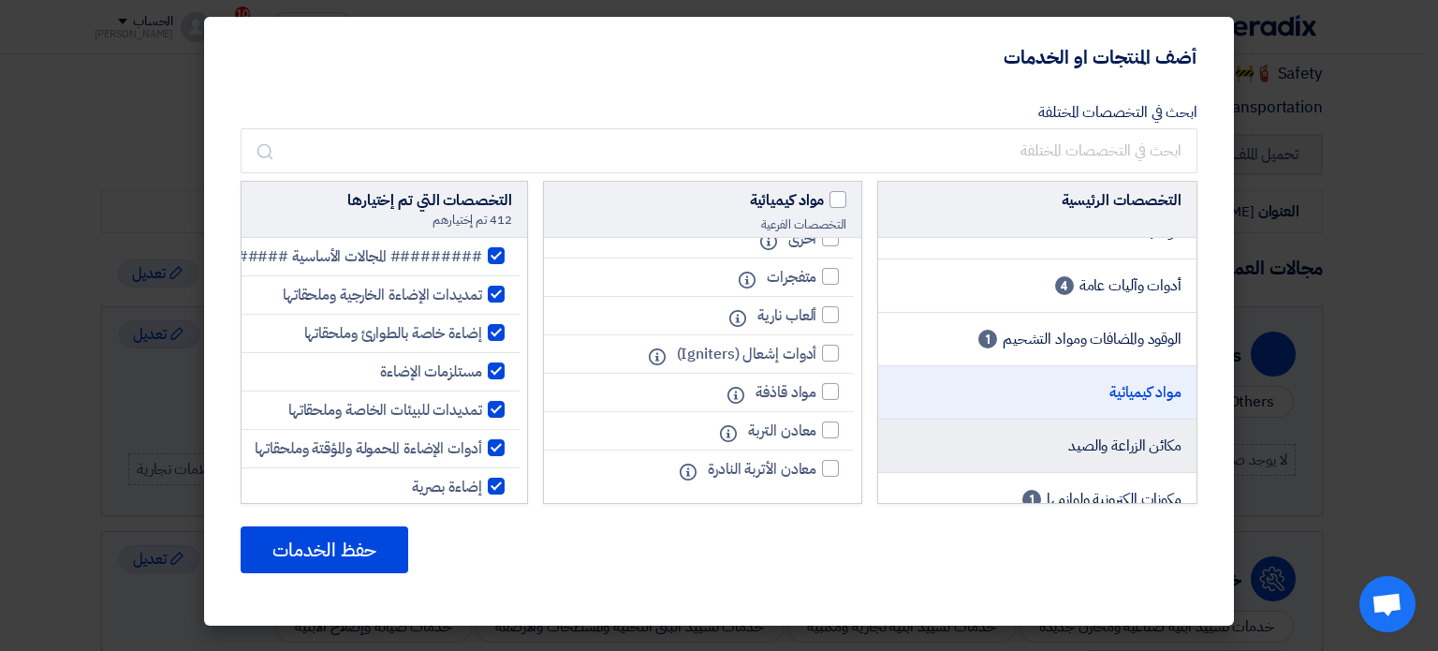
scroll to position [1591, 0]
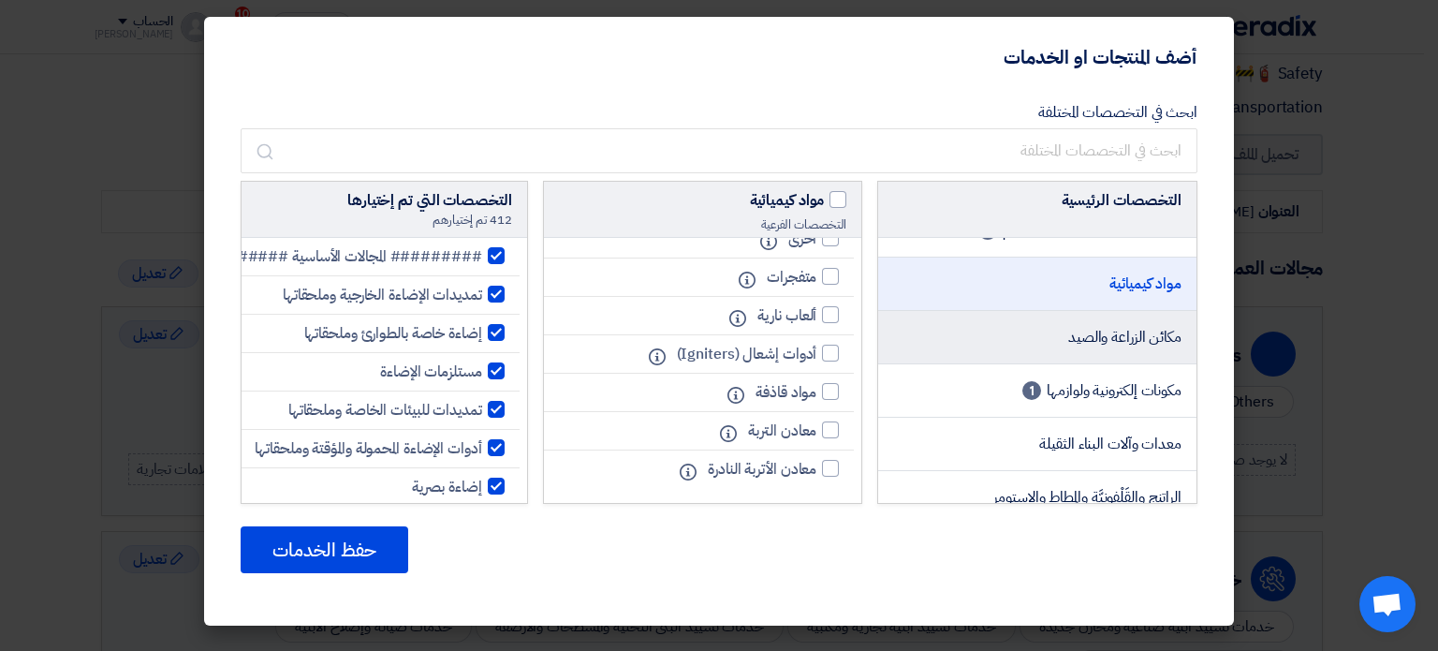
click at [1028, 325] on li "مكائن ​​الزراعة والصيد" at bounding box center [1037, 337] width 318 height 53
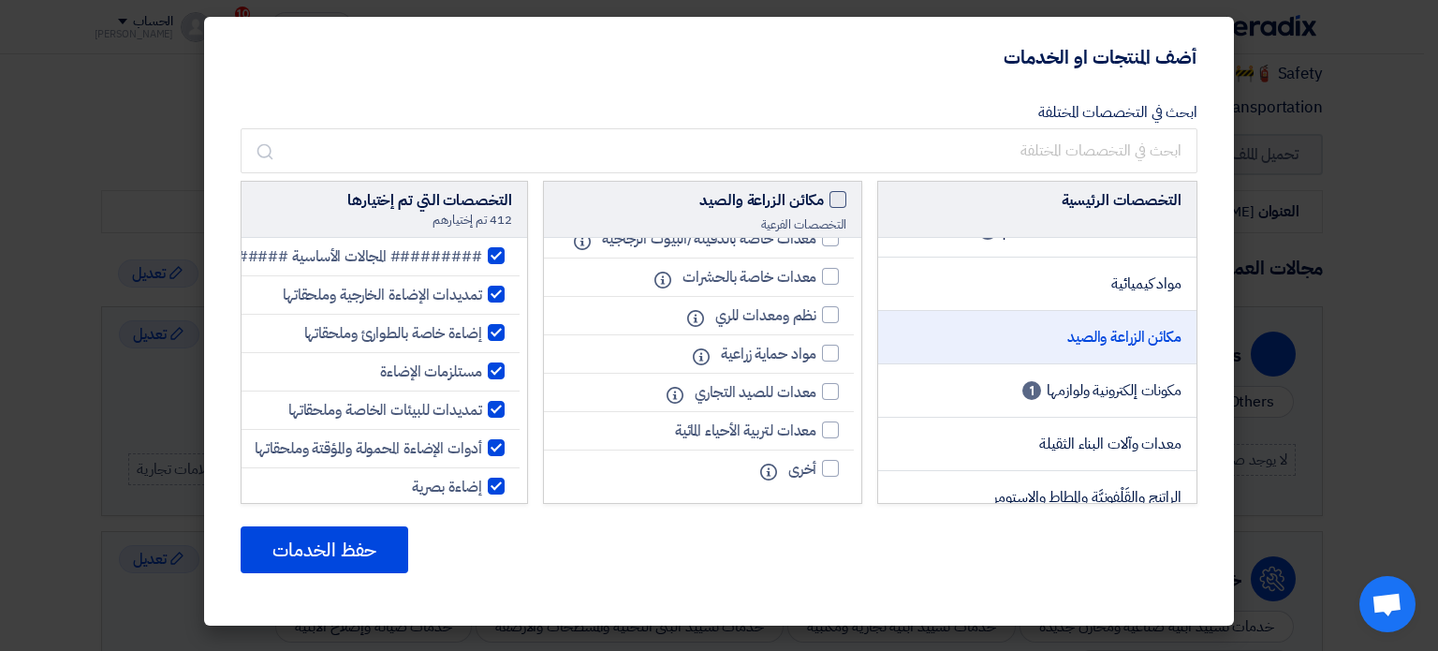
click at [840, 196] on span at bounding box center [837, 199] width 17 height 17
click at [824, 196] on input "مكائن ​​الزراعة والصيد" at bounding box center [818, 195] width 12 height 12
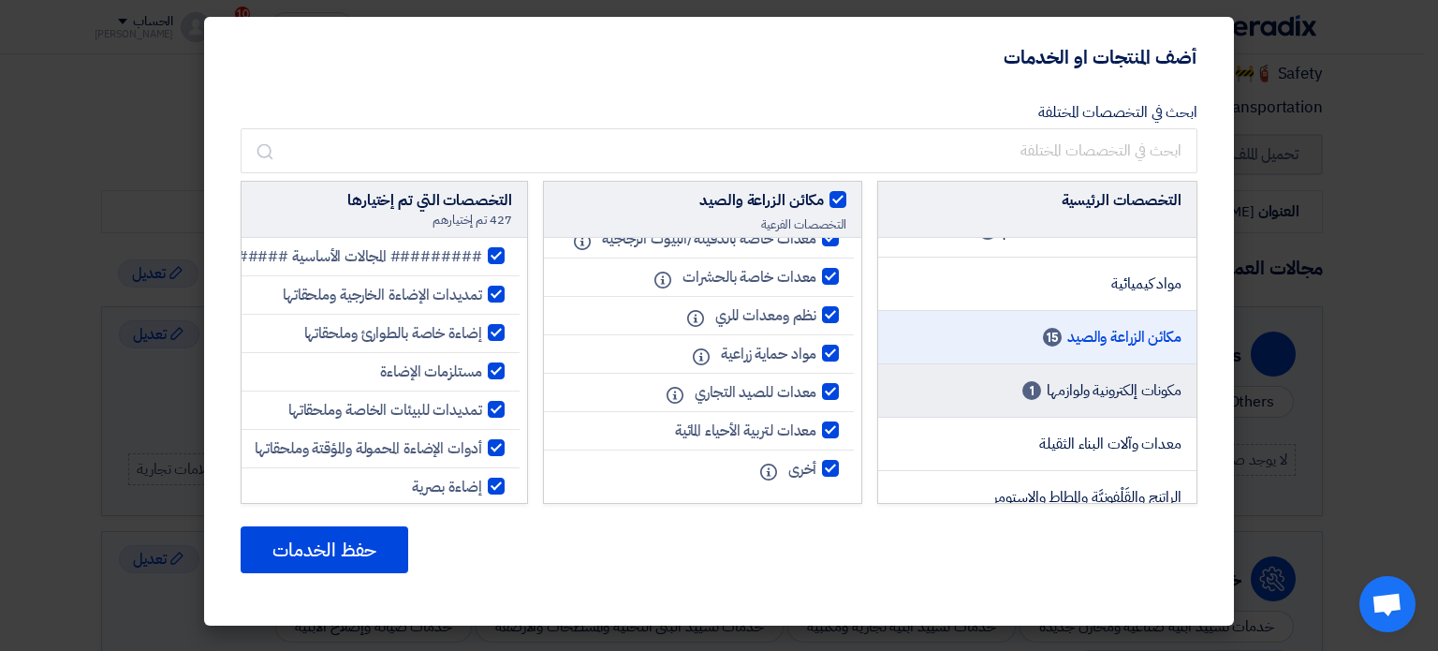
click at [1055, 379] on span "مكونات إلكترونية ولوازمها" at bounding box center [1114, 390] width 135 height 22
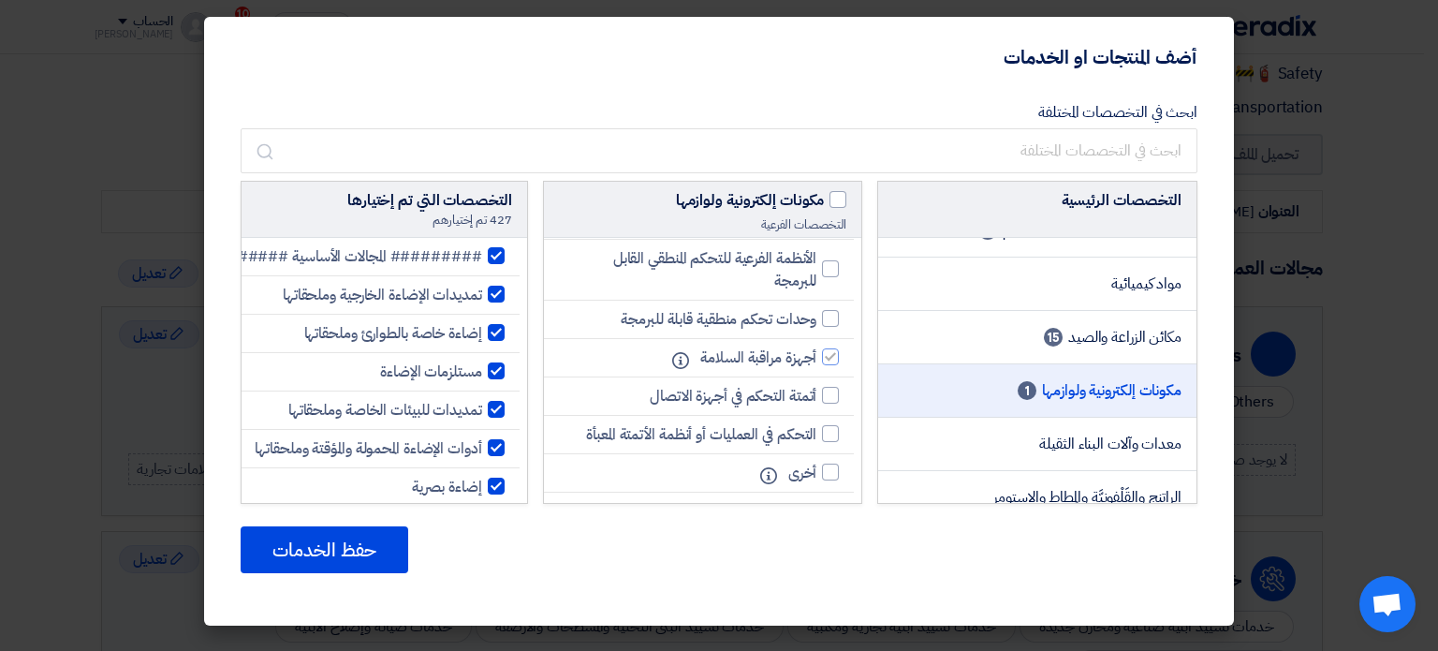
scroll to position [557, 0]
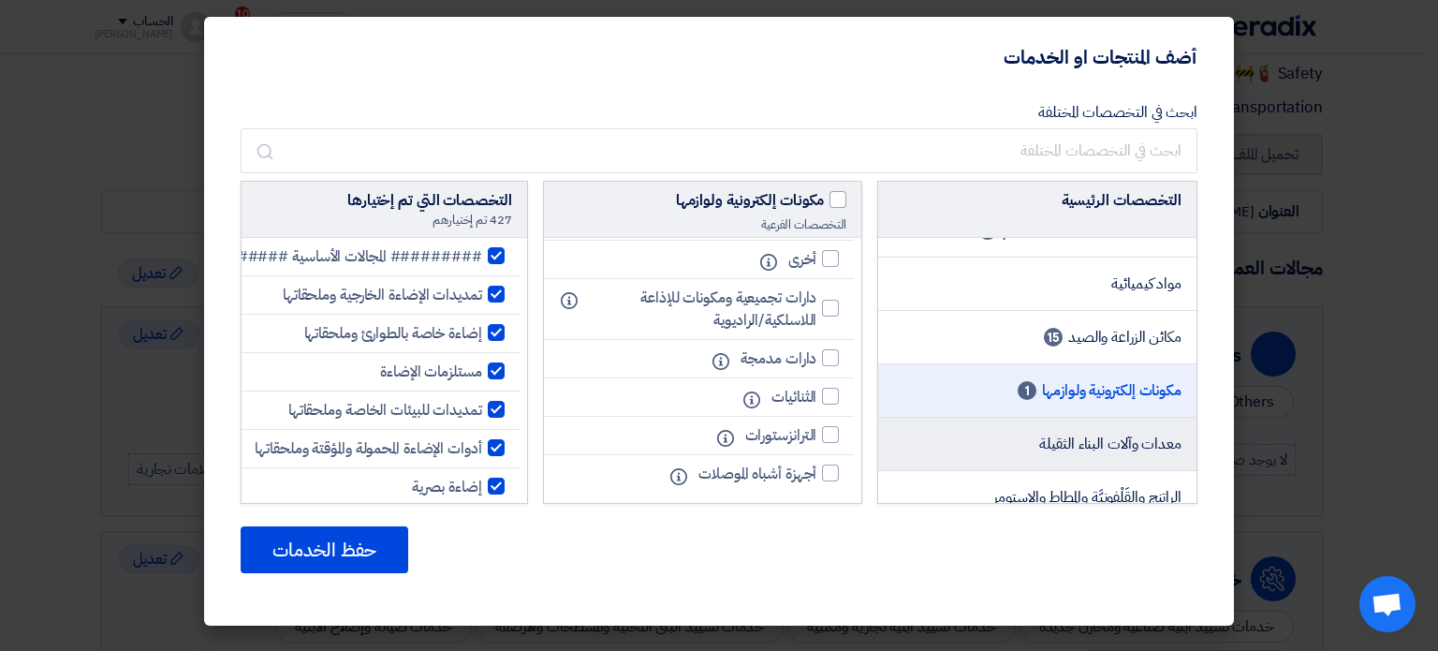
click at [1033, 418] on li "معدات وآلات البناء الثقيلة" at bounding box center [1037, 444] width 318 height 53
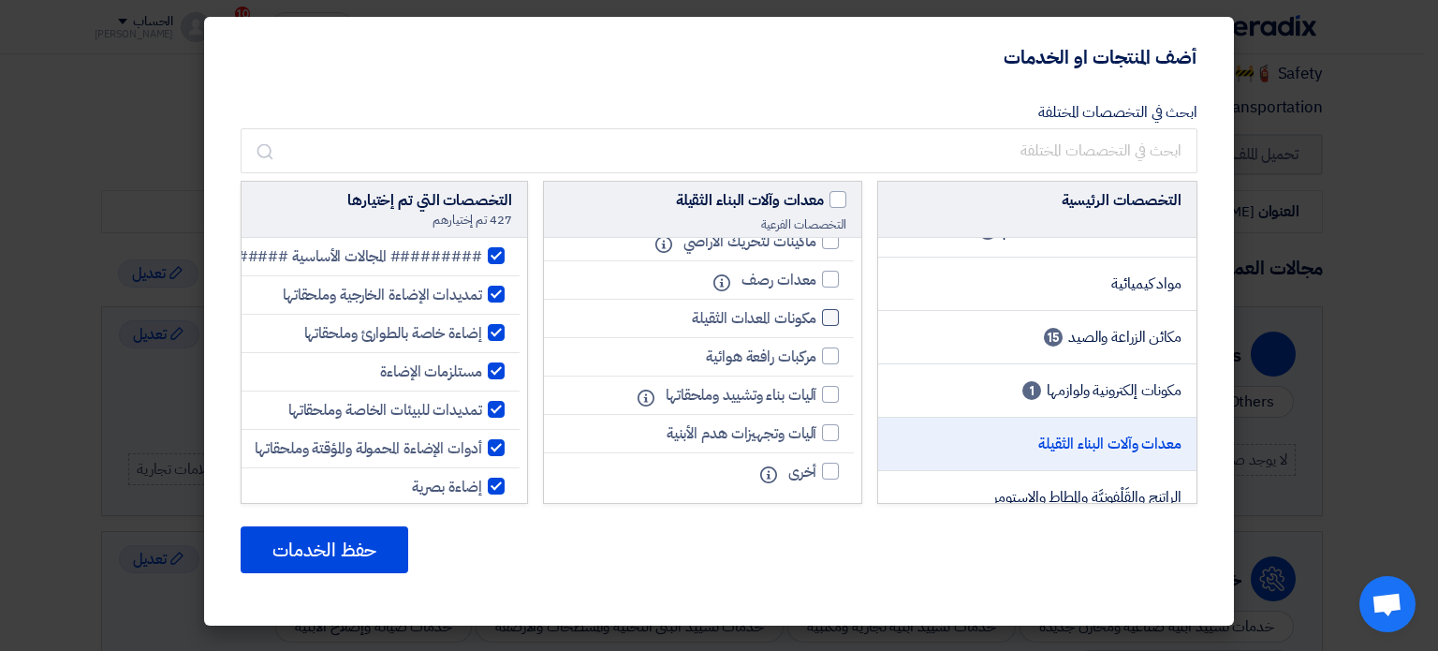
scroll to position [0, 0]
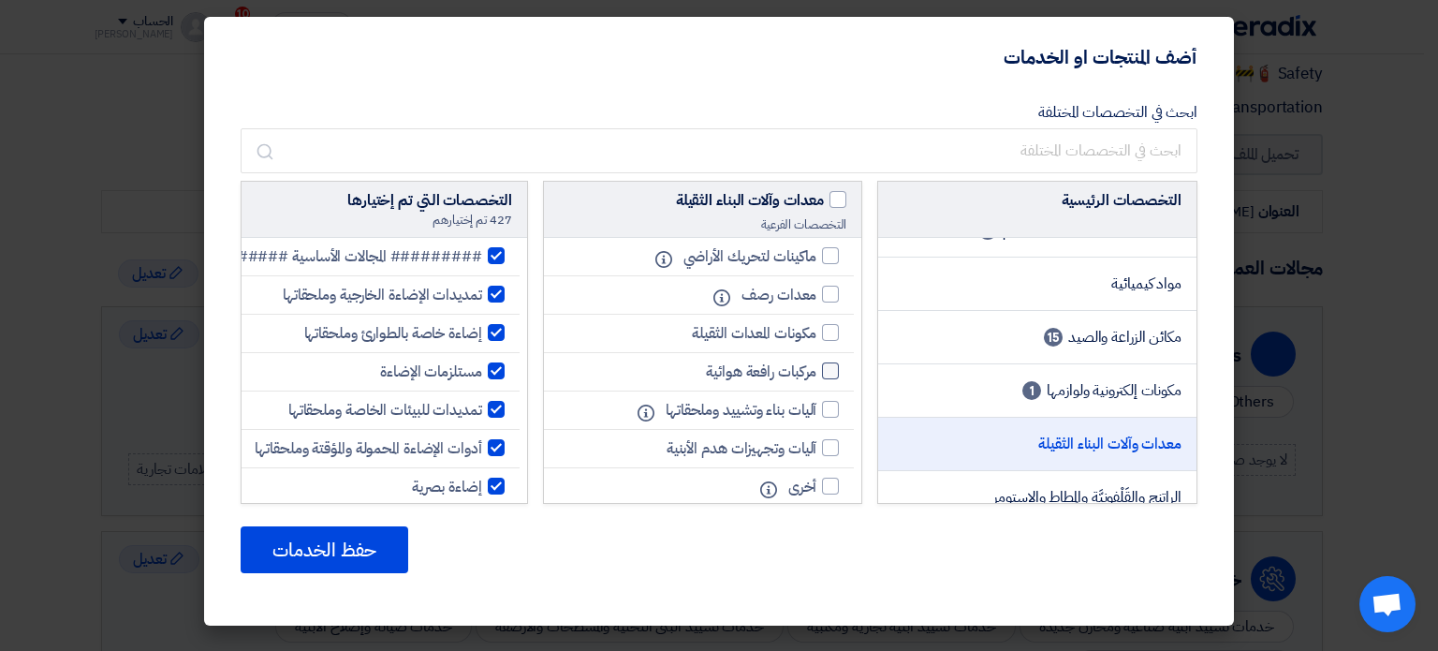
click at [835, 363] on div at bounding box center [830, 370] width 17 height 17
click at [816, 365] on input "مركبات رافعة هوائية" at bounding box center [810, 371] width 12 height 12
click at [833, 403] on div at bounding box center [830, 409] width 17 height 17
click at [816, 403] on input "آليات بناء وتشييد وملحقاتها" at bounding box center [810, 409] width 12 height 12
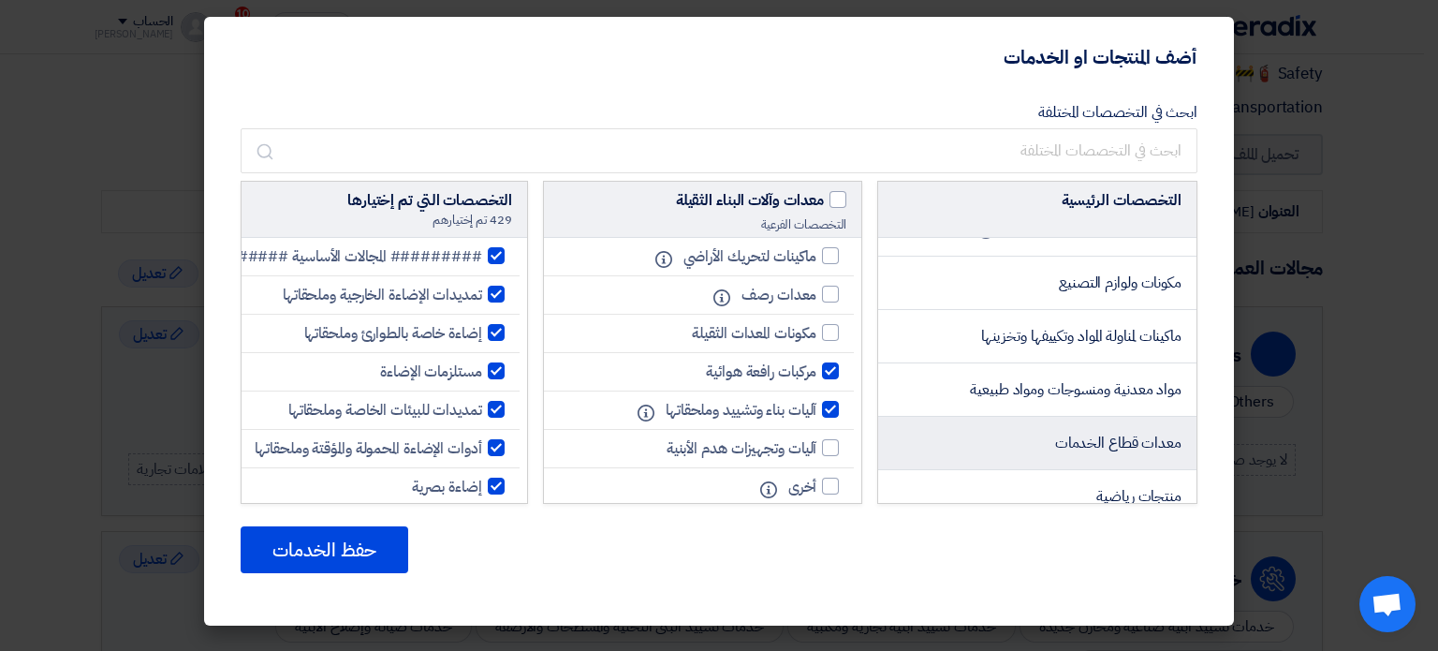
scroll to position [2059, 0]
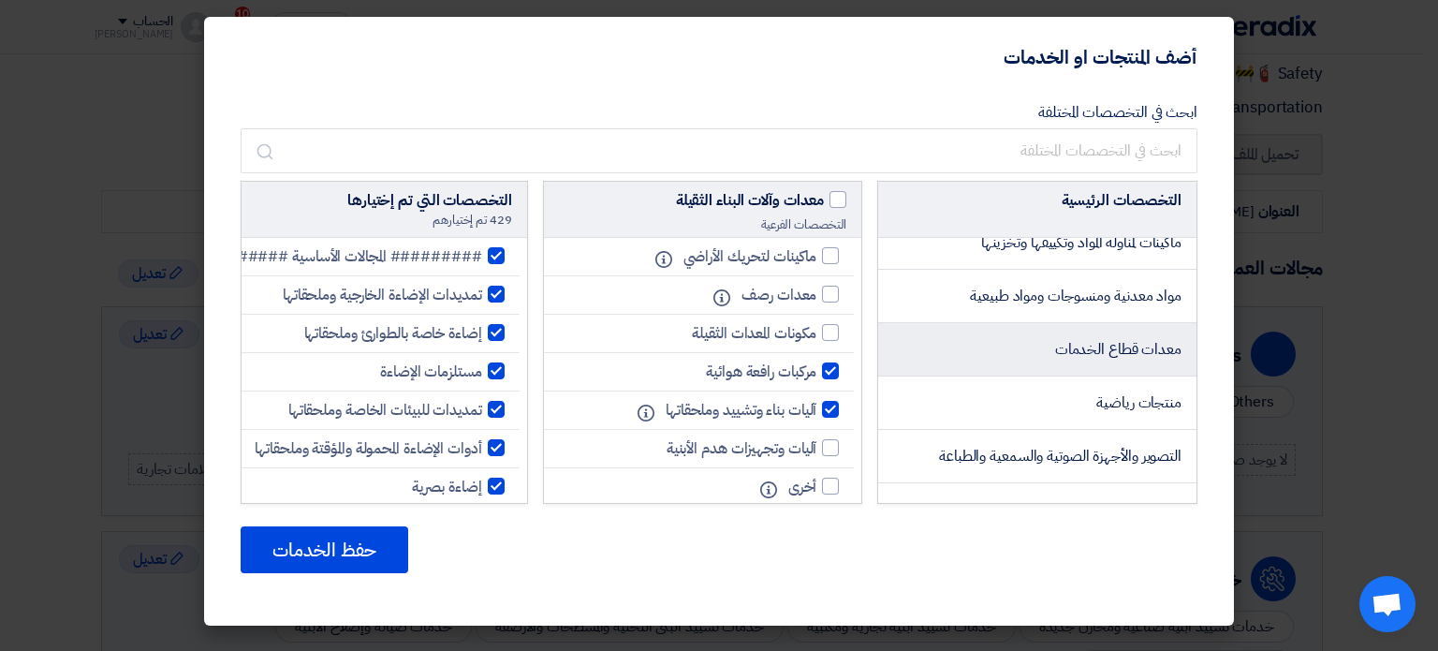
click at [1022, 326] on li "معدات قطاع الخدمات" at bounding box center [1037, 349] width 318 height 53
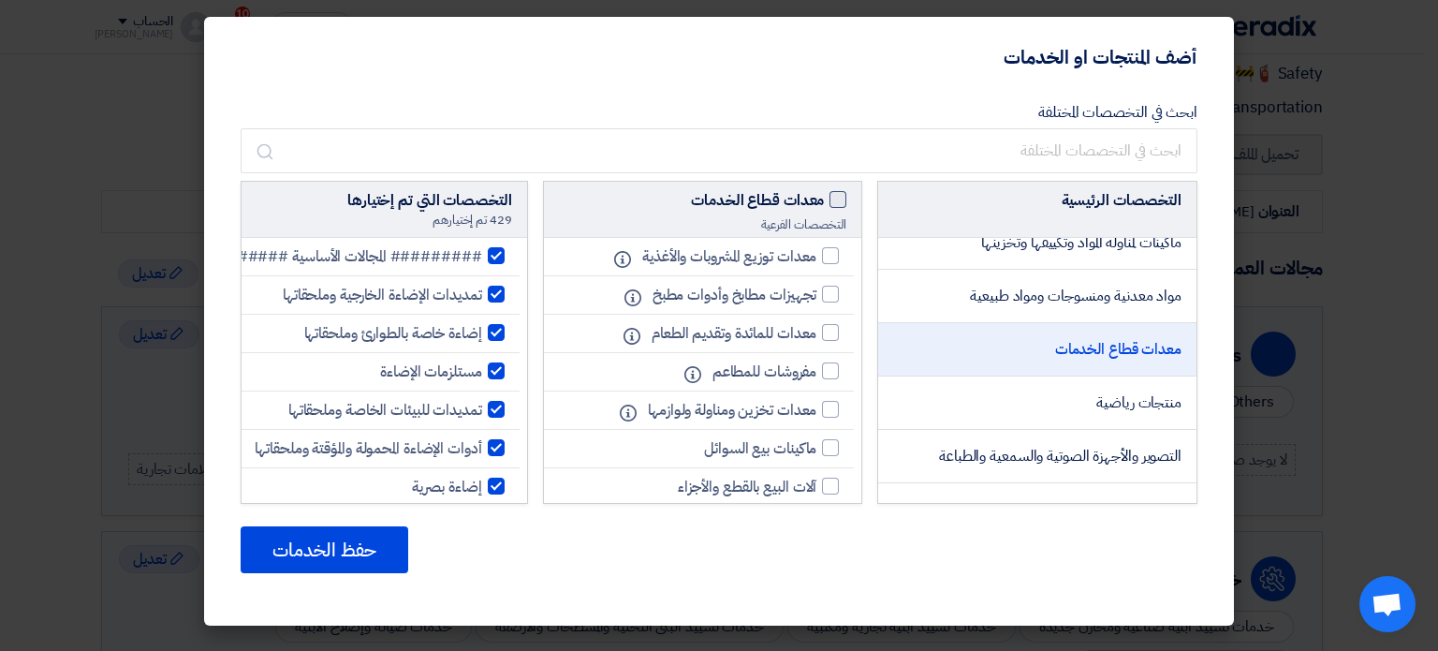
click at [830, 201] on span at bounding box center [837, 199] width 17 height 17
click at [824, 201] on input "معدات قطاع الخدمات" at bounding box center [818, 195] width 12 height 12
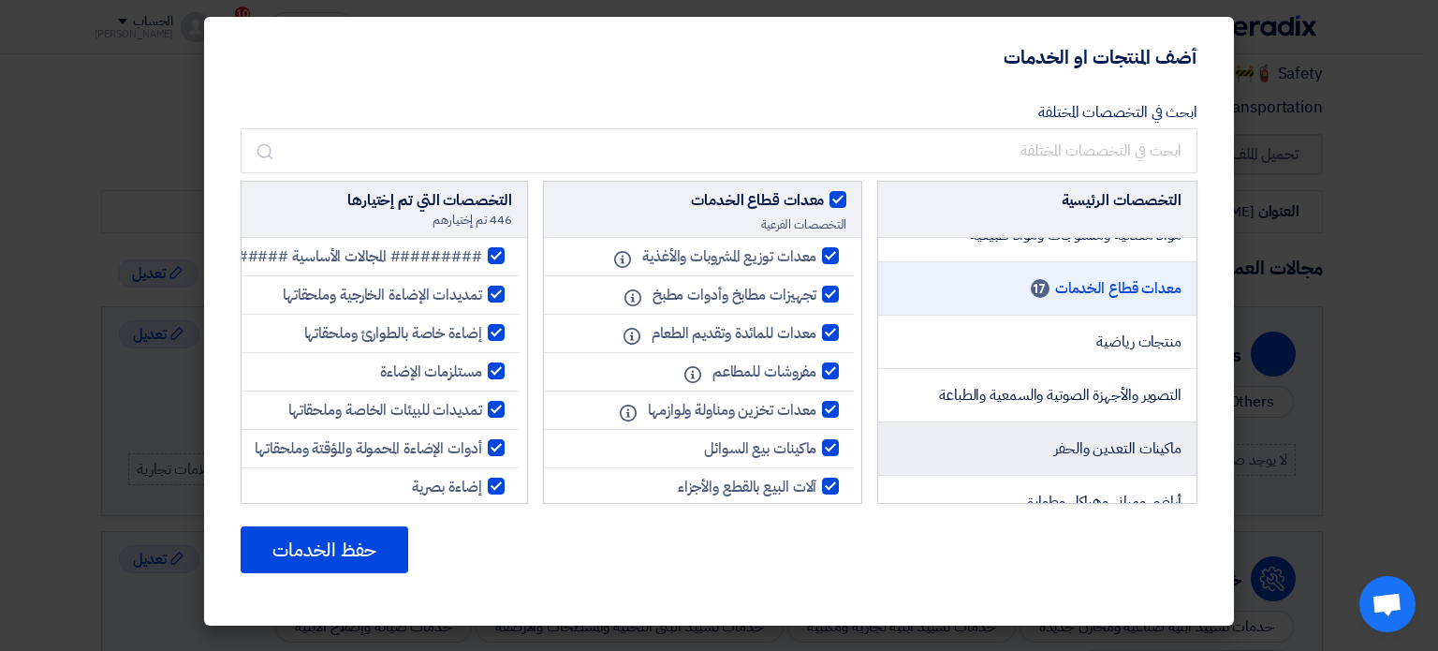
scroll to position [2153, 0]
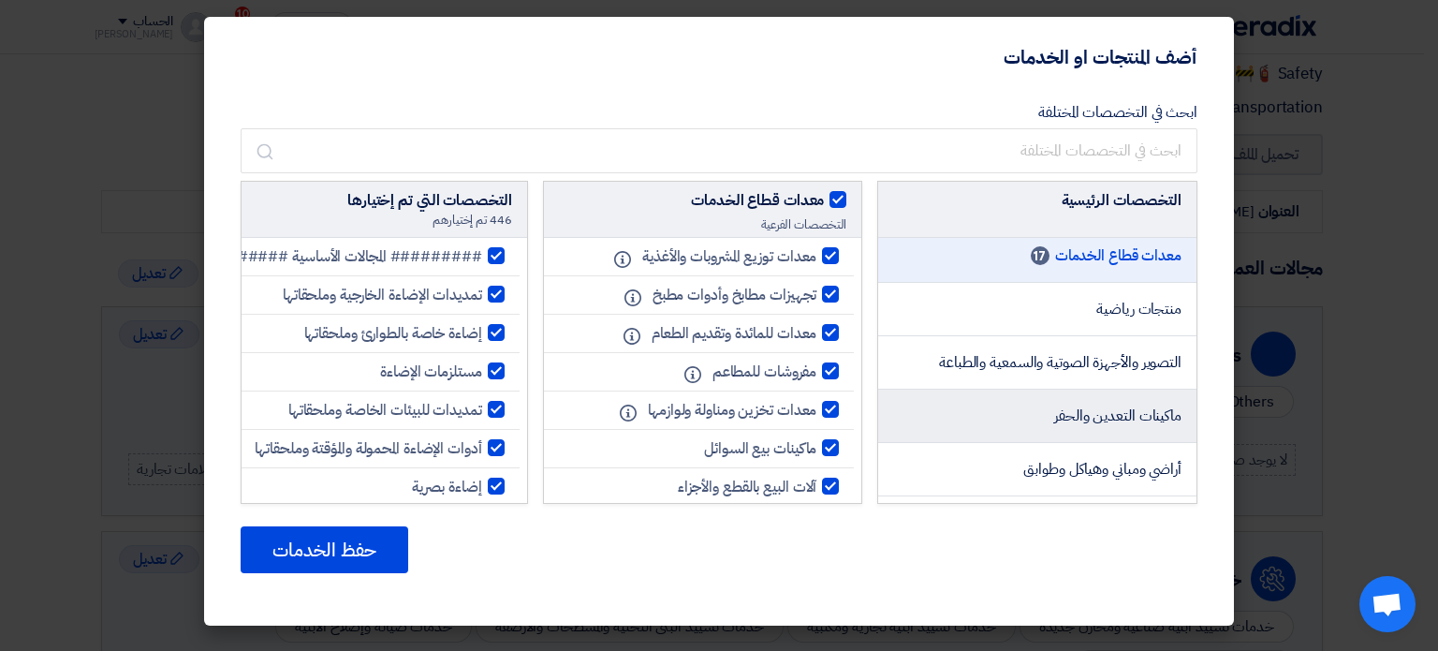
click at [1012, 389] on li "ماكينات التعدين والحفر" at bounding box center [1037, 415] width 318 height 53
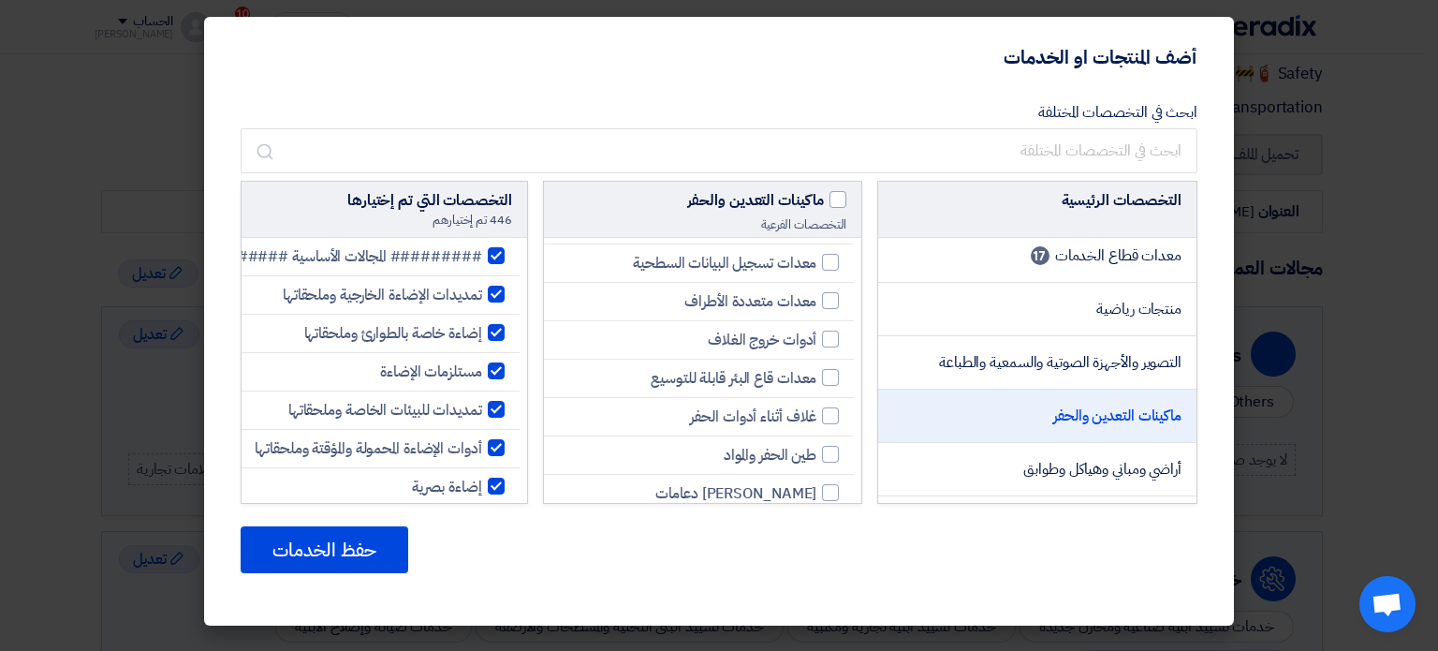
scroll to position [1123, 0]
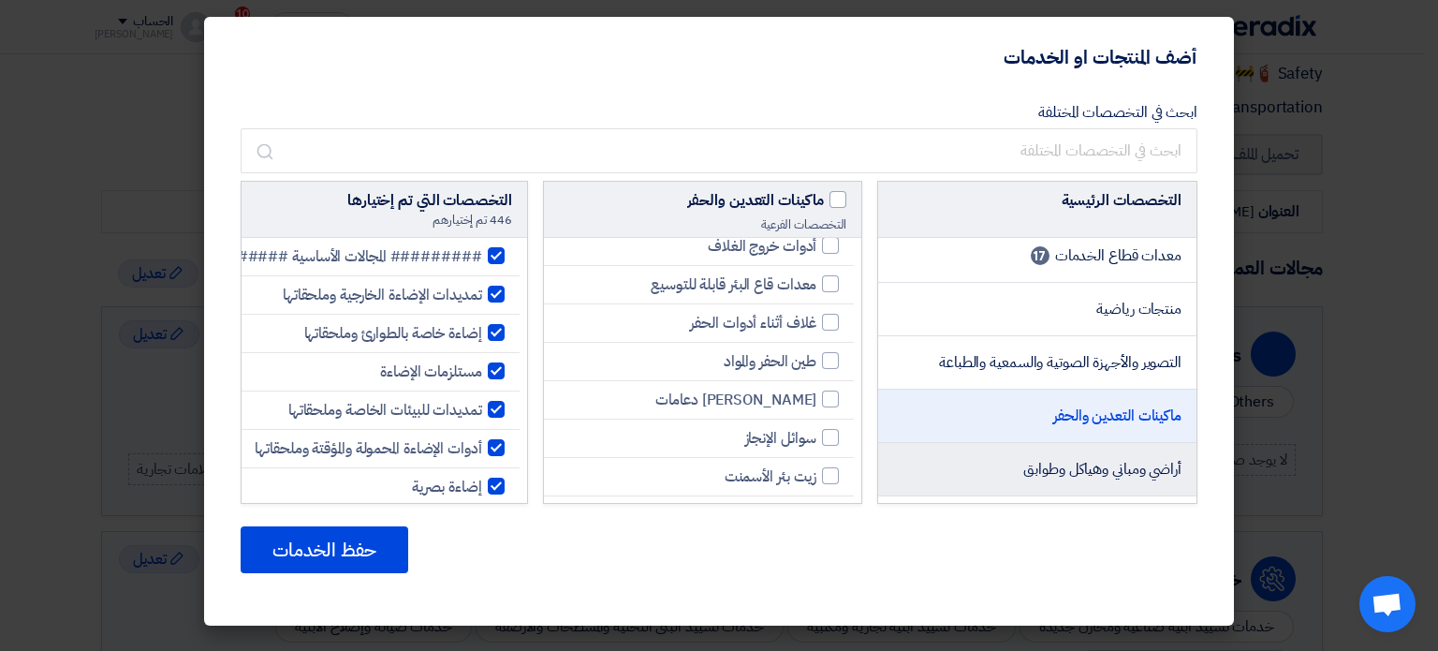
click at [1119, 458] on span "أراضي ومباني وهياكل وطوابق" at bounding box center [1102, 469] width 158 height 22
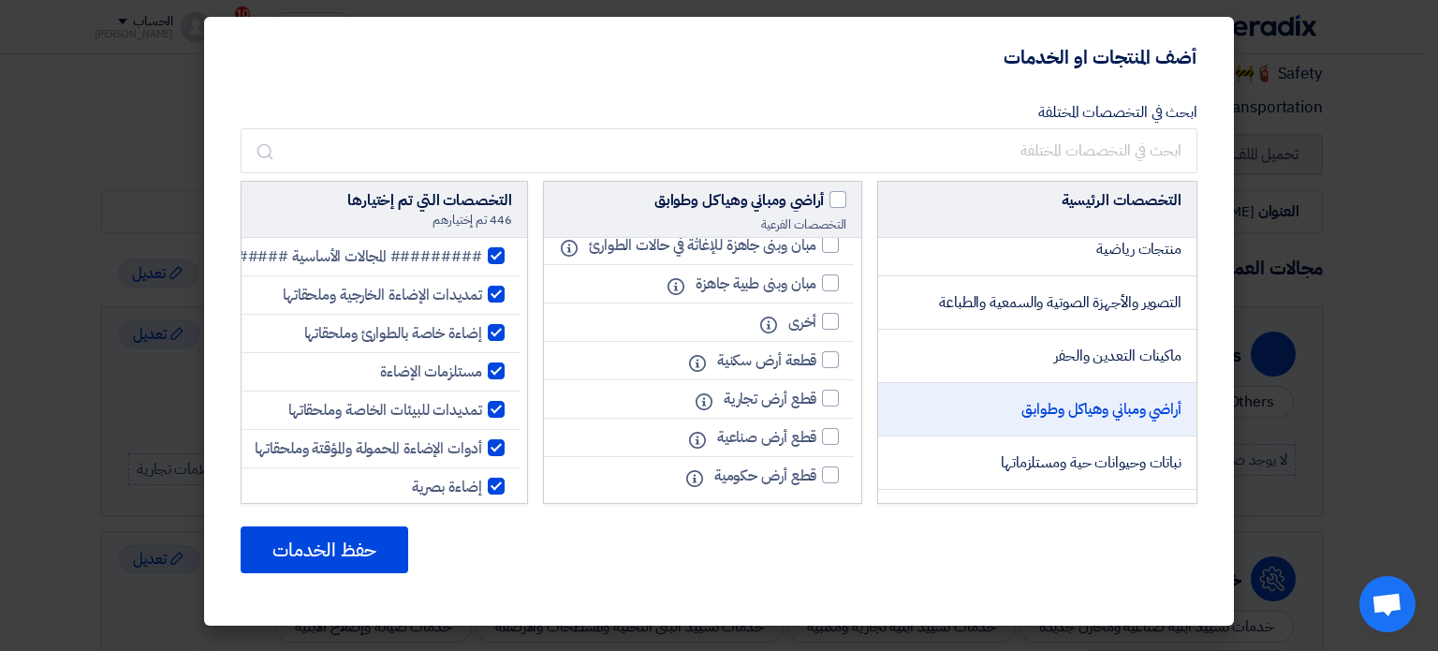
scroll to position [2247, 0]
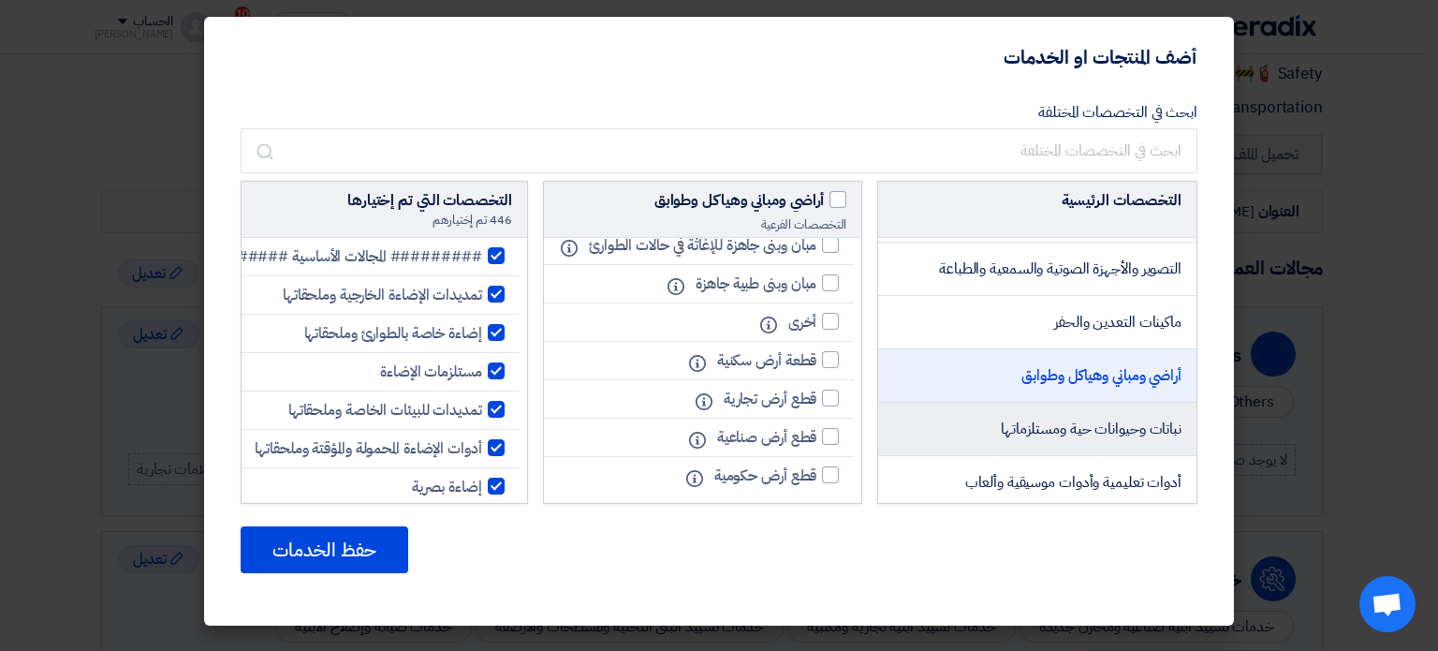
click at [1120, 417] on li "نباتات وحيوانات حية ومستلزماتها" at bounding box center [1037, 429] width 318 height 53
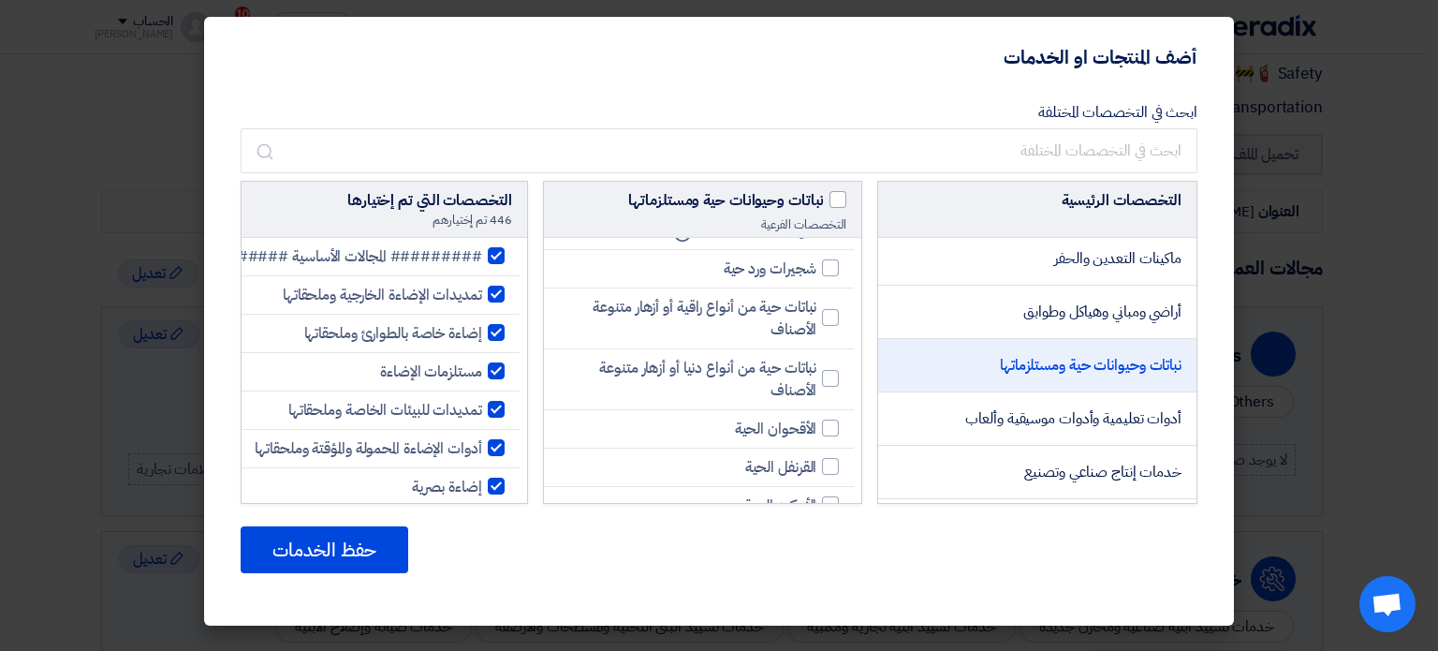
scroll to position [2340, 0]
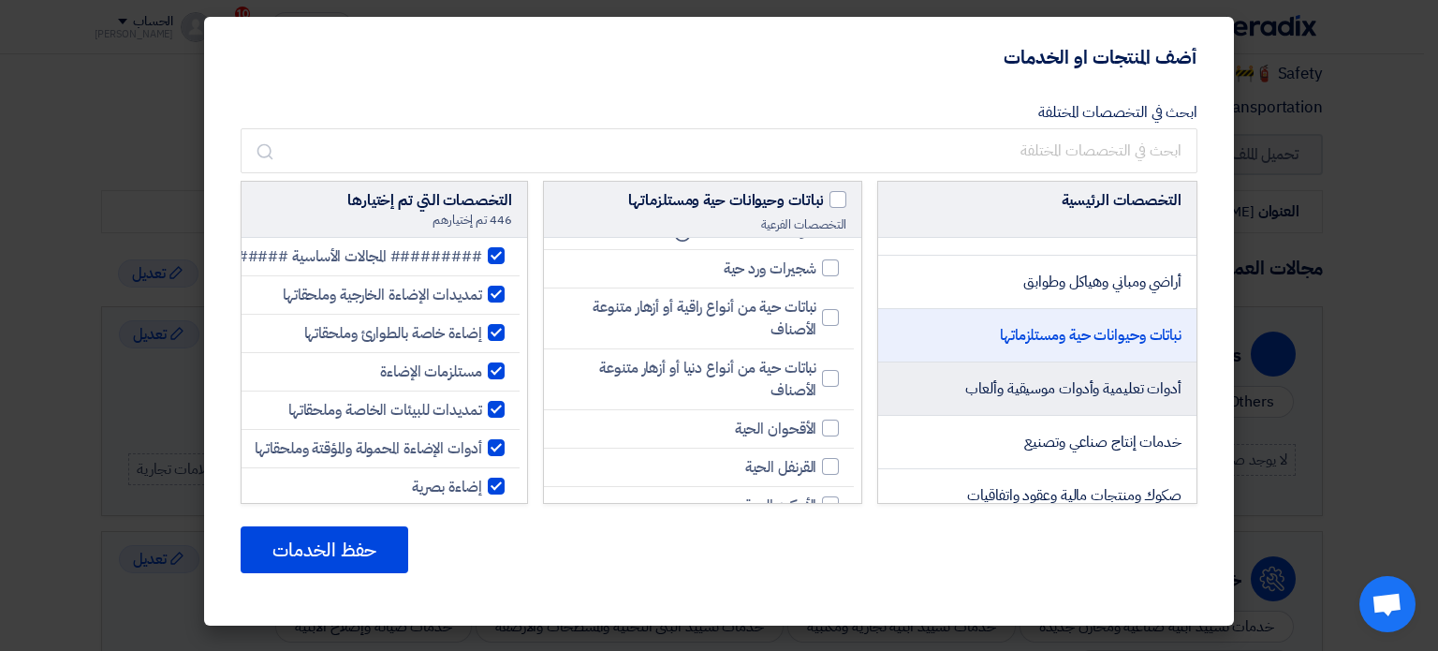
click at [1135, 377] on span "أدوات تعليمية وأدوات موسيقية وألعاب" at bounding box center [1073, 388] width 216 height 22
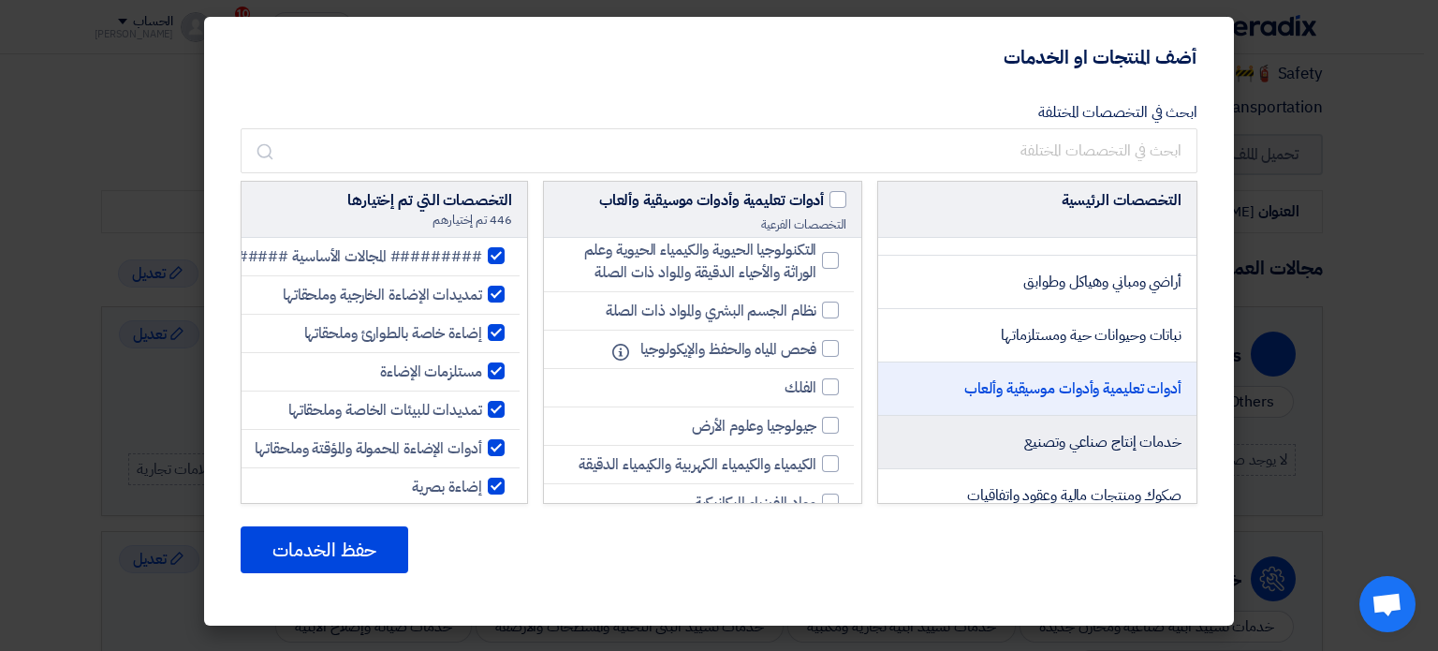
click at [1129, 431] on span "خدمات إنتاج صناعي وتصنيع" at bounding box center [1102, 442] width 157 height 22
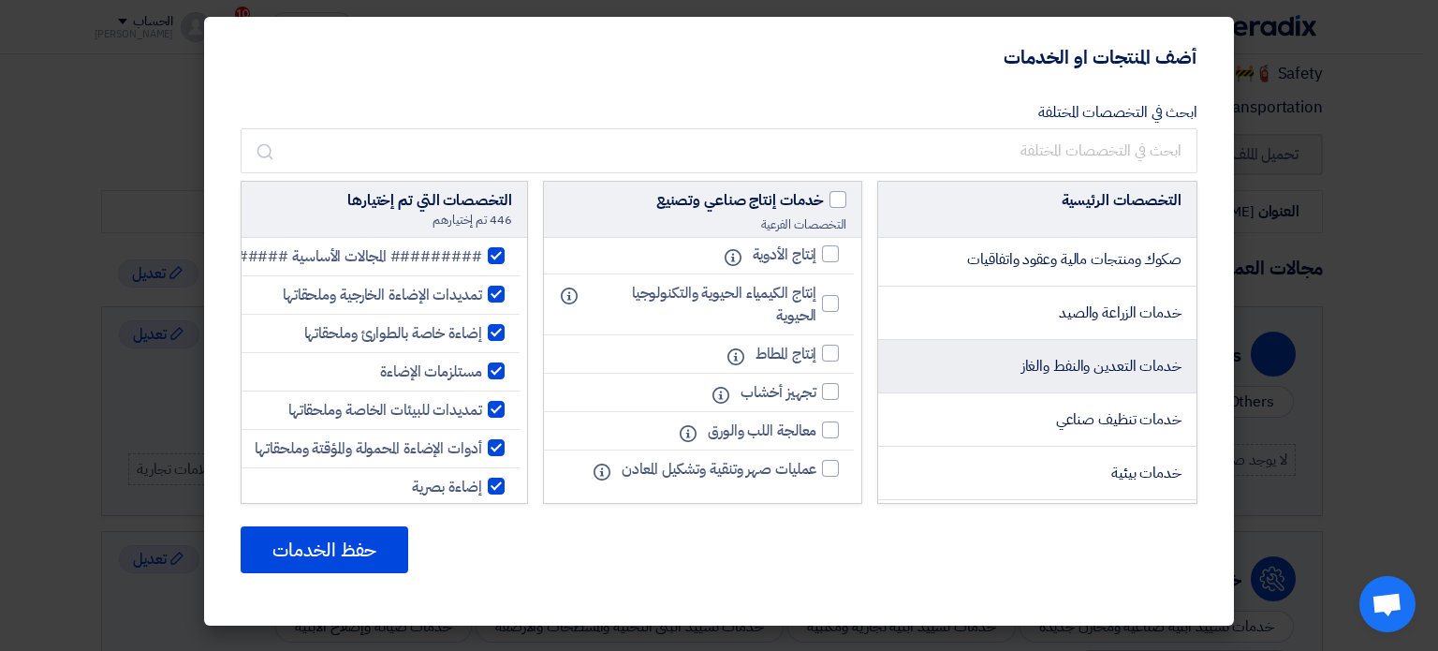
scroll to position [2621, 0]
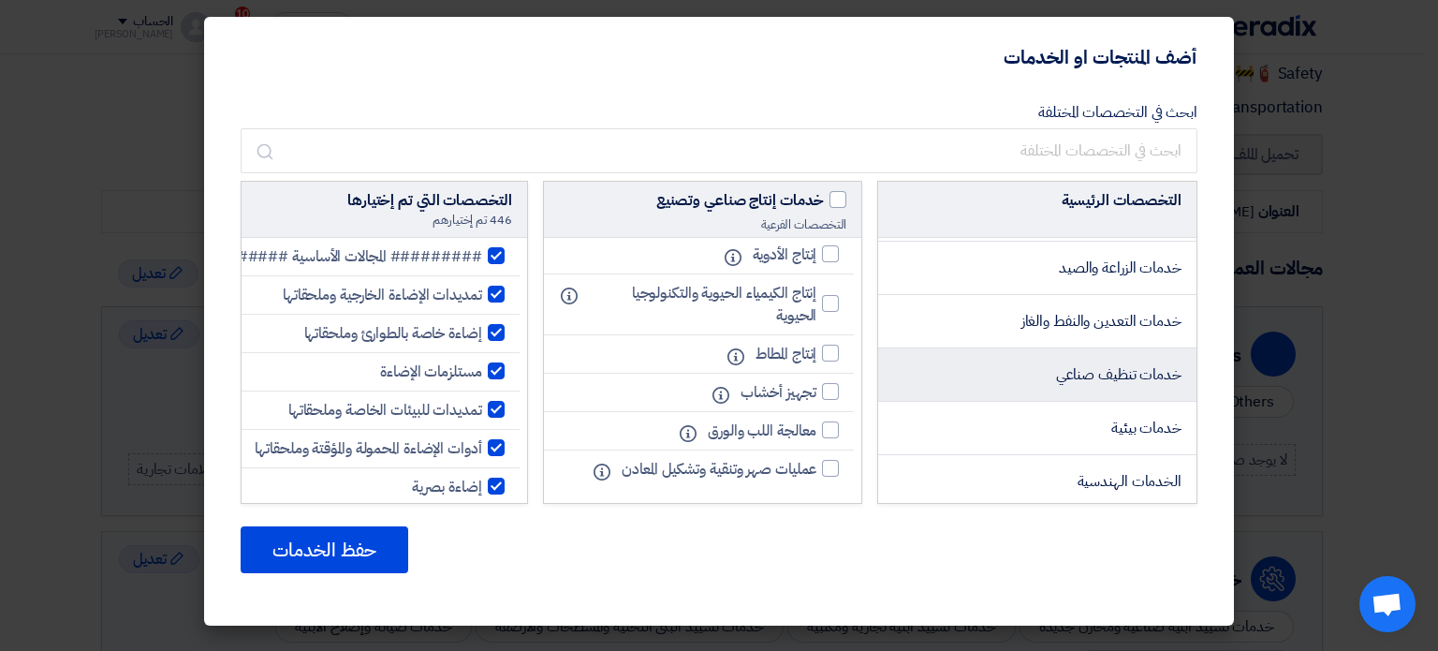
click at [1031, 363] on li "خدمات تنظيف صناعي" at bounding box center [1037, 374] width 318 height 53
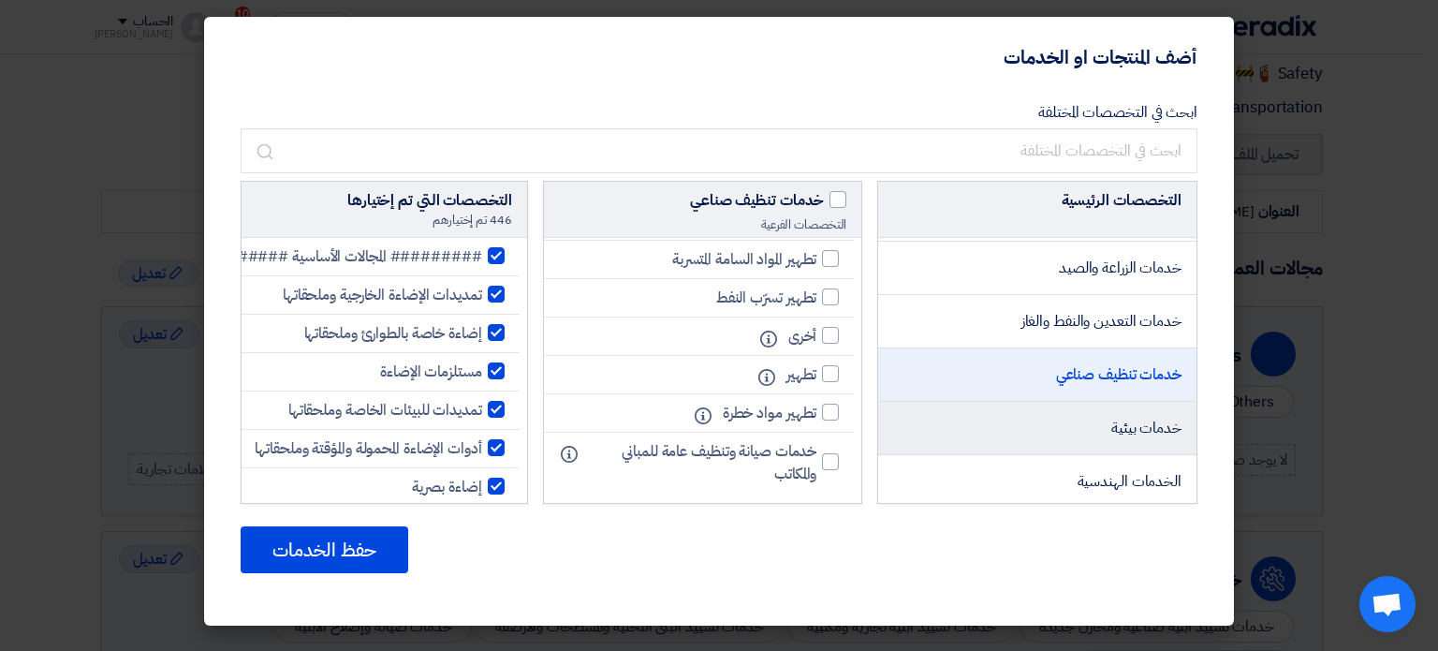
click at [1041, 402] on li "خدمات بيئية" at bounding box center [1037, 428] width 318 height 53
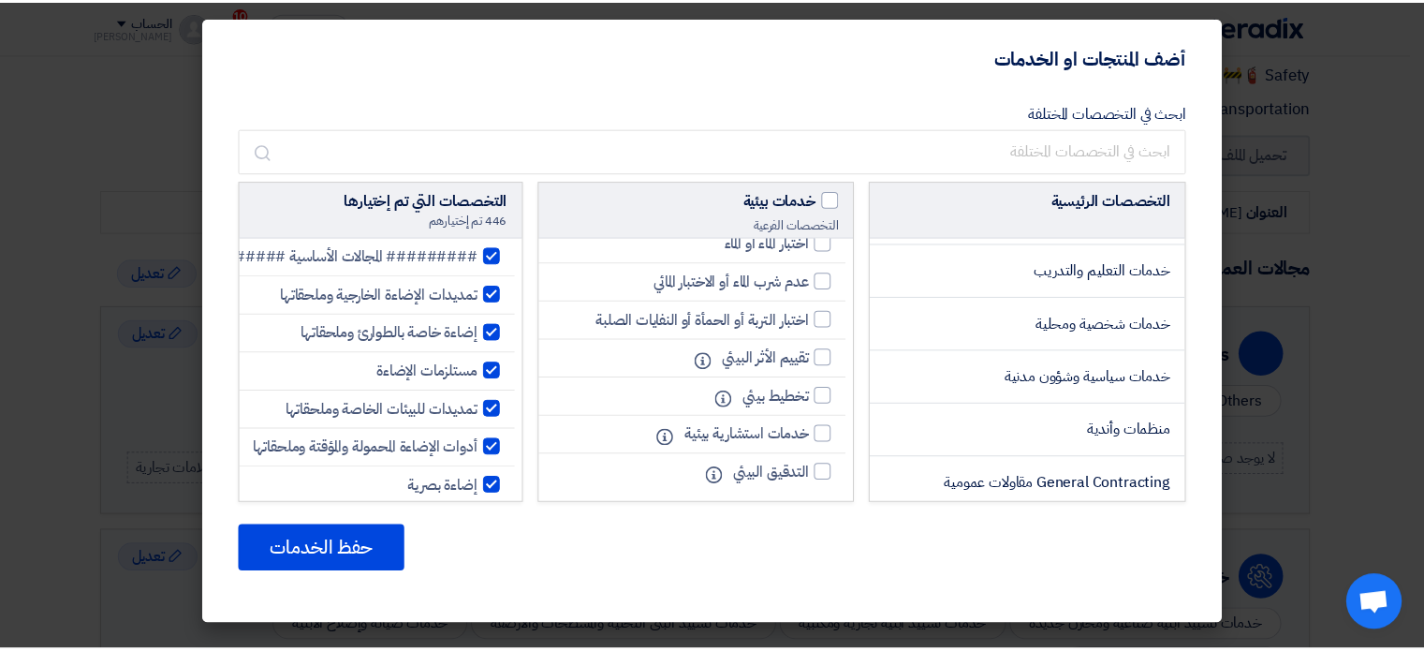
scroll to position [3181, 0]
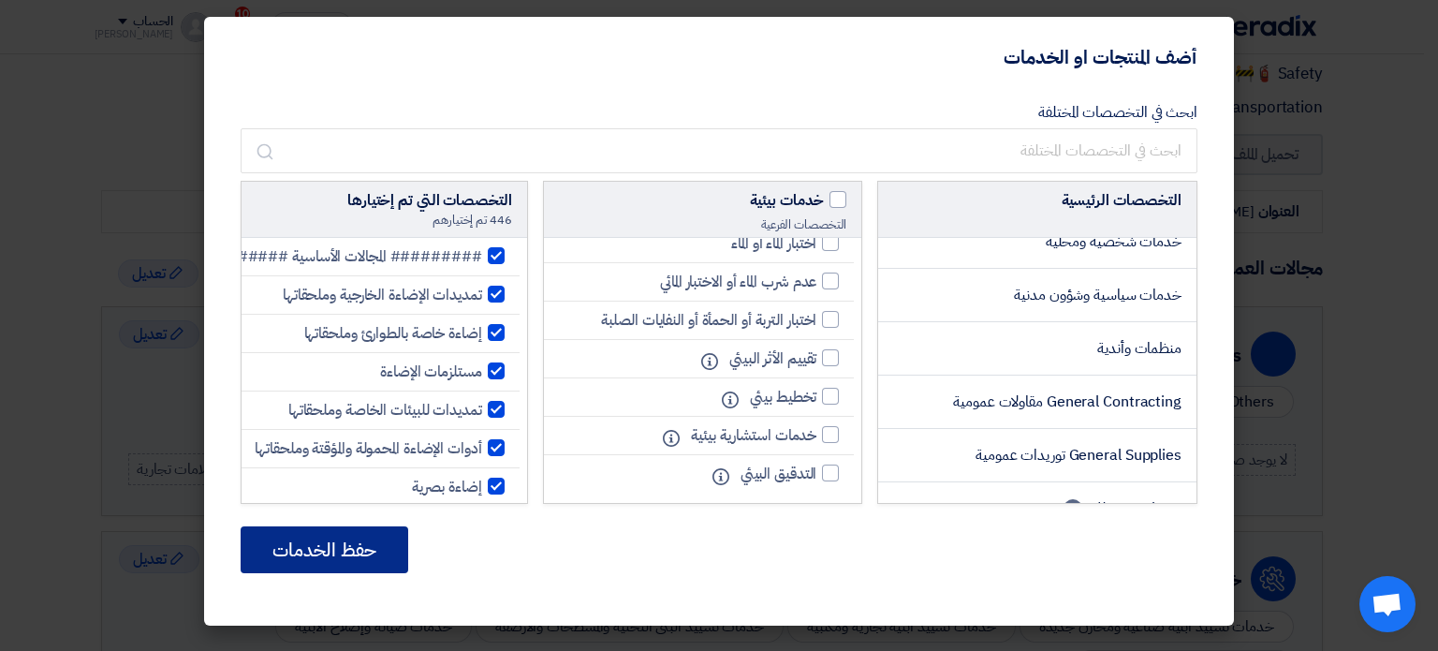
click at [352, 546] on button "حفظ الخدمات" at bounding box center [325, 549] width 168 height 47
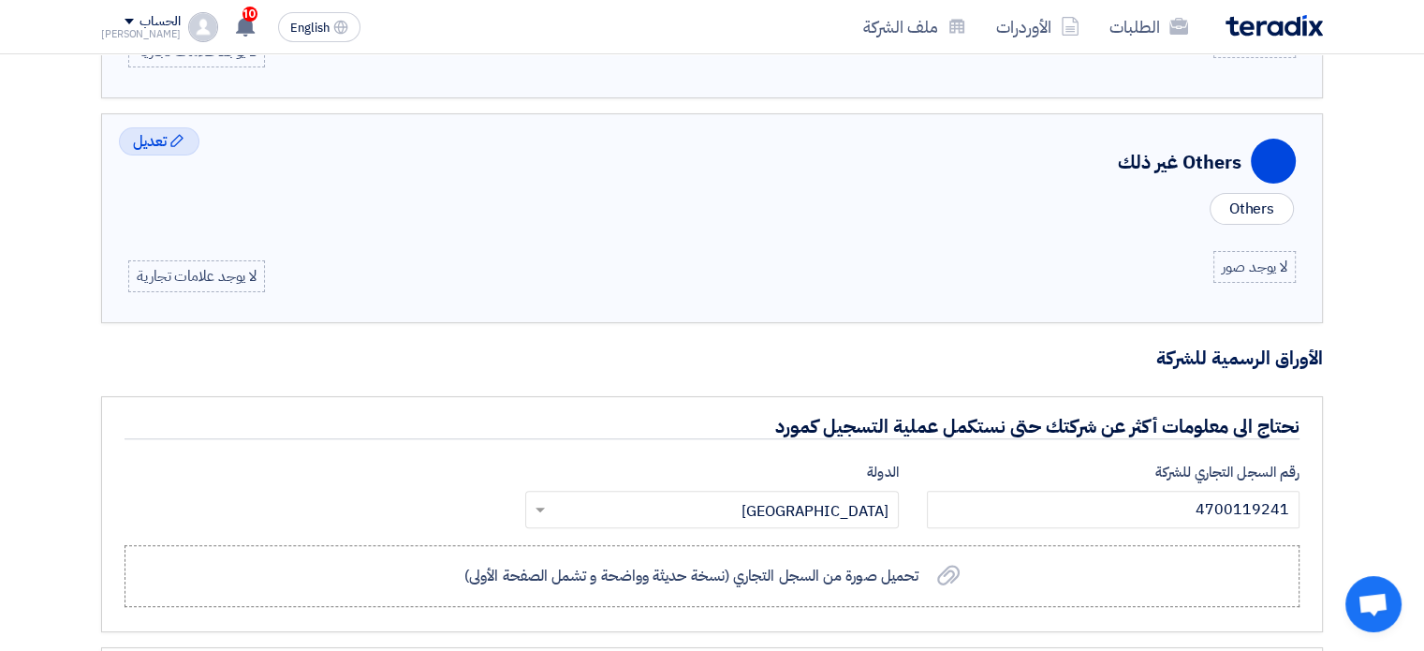
scroll to position [7725, 0]
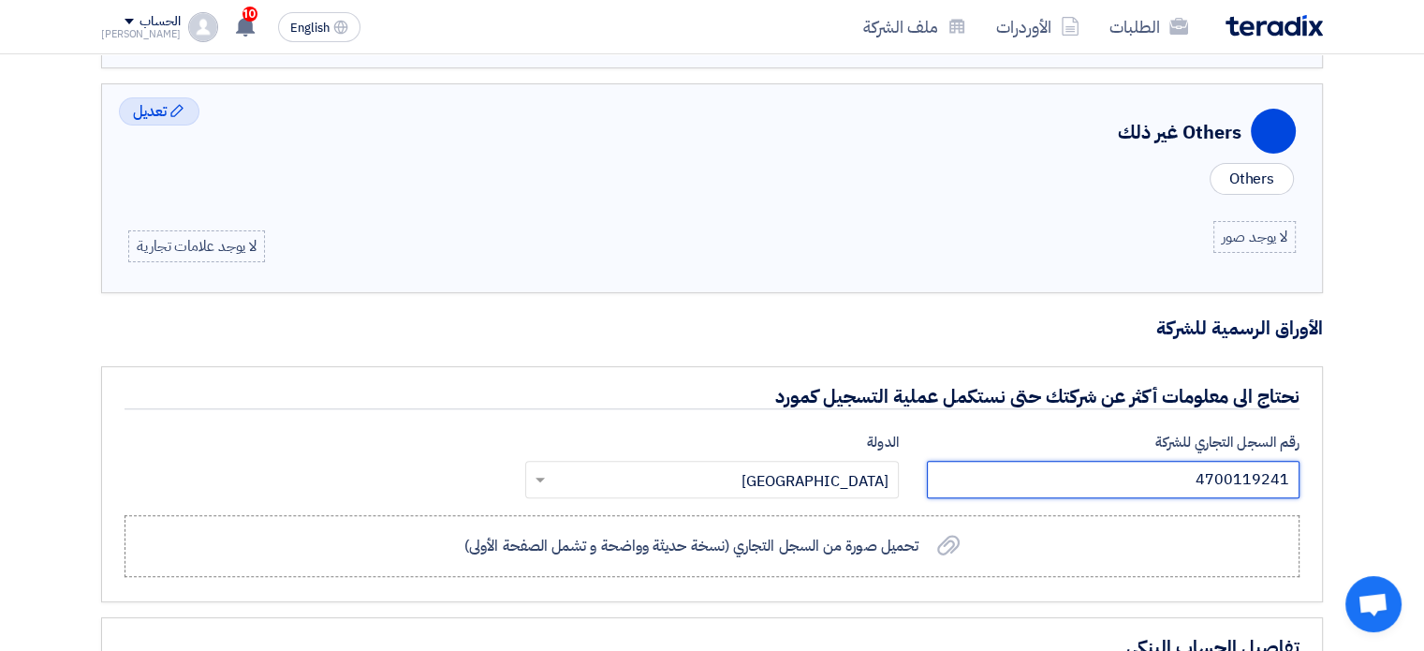
drag, startPoint x: 1275, startPoint y: 467, endPoint x: 1289, endPoint y: 467, distance: 14.0
click at [1289, 467] on input "4700119241" at bounding box center [1113, 479] width 373 height 37
click at [1214, 464] on input "number" at bounding box center [1113, 479] width 373 height 37
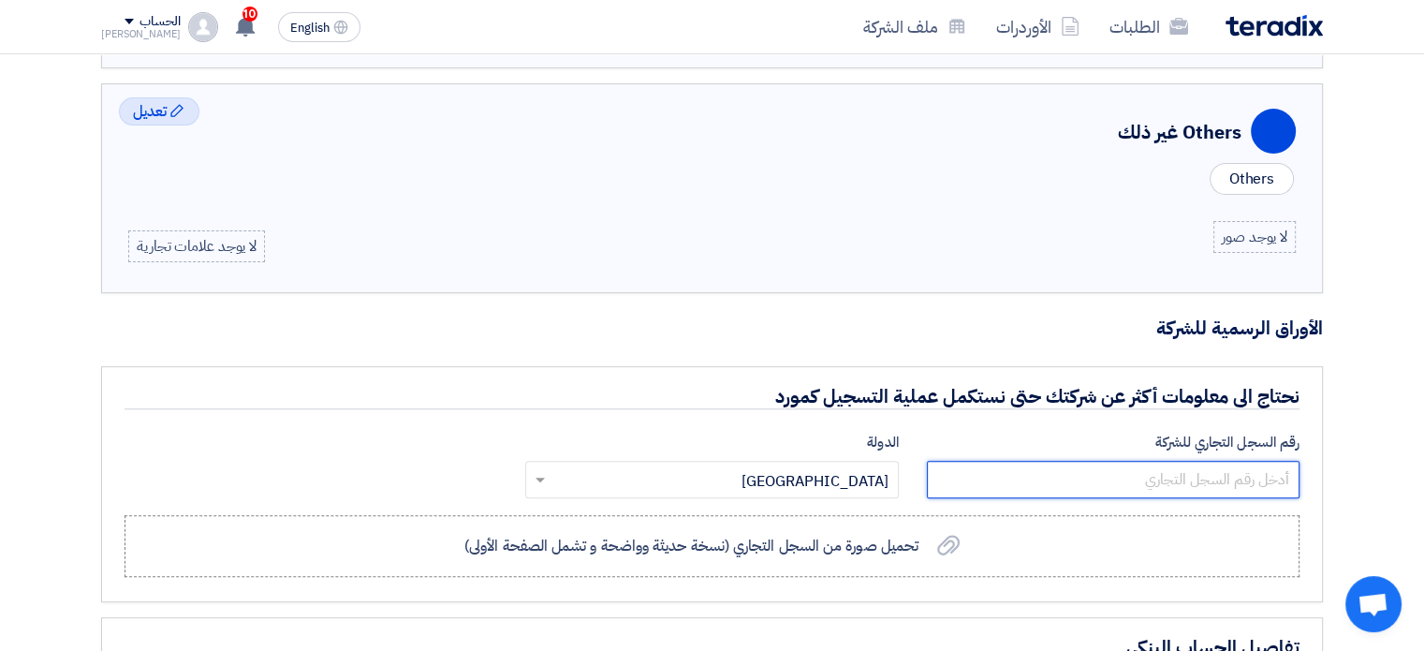
click at [1214, 464] on input "number" at bounding box center [1113, 479] width 373 height 37
drag, startPoint x: 1110, startPoint y: 457, endPoint x: 1336, endPoint y: 457, distance: 225.6
paste input "7033948527"
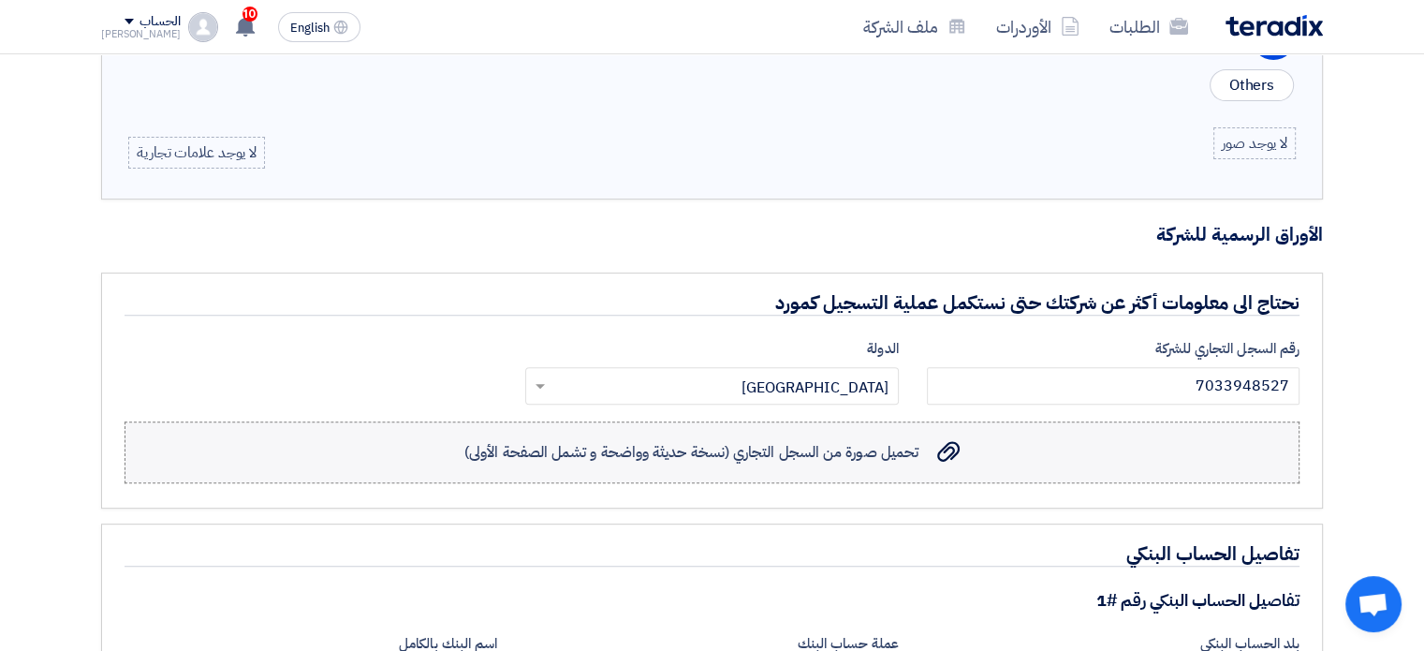
click at [819, 448] on span "تحميل صورة من السجل التجاري (نسخة حديثة وواضحة و تشمل الصفحة الأولى)" at bounding box center [691, 452] width 454 height 22
click at [0, 0] on input "تحميل صورة من السجل التجاري (نسخة حديثة وواضحة و تشمل الصفحة الأولى) تحميل صورة…" at bounding box center [0, 0] width 0 height 0
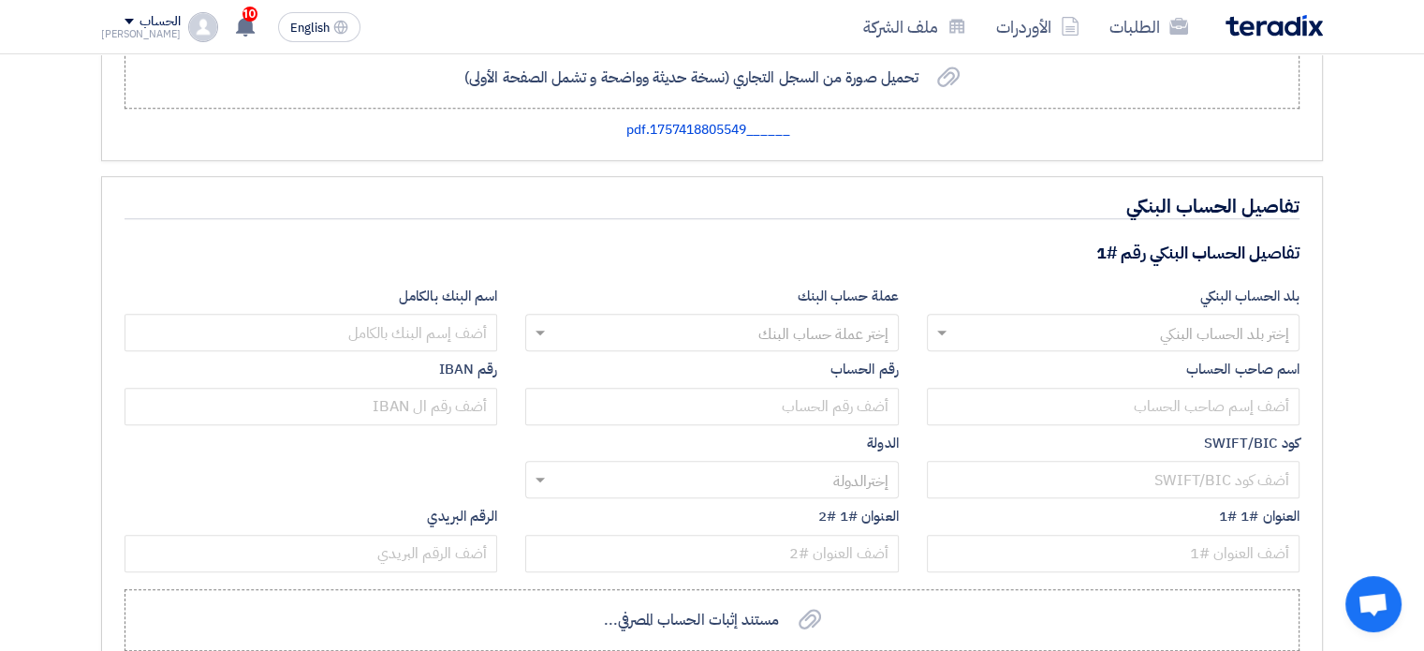
scroll to position [8286, 0]
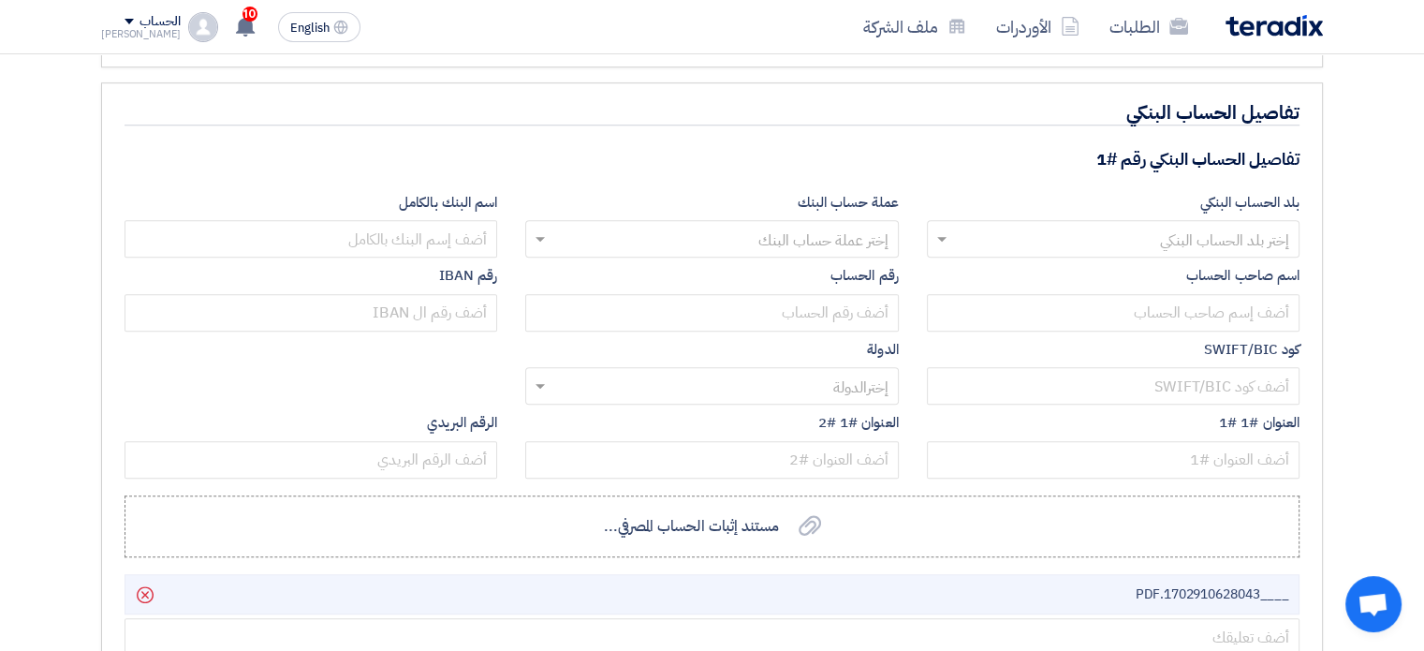
click at [1077, 232] on input "text" at bounding box center [1123, 241] width 335 height 31
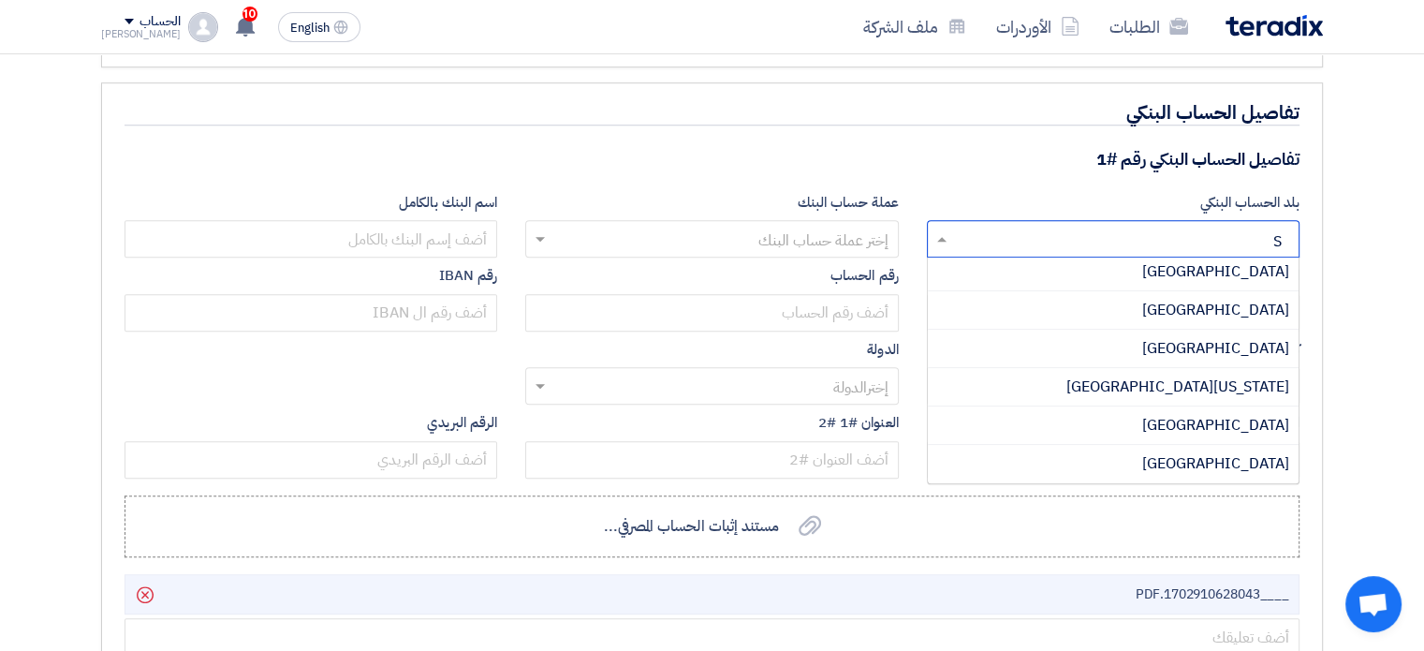
scroll to position [0, 0]
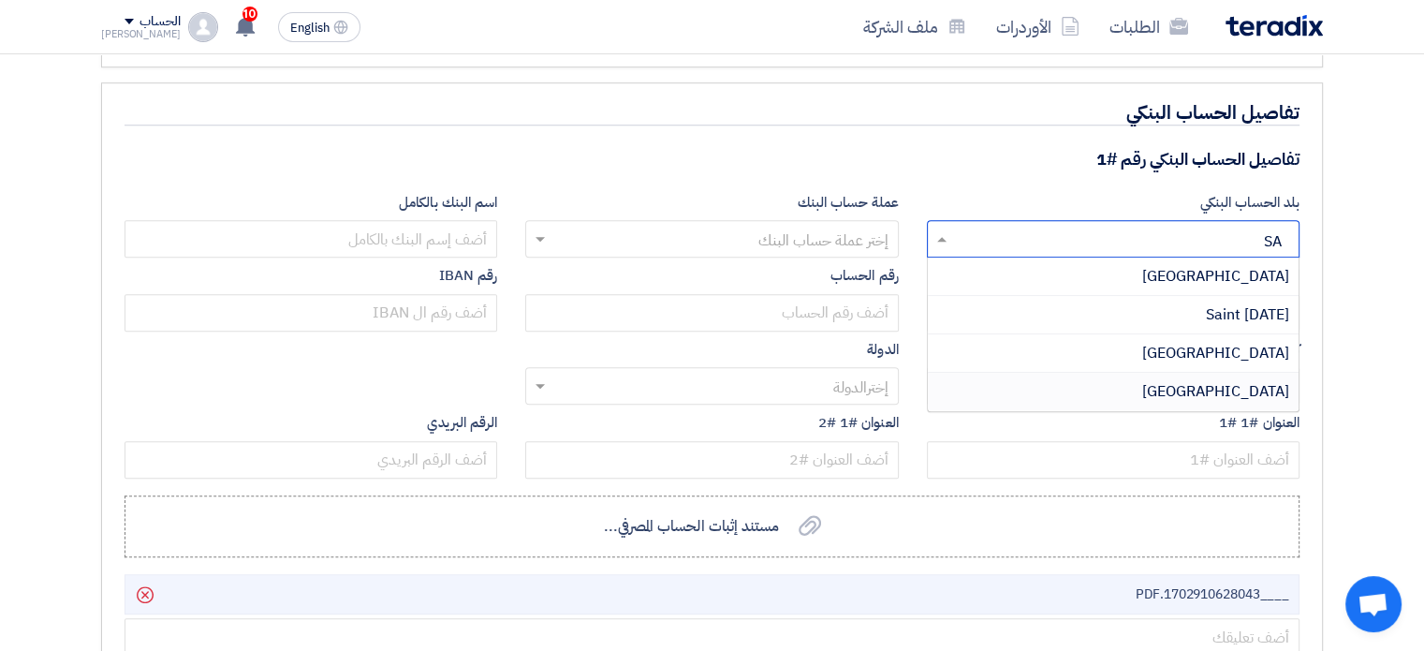
click at [1127, 373] on div "[GEOGRAPHIC_DATA]" at bounding box center [1113, 391] width 371 height 37
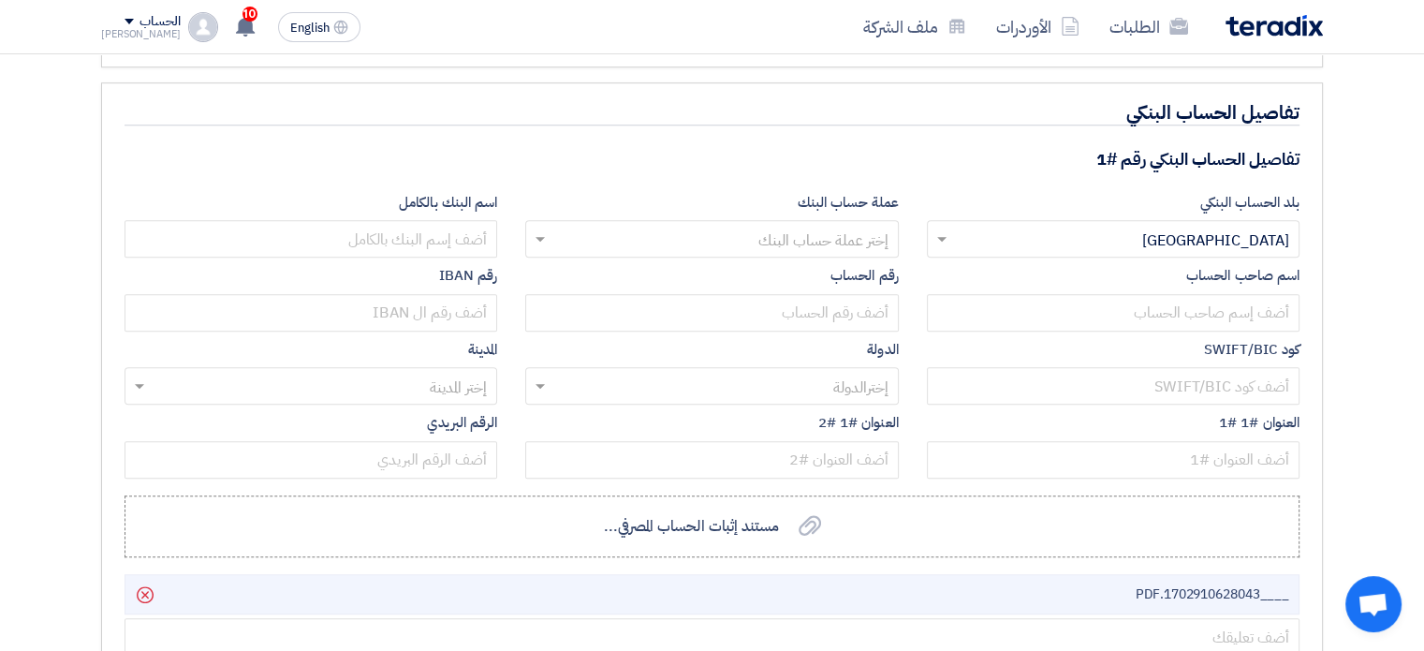
click at [761, 199] on label "عملة حساب البنك" at bounding box center [711, 203] width 373 height 22
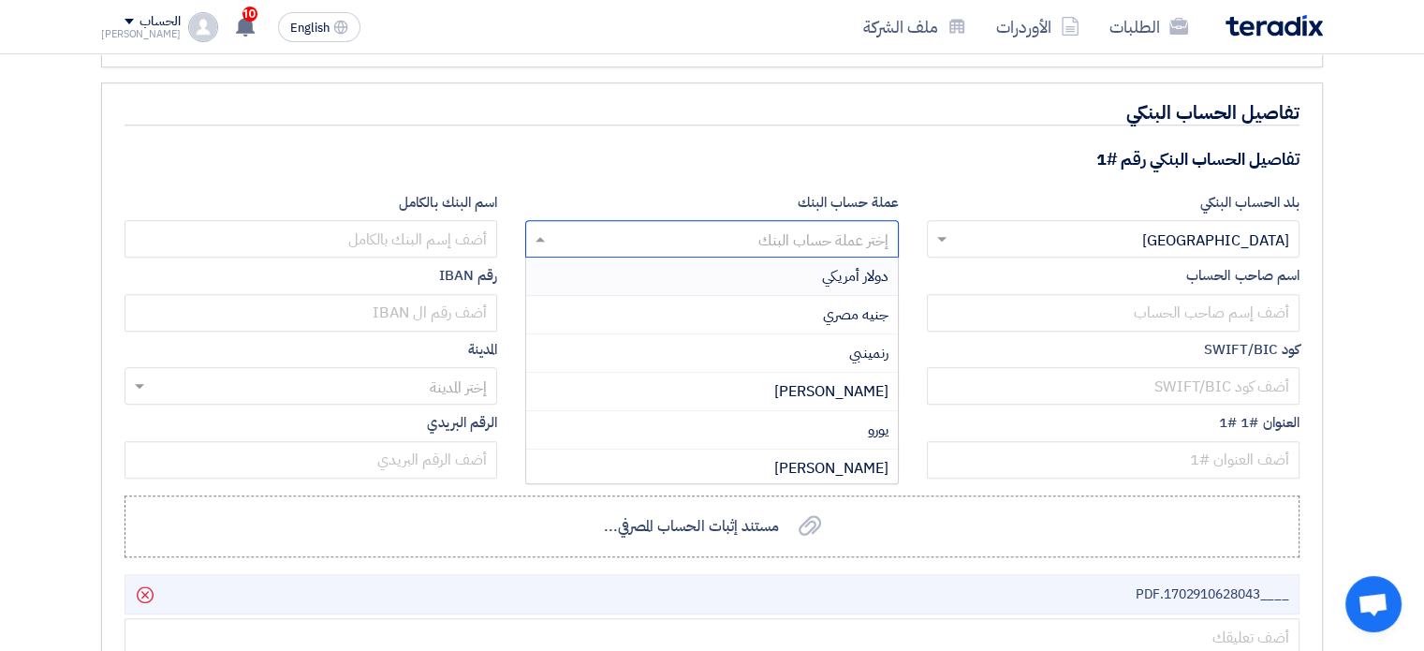
drag, startPoint x: 761, startPoint y: 219, endPoint x: 783, endPoint y: 239, distance: 29.2
click at [763, 226] on input "text" at bounding box center [721, 241] width 335 height 31
click at [814, 304] on div "ريال سعودي" at bounding box center [711, 315] width 371 height 38
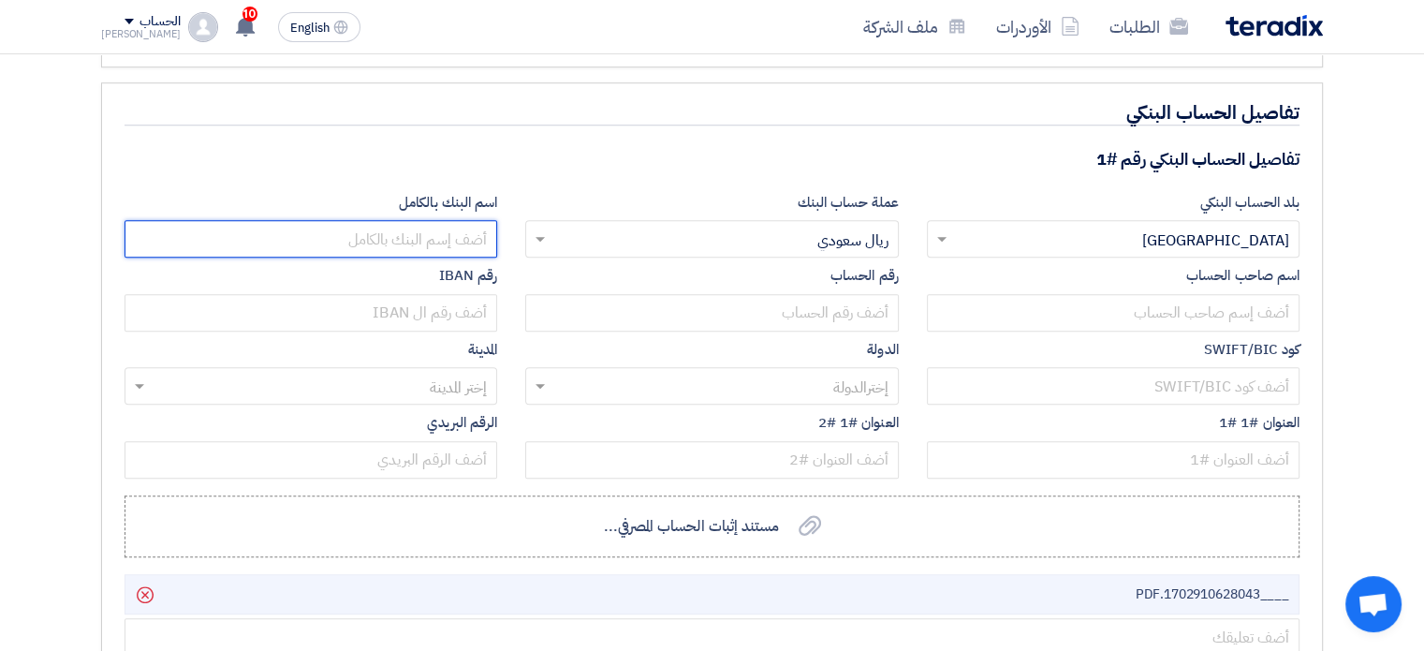
click at [430, 220] on input "text" at bounding box center [311, 238] width 373 height 37
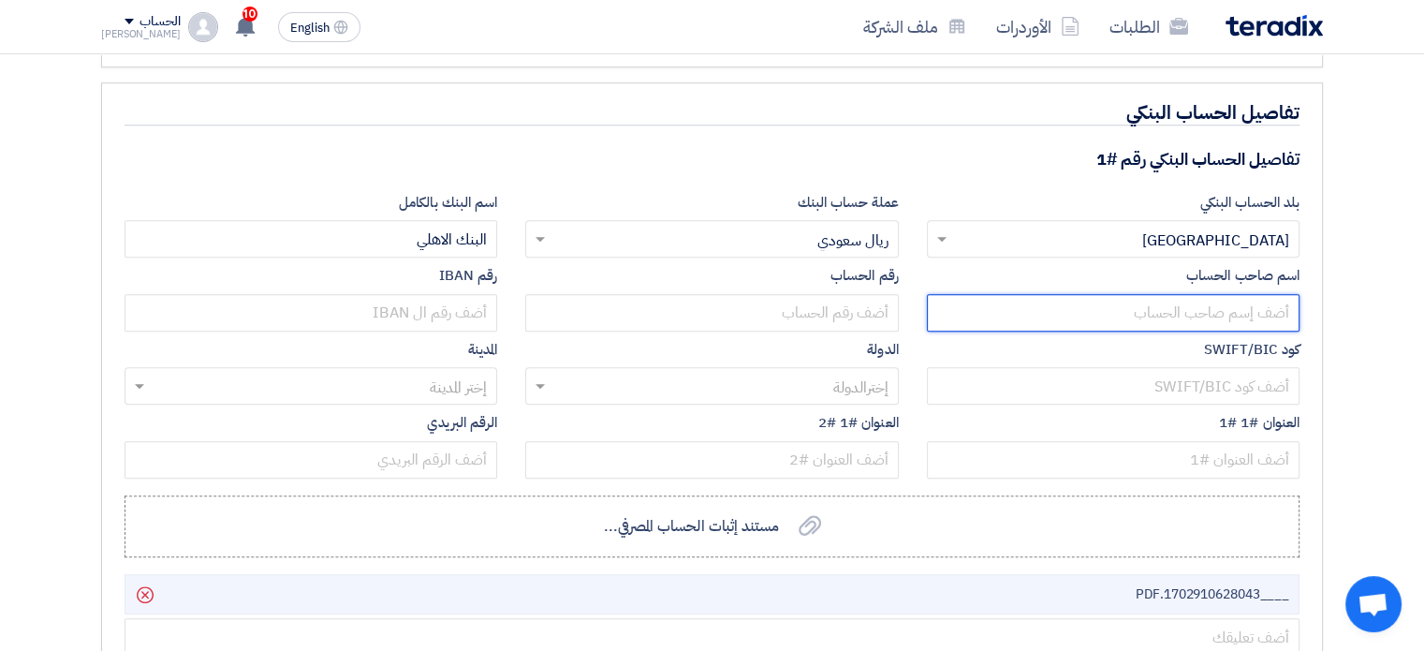
click at [1027, 295] on input "text" at bounding box center [1113, 312] width 373 height 37
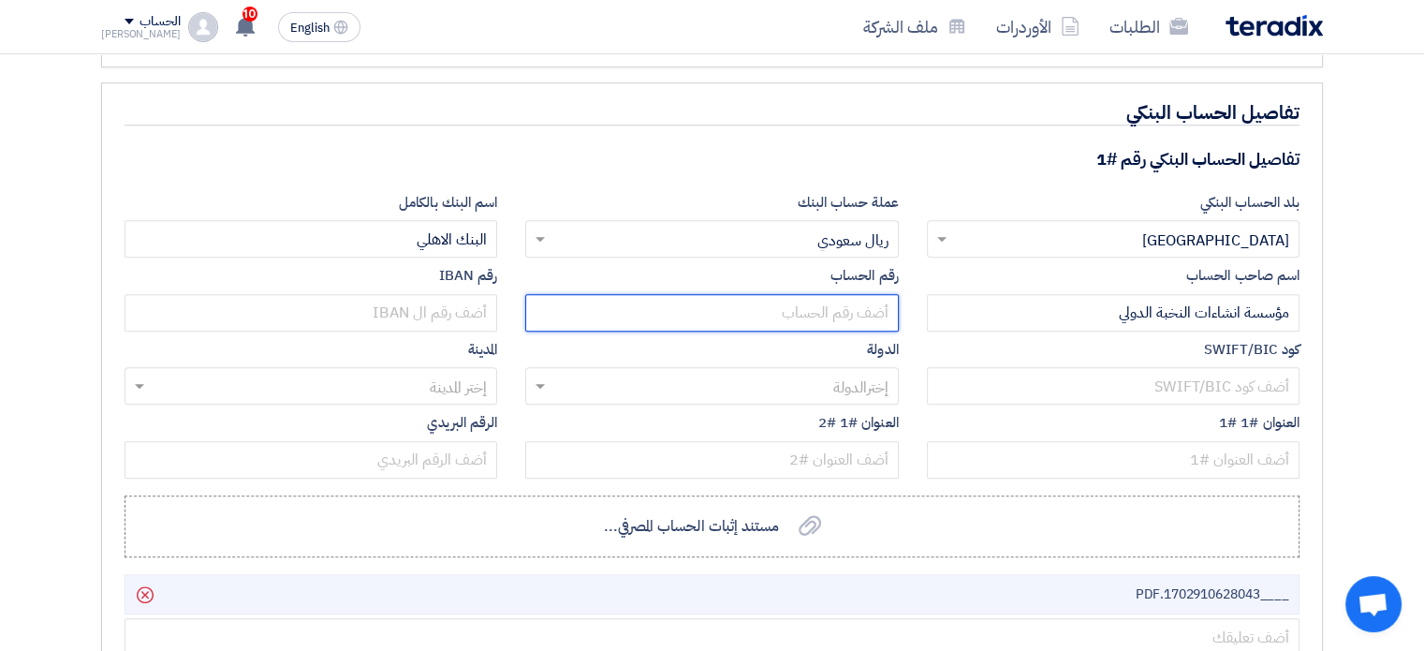
click at [812, 295] on input "text" at bounding box center [711, 312] width 373 height 37
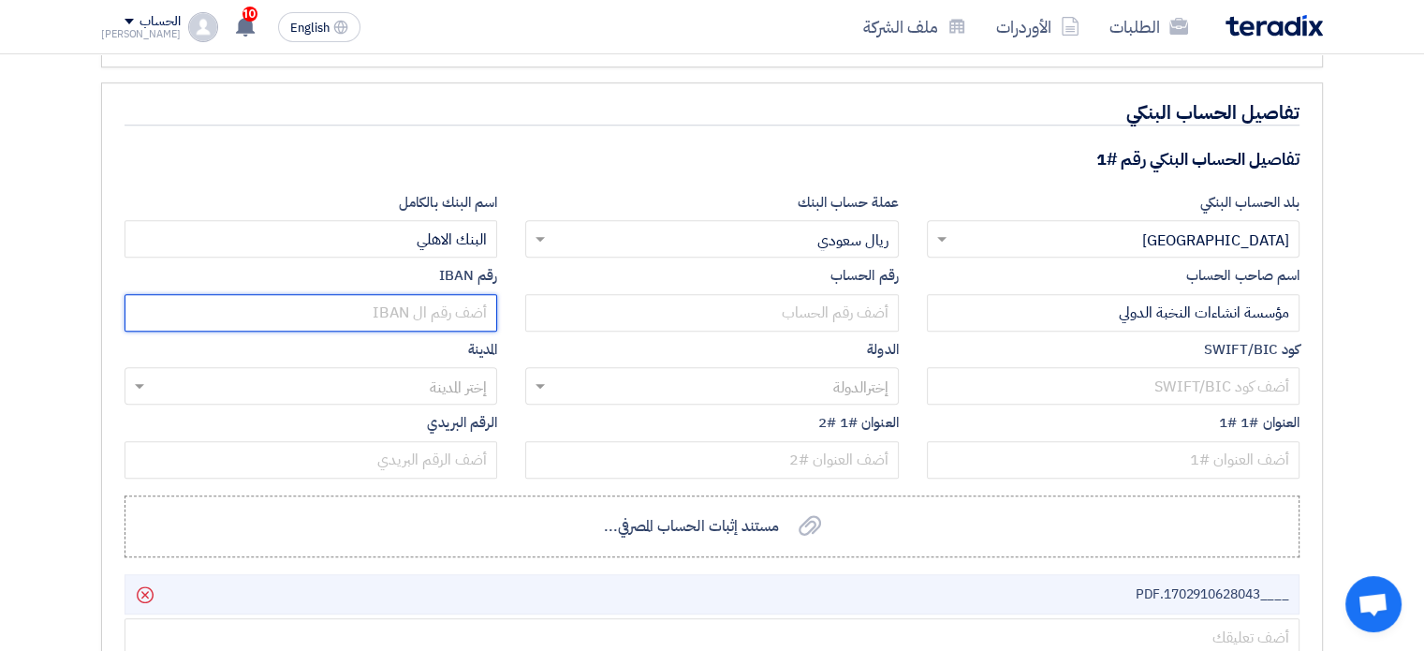
click at [402, 294] on input "text" at bounding box center [311, 312] width 373 height 37
paste input "[FINANCIAL_ID]"
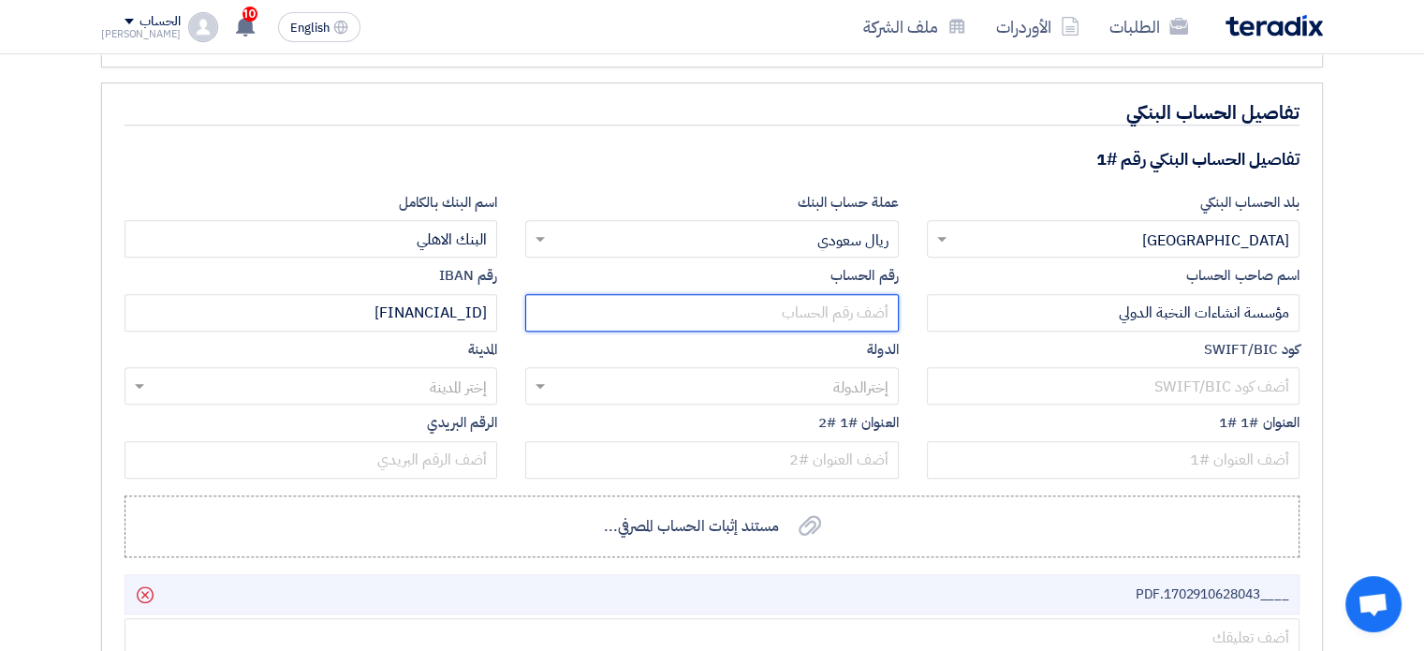
click at [695, 299] on input "text" at bounding box center [711, 312] width 373 height 37
paste input "01400019086002"
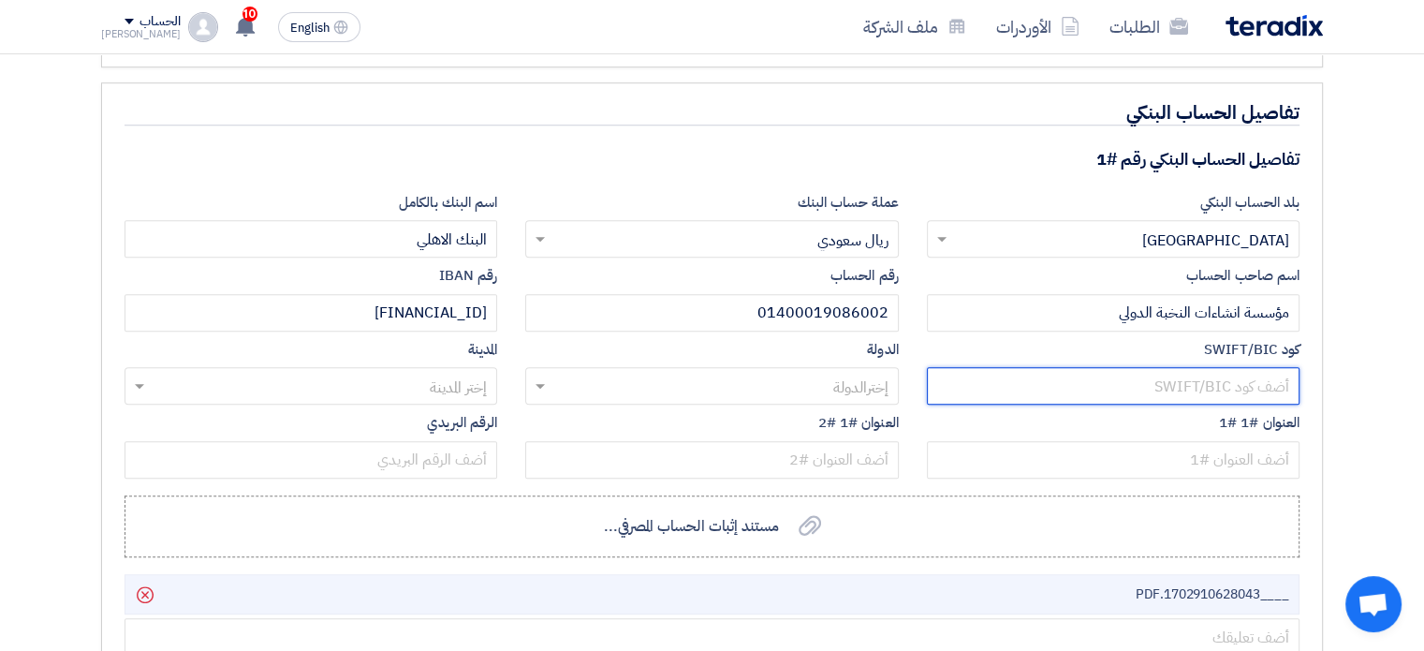
click at [1152, 370] on input "text" at bounding box center [1113, 385] width 373 height 37
paste input "[SWIFT_CODE]"
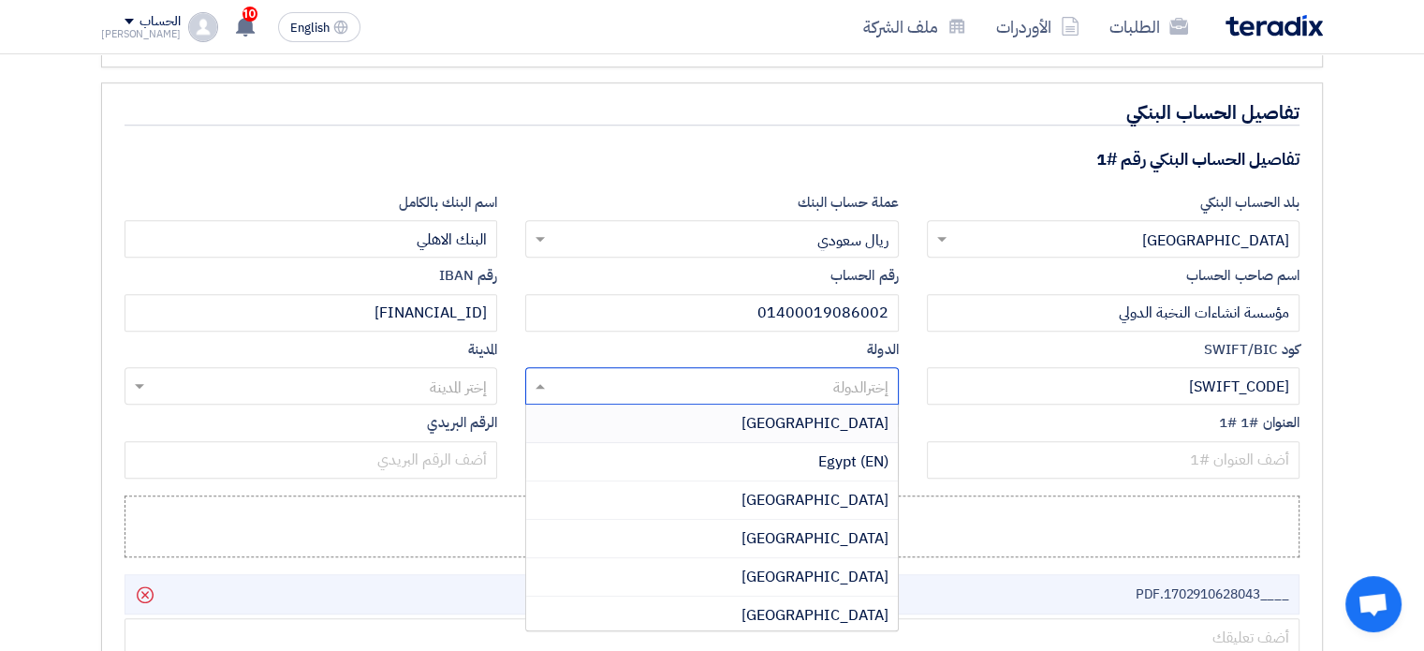
click at [824, 385] on input "text" at bounding box center [721, 388] width 335 height 31
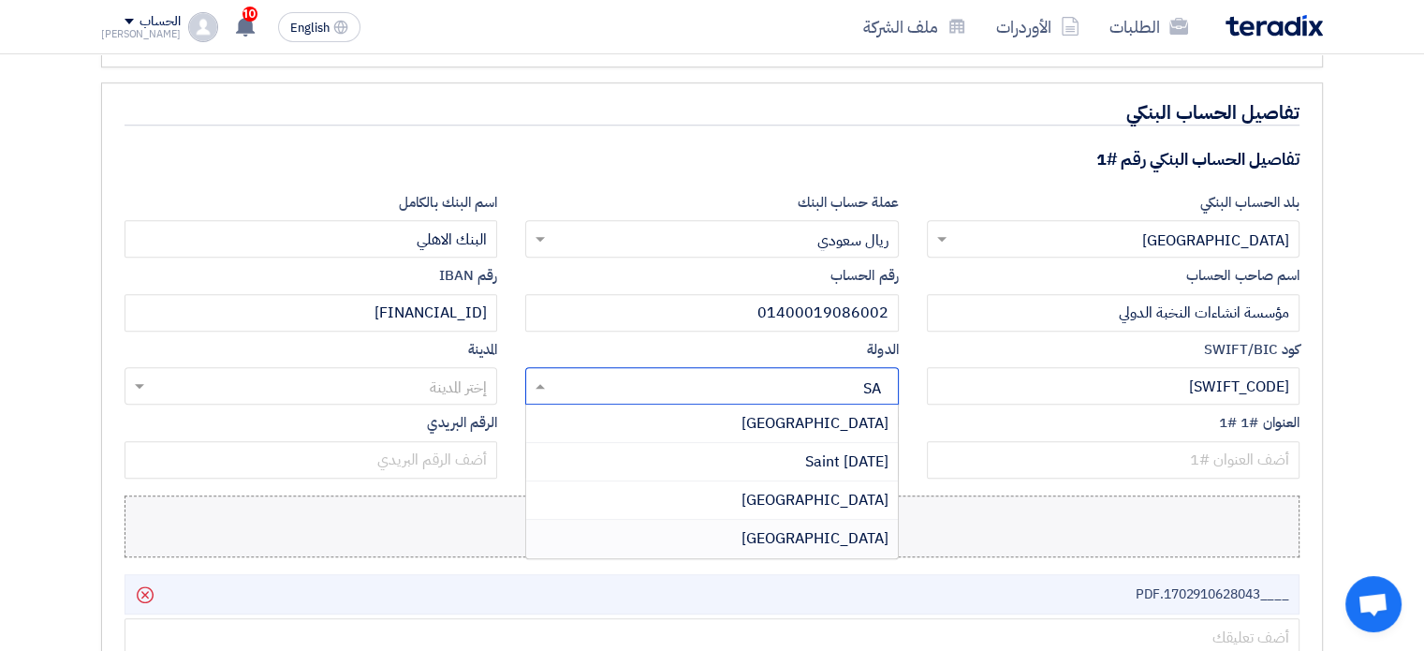
click at [823, 527] on span "[GEOGRAPHIC_DATA]" at bounding box center [814, 538] width 147 height 22
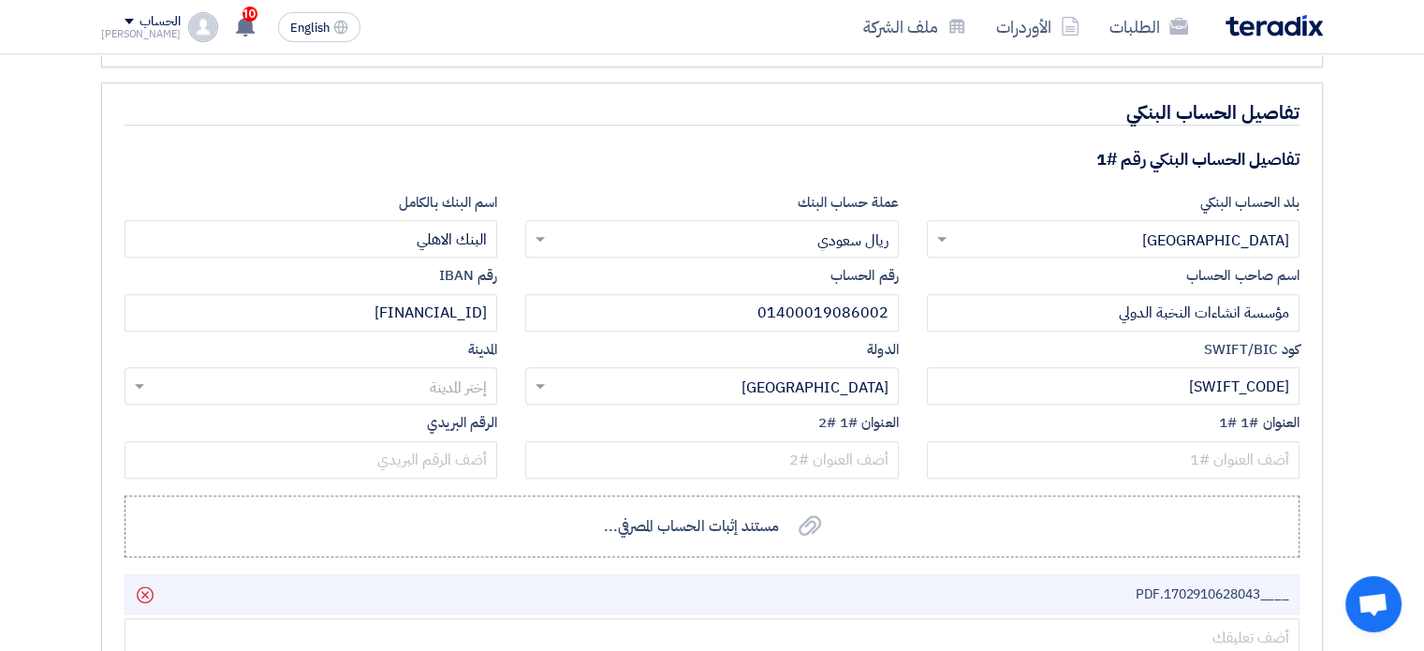
click at [389, 373] on input "text" at bounding box center [321, 388] width 335 height 31
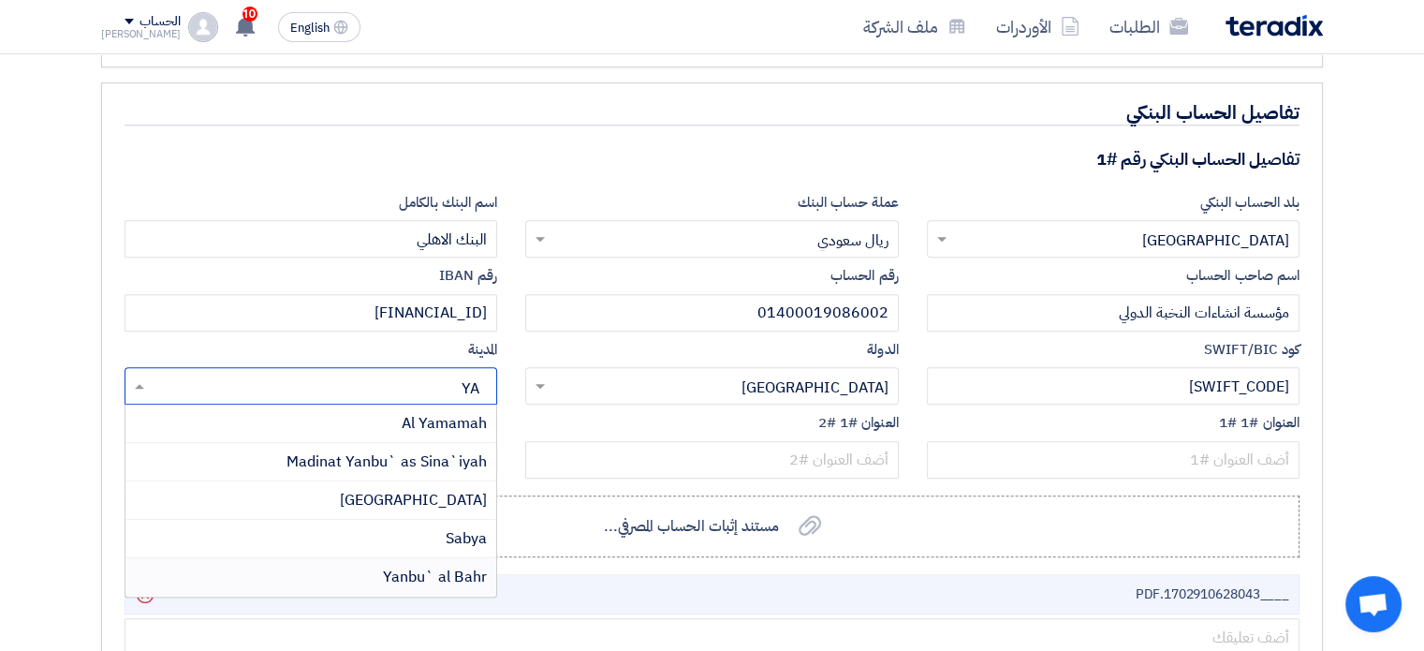
click at [463, 567] on span "Yanbu` al Bahr" at bounding box center [435, 576] width 104 height 22
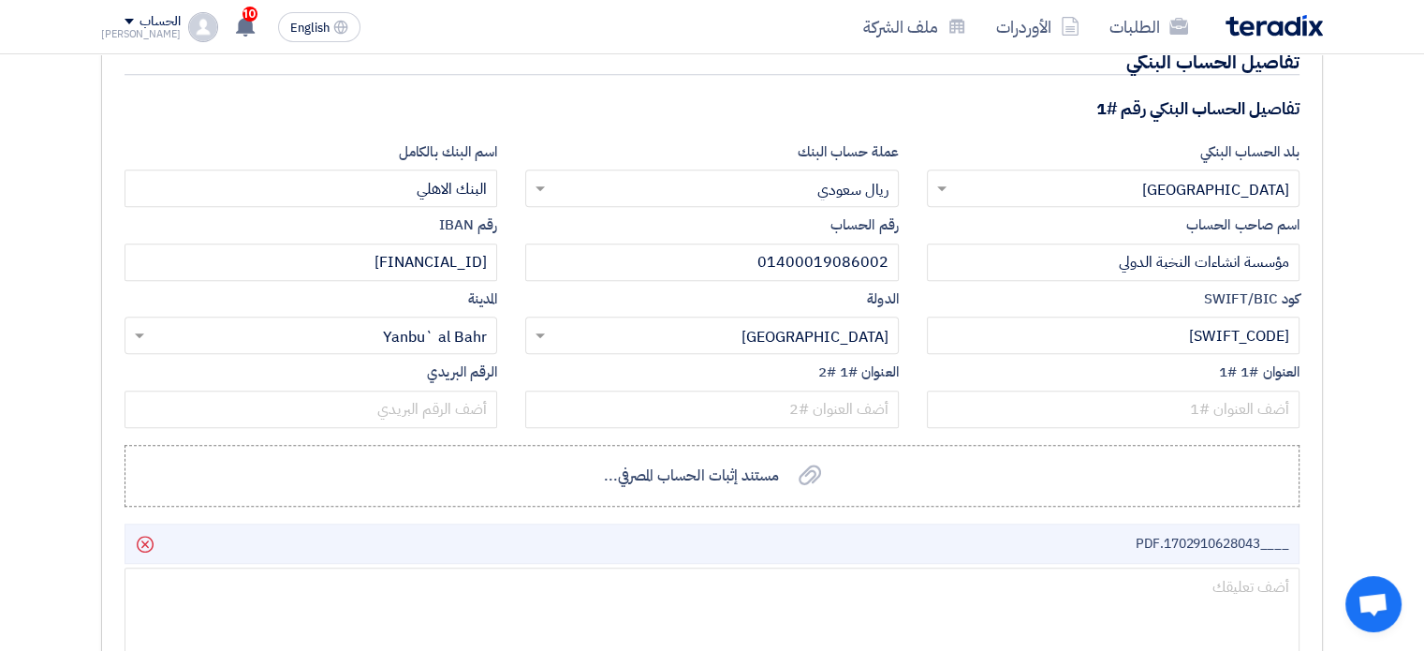
scroll to position [8380, 0]
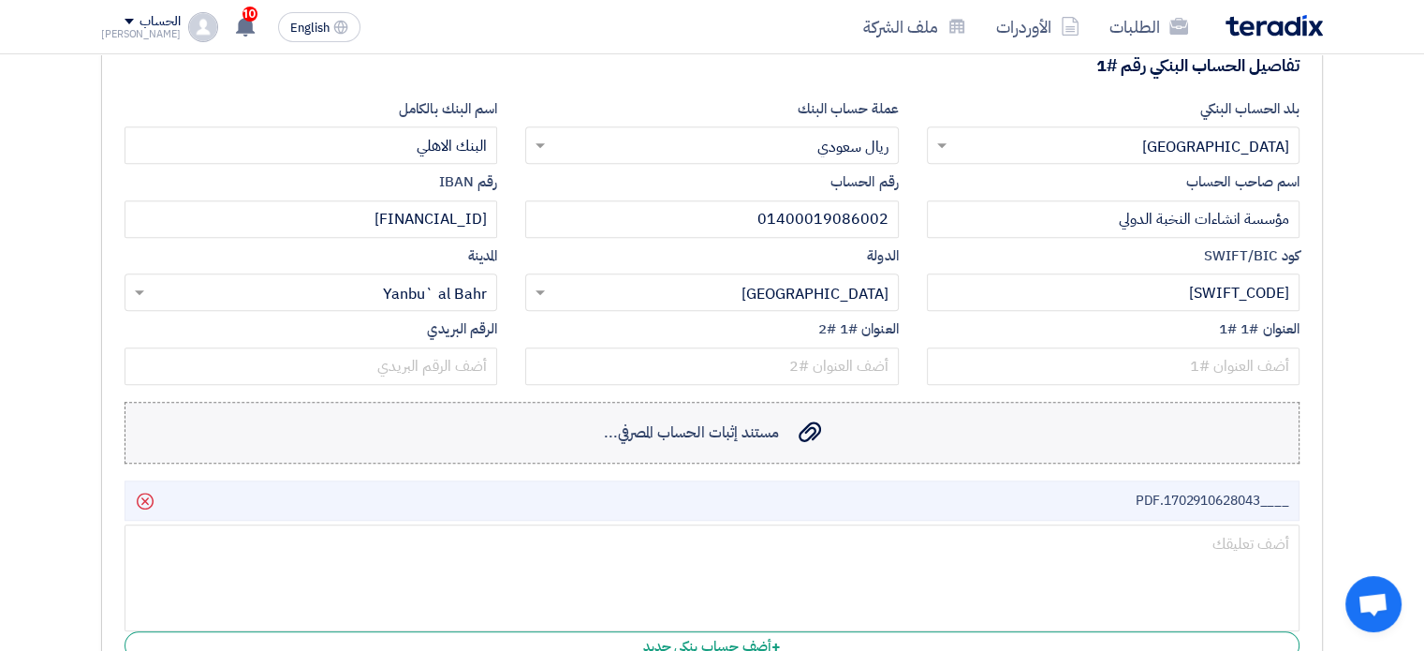
click at [722, 428] on span "مستند إثبات الحساب المصرفي..." at bounding box center [691, 432] width 176 height 22
click at [0, 0] on input "مستند إثبات الحساب المصرفي... مستند إثبات الحساب المصرفي..." at bounding box center [0, 0] width 0 height 0
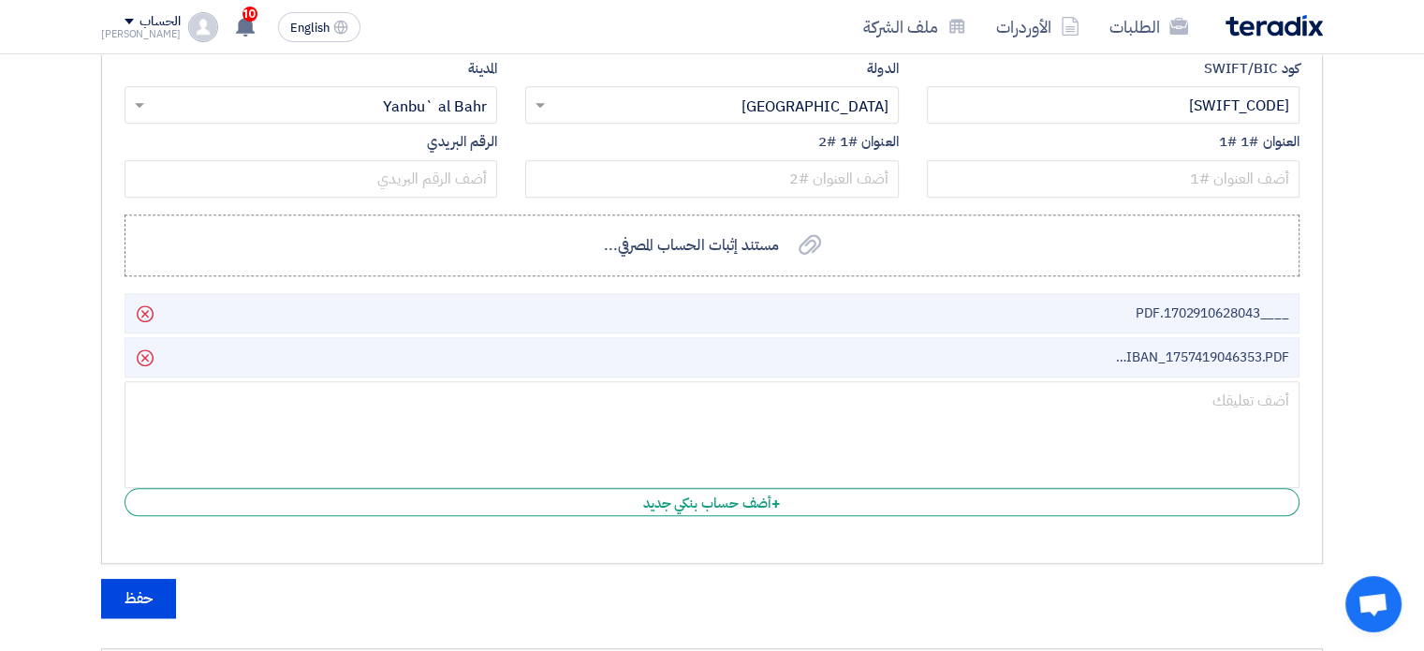
scroll to position [8567, 0]
click at [1157, 303] on span "____1702910628043.PDF" at bounding box center [1212, 313] width 154 height 20
click at [1153, 303] on span "____1702910628043.PDF" at bounding box center [1212, 313] width 154 height 20
click at [140, 299] on icon "Delete" at bounding box center [145, 314] width 32 height 32
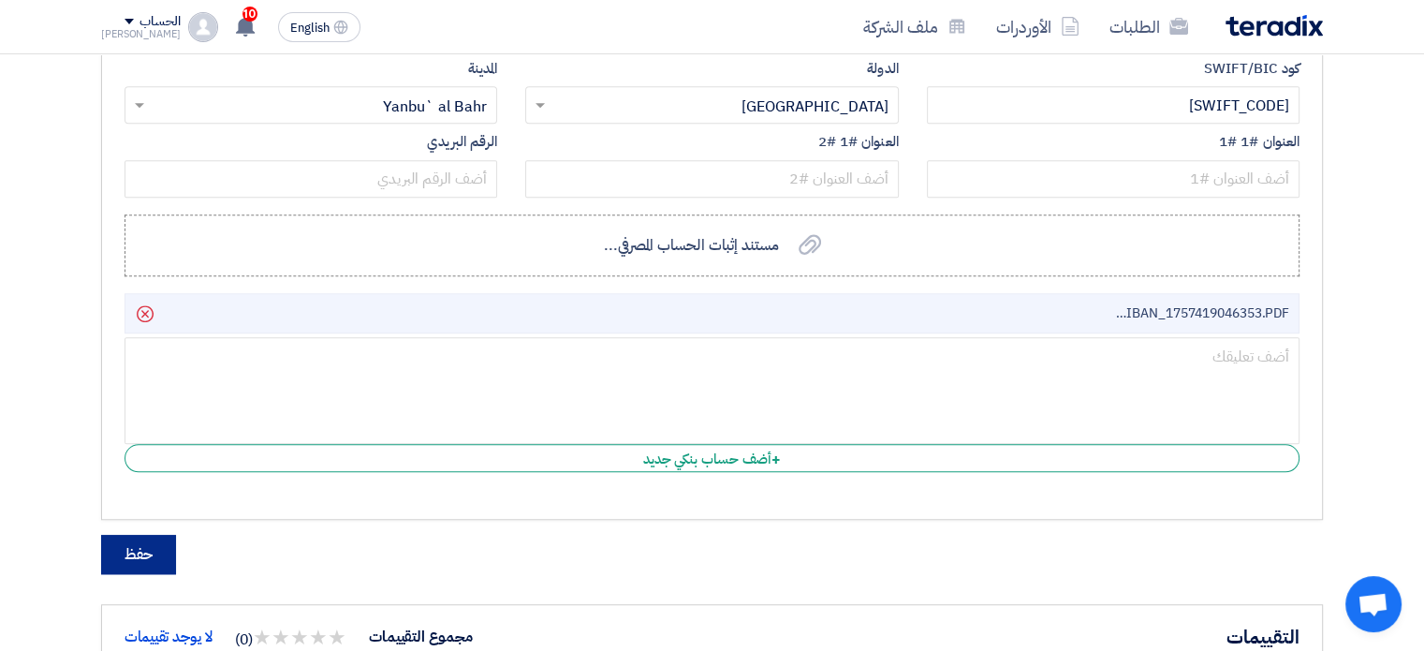
click at [121, 535] on button "حفظ" at bounding box center [138, 554] width 75 height 39
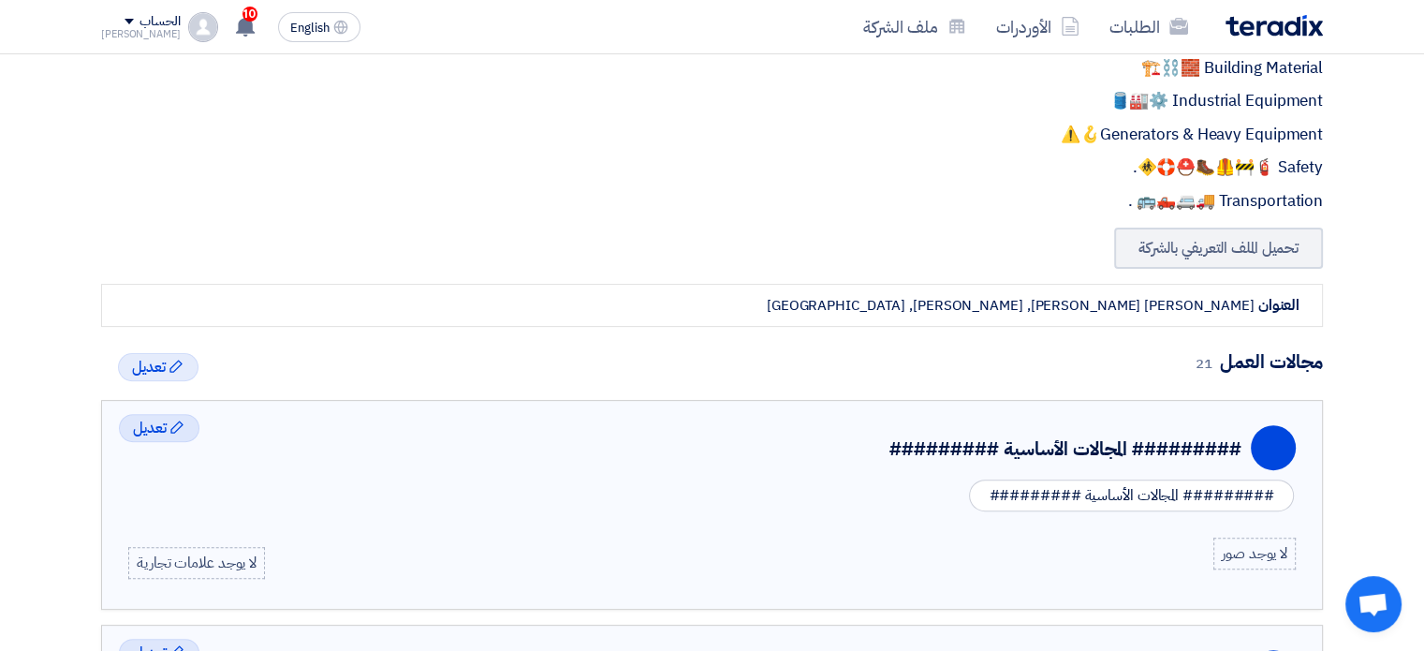
scroll to position [49, 0]
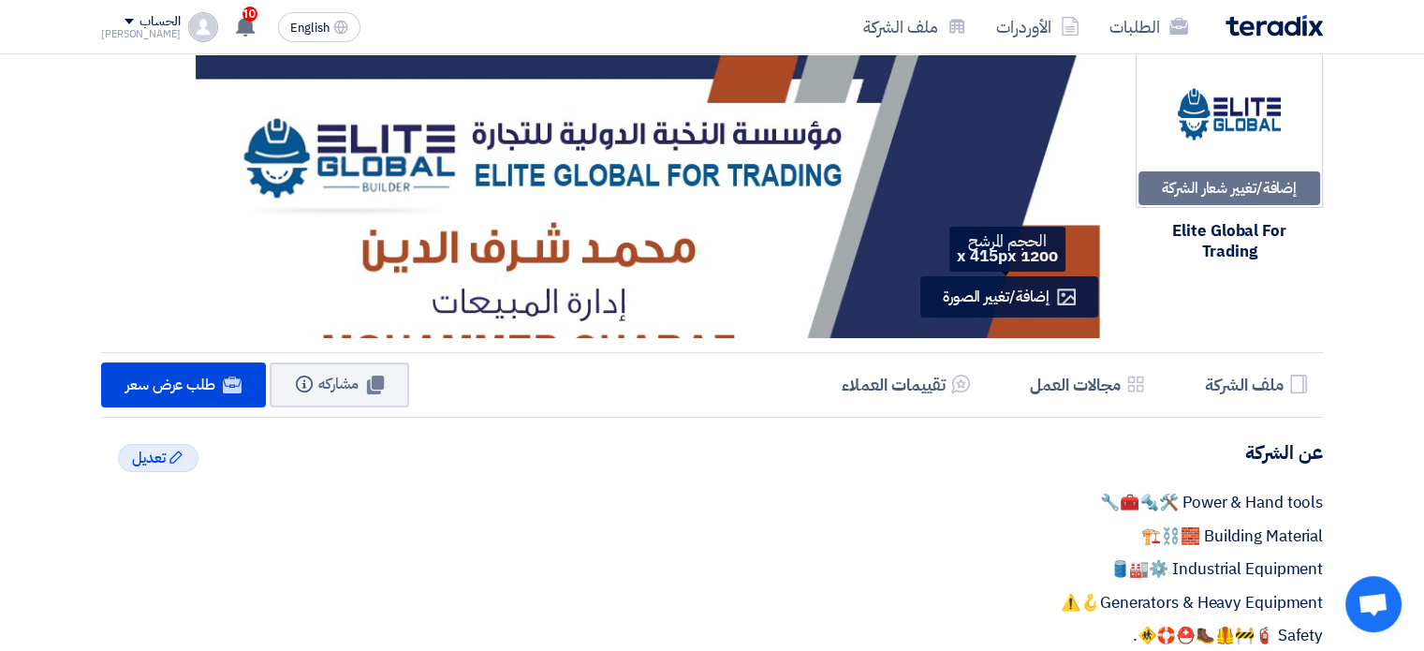
click at [995, 299] on span "إضافة/تغيير الصورة" at bounding box center [996, 297] width 107 height 22
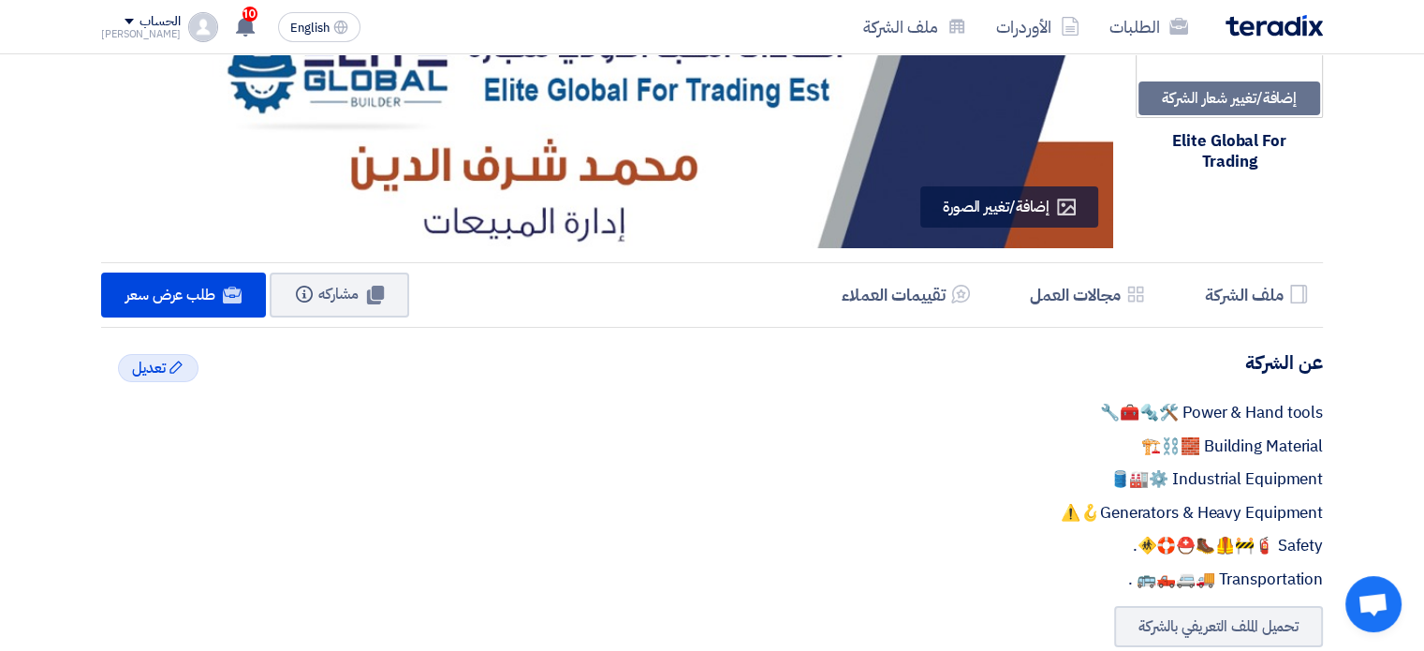
scroll to position [0, 0]
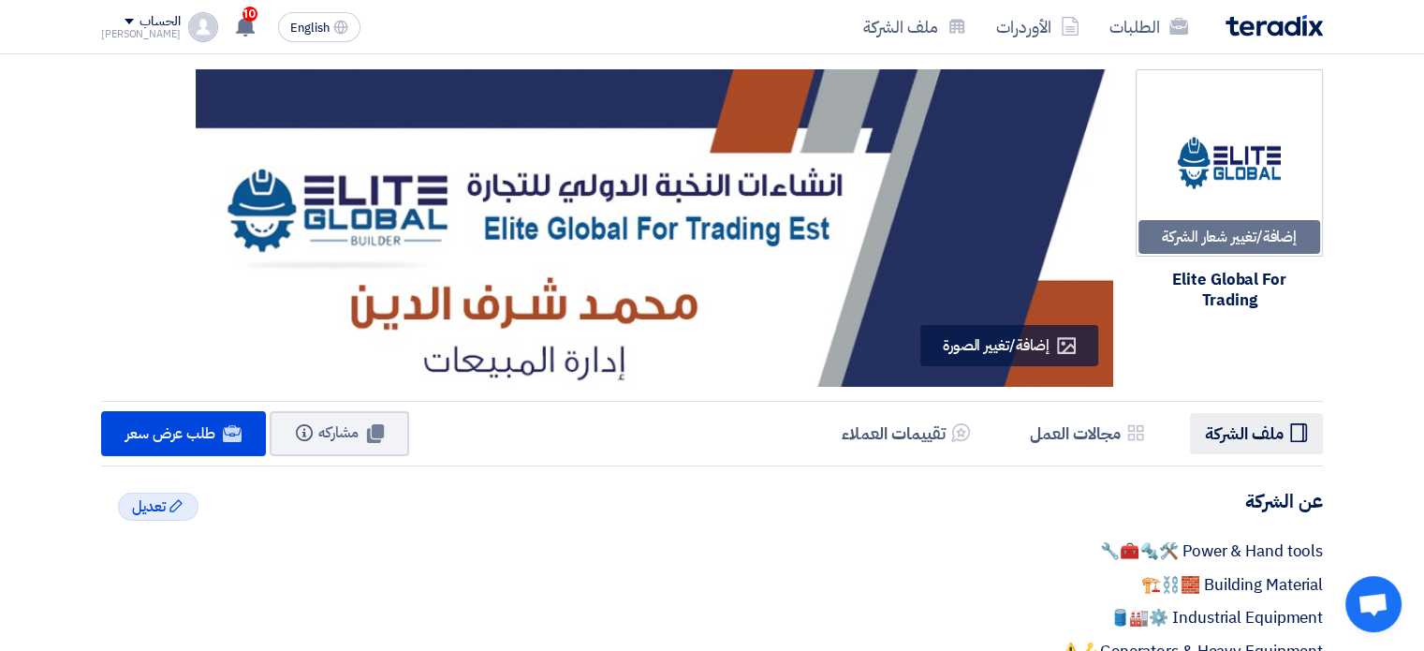
click at [1266, 443] on h5 "ملف الشركة" at bounding box center [1244, 433] width 79 height 22
click at [1082, 441] on h5 "مجالات العمل" at bounding box center [1075, 433] width 91 height 22
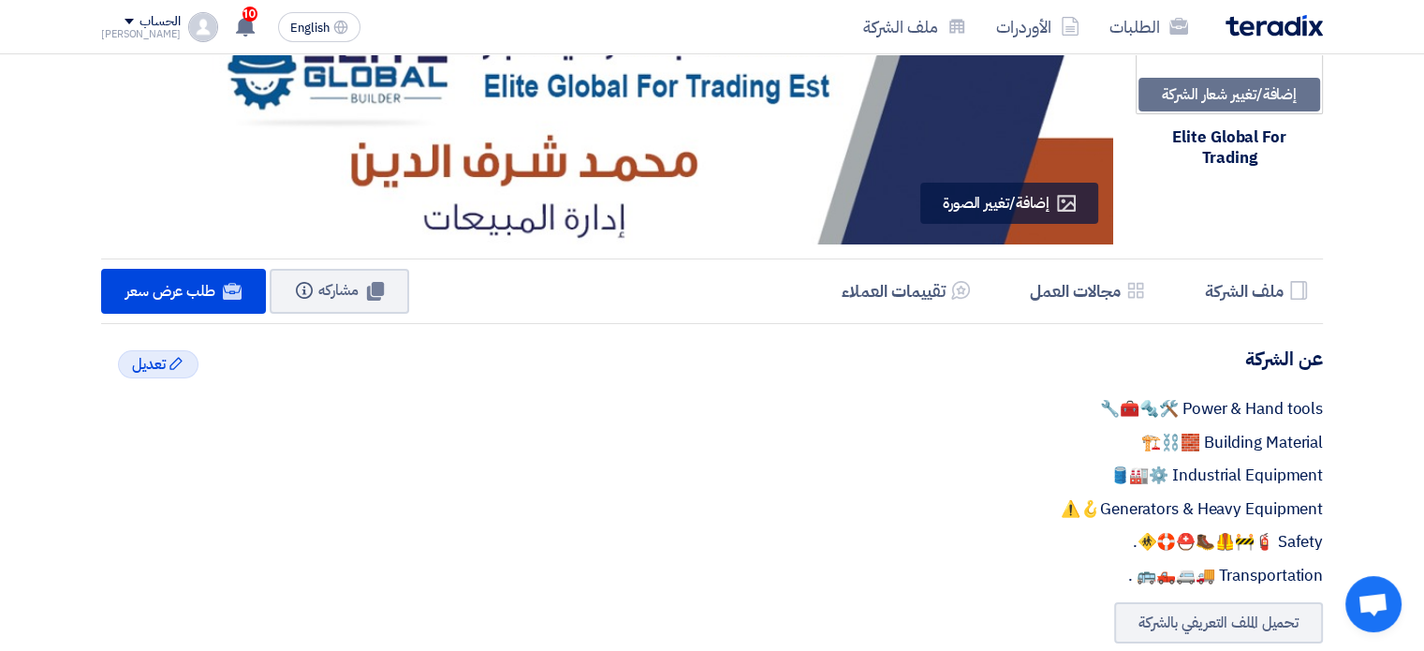
scroll to position [49, 0]
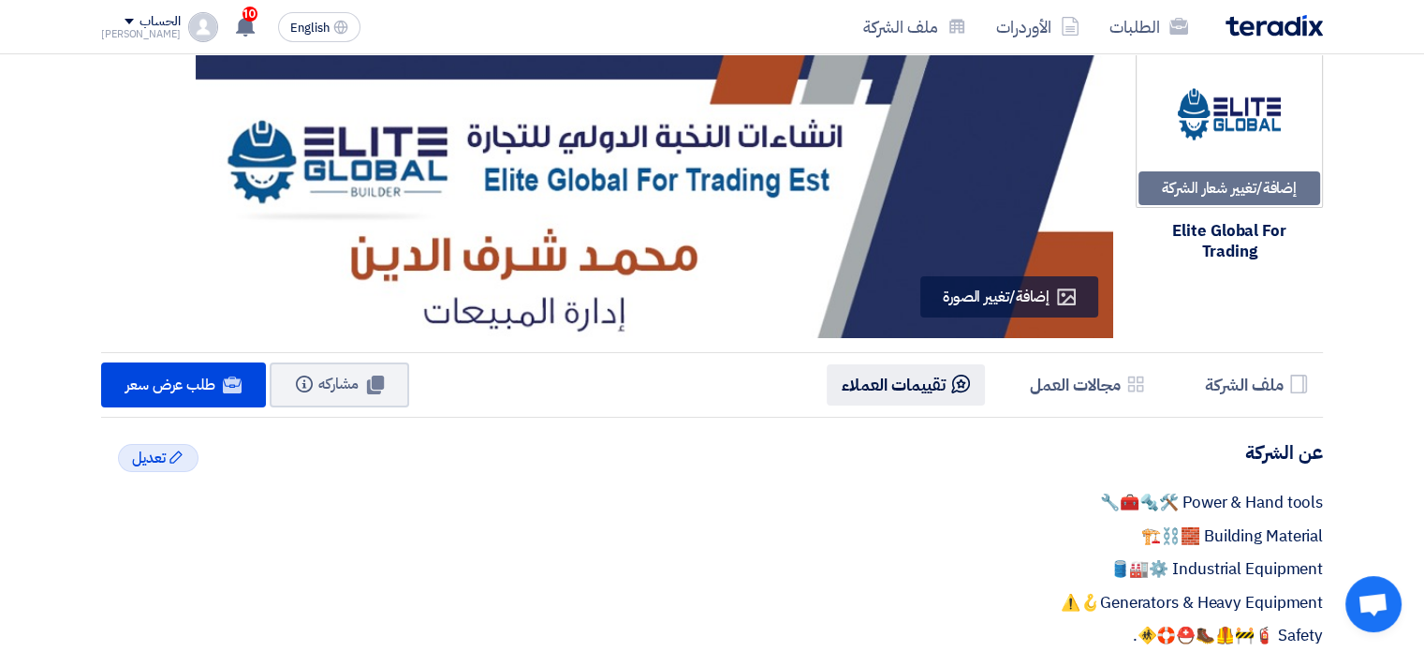
click at [914, 396] on li "Reviews تقييمات العملاء" at bounding box center [906, 384] width 158 height 40
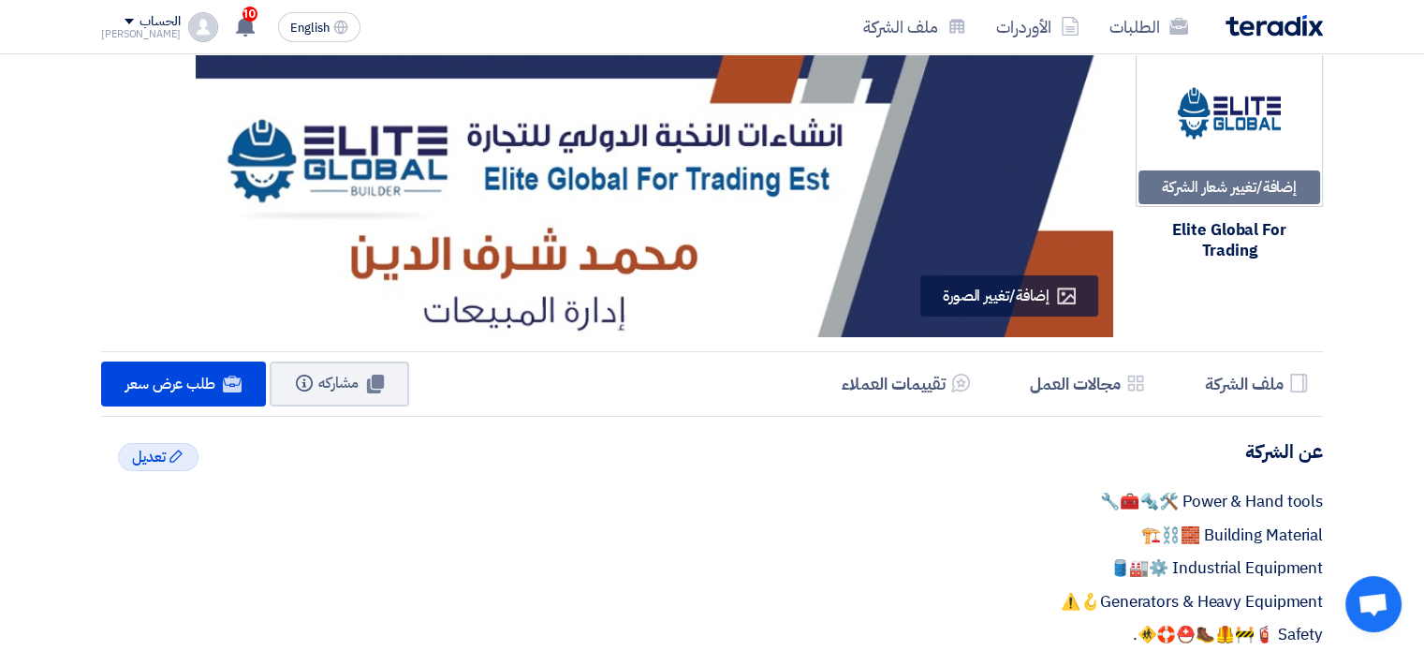
scroll to position [0, 0]
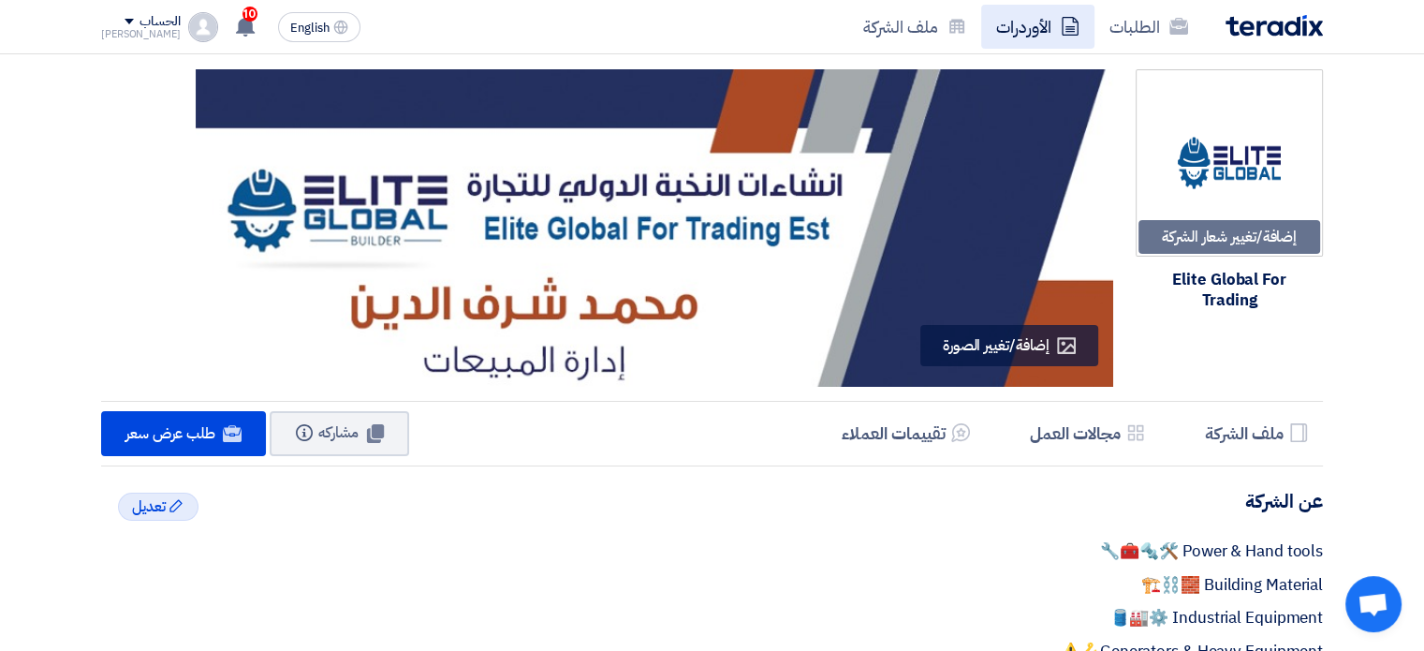
click at [1041, 29] on link "الأوردرات" at bounding box center [1037, 27] width 113 height 44
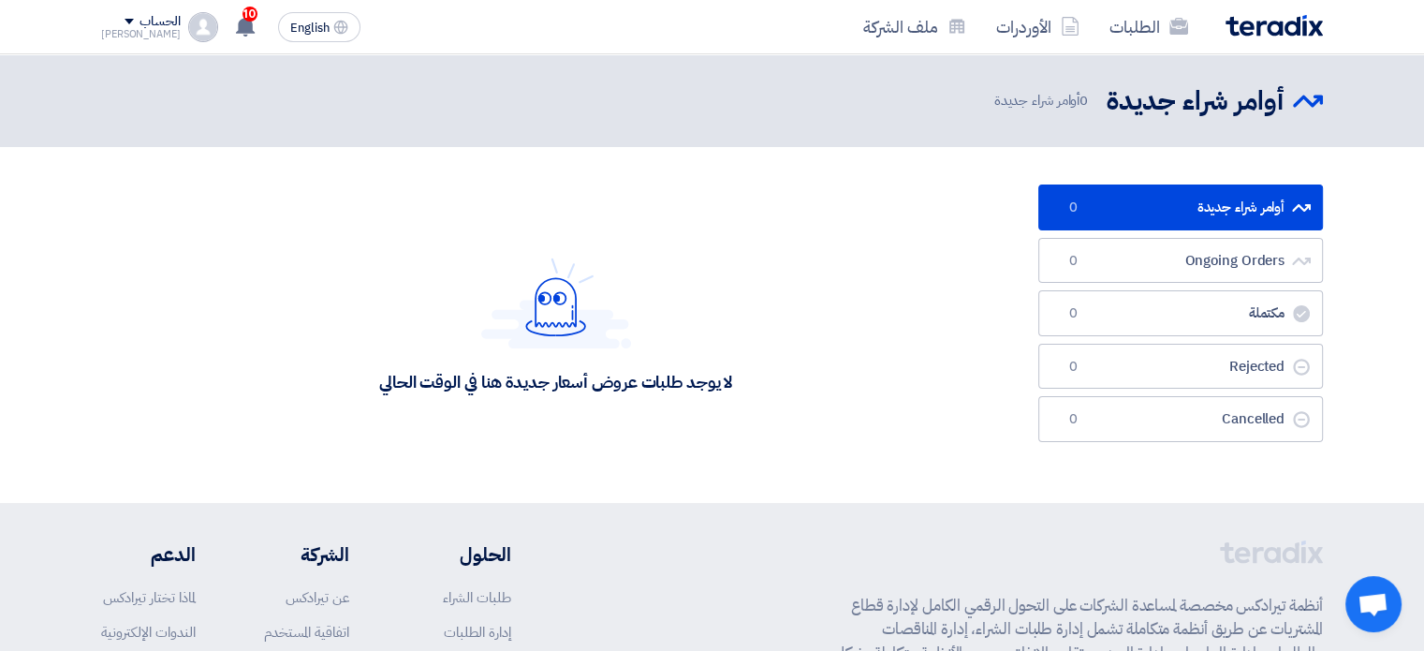
click at [1148, 32] on link "الطلبات" at bounding box center [1148, 27] width 109 height 44
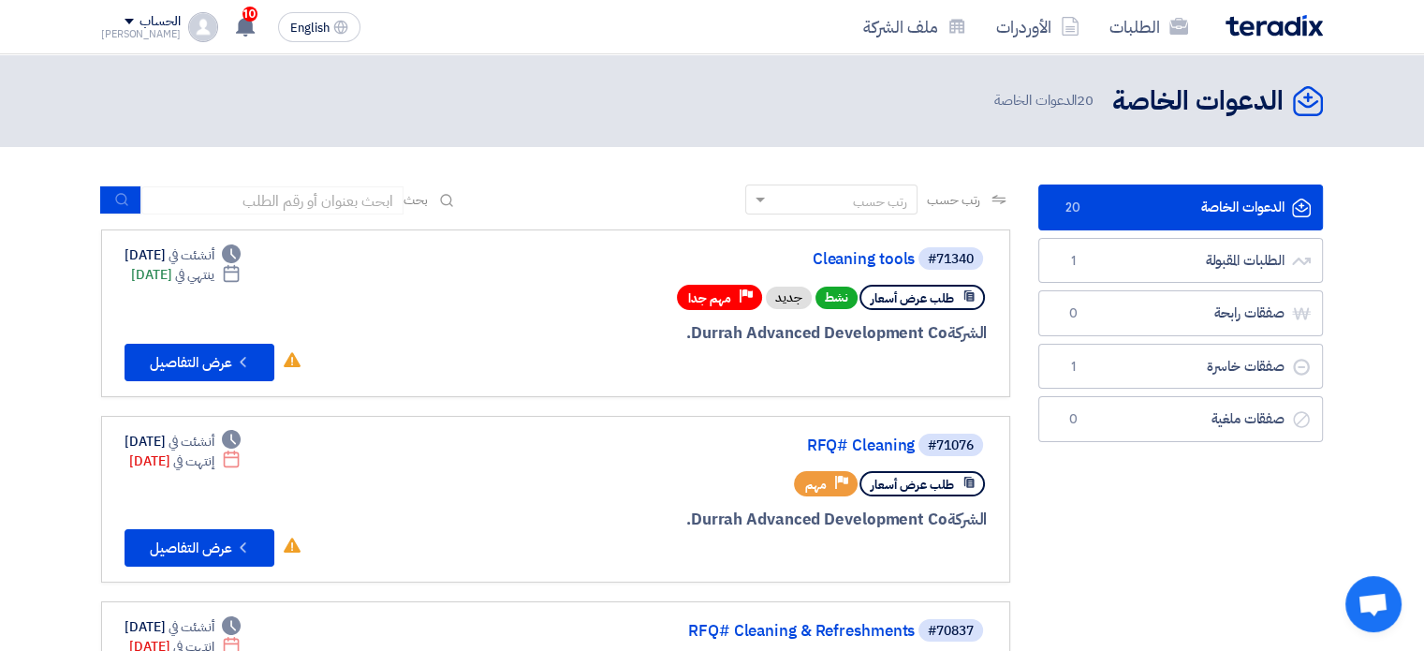
click at [139, 21] on div "الحساب" at bounding box center [159, 22] width 40 height 16
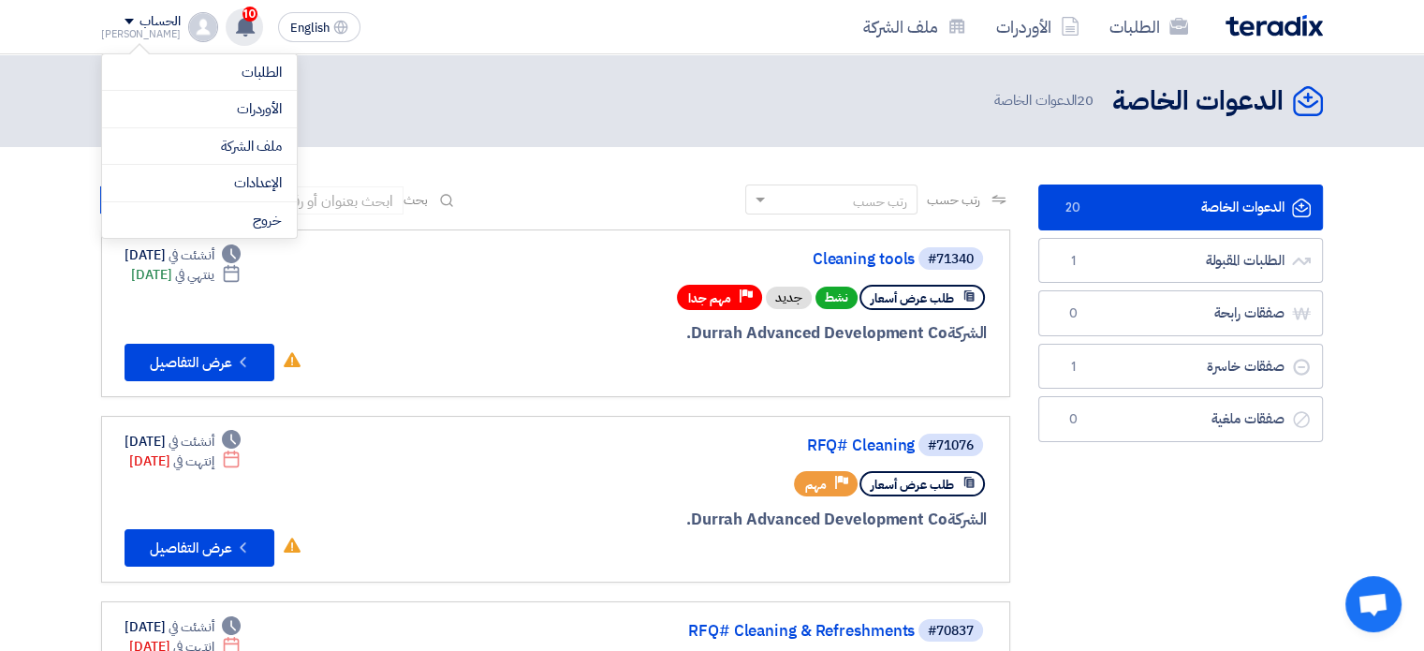
click at [235, 34] on icon at bounding box center [245, 26] width 21 height 21
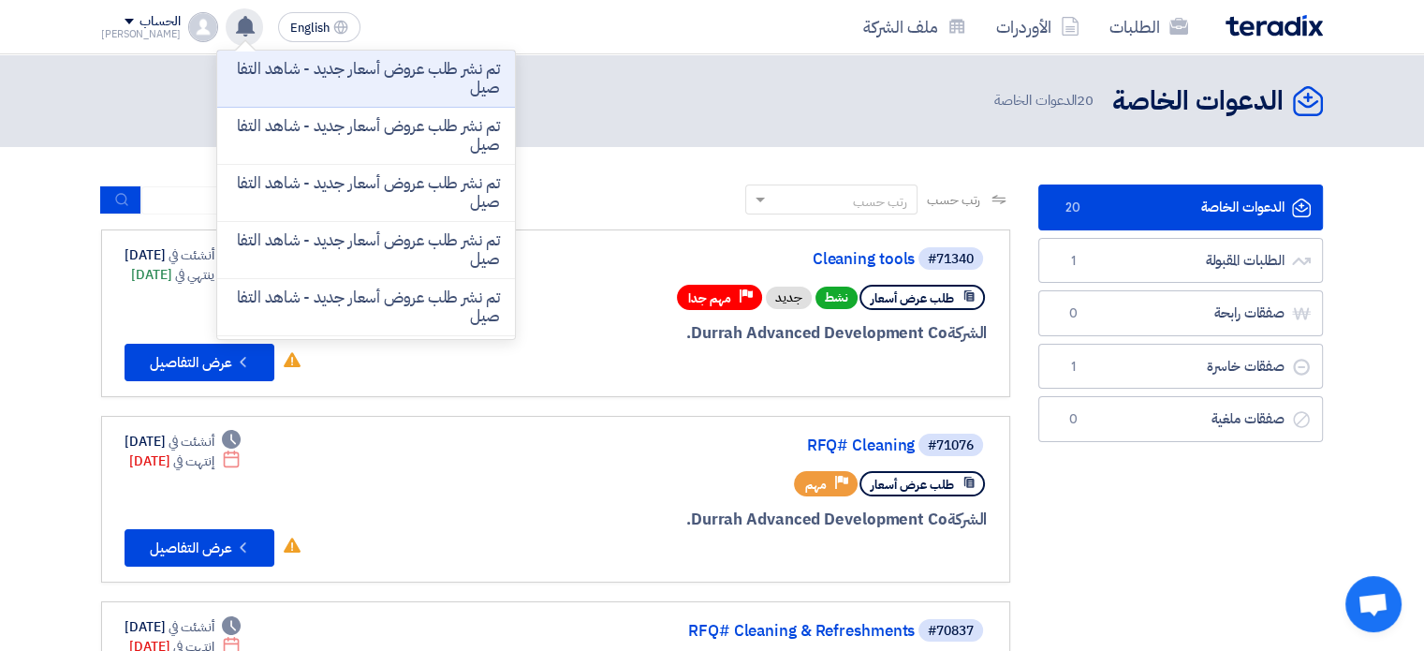
click at [236, 28] on use at bounding box center [245, 26] width 19 height 21
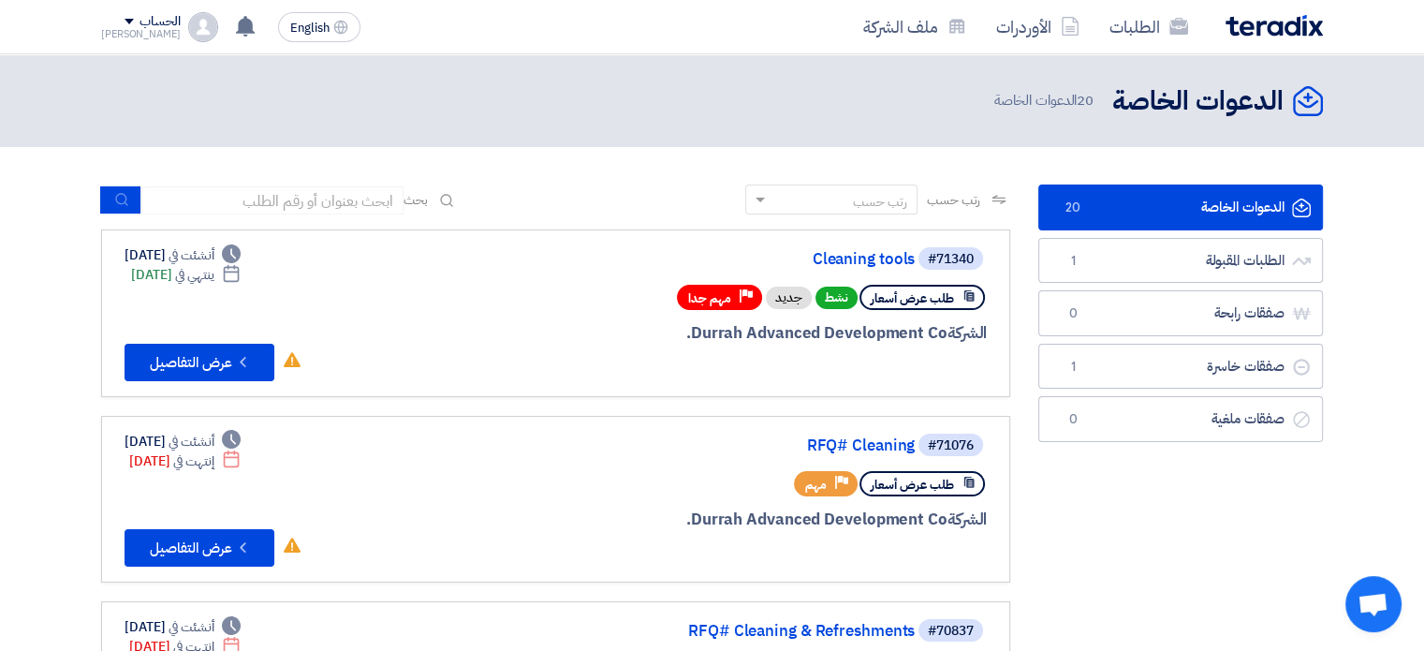
click at [139, 30] on div "الحساب" at bounding box center [159, 22] width 40 height 16
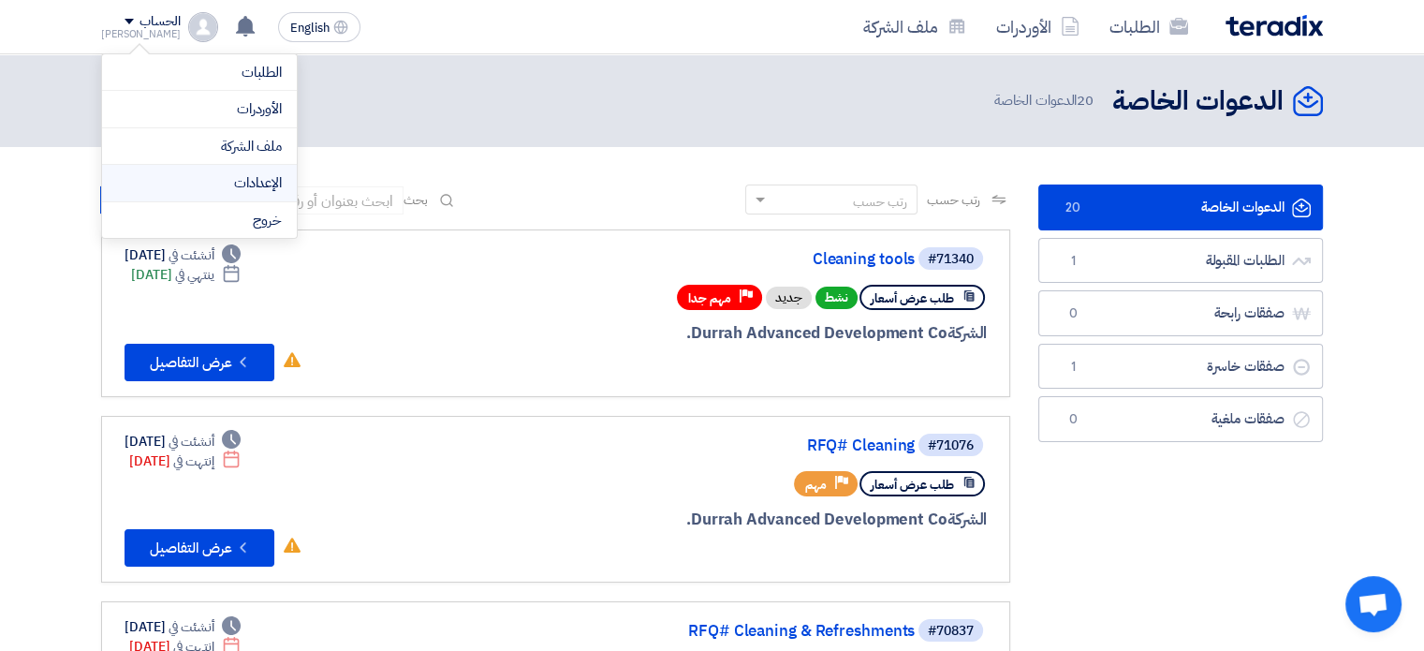
click at [227, 183] on link "الإعدادات" at bounding box center [199, 183] width 165 height 22
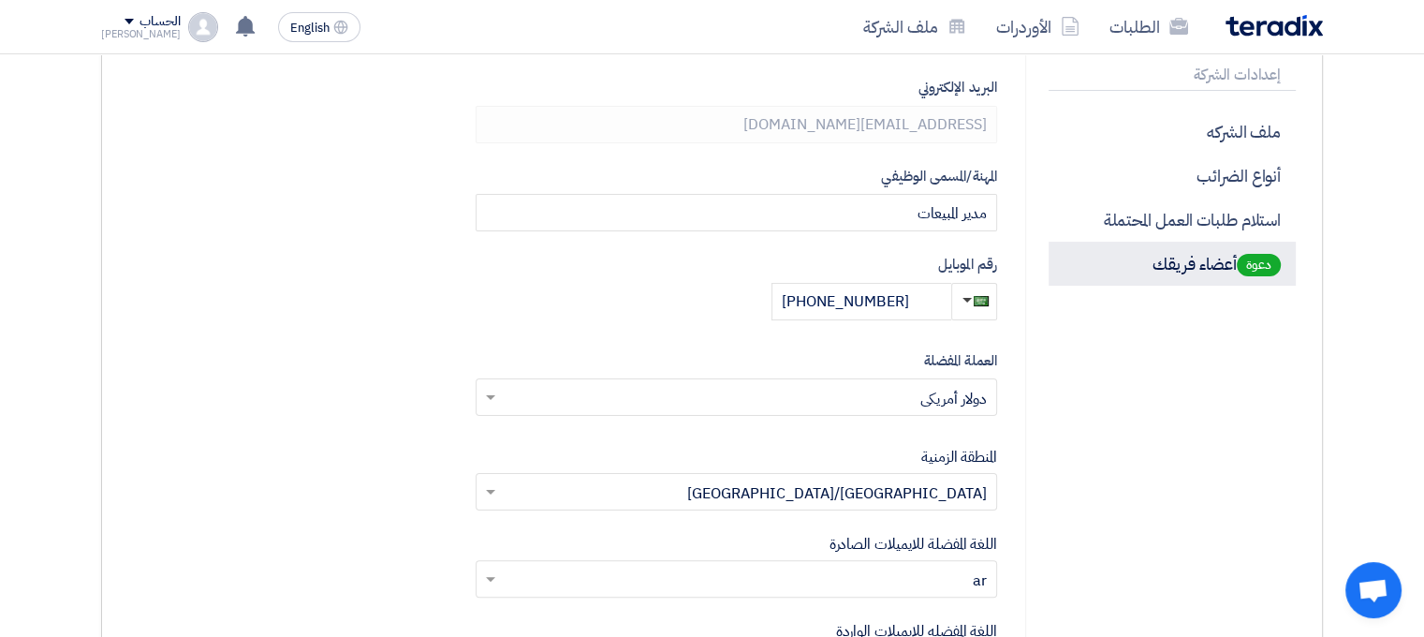
scroll to position [374, 0]
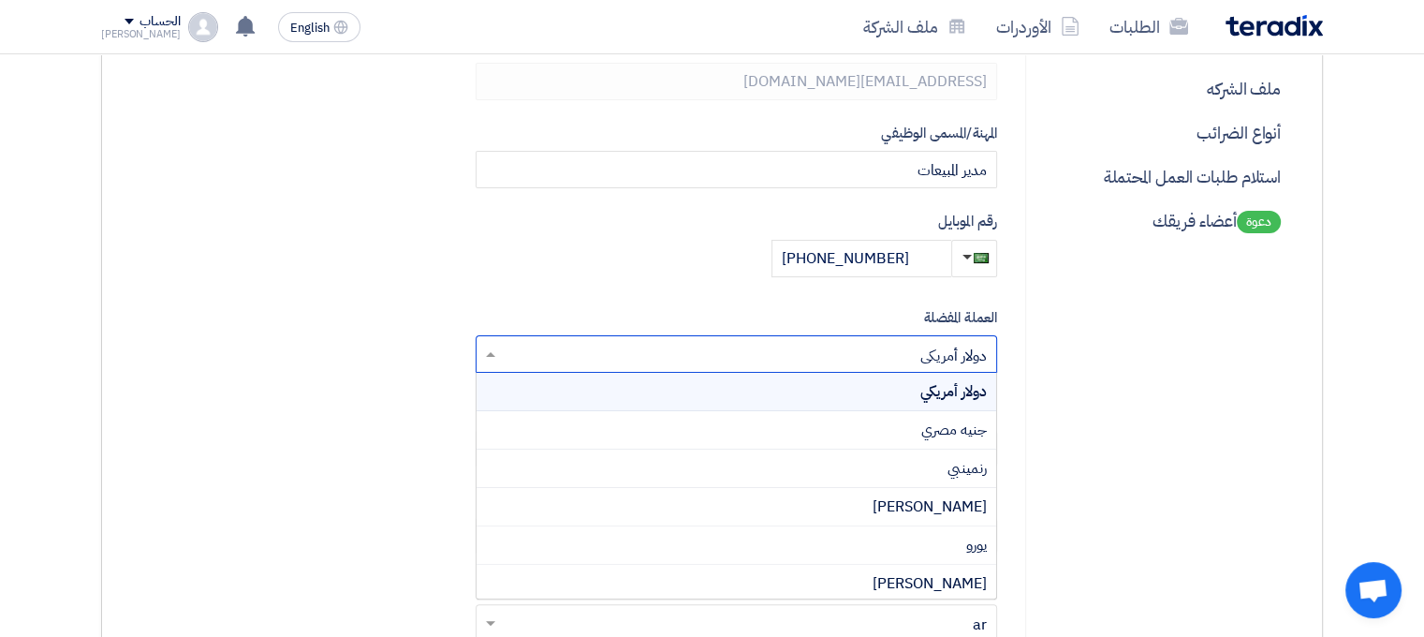
click at [922, 362] on input "text" at bounding box center [747, 356] width 484 height 31
type input "ريال"
click at [936, 421] on span "ريال سعودي" at bounding box center [951, 429] width 71 height 22
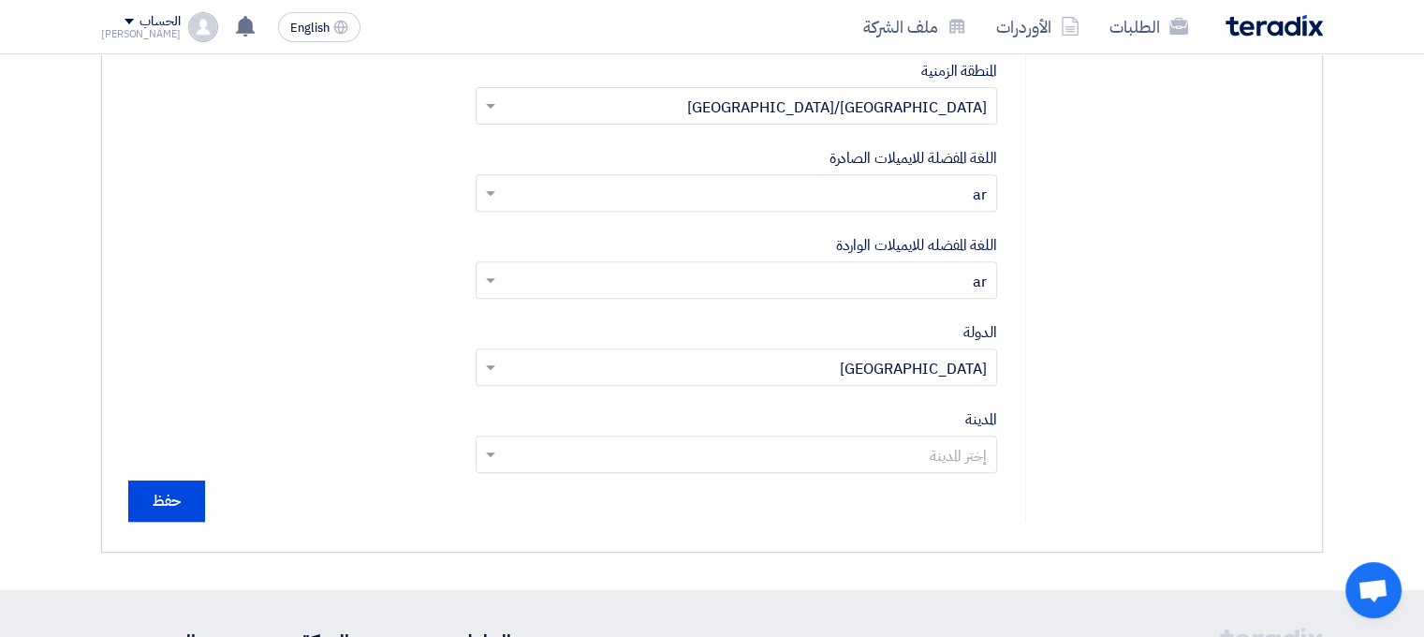
scroll to position [749, 0]
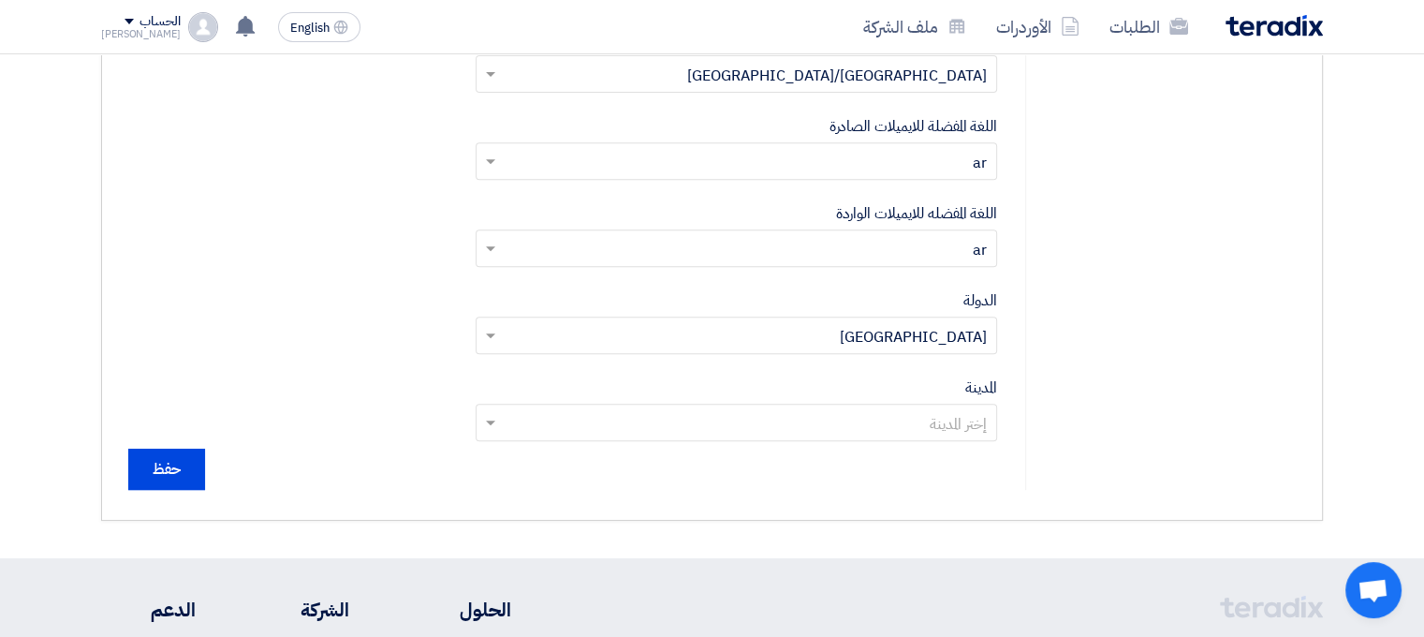
click at [910, 415] on input "text" at bounding box center [747, 424] width 484 height 31
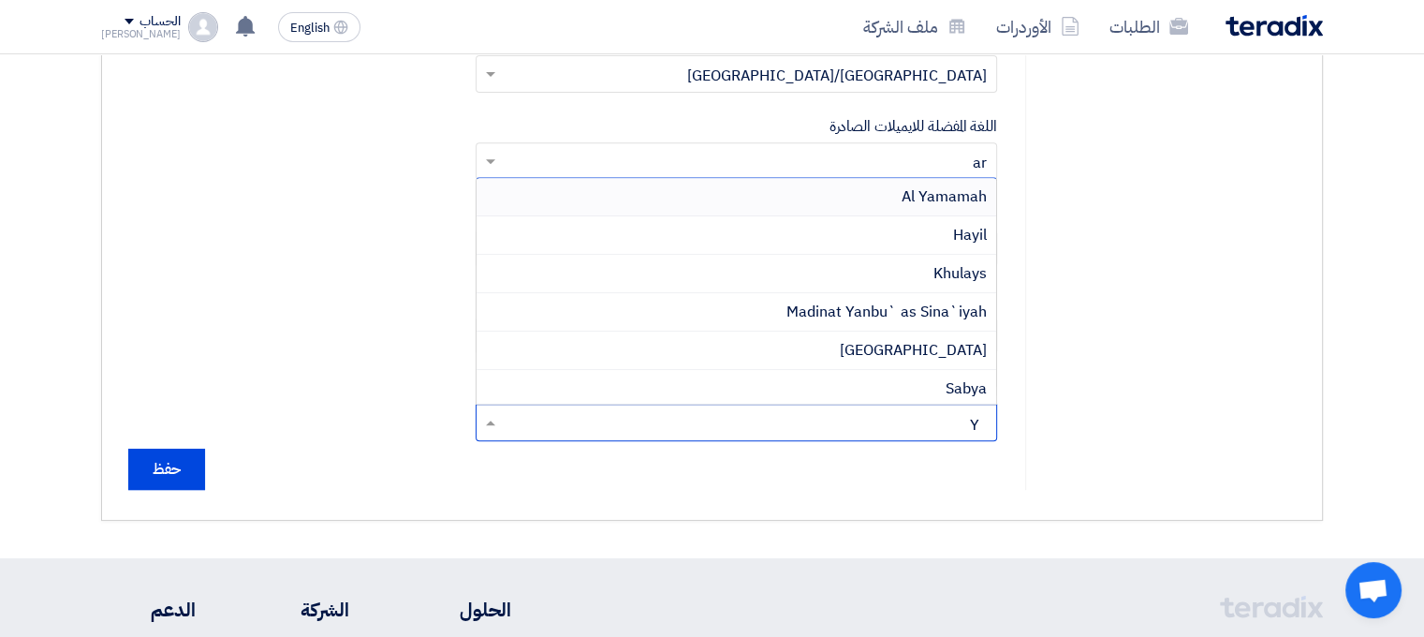
type input "YA"
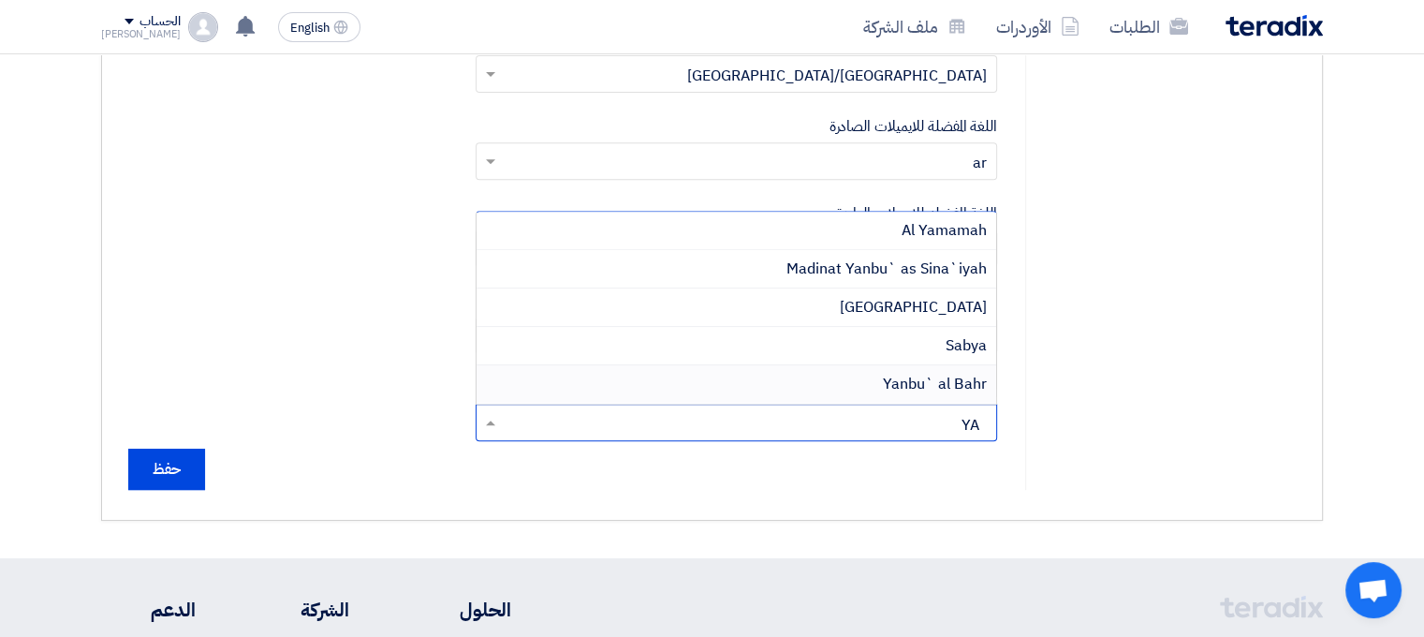
click at [913, 391] on span "Yanbu` al Bahr" at bounding box center [935, 384] width 104 height 22
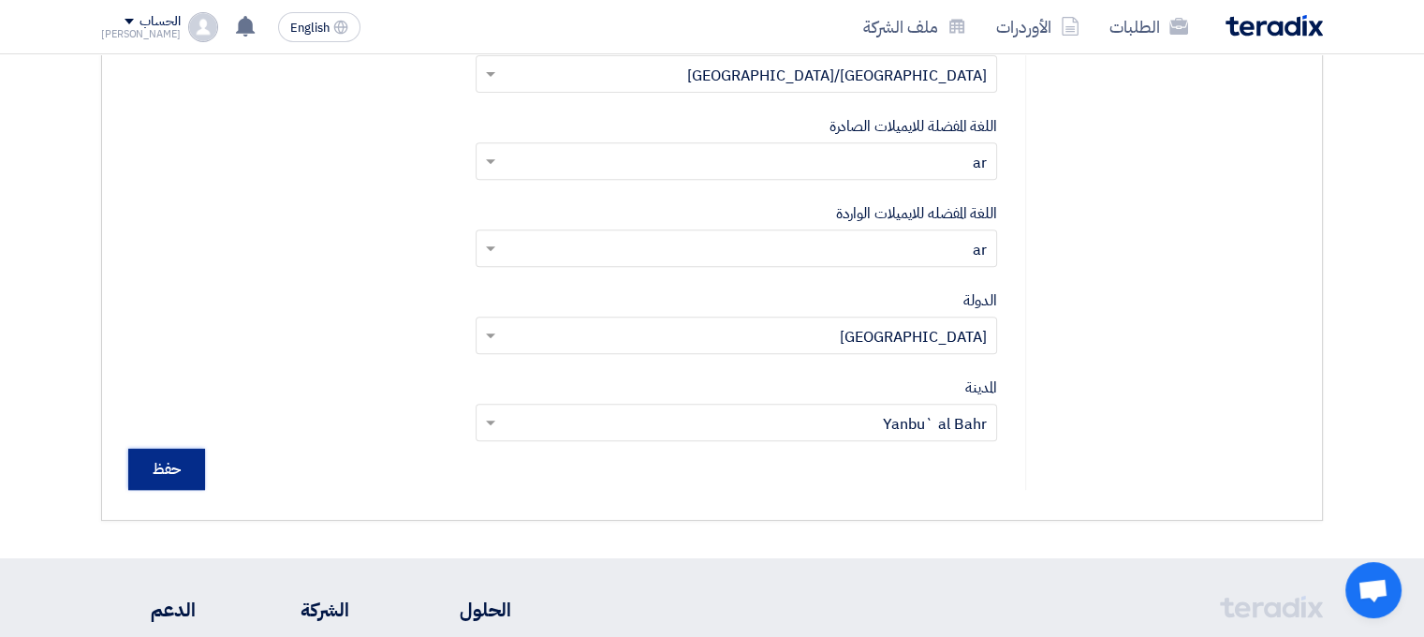
click at [178, 485] on input "حفظ" at bounding box center [166, 468] width 77 height 41
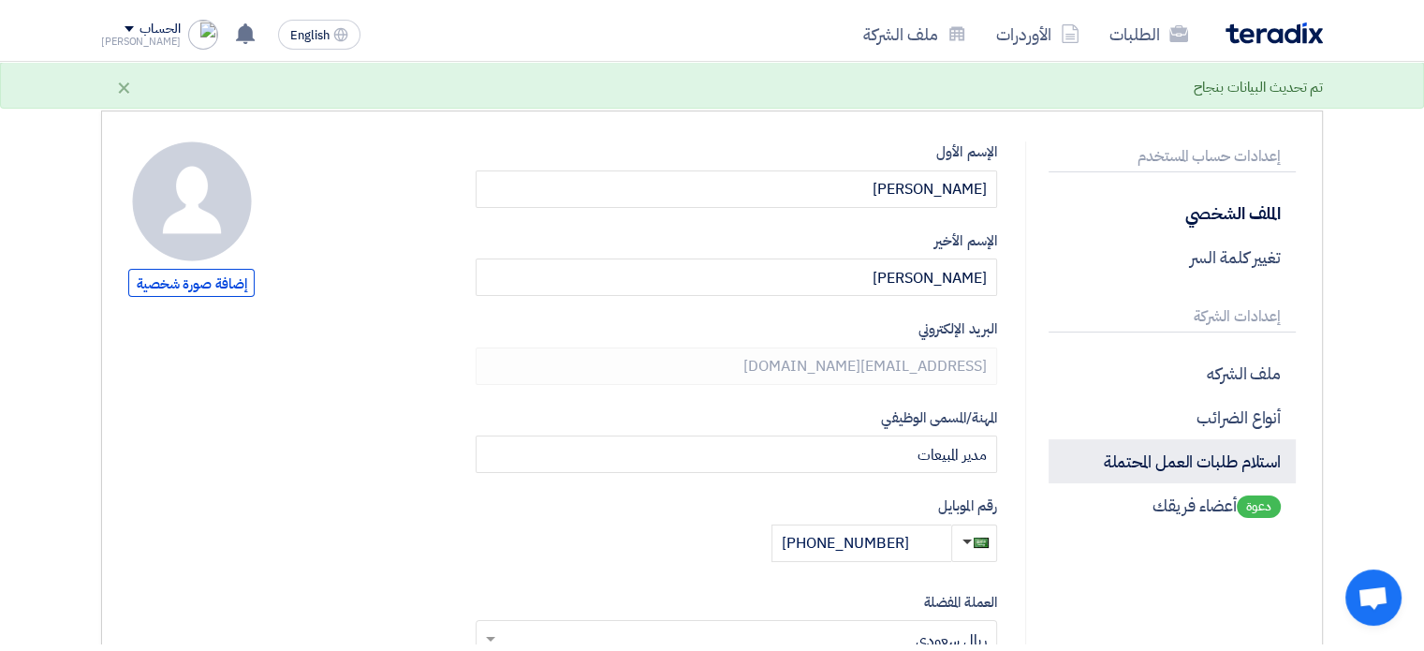
scroll to position [187, 0]
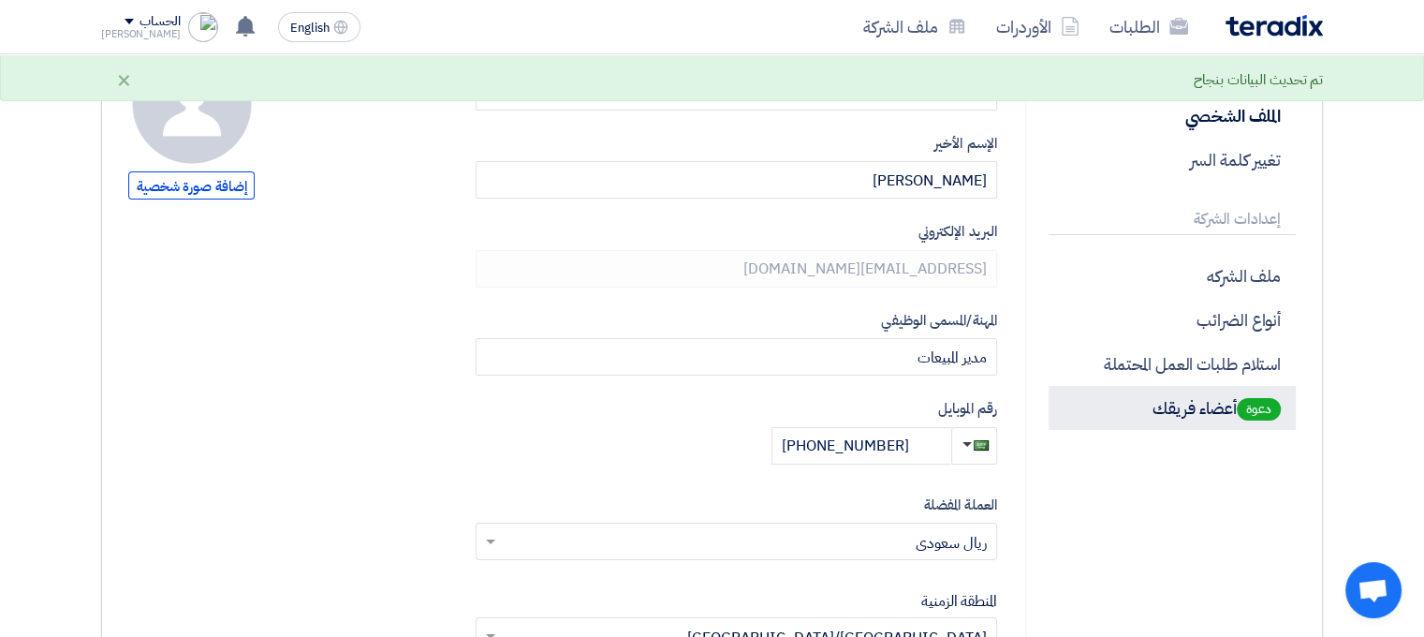
click at [1216, 408] on p "دعوة أعضاء فريقك" at bounding box center [1171, 408] width 247 height 44
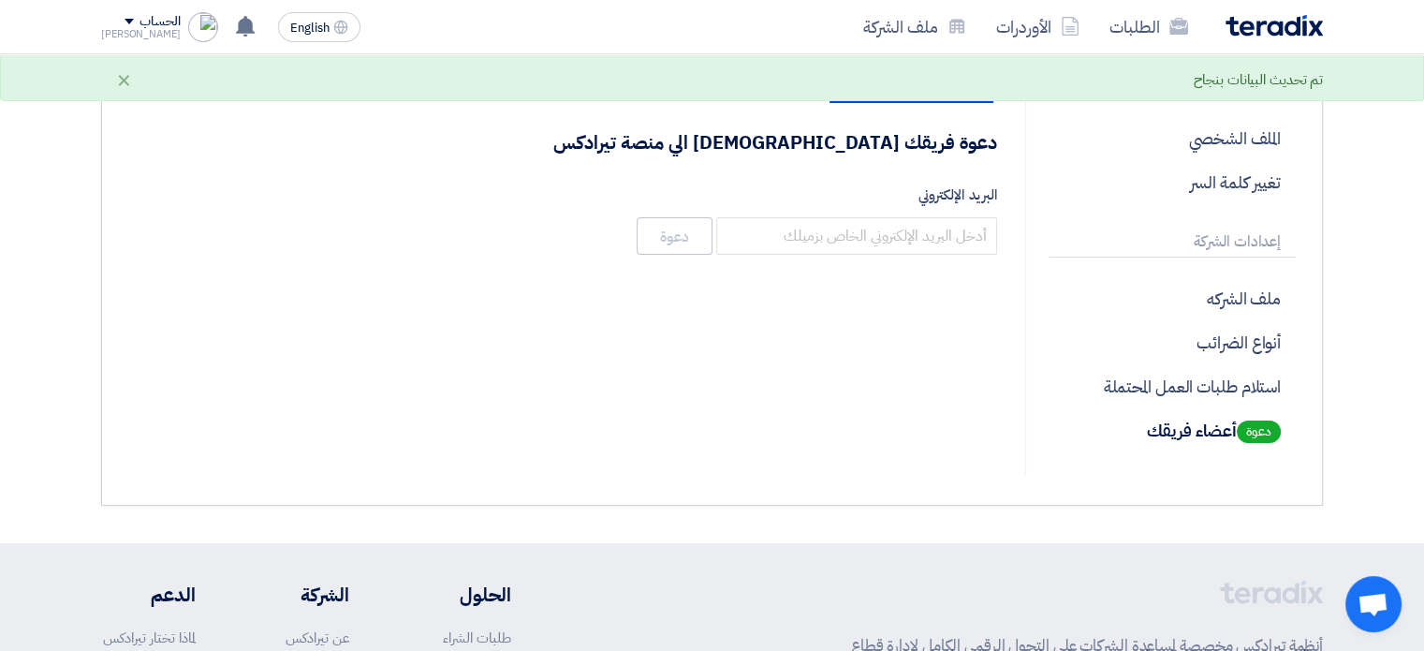
scroll to position [94, 0]
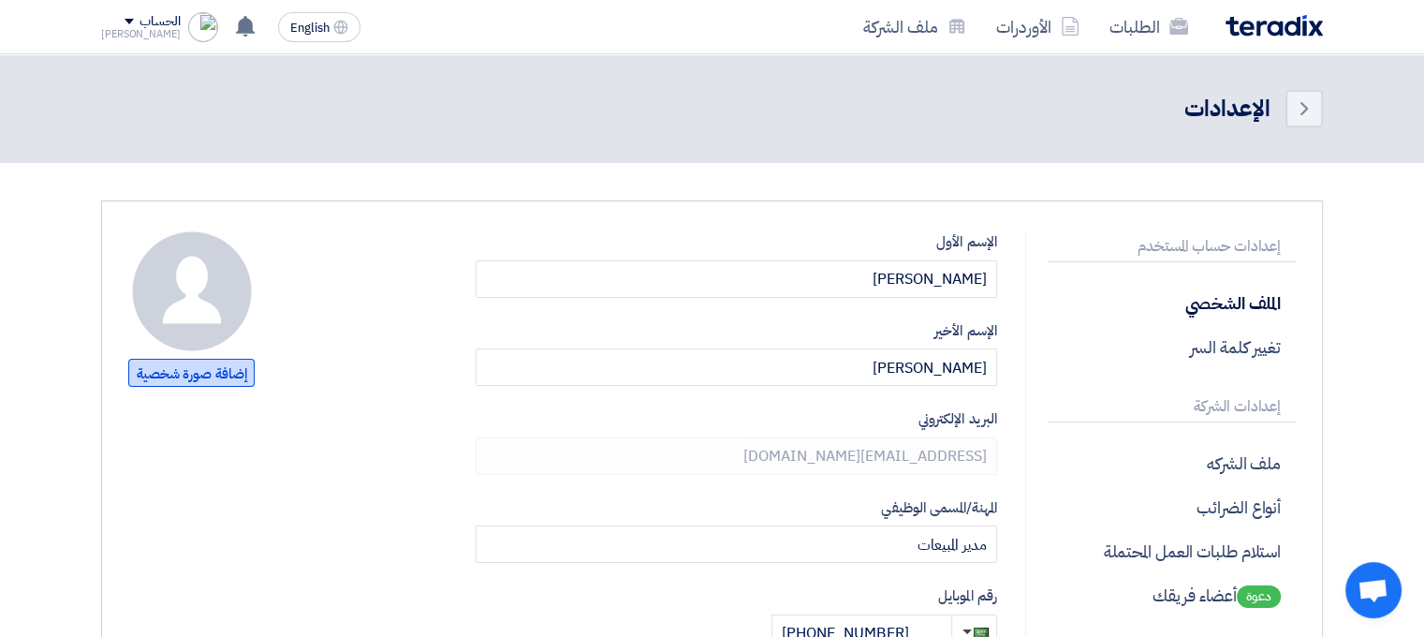
click at [183, 370] on span "إضافة صورة شخصية" at bounding box center [191, 373] width 126 height 28
type input "C:\fakepath\WhatsApp Image [DATE] 2.58.48 PM.jpeg"
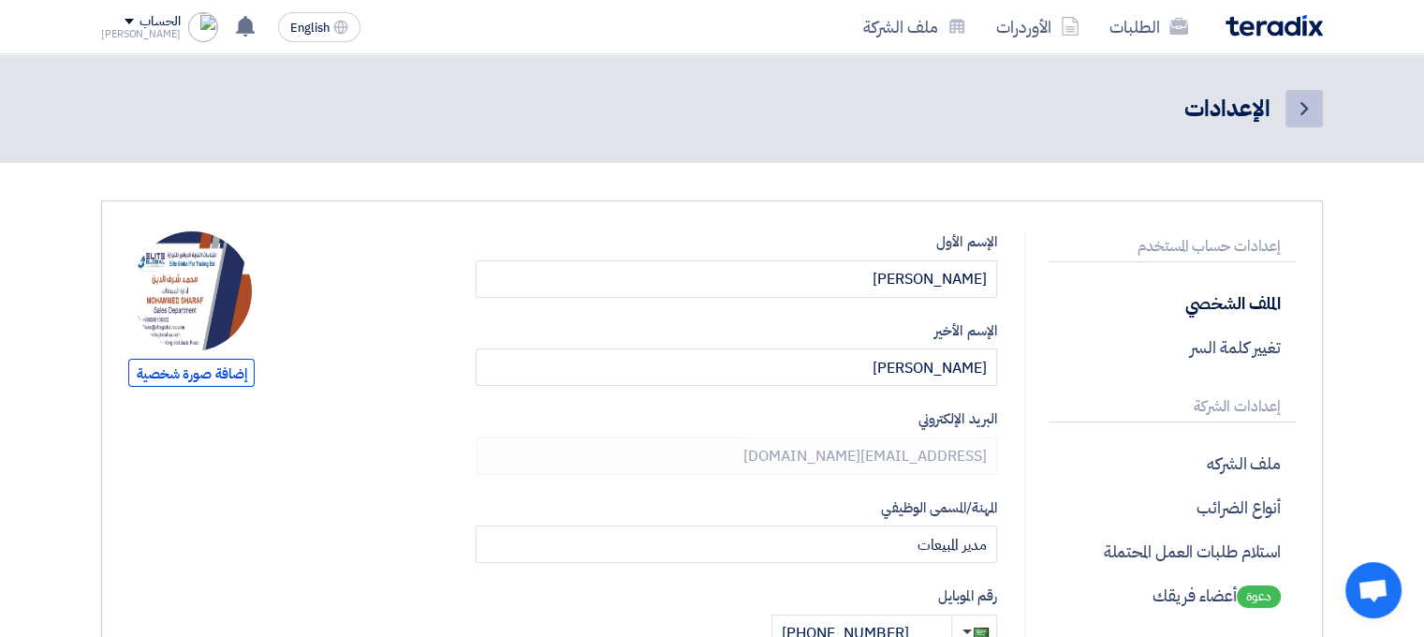
click at [1302, 108] on icon "Back" at bounding box center [1304, 108] width 22 height 22
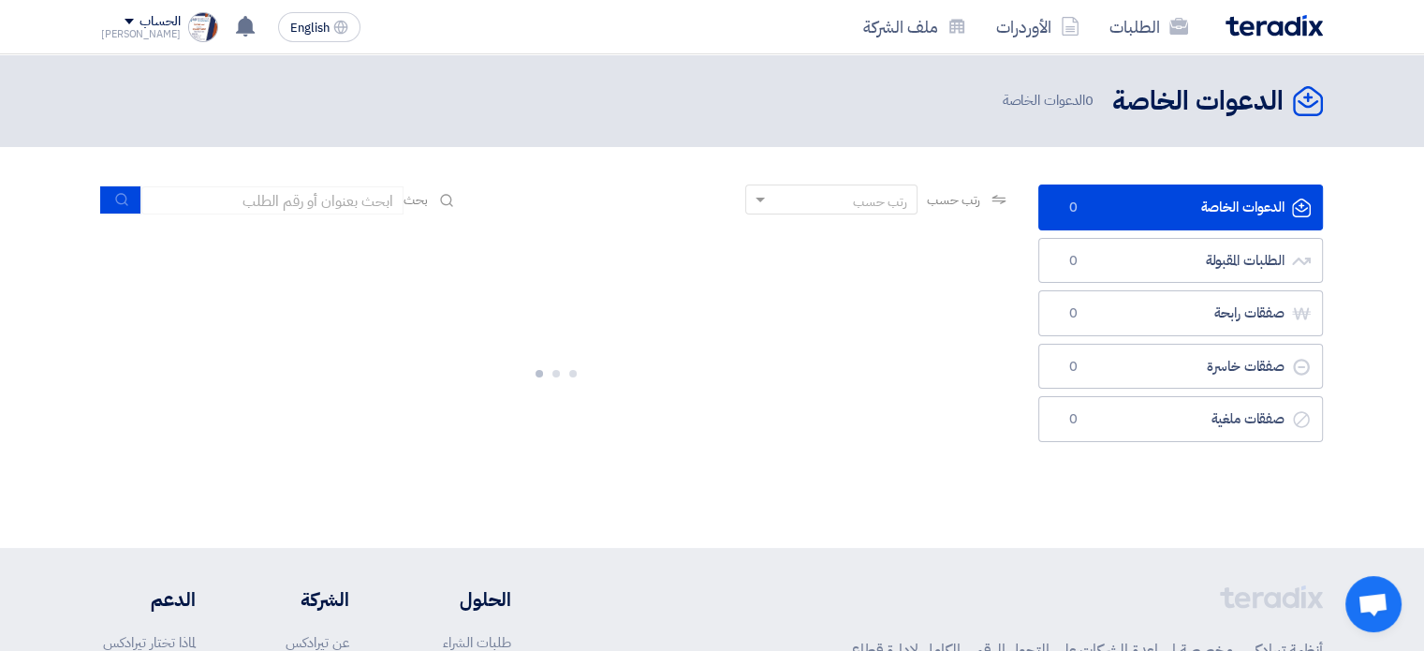
click at [139, 27] on div "الحساب" at bounding box center [159, 22] width 40 height 16
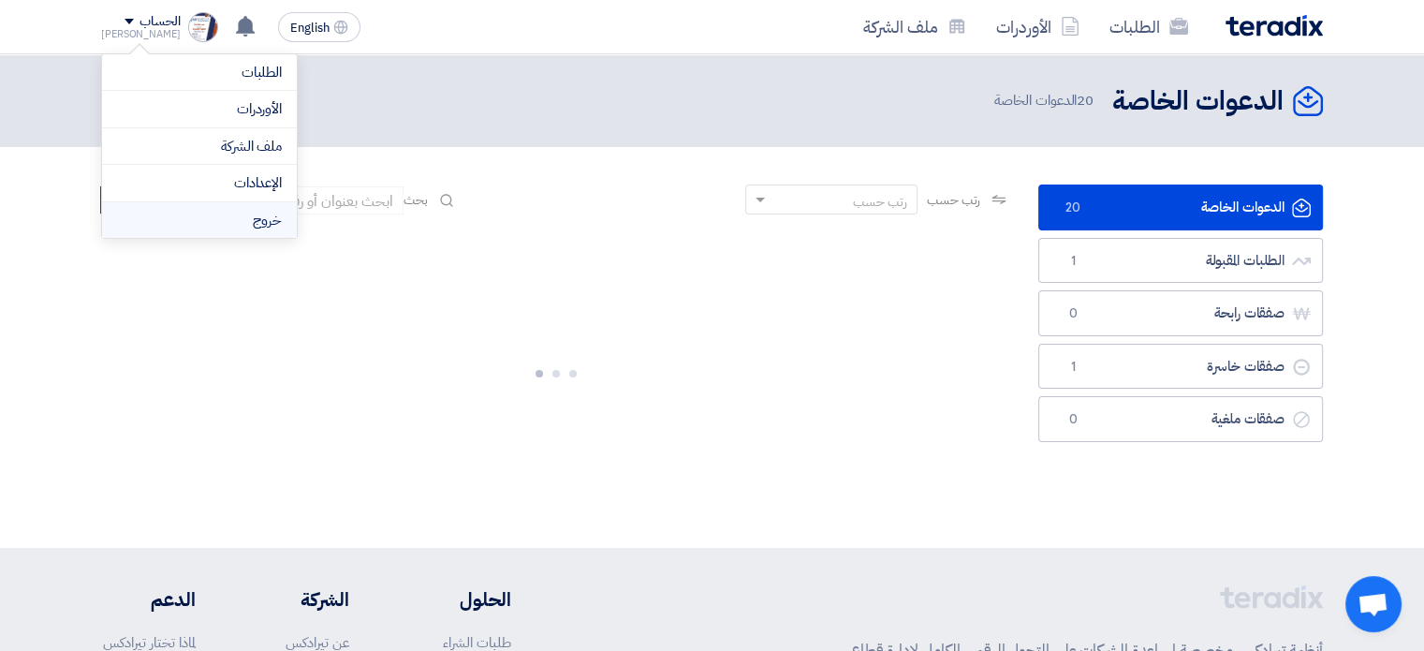
click at [218, 209] on li "خروج" at bounding box center [199, 220] width 195 height 37
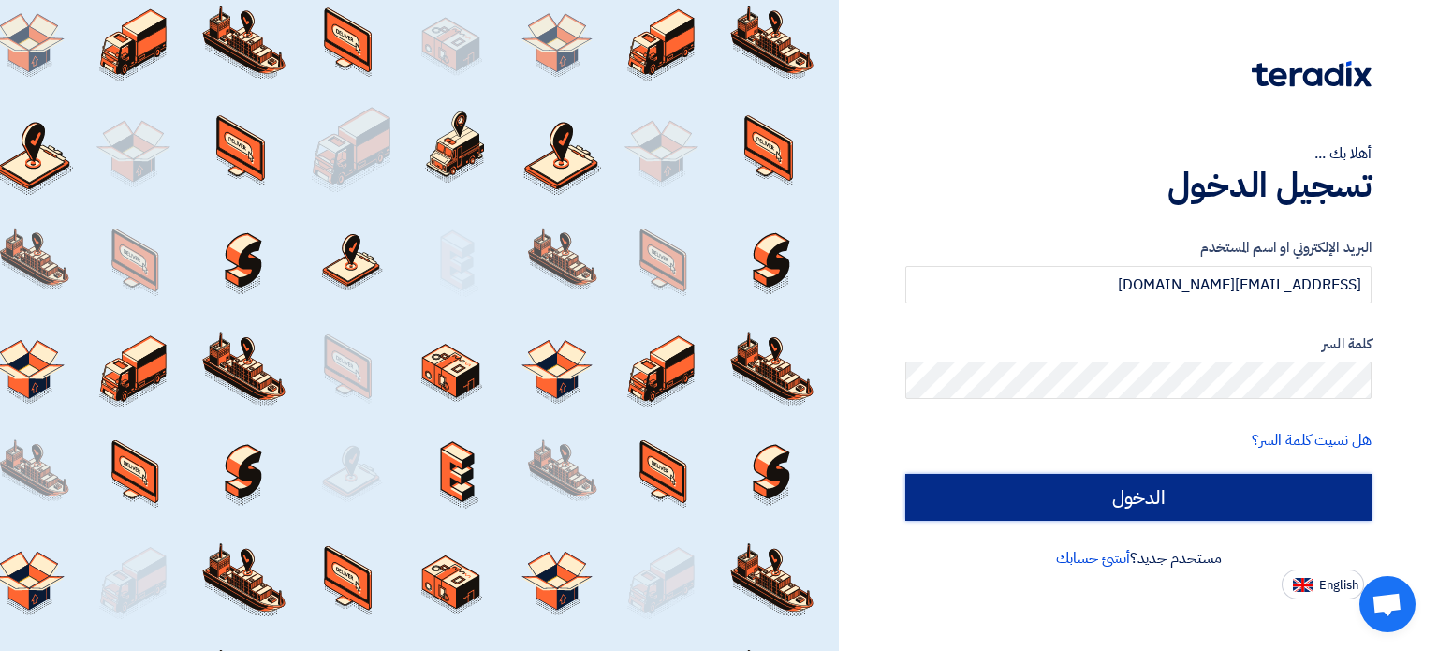
click at [1215, 489] on input "الدخول" at bounding box center [1138, 497] width 466 height 47
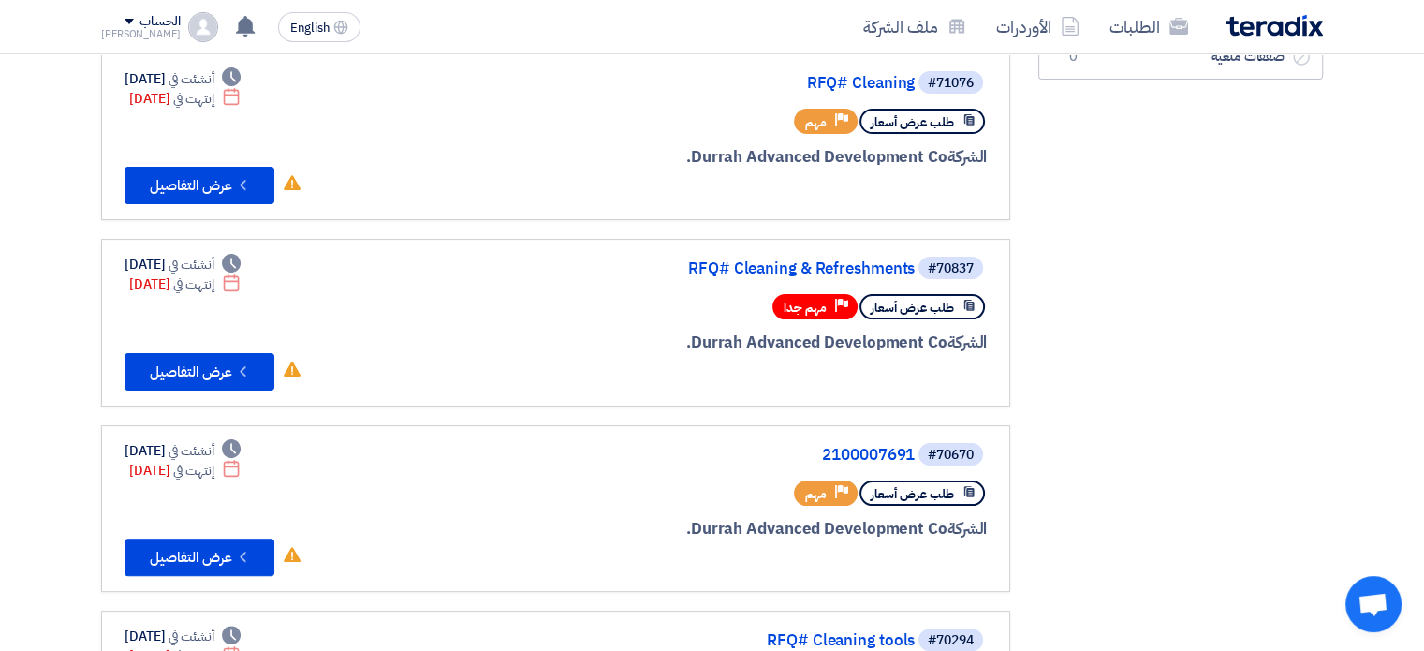
scroll to position [374, 0]
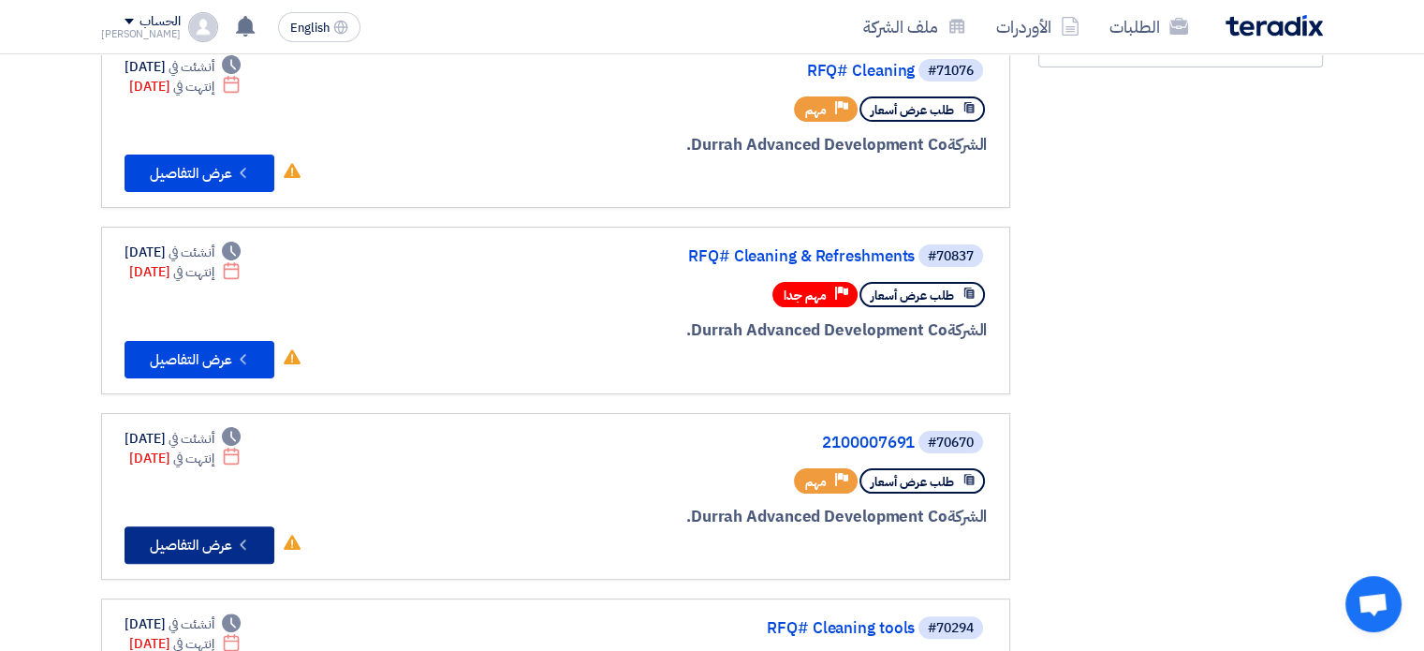
click at [215, 542] on button "Check details عرض التفاصيل" at bounding box center [200, 544] width 150 height 37
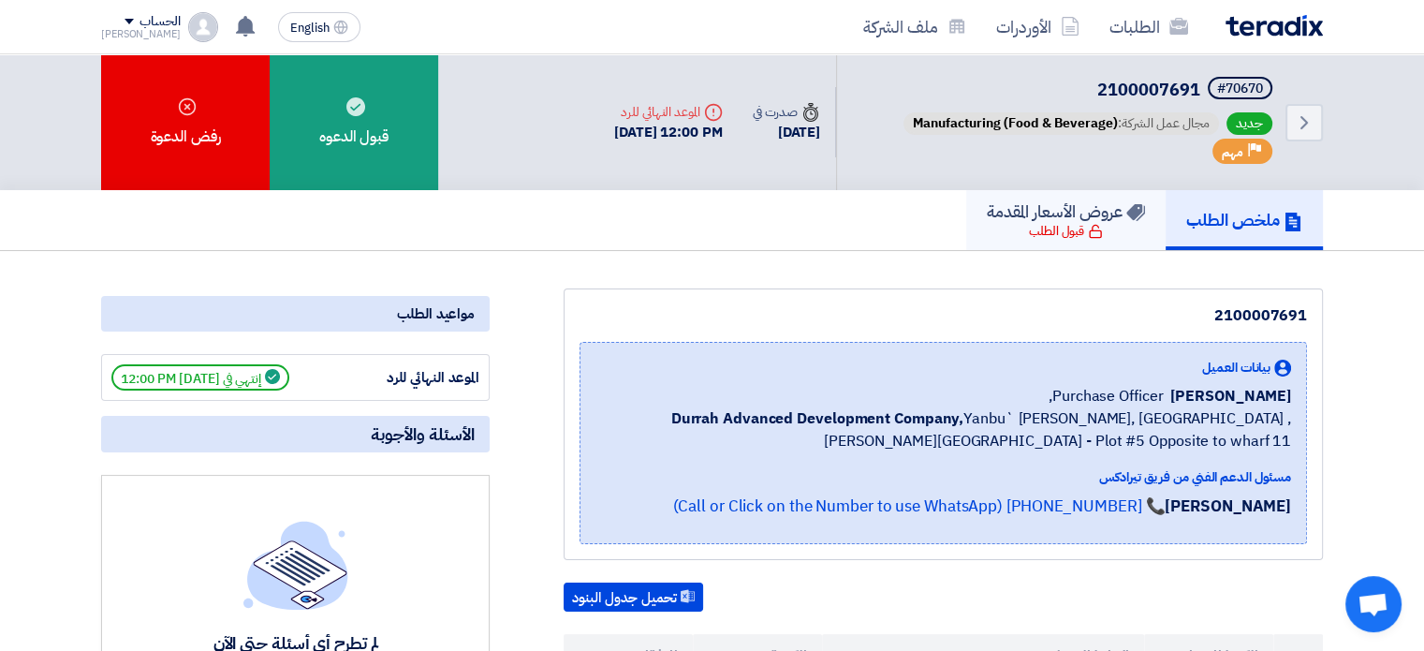
click at [1064, 219] on h5 "عروض الأسعار المقدمة" at bounding box center [1066, 211] width 158 height 22
click at [1300, 116] on use at bounding box center [1303, 122] width 7 height 13
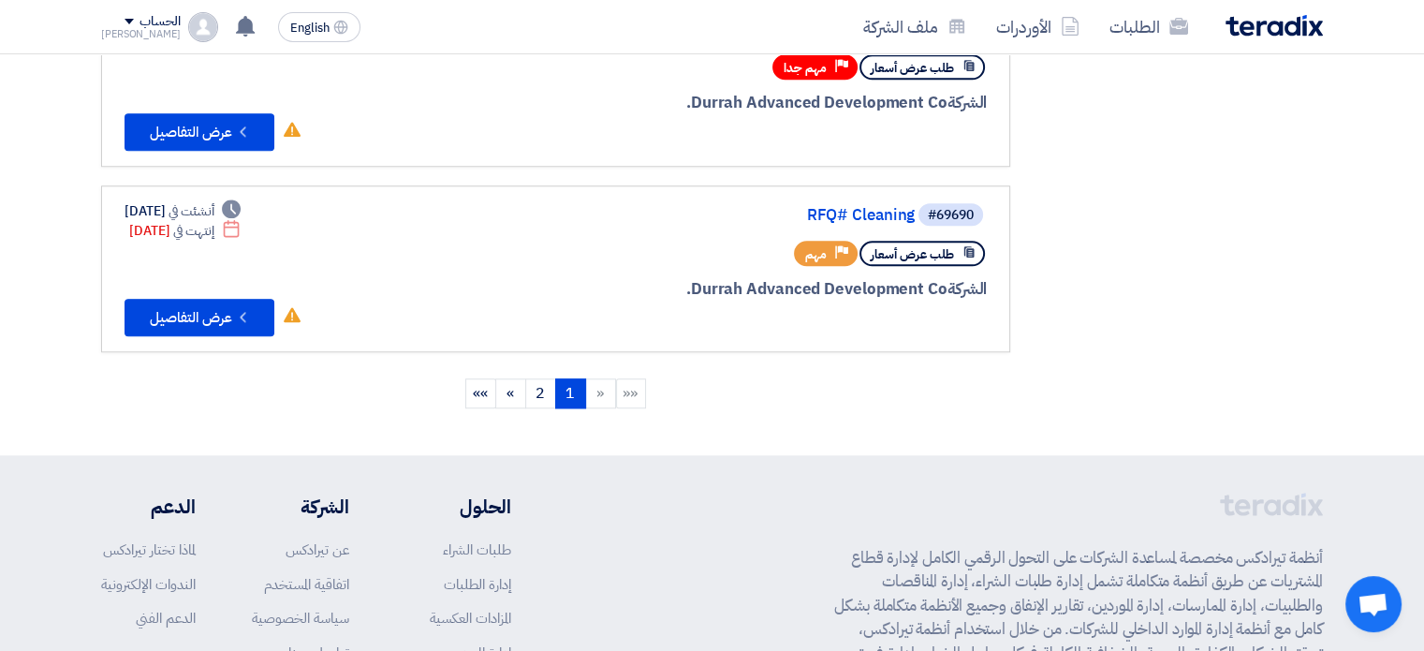
scroll to position [1872, 0]
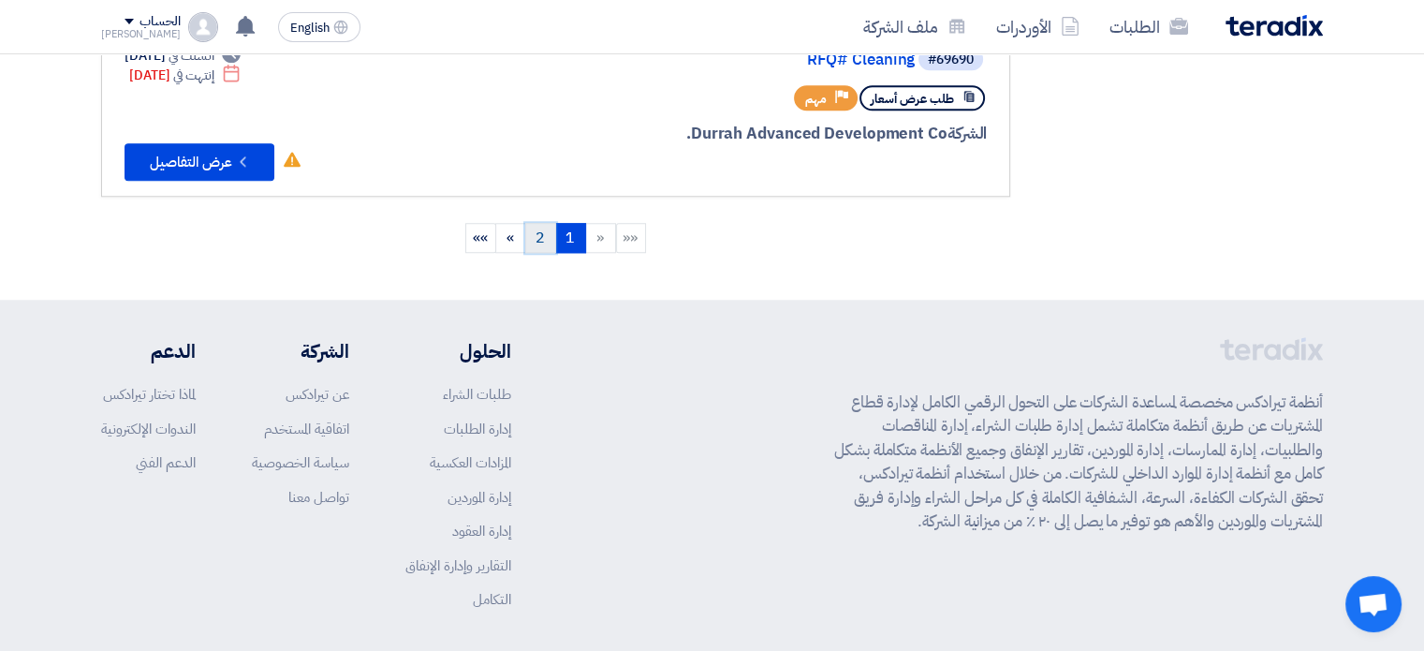
click at [548, 227] on link "2" at bounding box center [540, 238] width 31 height 30
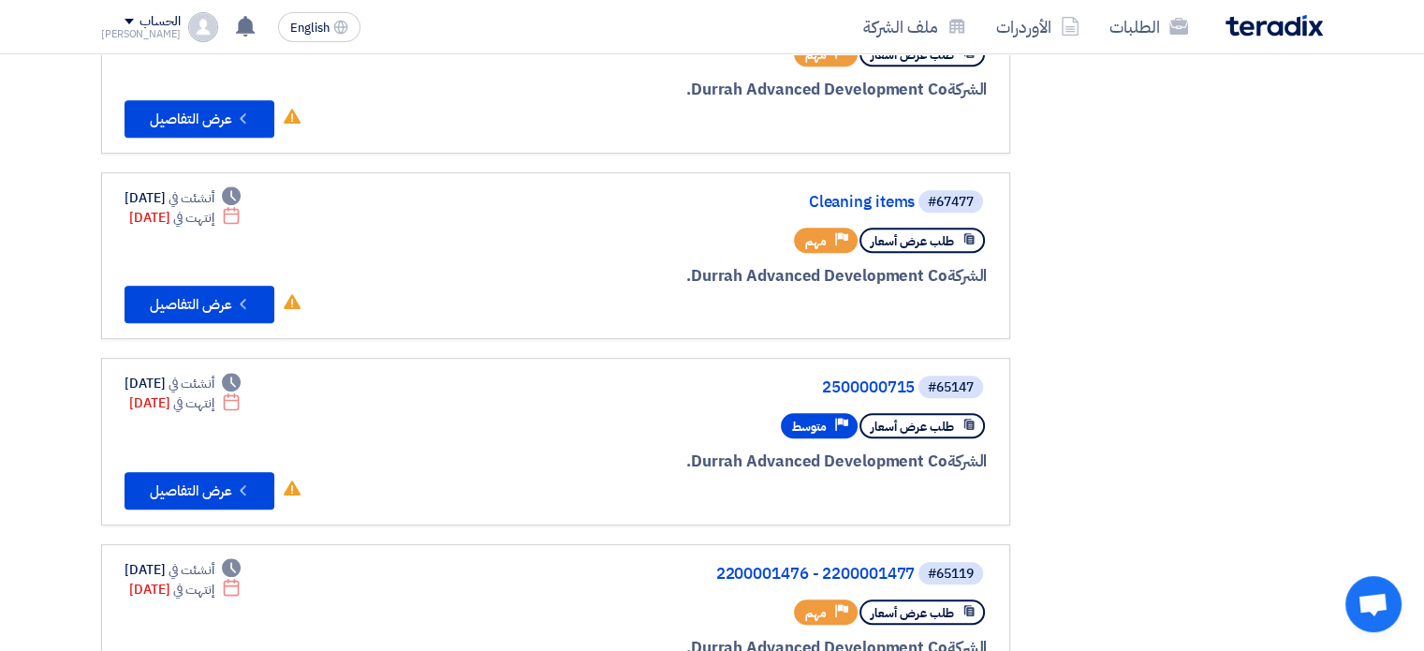
scroll to position [1030, 0]
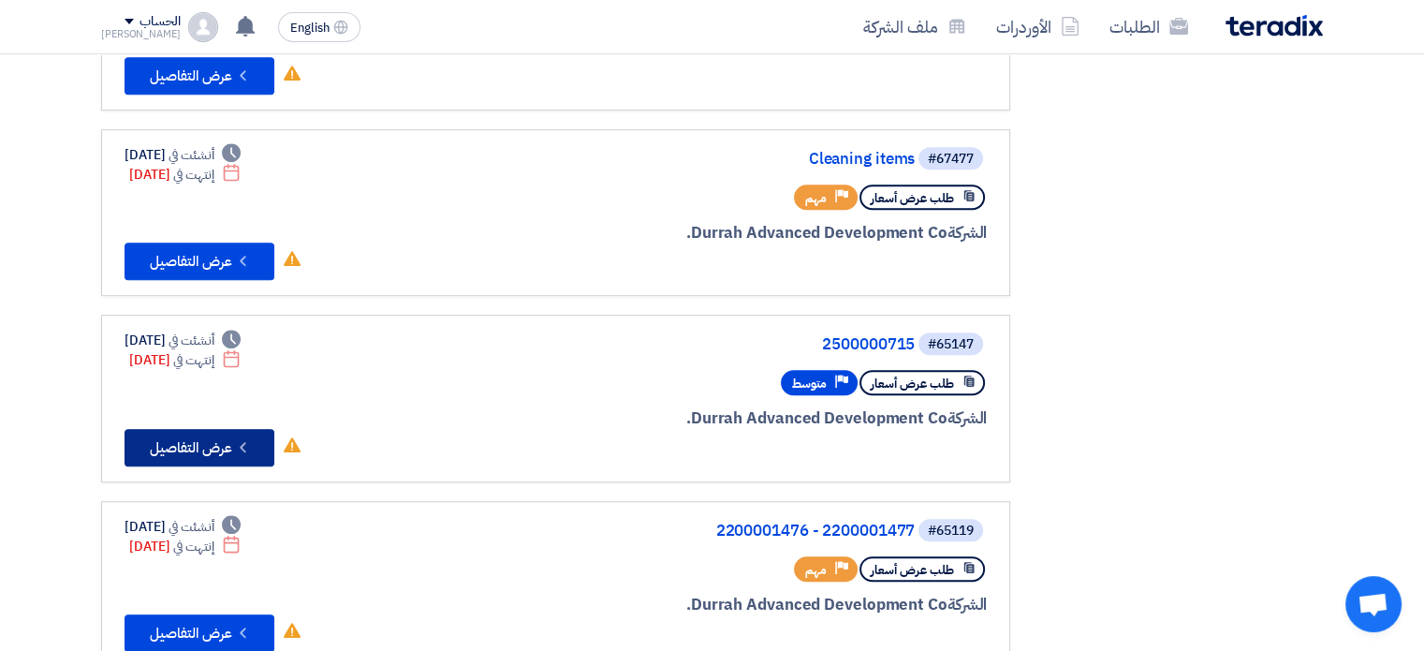
click at [258, 440] on button "Check details عرض التفاصيل" at bounding box center [200, 447] width 150 height 37
